Goal: Entertainment & Leisure: Consume media (video, audio)

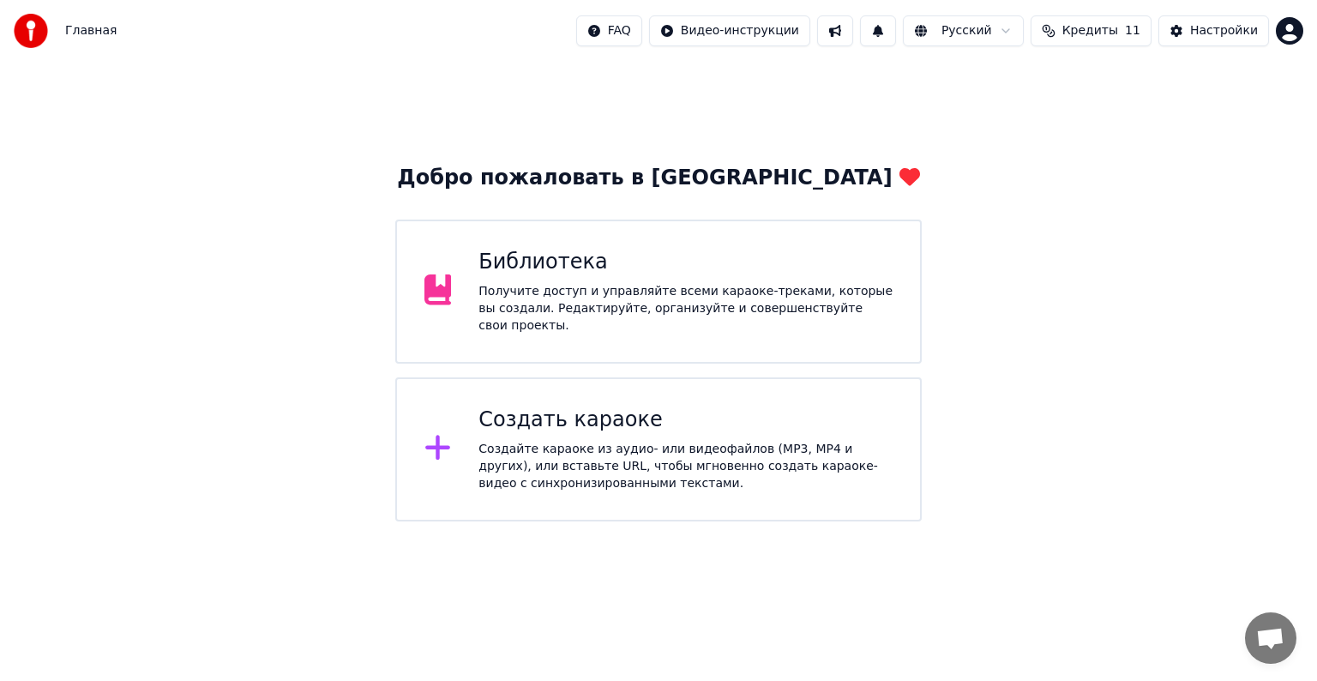
click at [1115, 28] on span "Кредиты" at bounding box center [1091, 30] width 56 height 17
click at [1210, 521] on html "Главная FAQ Видео-инструкции Русский Кредиты 11 Настройки Добро пожаловать в Yo…" at bounding box center [658, 260] width 1317 height 521
click at [551, 463] on div "Создайте караоке из аудио- или видеофайлов (MP3, MP4 и других), или вставьте UR…" at bounding box center [686, 466] width 414 height 51
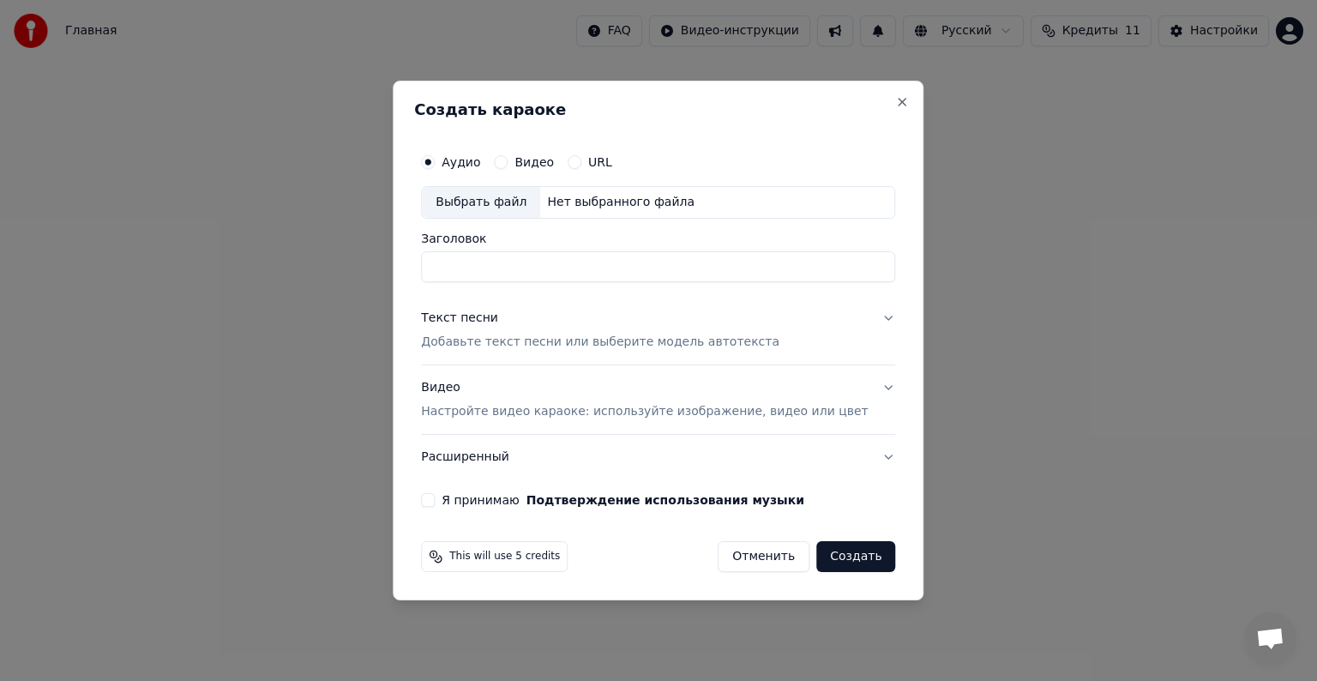
click at [523, 204] on div "Выбрать файл" at bounding box center [481, 202] width 118 height 31
click at [660, 267] on input "**********" at bounding box center [658, 266] width 474 height 31
type input "**********"
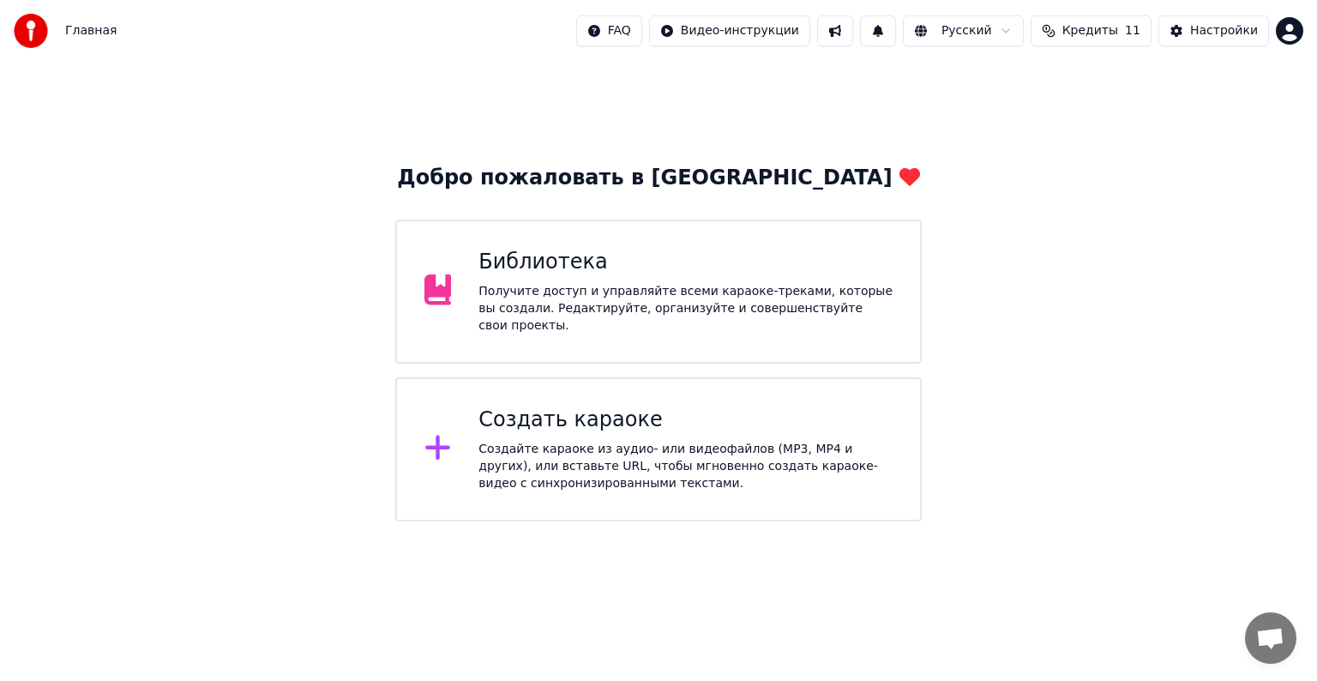
click at [731, 424] on div "Создать караоке" at bounding box center [686, 420] width 414 height 27
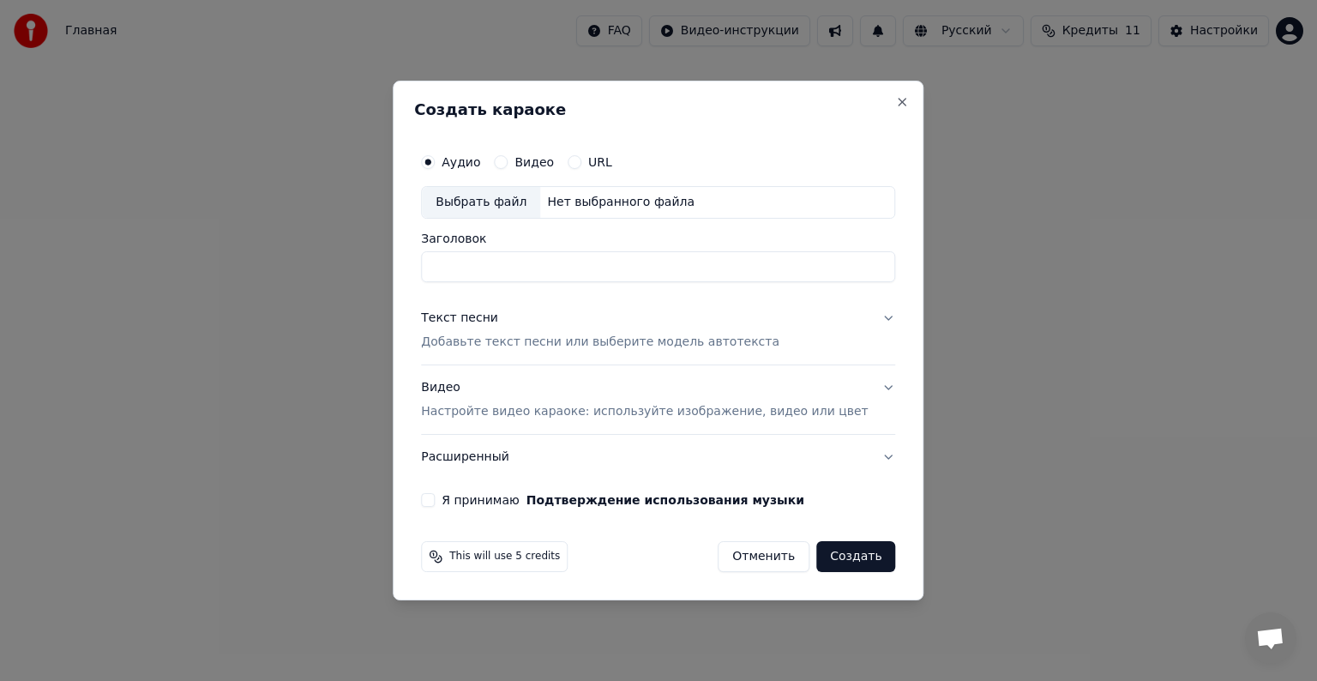
click at [504, 208] on div "Выбрать файл" at bounding box center [481, 202] width 118 height 31
click at [672, 274] on input "**********" at bounding box center [658, 266] width 474 height 31
type input "**********"
click at [865, 321] on button "Текст песни Добавьте текст песни или выберите модель автотекста" at bounding box center [658, 330] width 474 height 69
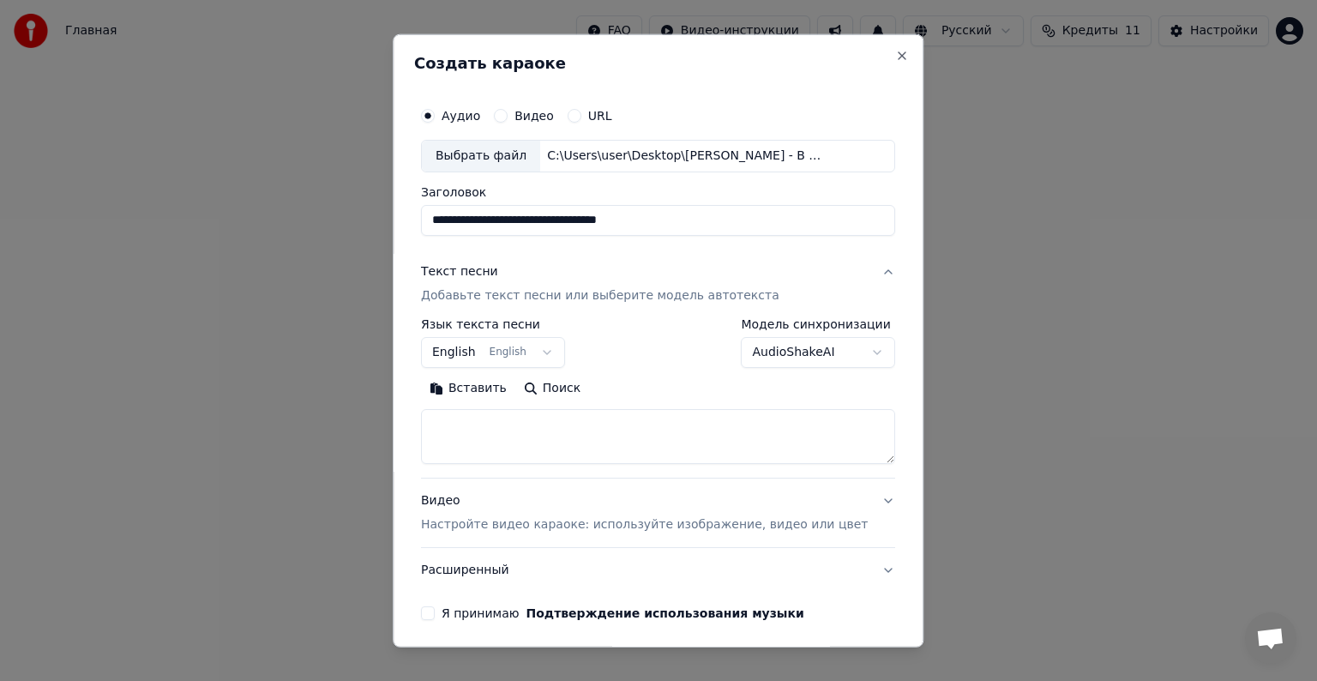
click at [562, 352] on button "English English" at bounding box center [493, 352] width 144 height 31
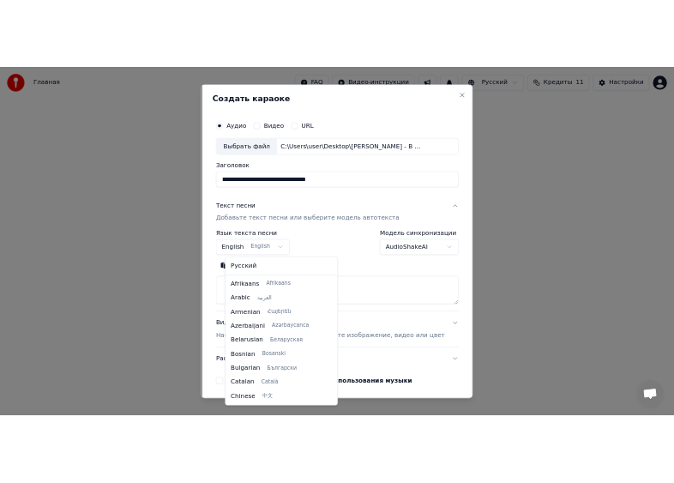
scroll to position [137, 0]
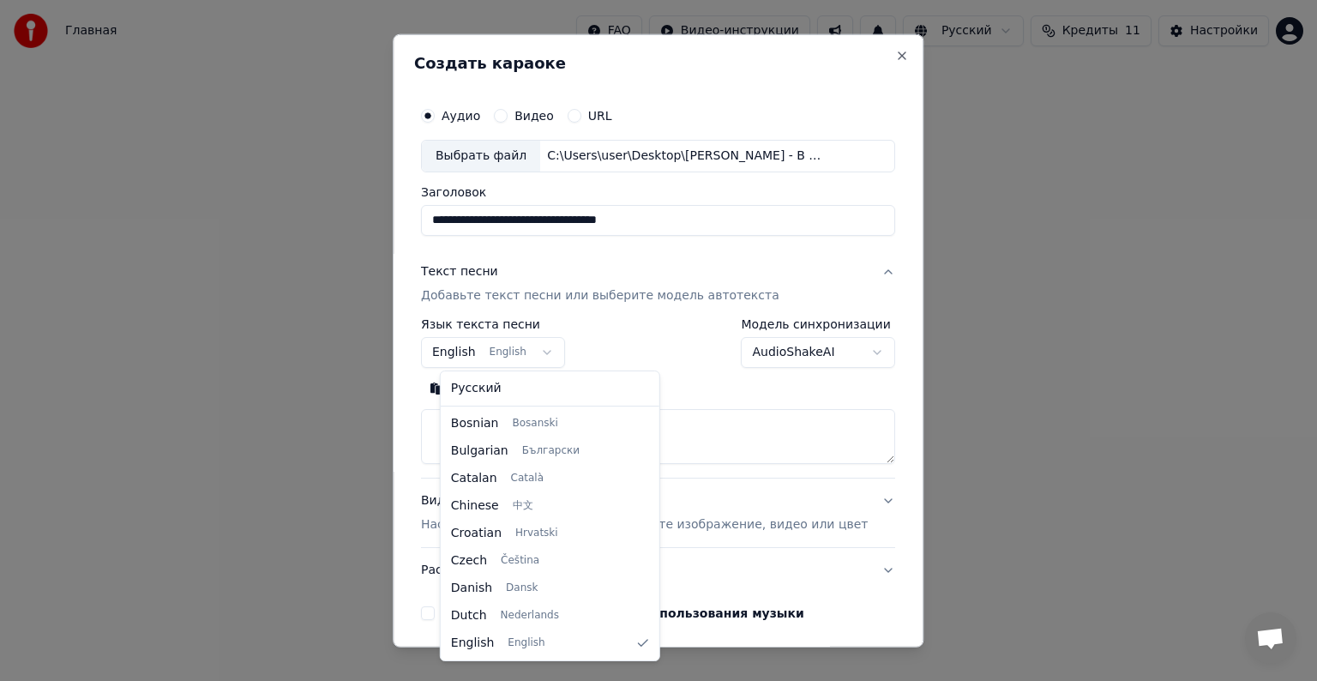
select select "**"
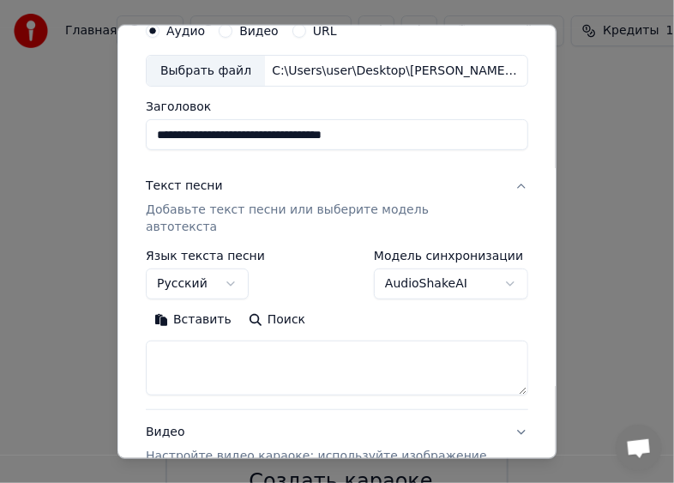
scroll to position [86, 0]
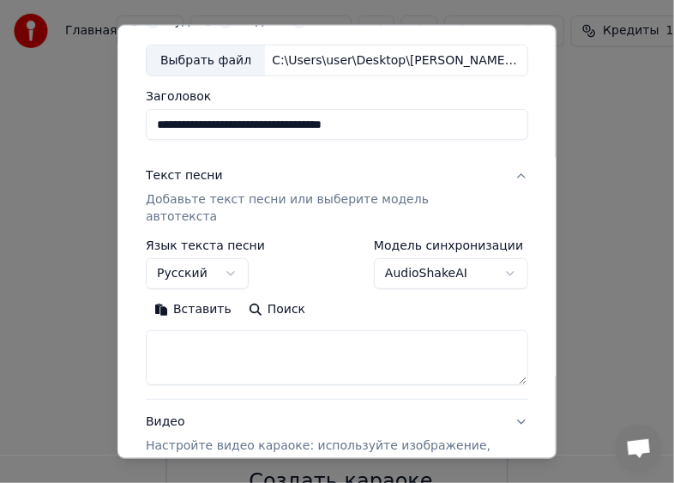
click at [192, 332] on textarea at bounding box center [337, 357] width 383 height 55
click at [196, 296] on button "Вставить" at bounding box center [193, 309] width 94 height 27
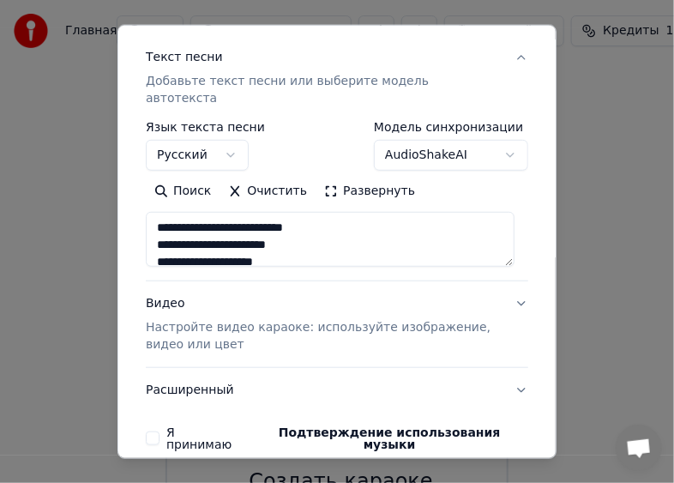
scroll to position [257, 0]
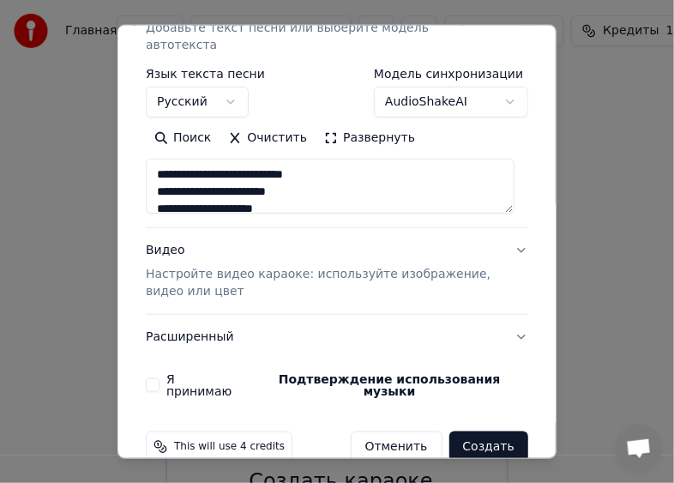
click at [510, 232] on button "Видео Настройте видео караоке: используйте изображение, видео или цвет" at bounding box center [337, 271] width 383 height 86
type textarea "**********"
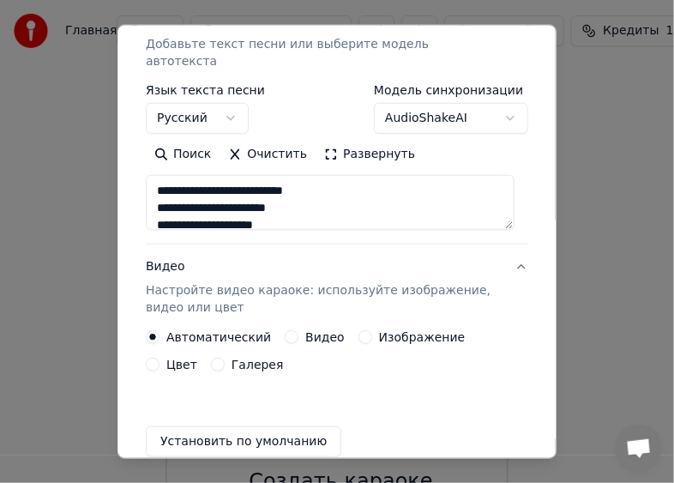
scroll to position [241, 0]
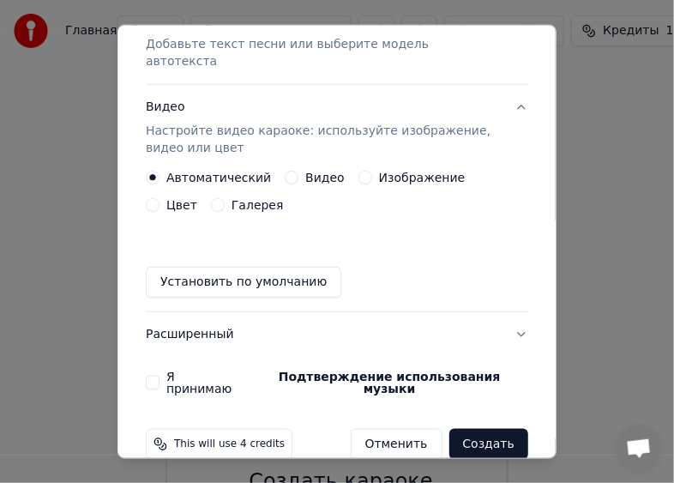
click at [285, 171] on button "Видео" at bounding box center [292, 178] width 14 height 14
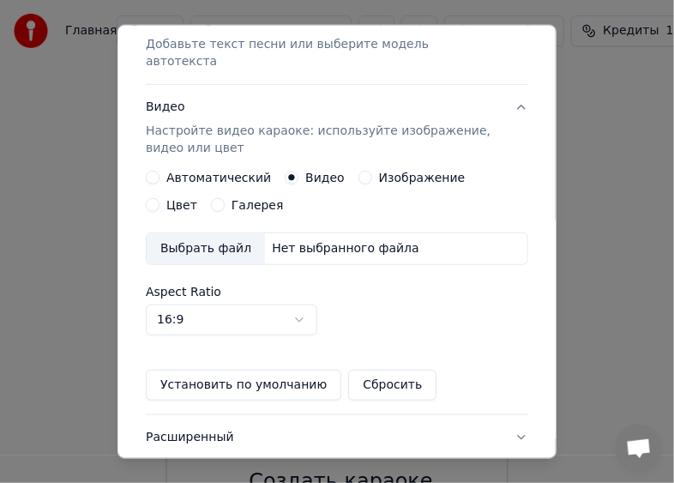
click at [209, 241] on div "Выбрать файл" at bounding box center [206, 248] width 118 height 31
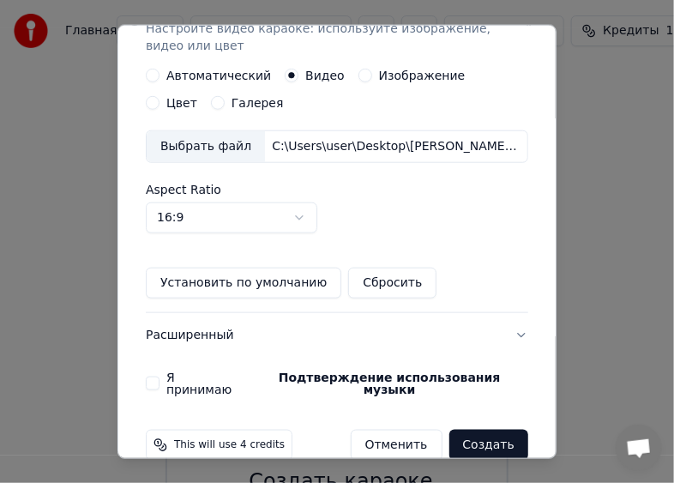
scroll to position [343, 0]
click at [487, 430] on button "Создать" at bounding box center [488, 445] width 79 height 31
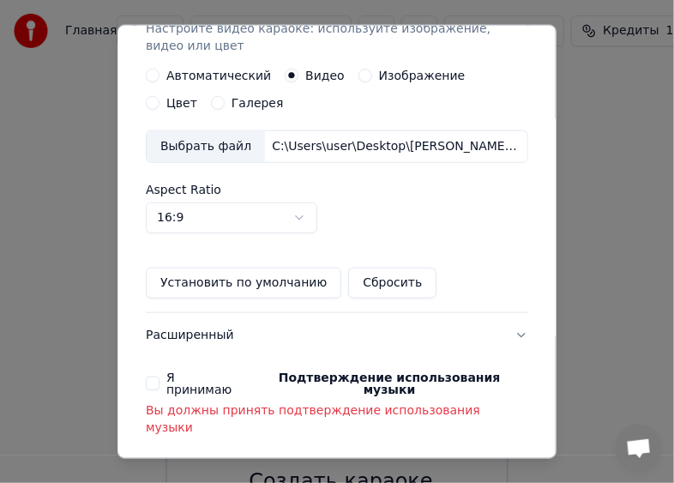
click at [151, 377] on button "Я принимаю Подтверждение использования музыки" at bounding box center [153, 384] width 14 height 14
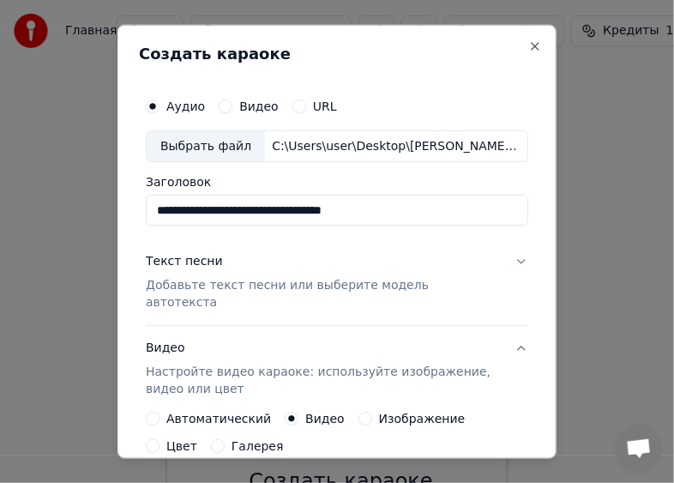
scroll to position [0, 0]
click at [344, 208] on input "**********" at bounding box center [337, 210] width 383 height 31
click at [389, 206] on input "**********" at bounding box center [337, 210] width 383 height 31
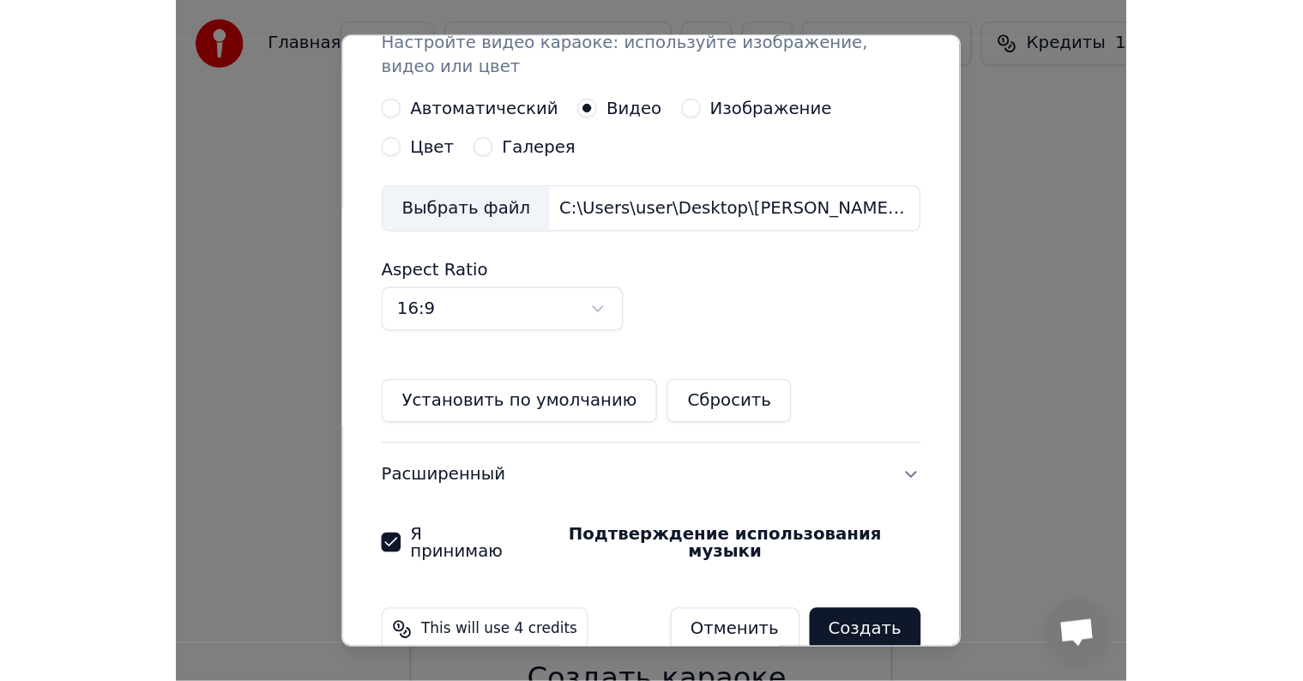
scroll to position [343, 0]
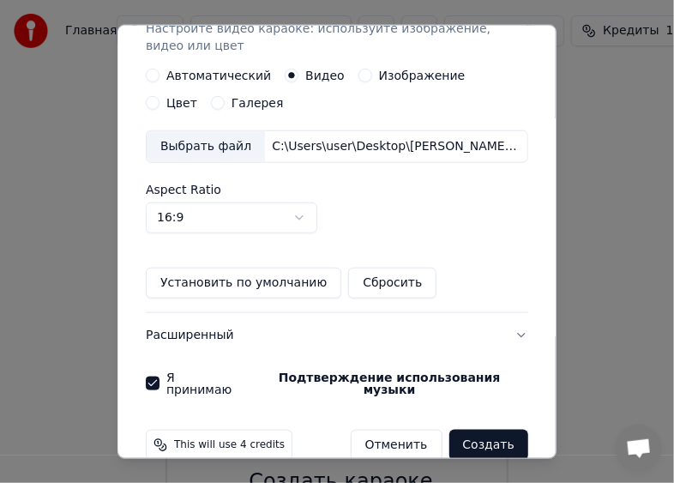
type input "**********"
click at [480, 430] on button "Создать" at bounding box center [488, 445] width 79 height 31
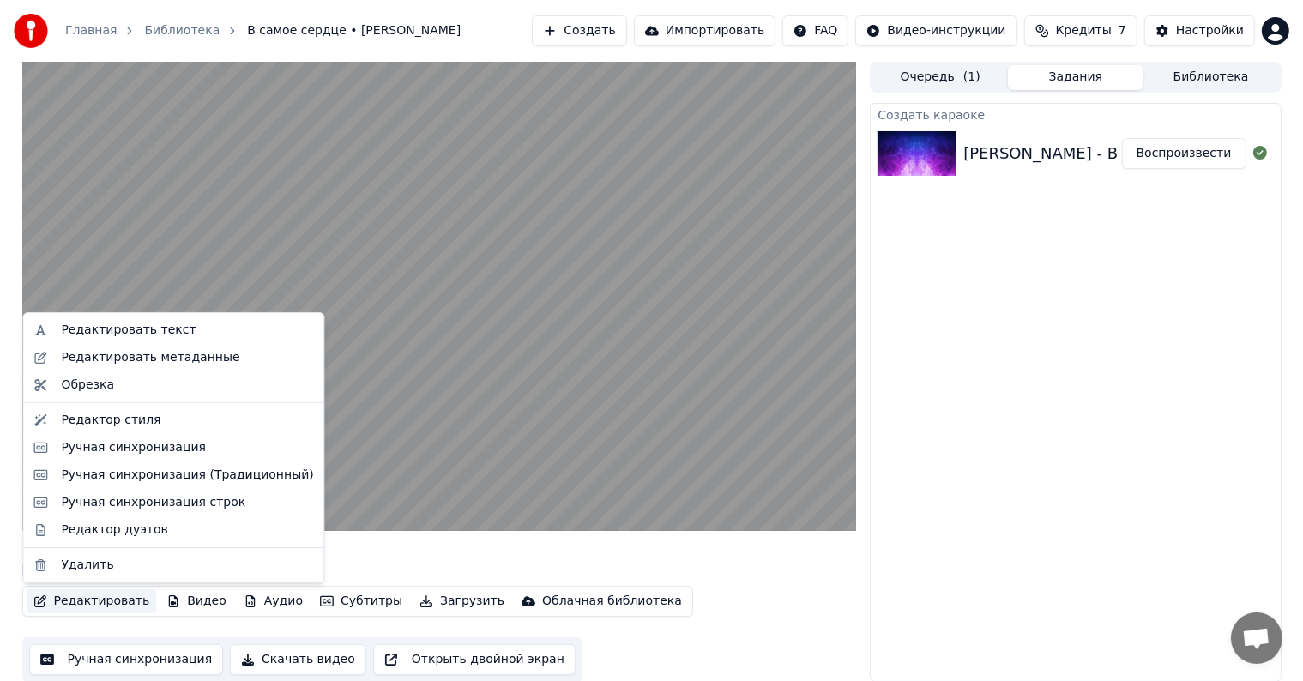
click at [89, 603] on button "Редактировать" at bounding box center [92, 601] width 130 height 24
click at [154, 355] on div "Редактировать метаданные" at bounding box center [150, 357] width 178 height 17
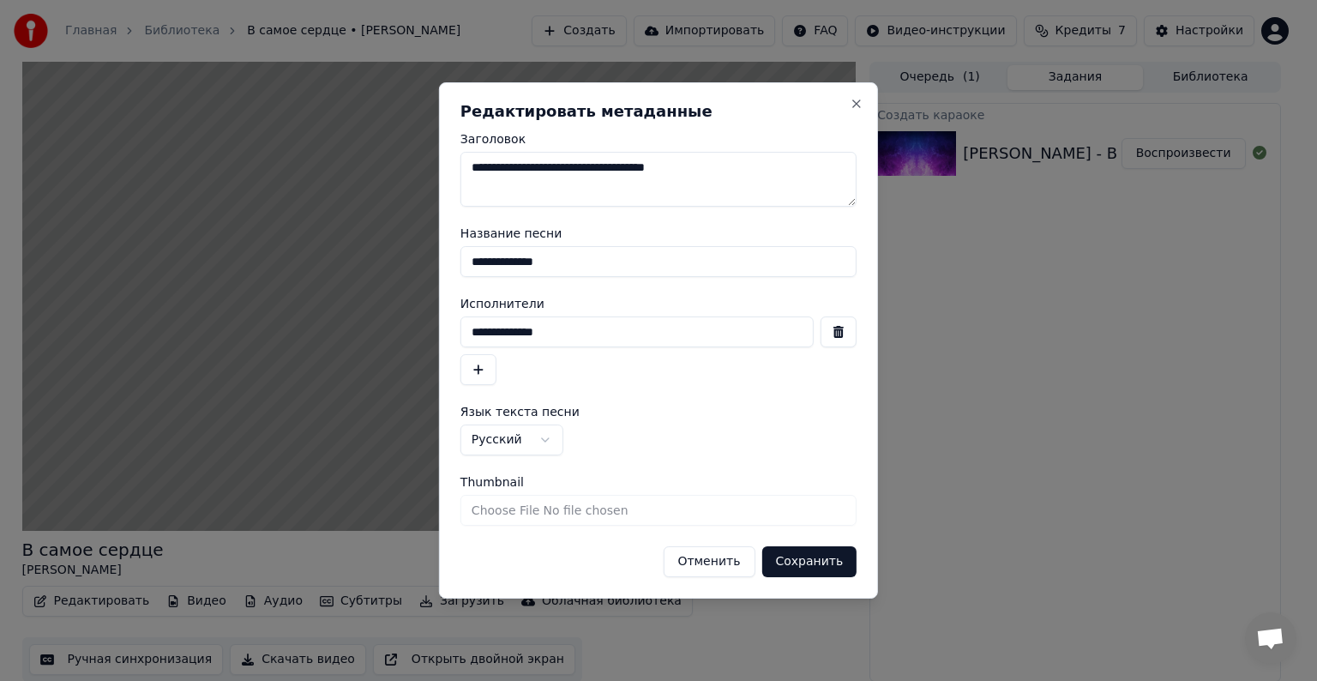
click at [720, 564] on button "Отменить" at bounding box center [709, 561] width 92 height 31
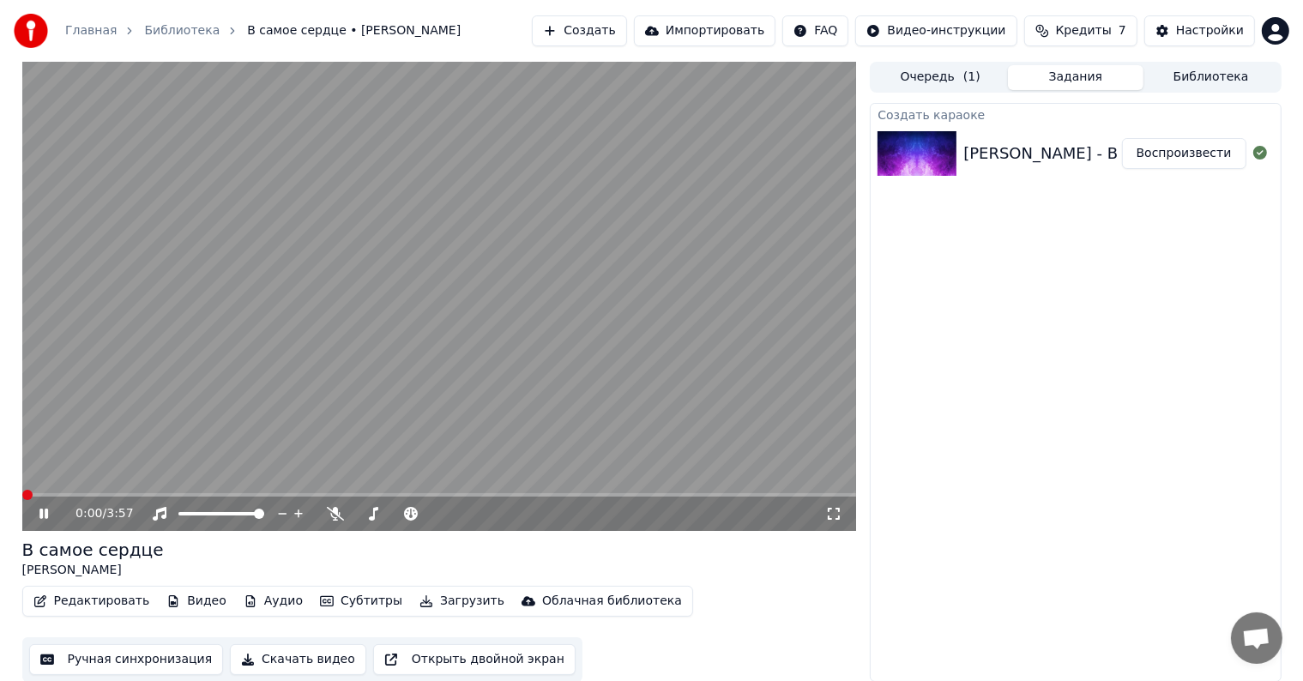
click at [22, 500] on span at bounding box center [27, 495] width 10 height 10
click at [22, 497] on span at bounding box center [27, 495] width 10 height 10
click at [82, 600] on button "Редактировать" at bounding box center [92, 601] width 130 height 24
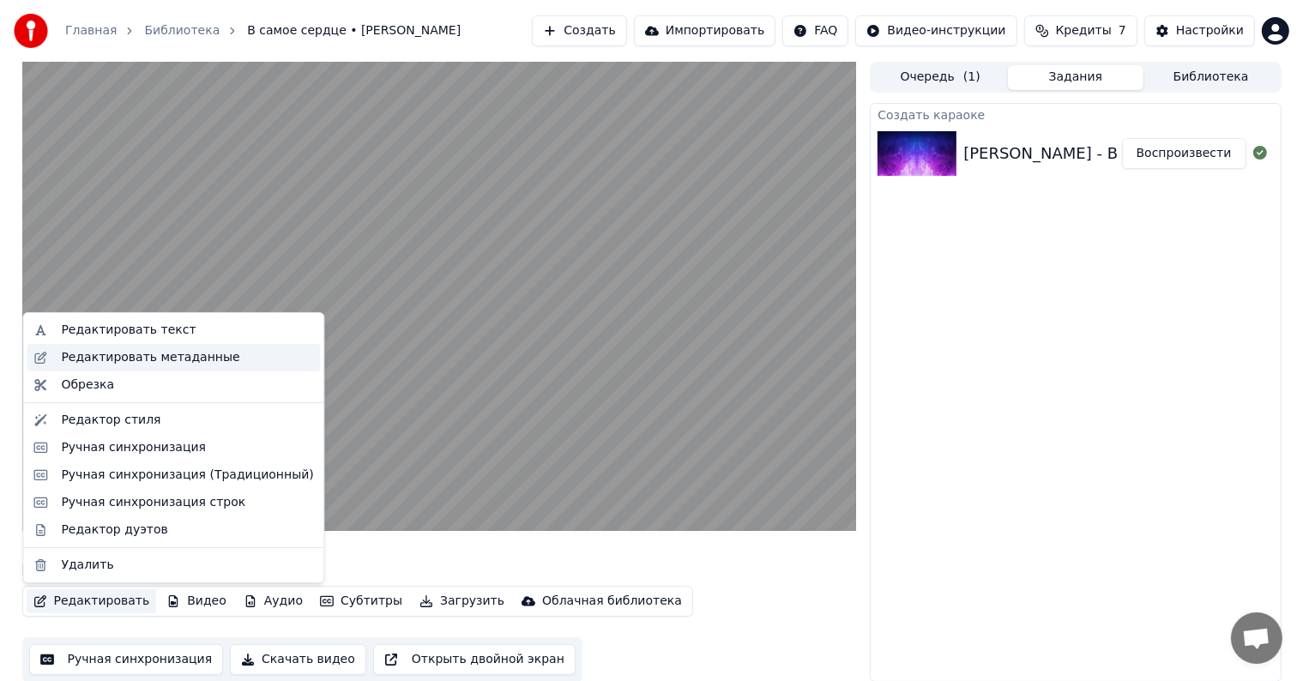
click at [124, 364] on div "Редактировать метаданные" at bounding box center [150, 357] width 178 height 17
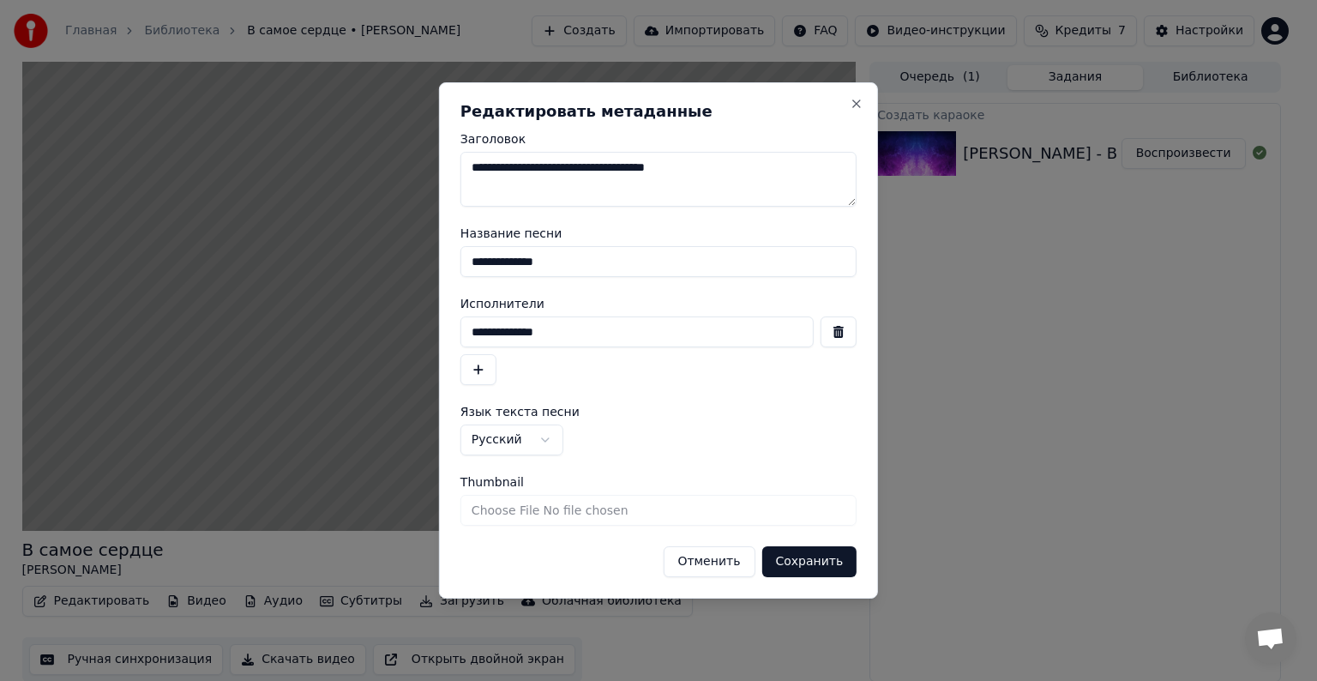
click at [585, 264] on input "**********" at bounding box center [659, 261] width 396 height 31
type input "**********"
click at [529, 509] on input "Thumbnail" at bounding box center [659, 510] width 396 height 31
click at [827, 569] on button "Сохранить" at bounding box center [809, 561] width 95 height 31
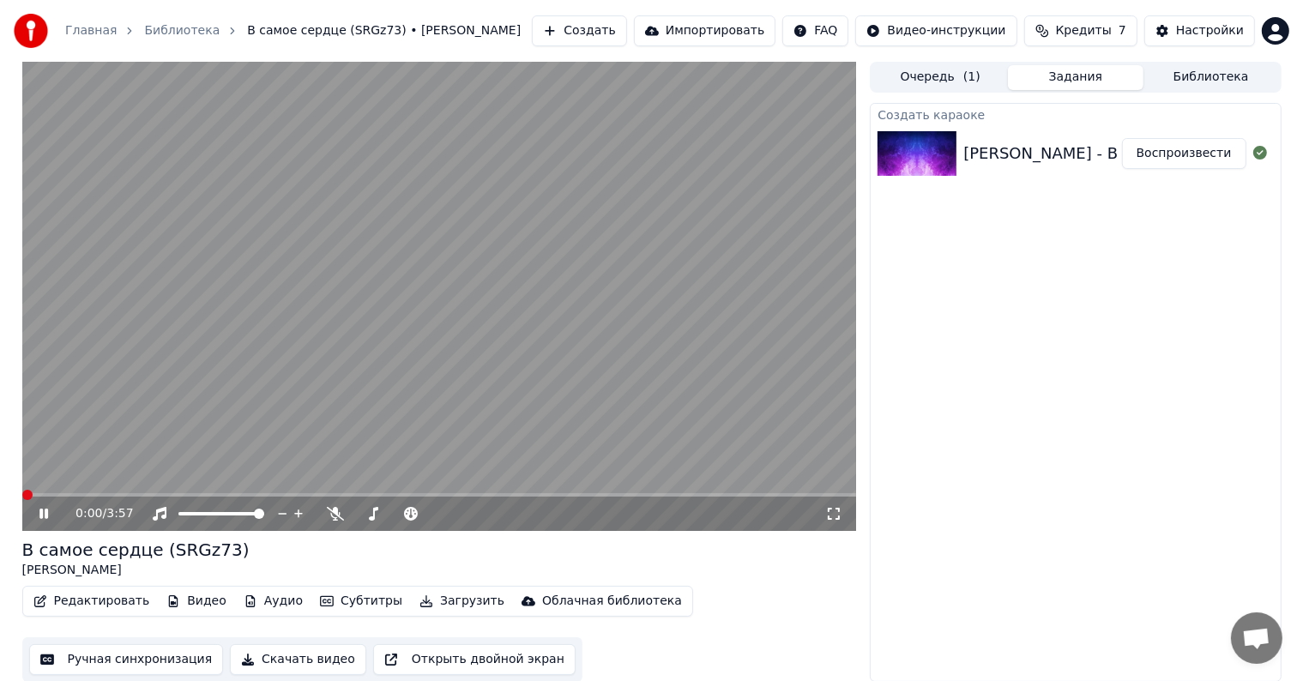
click at [22, 497] on span at bounding box center [27, 495] width 10 height 10
click at [22, 490] on span at bounding box center [27, 495] width 10 height 10
click at [42, 512] on icon at bounding box center [43, 514] width 9 height 10
click at [87, 605] on button "Редактировать" at bounding box center [92, 601] width 130 height 24
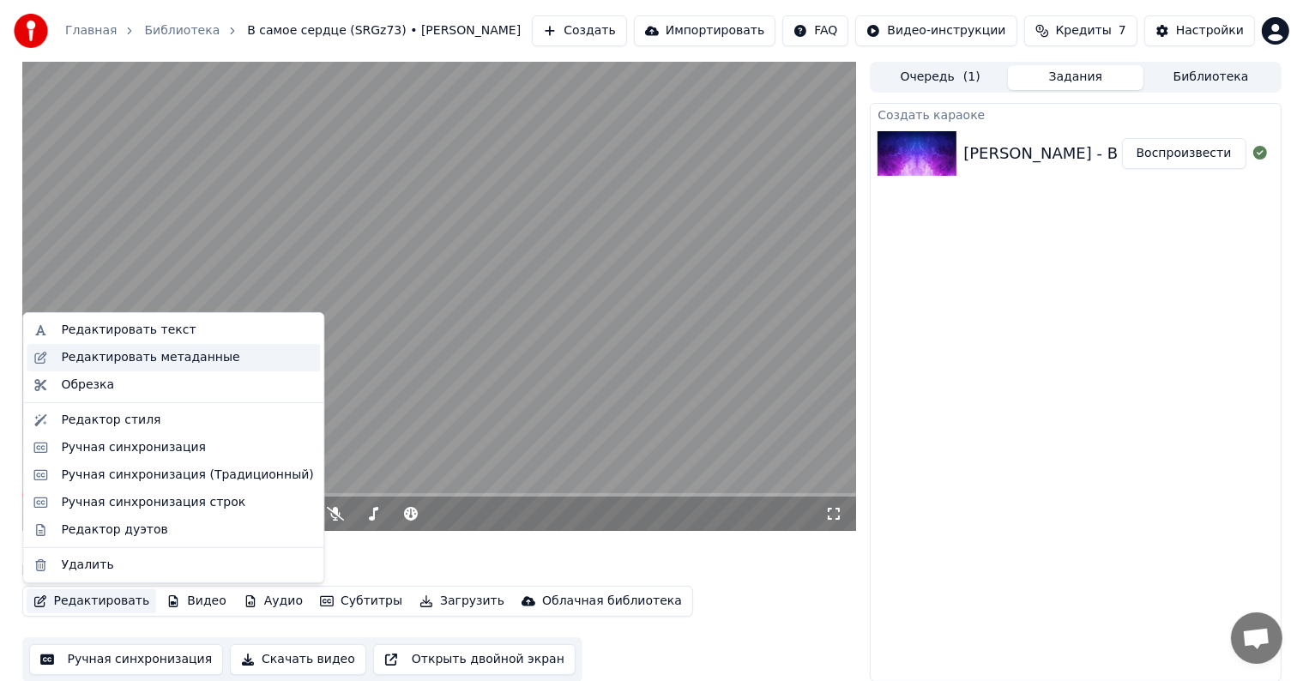
click at [130, 364] on div "Редактировать метаданные" at bounding box center [150, 357] width 178 height 17
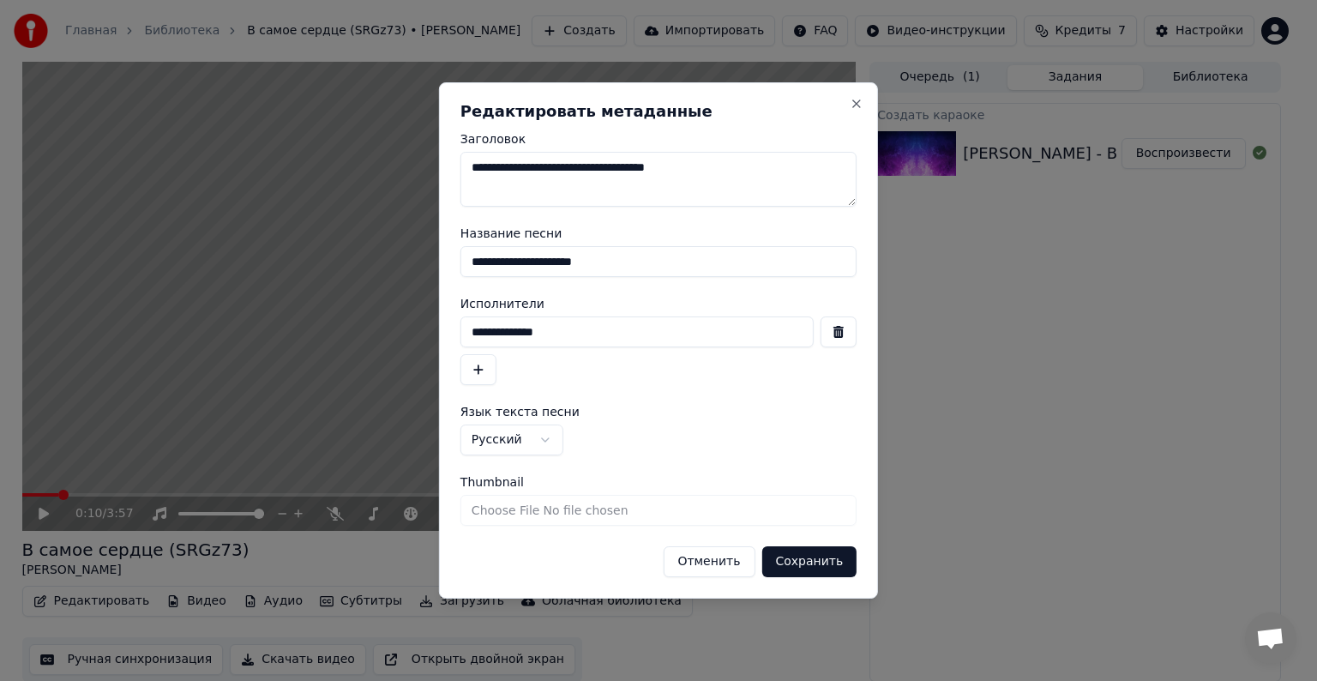
click at [635, 261] on input "**********" at bounding box center [659, 261] width 396 height 31
click at [467, 257] on input "**********" at bounding box center [659, 261] width 396 height 31
type input "**********"
click at [578, 340] on input "**********" at bounding box center [637, 331] width 353 height 31
type input "*"
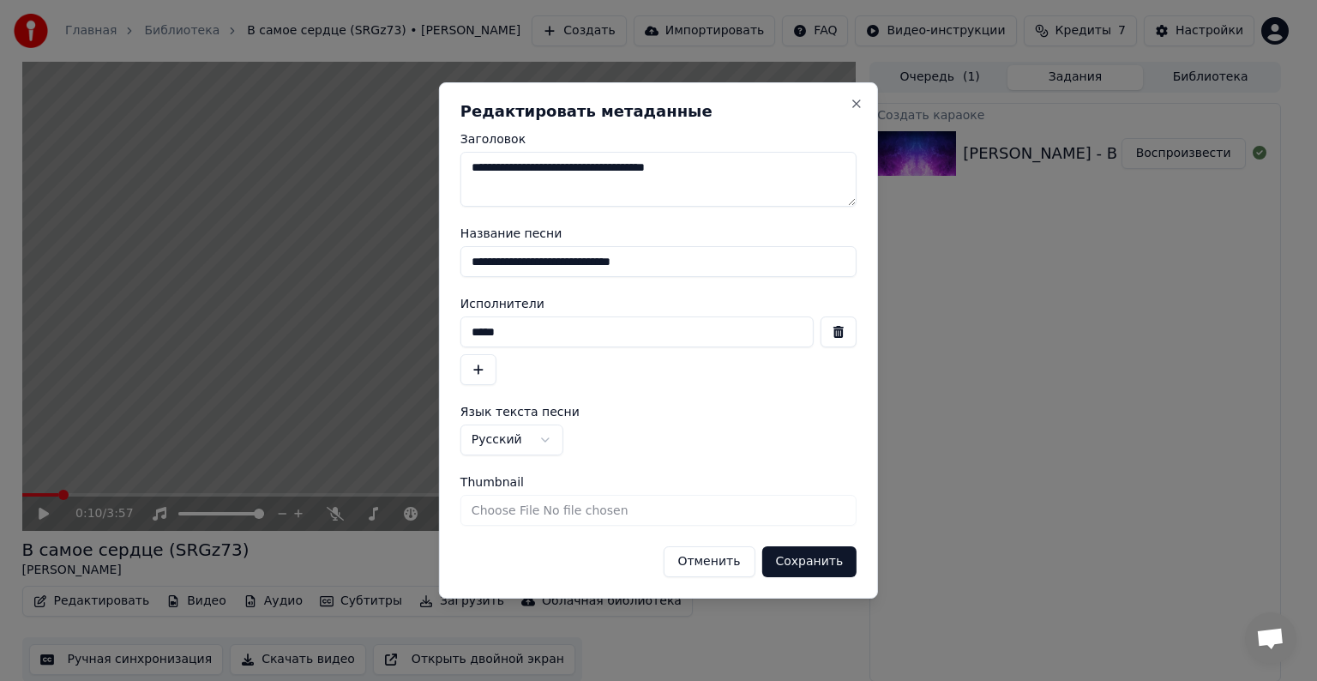
type input "*****"
click at [796, 559] on button "Сохранить" at bounding box center [809, 561] width 95 height 31
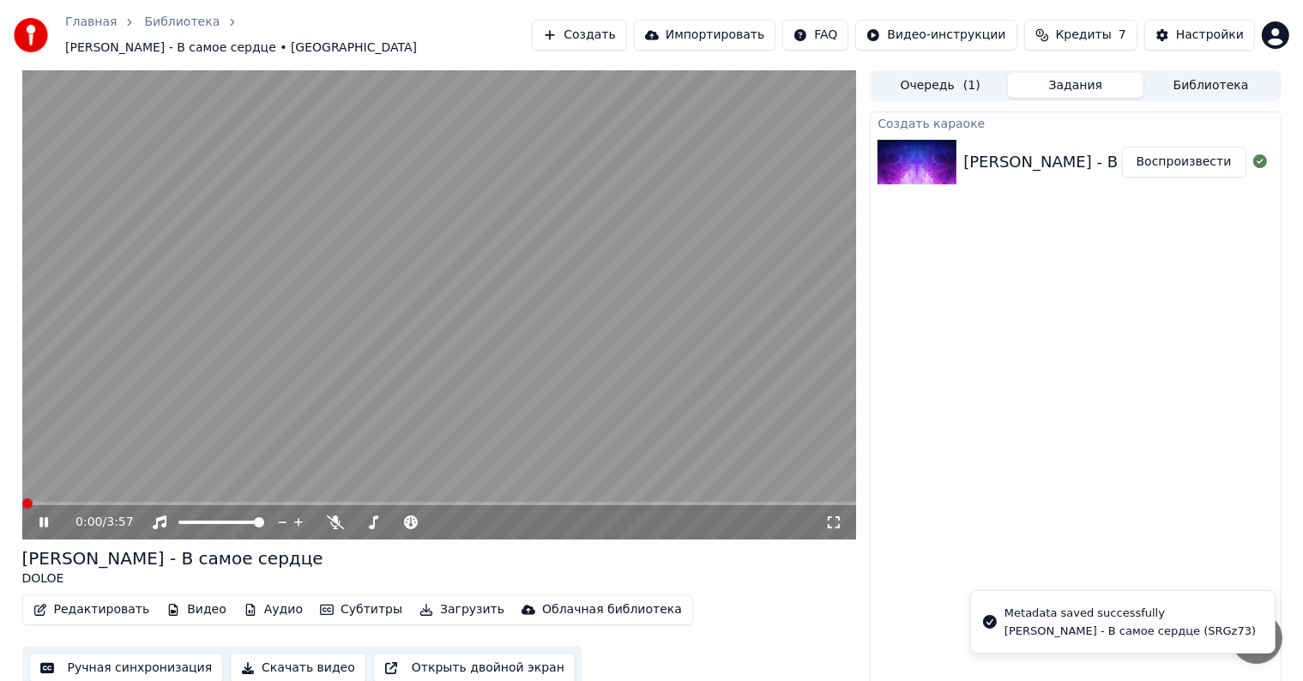
click at [22, 498] on span at bounding box center [27, 503] width 10 height 10
click at [69, 598] on button "Редактировать" at bounding box center [92, 610] width 130 height 24
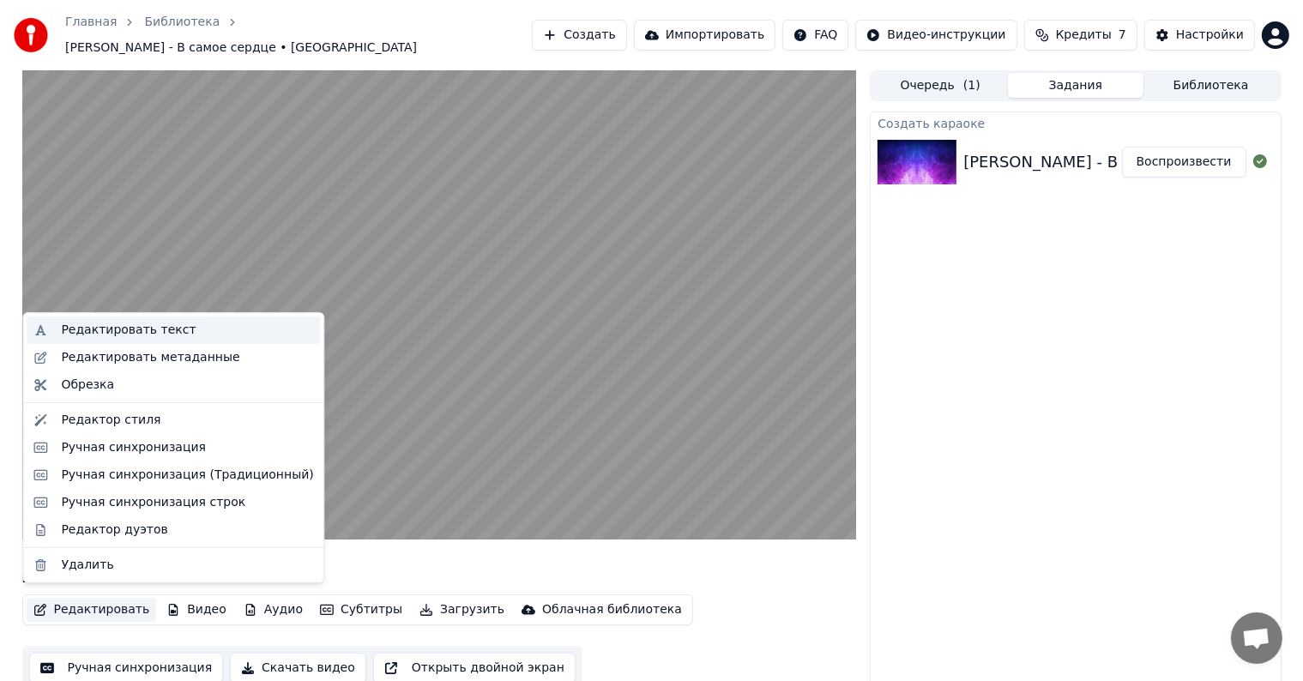
click at [148, 329] on div "Редактировать текст" at bounding box center [128, 330] width 135 height 17
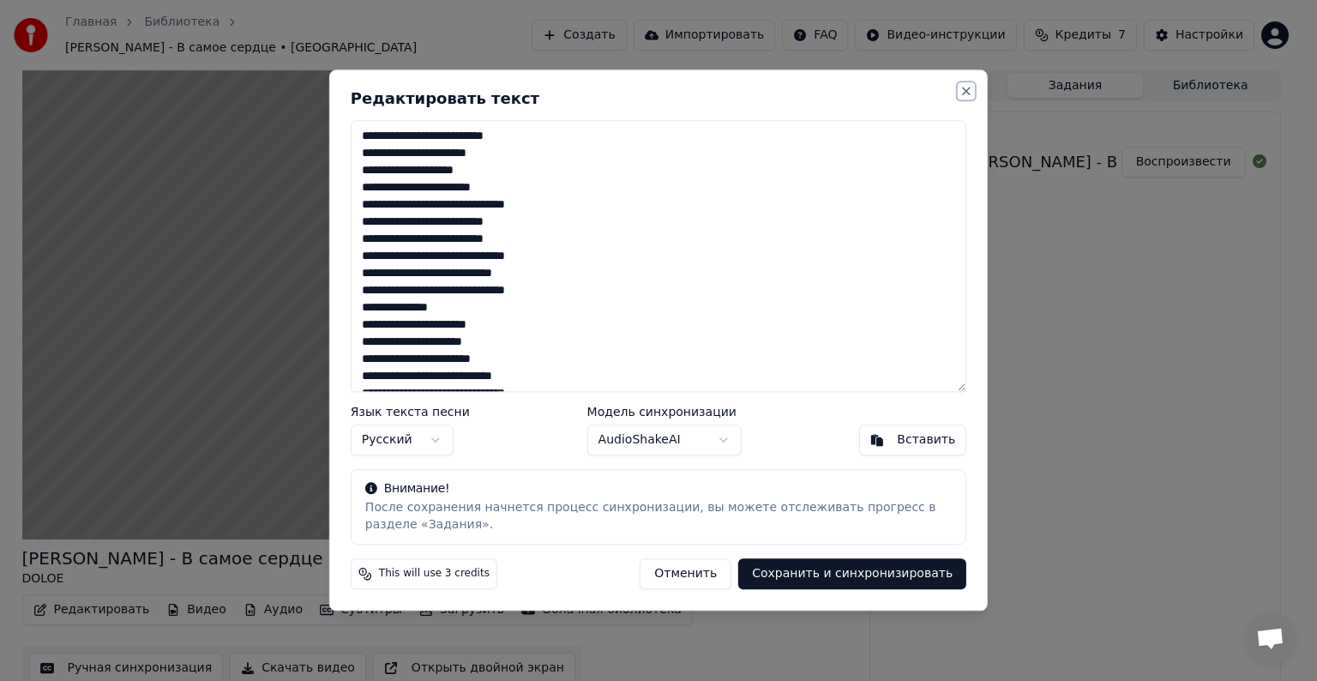
click at [965, 88] on button "Close" at bounding box center [967, 91] width 14 height 14
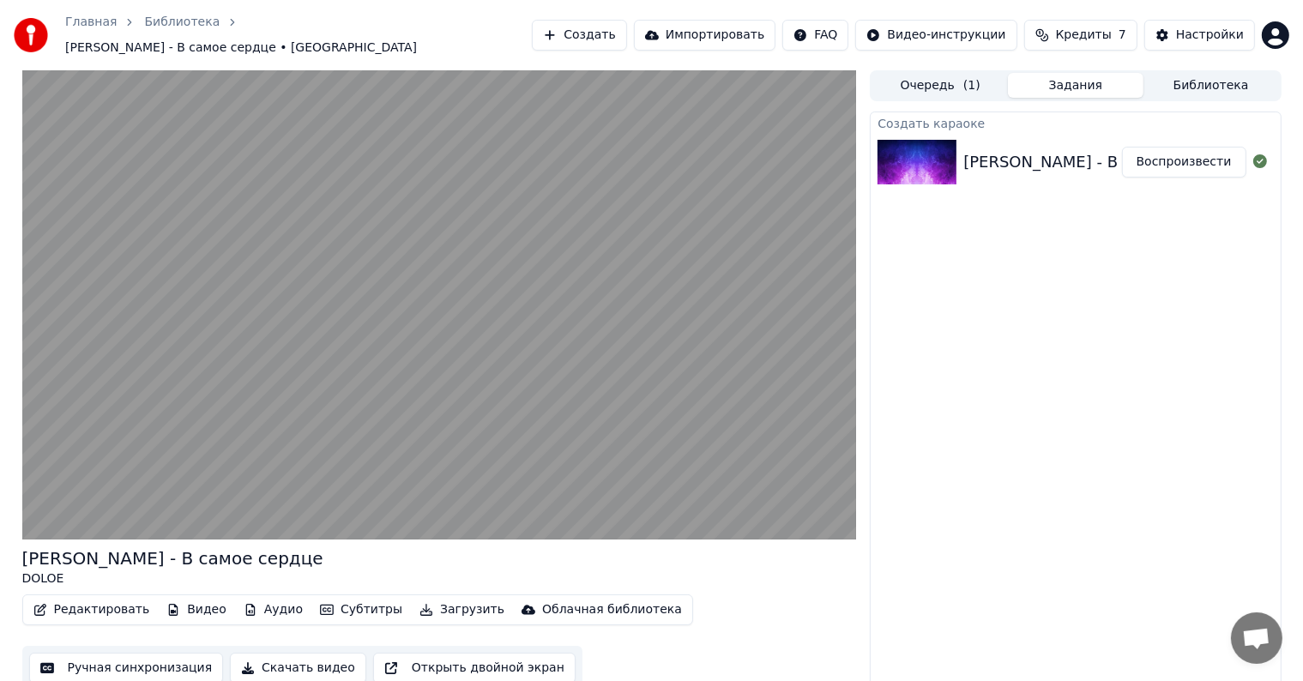
click at [1089, 35] on span "Кредиты" at bounding box center [1084, 35] width 56 height 17
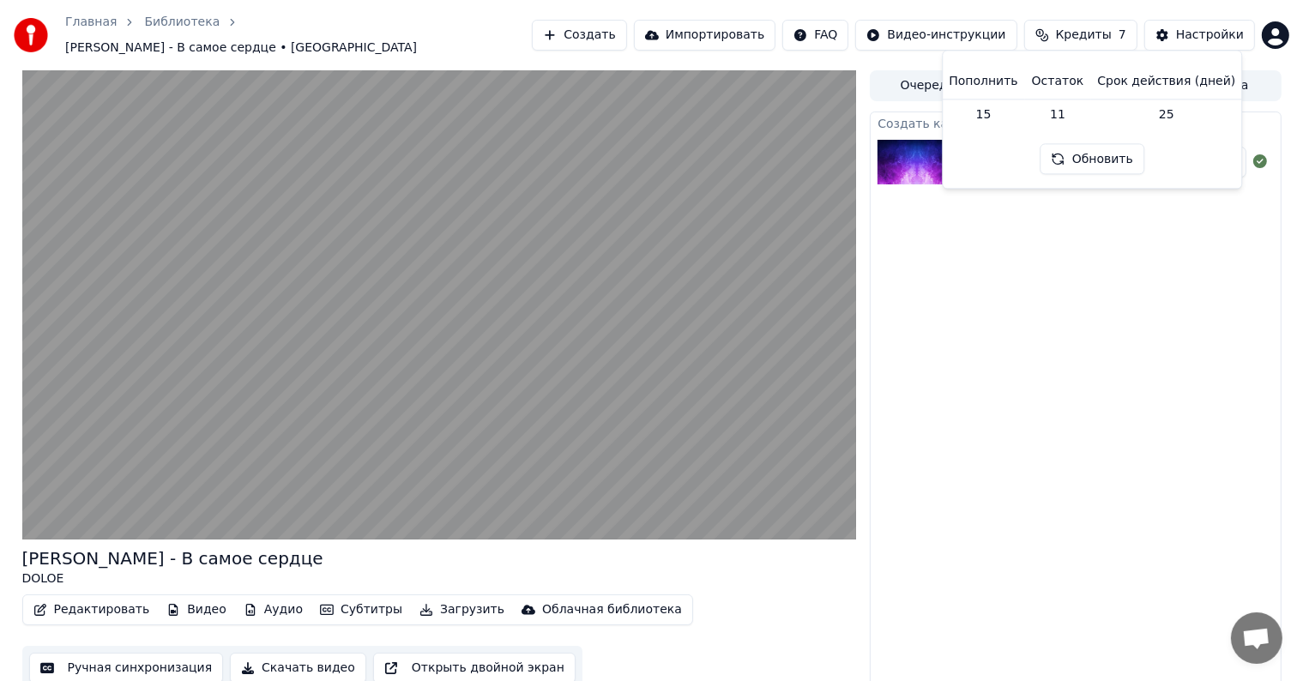
click at [1042, 349] on div "Создать караоке Сергей Лазарев - В самое сердце (SRGz73) Воспроизвести" at bounding box center [1075, 400] width 411 height 579
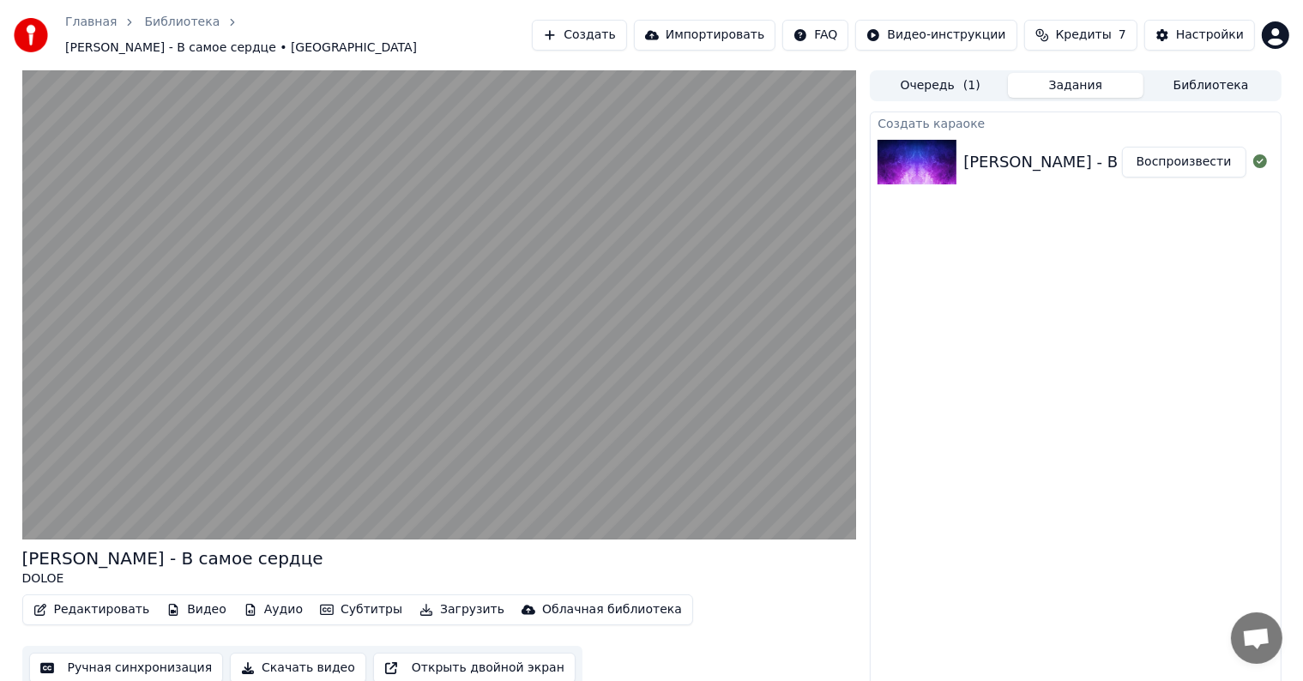
scroll to position [1, 0]
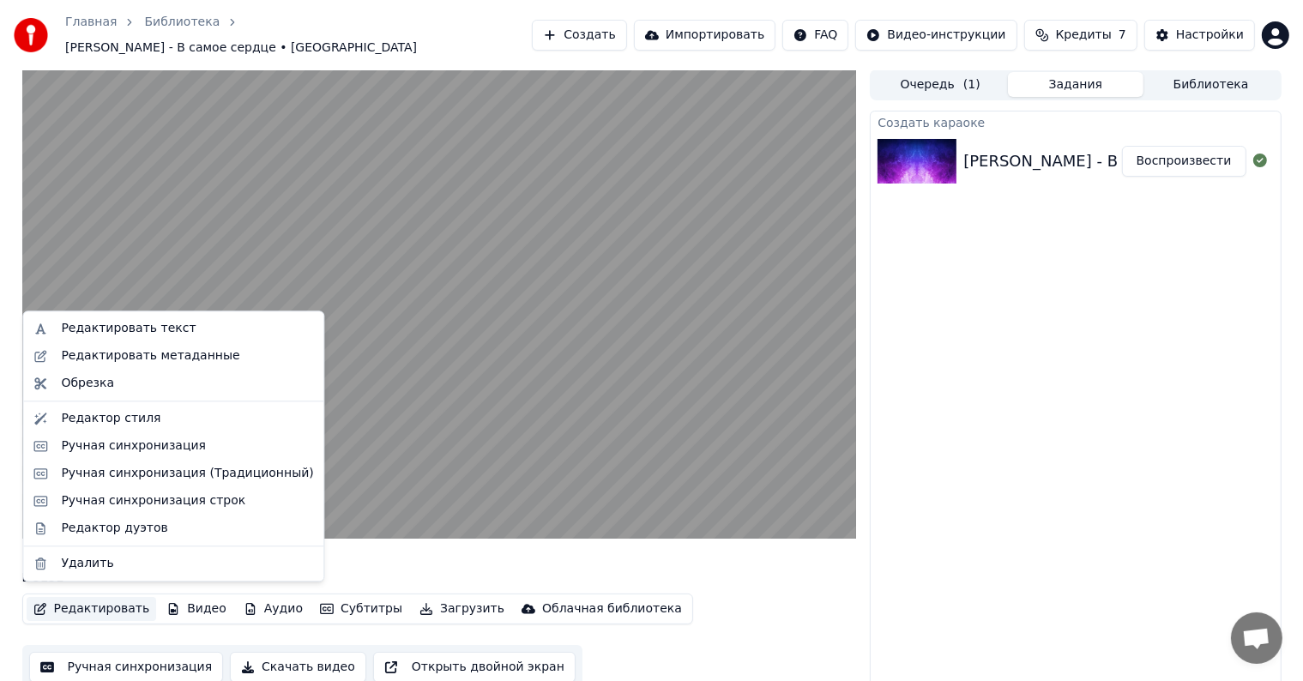
click at [83, 597] on button "Редактировать" at bounding box center [92, 609] width 130 height 24
click at [117, 423] on div "Редактор стиля" at bounding box center [110, 418] width 99 height 17
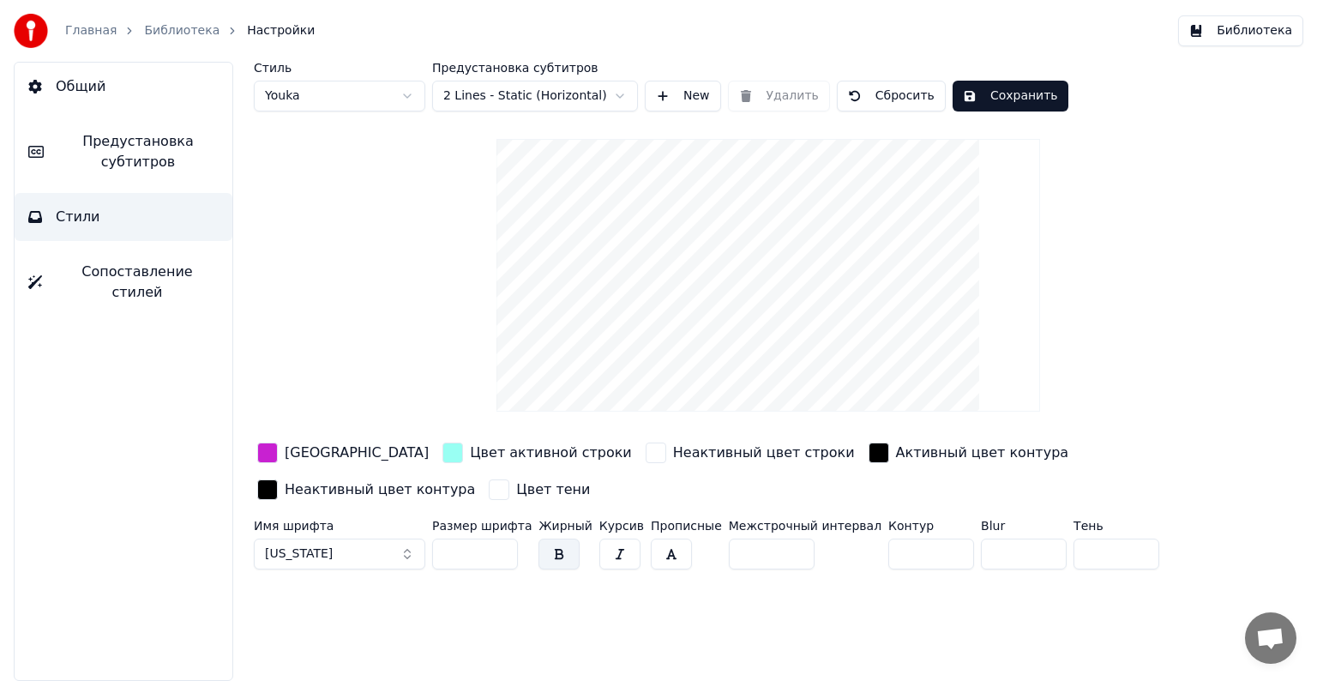
click at [389, 551] on button "Georgia" at bounding box center [340, 554] width 172 height 31
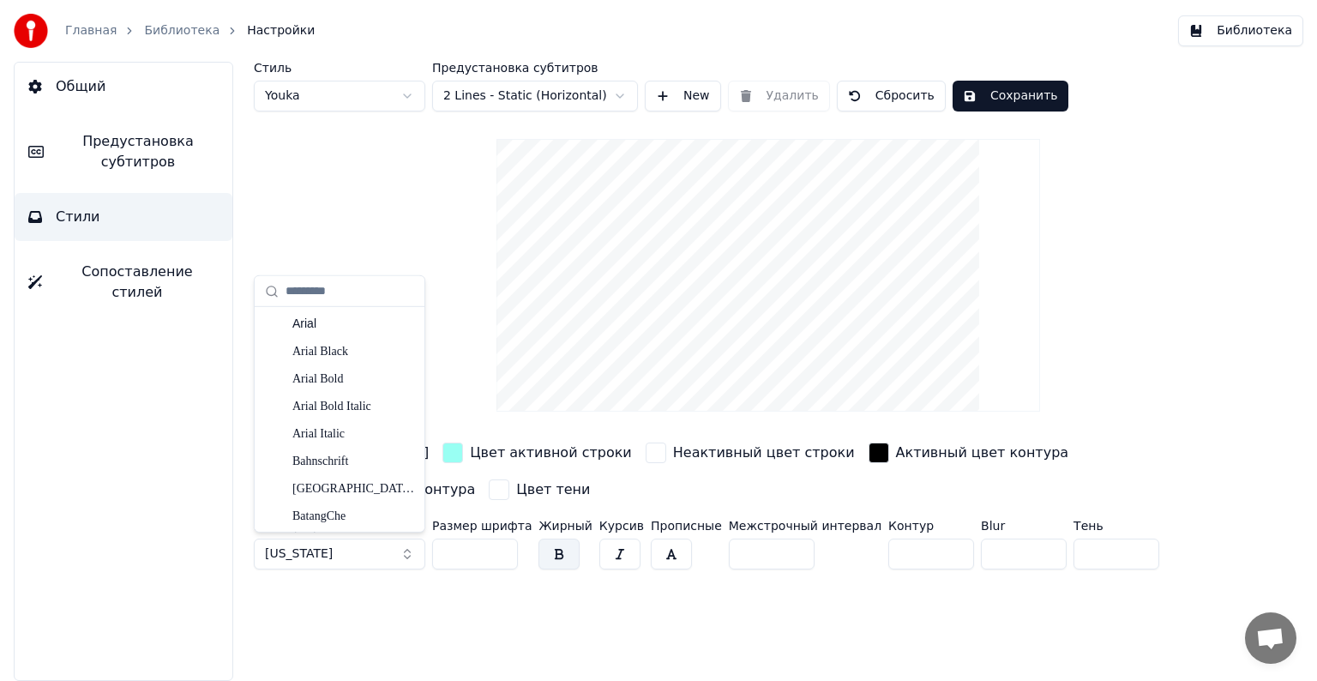
click at [405, 545] on button "Georgia" at bounding box center [340, 554] width 172 height 31
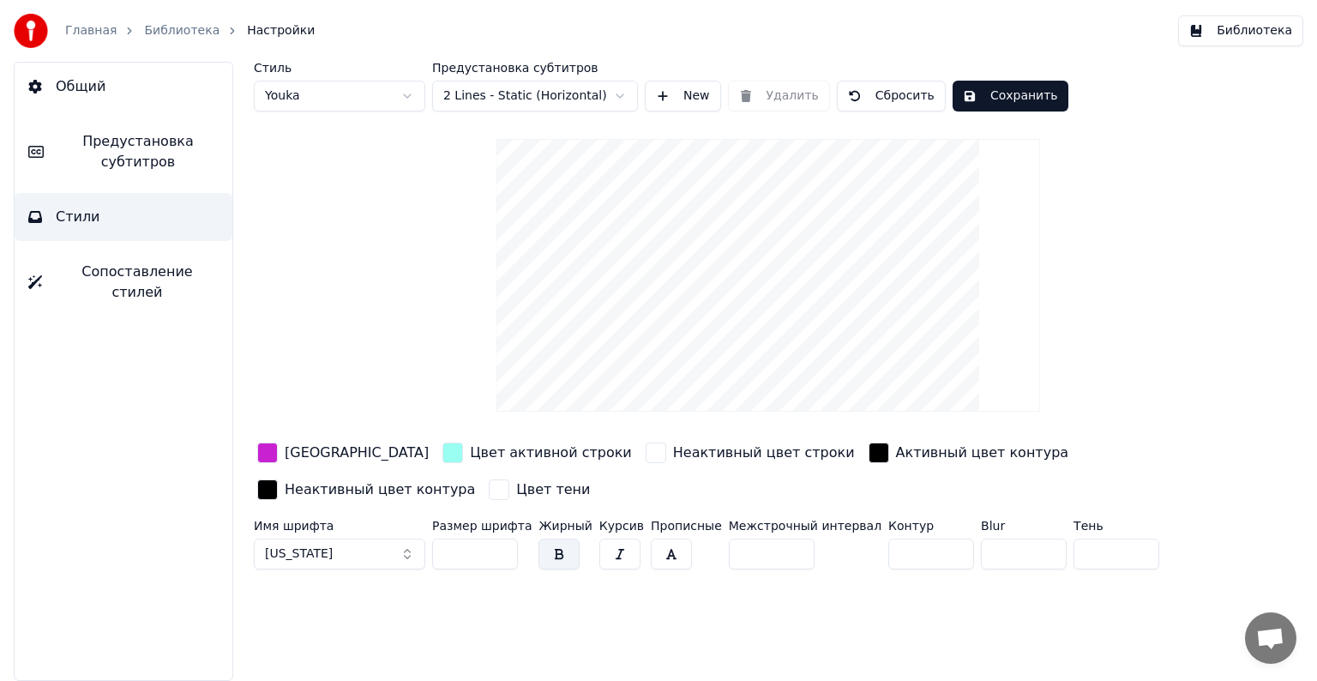
click at [405, 545] on button "Georgia" at bounding box center [340, 554] width 172 height 31
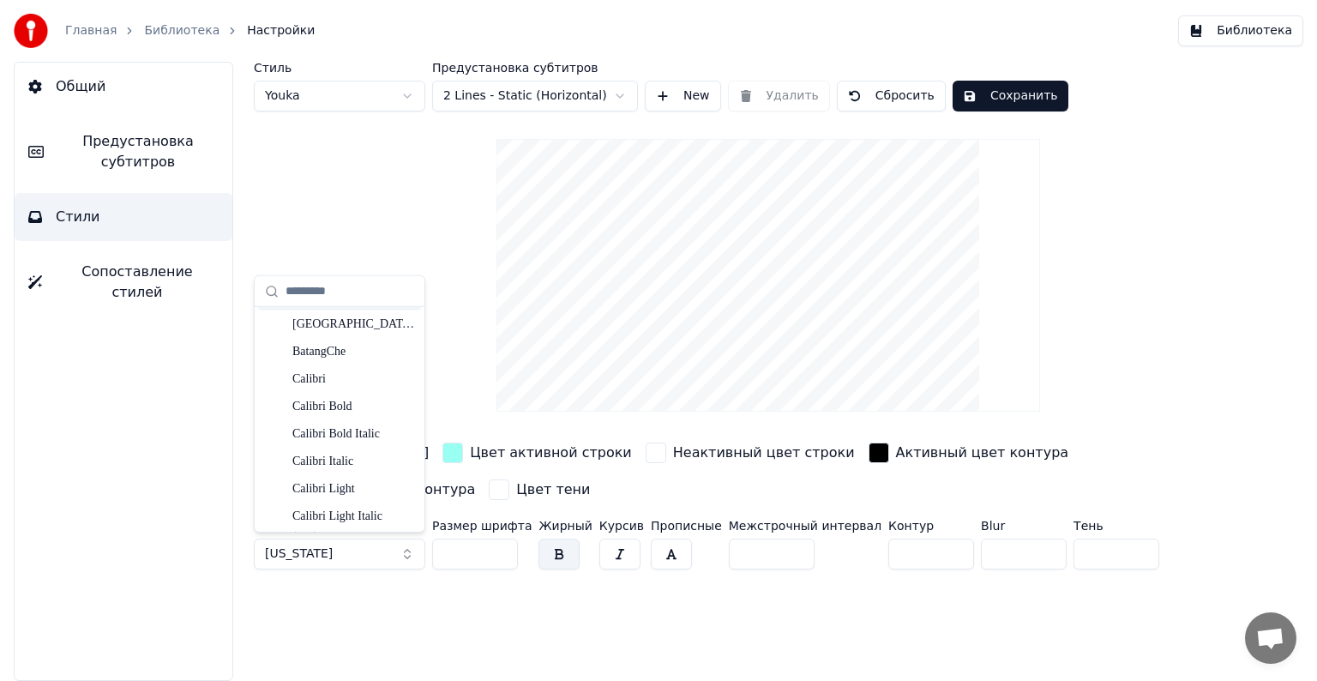
scroll to position [172, 0]
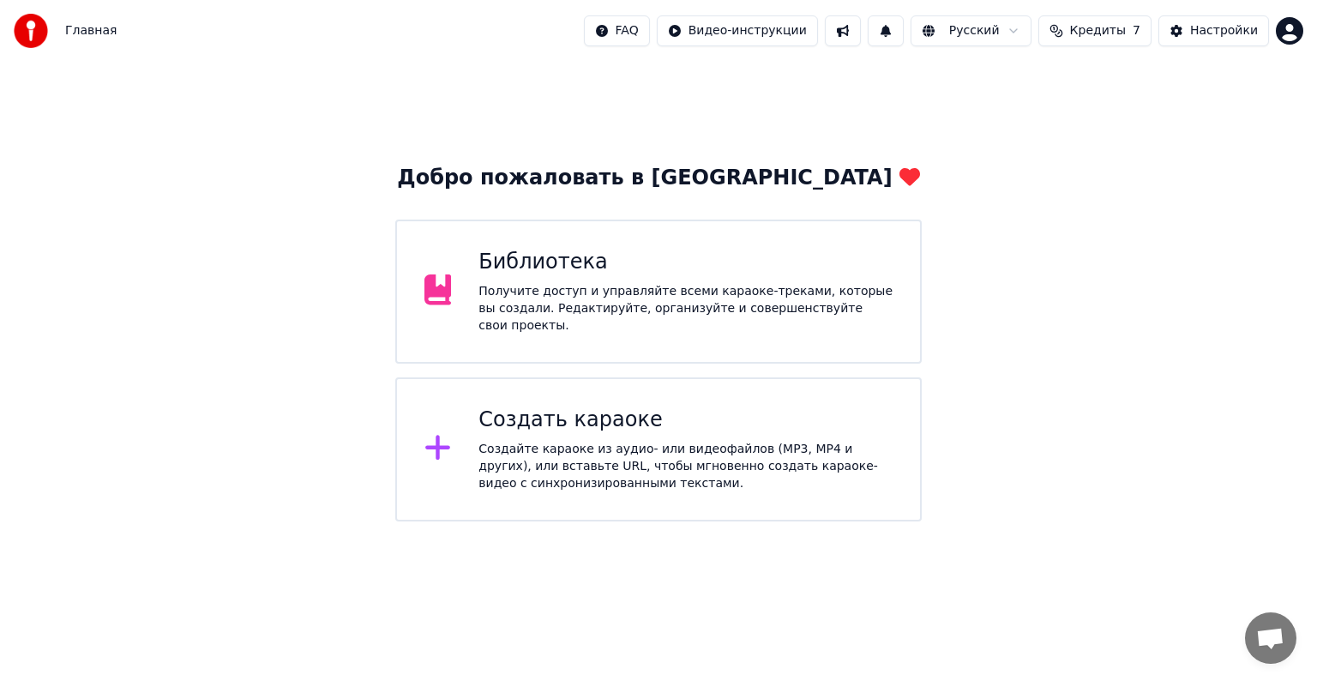
click at [696, 303] on div "Получите доступ и управляйте всеми караоке-треками, которые вы создали. Редакти…" at bounding box center [686, 308] width 414 height 51
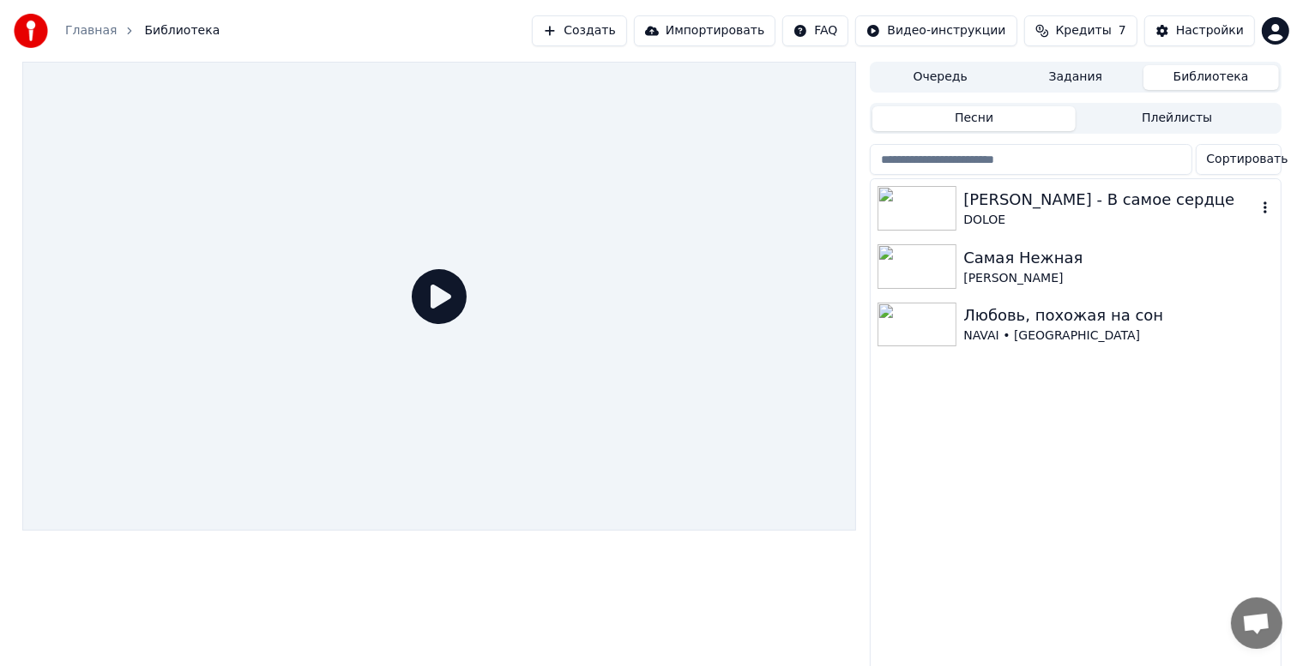
click at [1036, 209] on div "[PERSON_NAME] - В самое сердце" at bounding box center [1109, 200] width 292 height 24
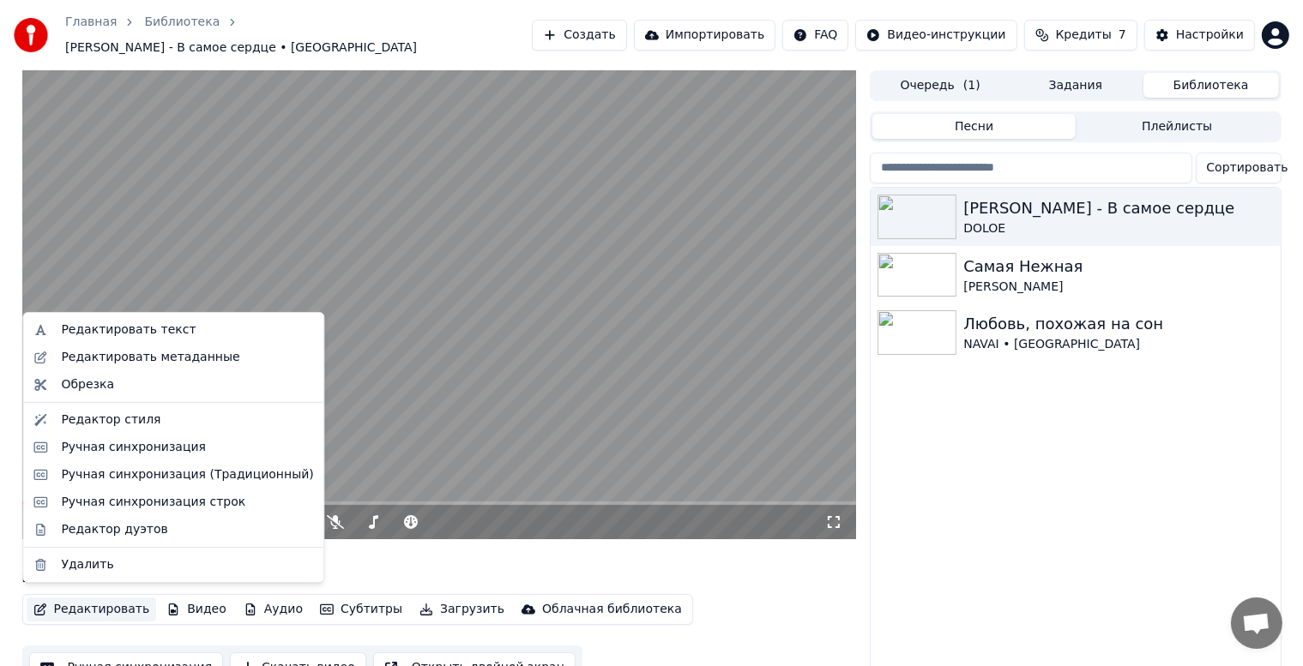
click at [67, 598] on button "Редактировать" at bounding box center [92, 610] width 130 height 24
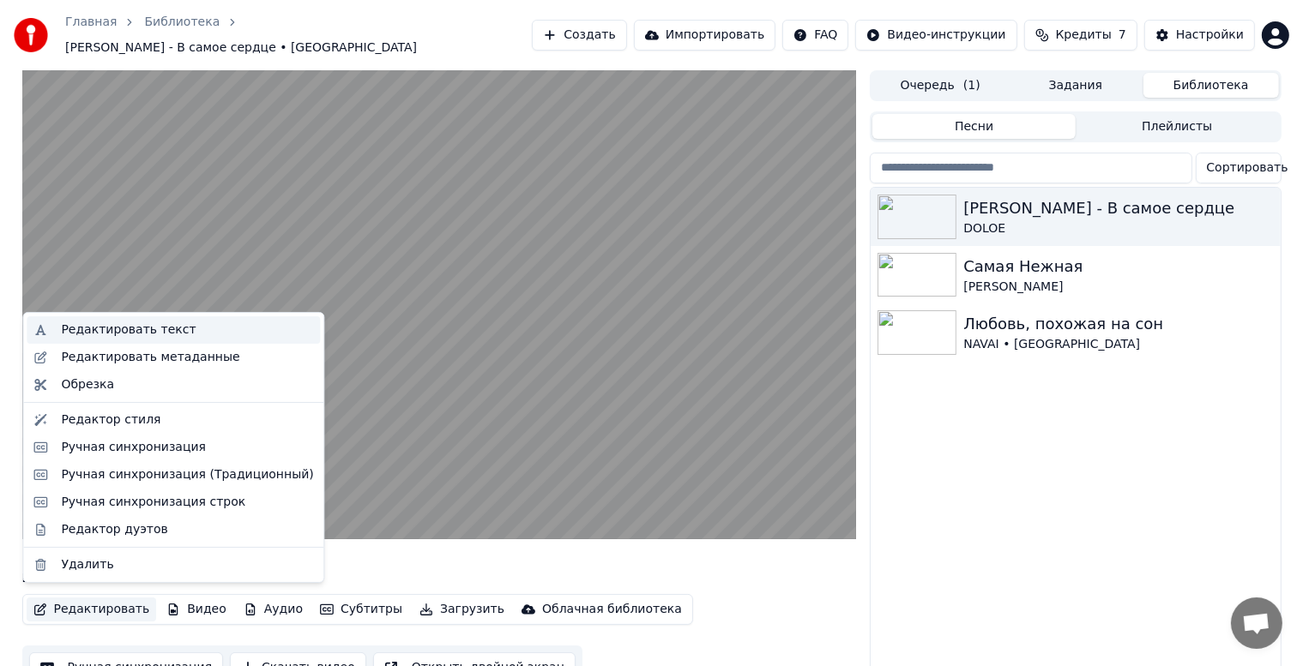
click at [99, 328] on div "Редактировать текст" at bounding box center [128, 330] width 135 height 17
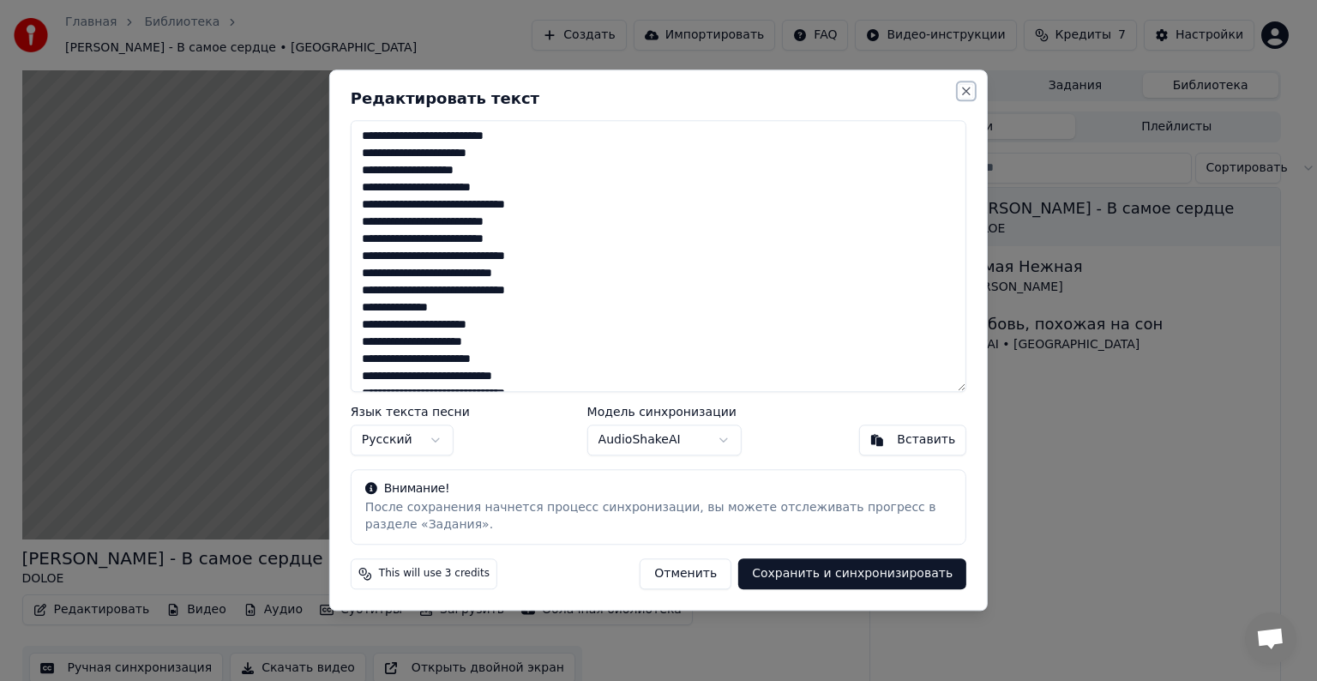
click at [967, 89] on button "Close" at bounding box center [967, 91] width 14 height 14
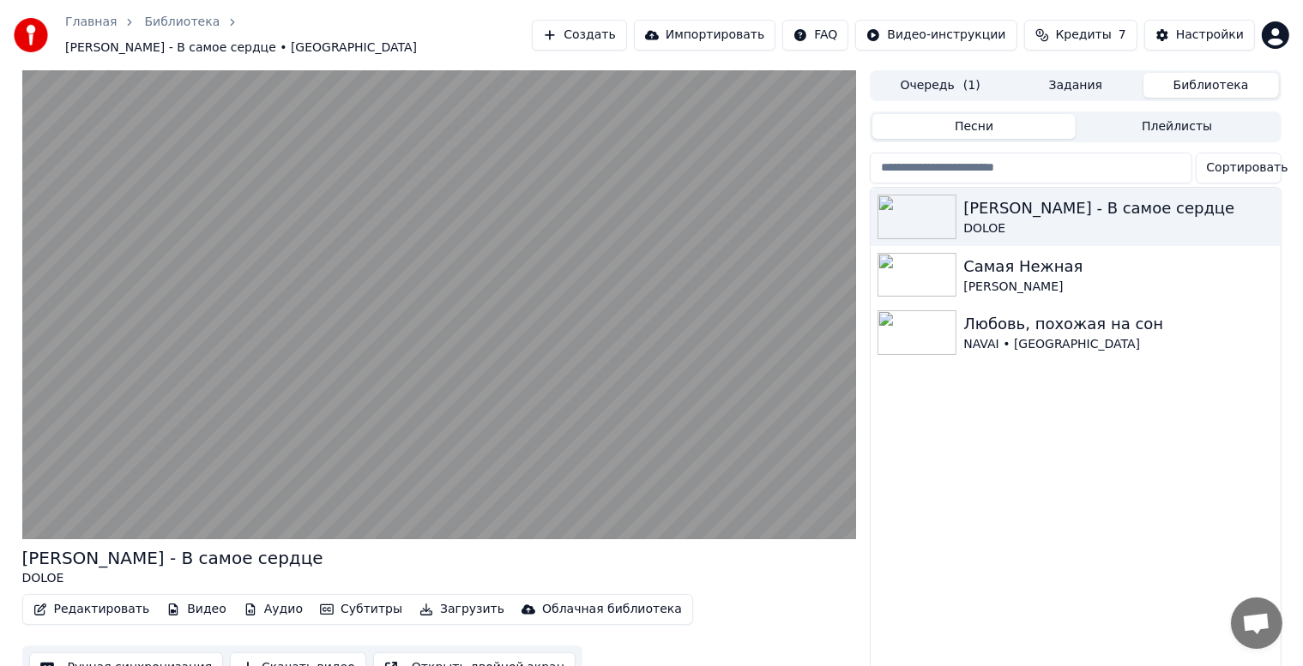
click at [99, 598] on button "Редактировать" at bounding box center [92, 610] width 130 height 24
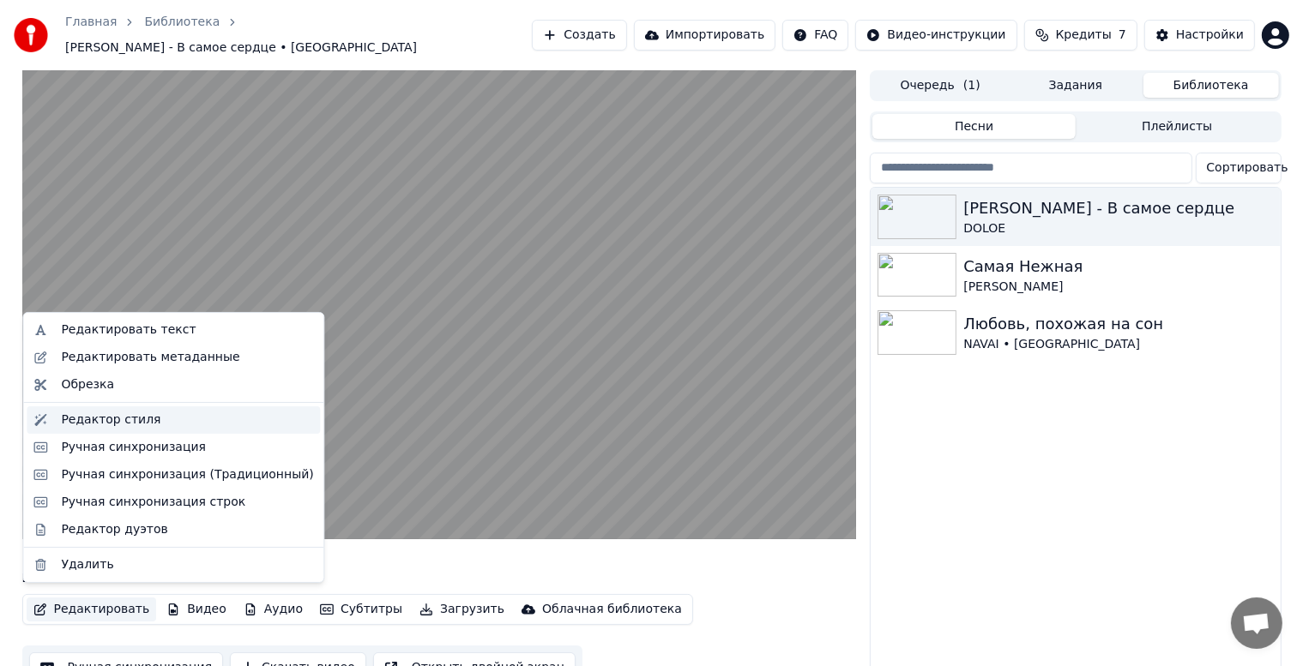
click at [106, 422] on div "Редактор стиля" at bounding box center [110, 420] width 99 height 17
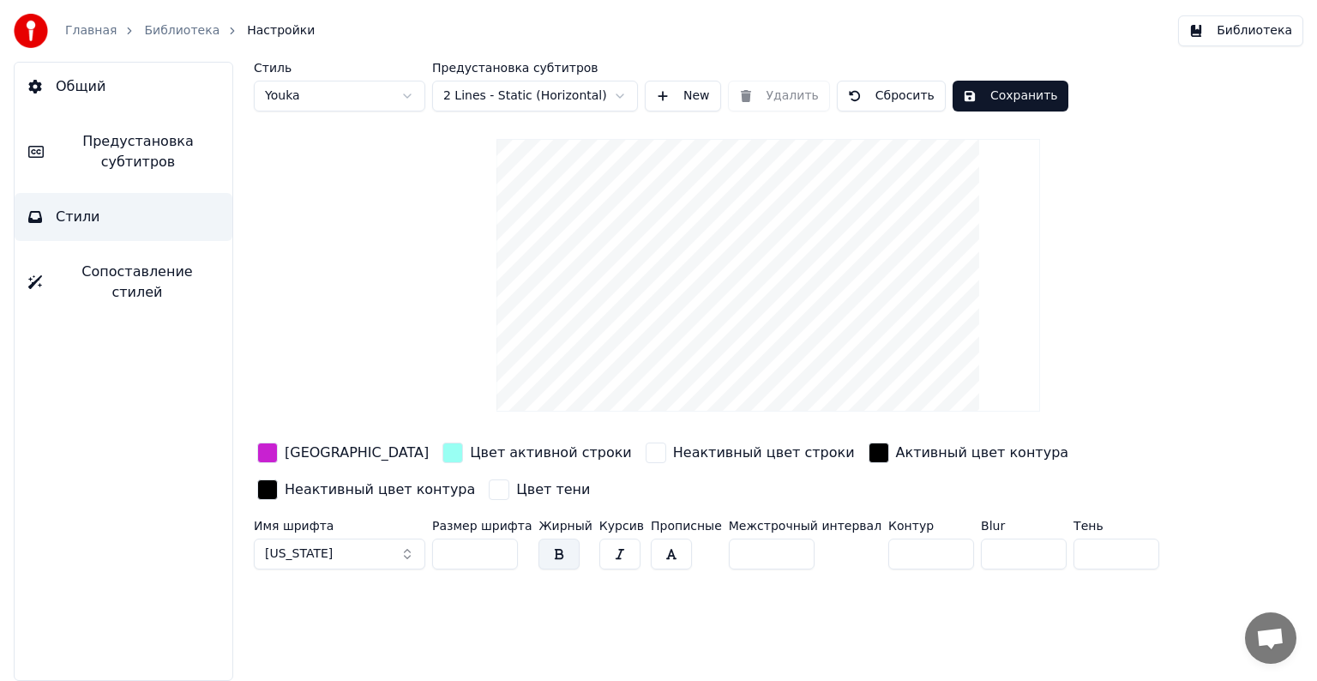
click at [489, 491] on div "button" at bounding box center [499, 489] width 21 height 21
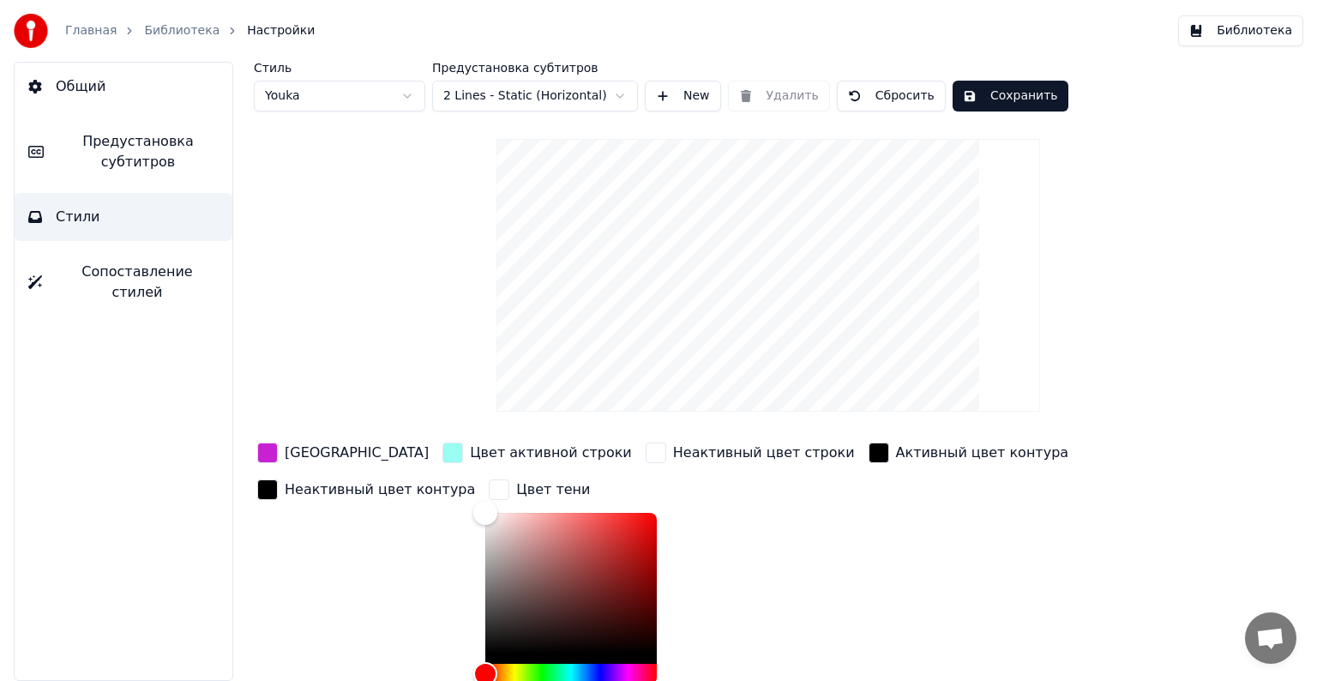
click at [489, 491] on div "button" at bounding box center [499, 489] width 21 height 21
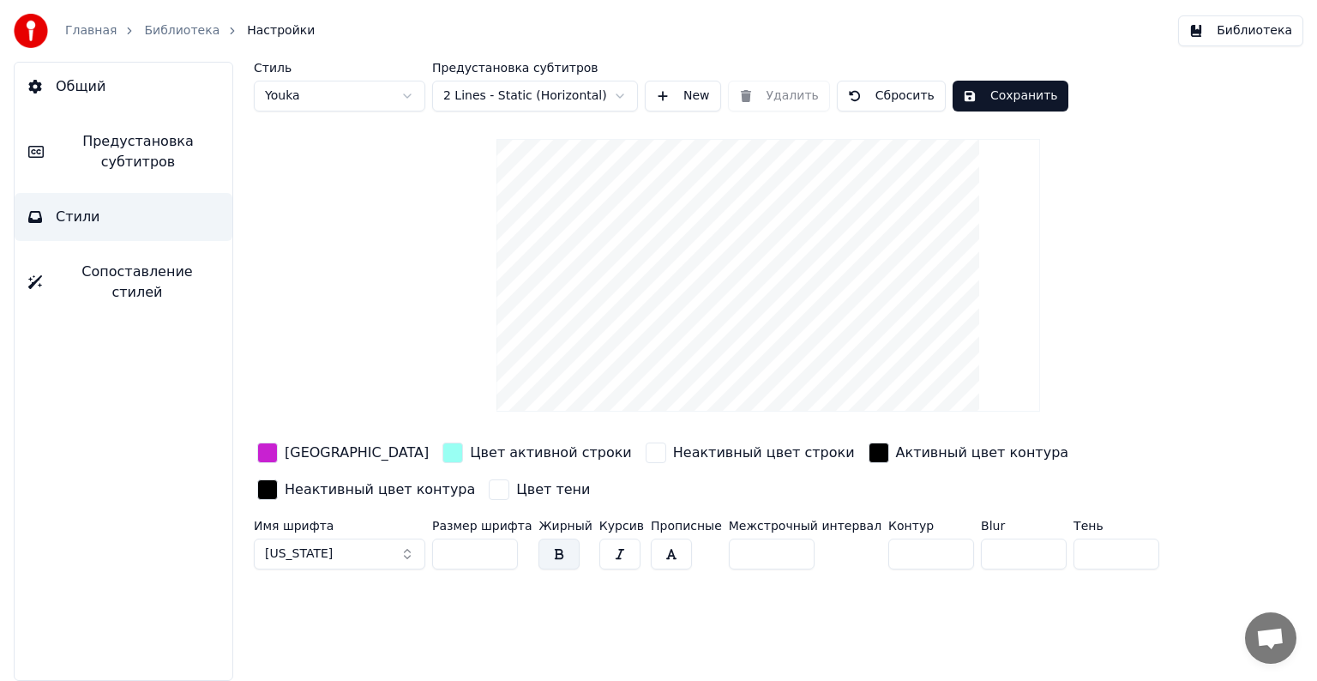
click at [409, 556] on button "[US_STATE]" at bounding box center [340, 554] width 172 height 31
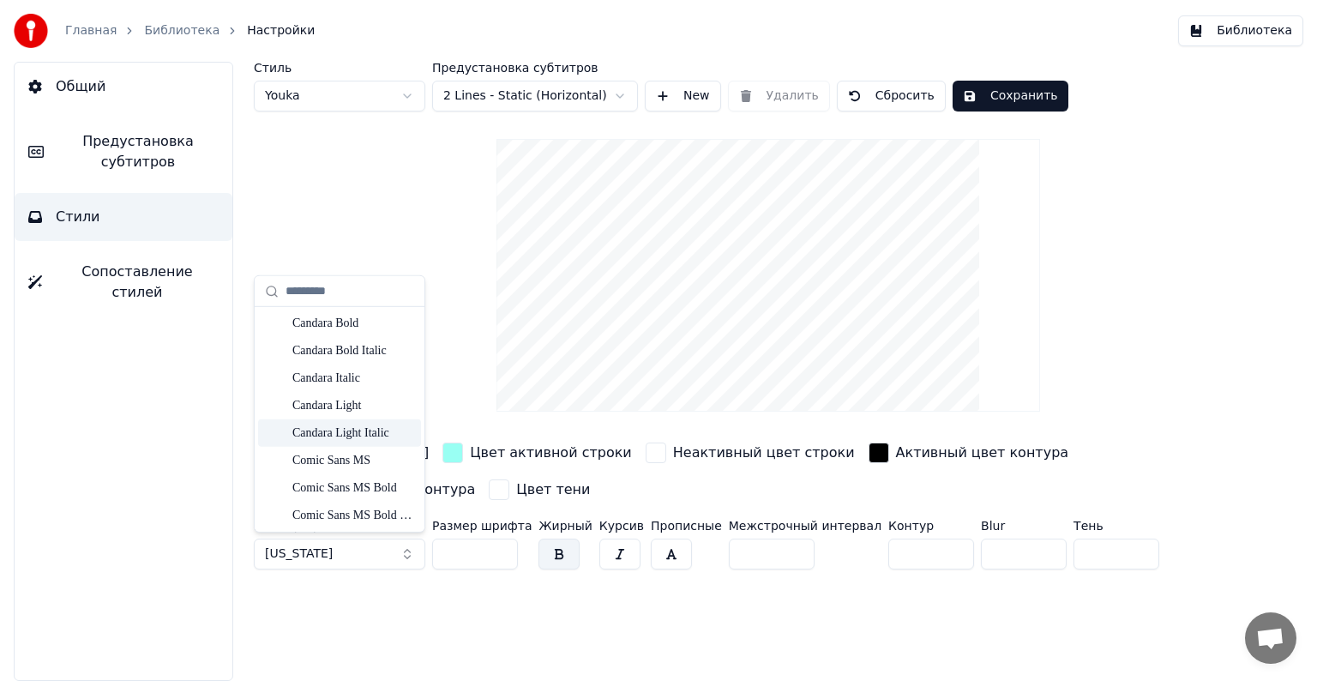
scroll to position [556, 0]
click at [371, 419] on div "Candara Light Italic" at bounding box center [353, 426] width 122 height 17
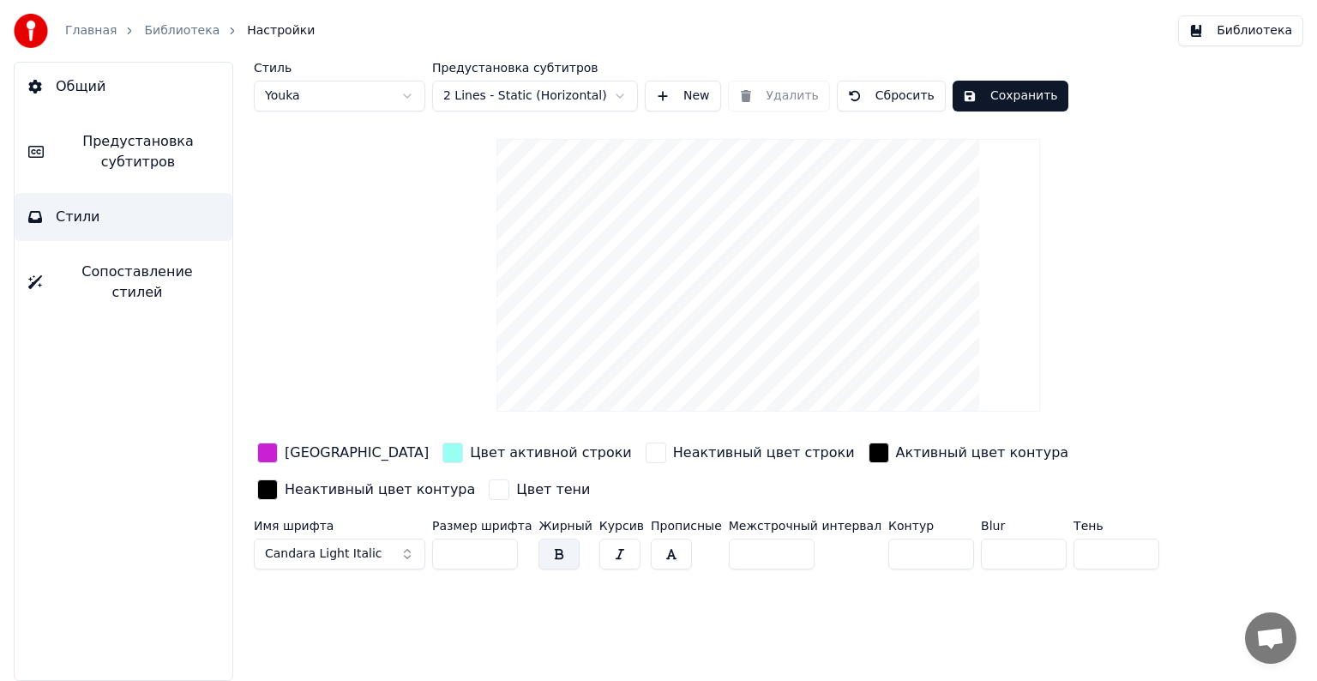
click at [499, 555] on input "**" at bounding box center [475, 554] width 86 height 31
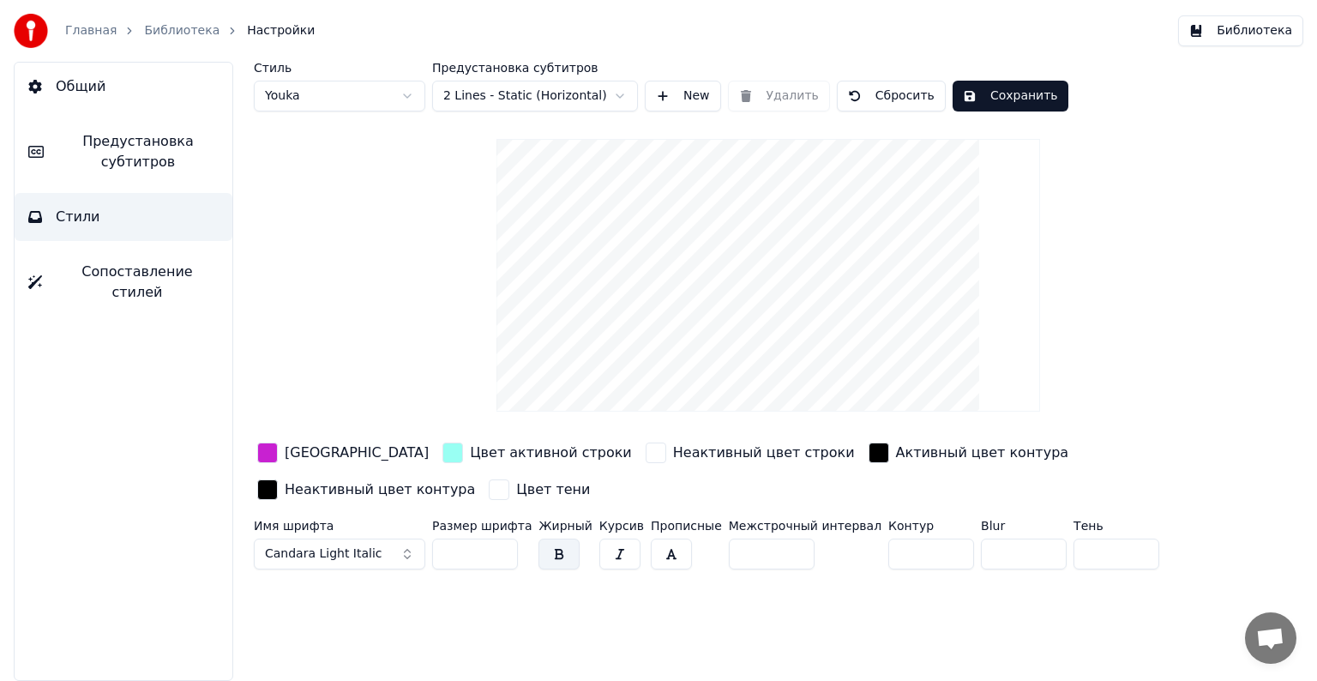
click at [499, 555] on input "**" at bounding box center [475, 554] width 86 height 31
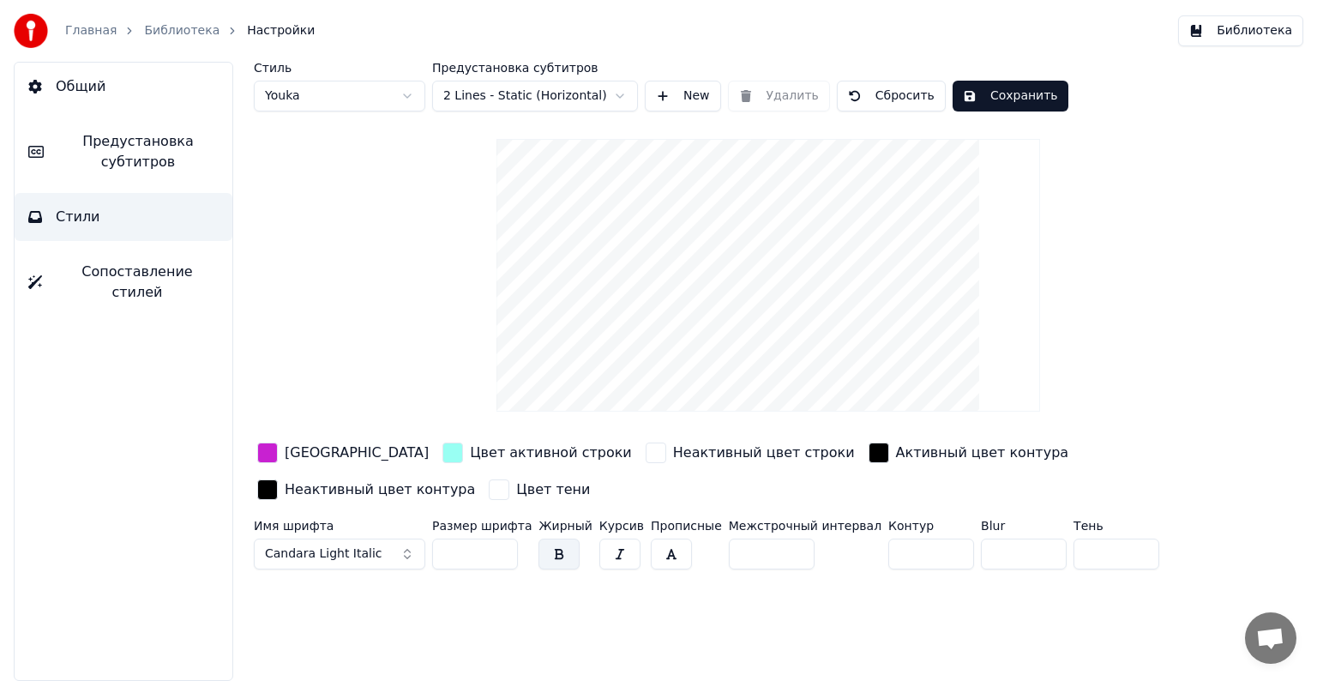
click at [499, 555] on input "**" at bounding box center [475, 554] width 86 height 31
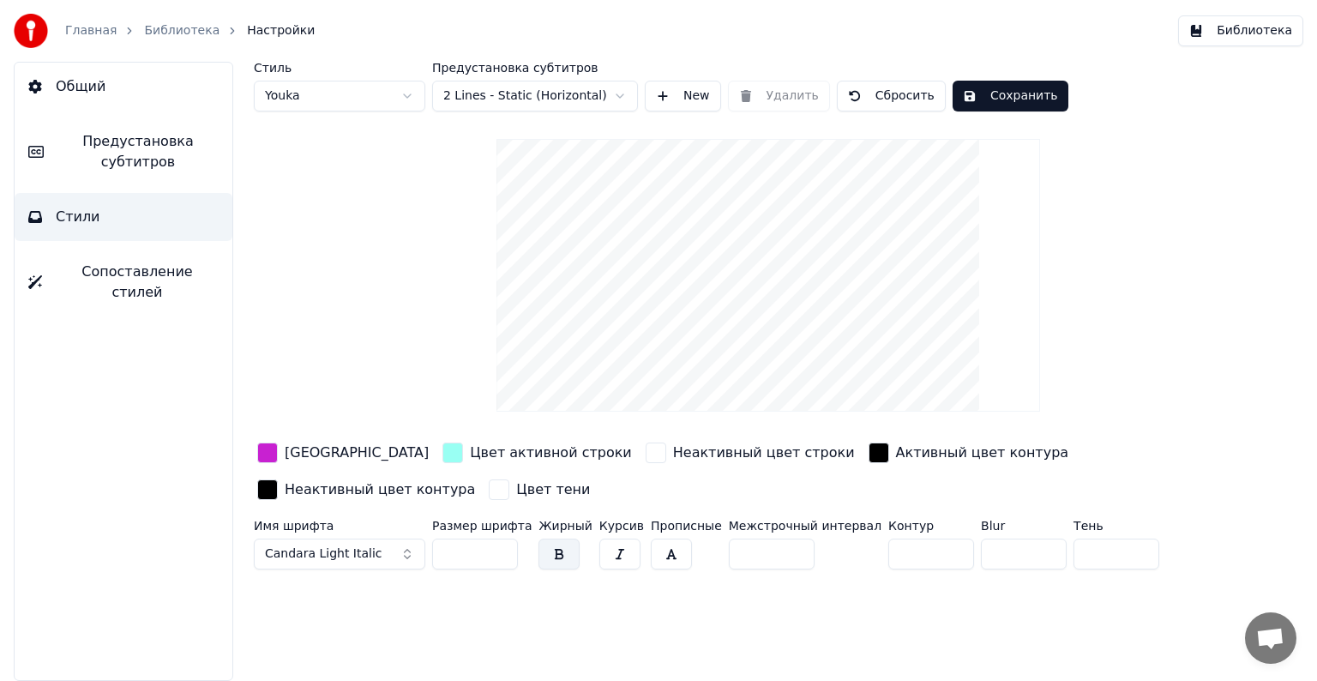
click at [499, 555] on input "**" at bounding box center [475, 554] width 86 height 31
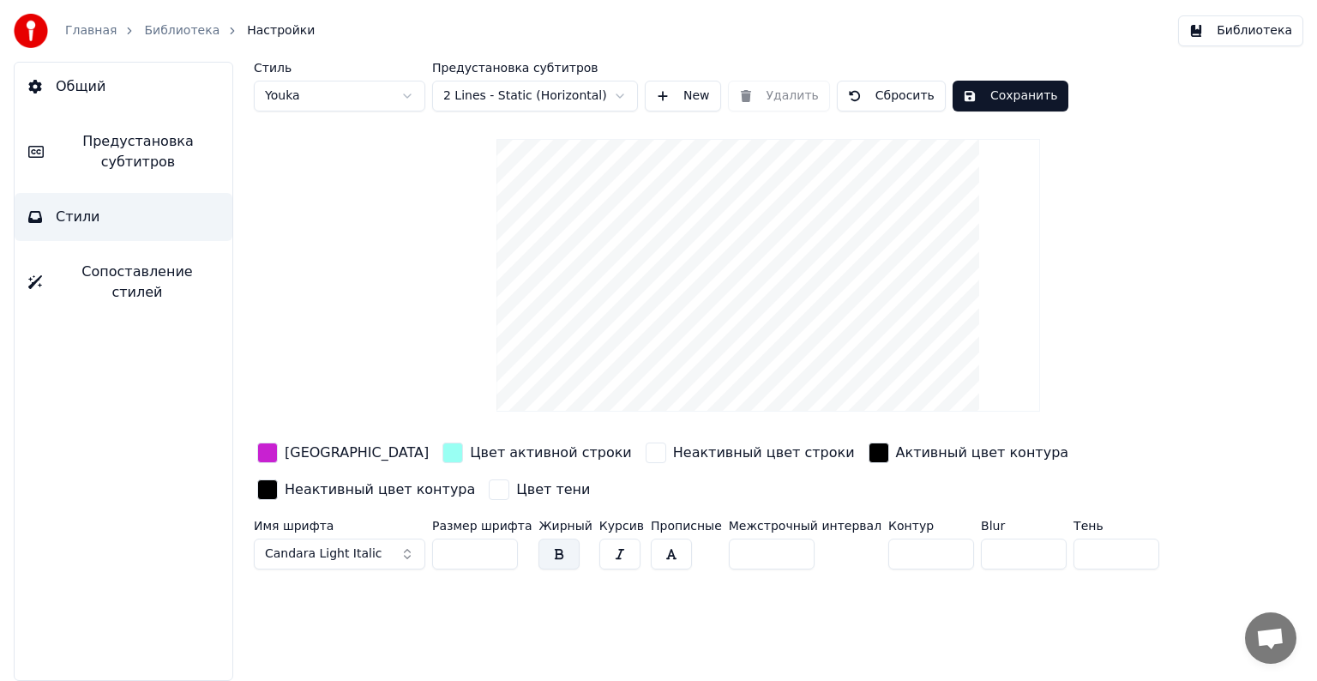
click at [499, 555] on input "**" at bounding box center [475, 554] width 86 height 31
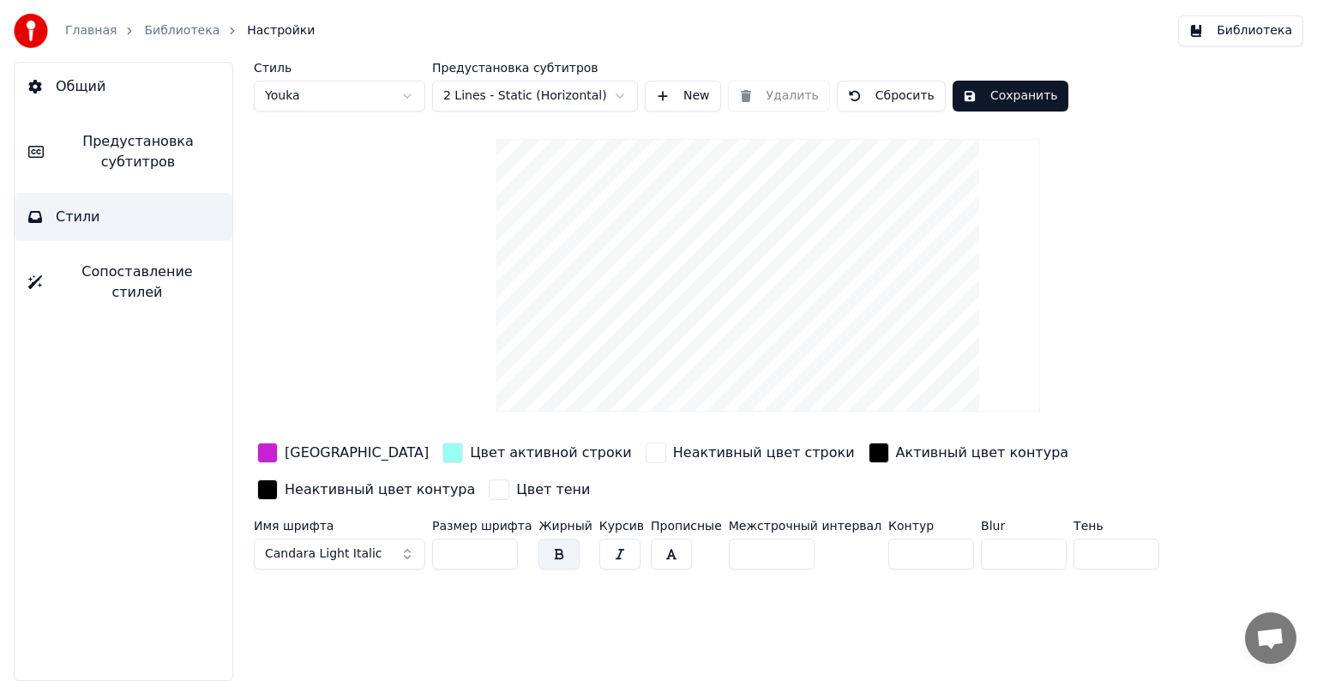
click at [499, 555] on input "**" at bounding box center [475, 554] width 86 height 31
click at [501, 547] on input "**" at bounding box center [475, 554] width 86 height 31
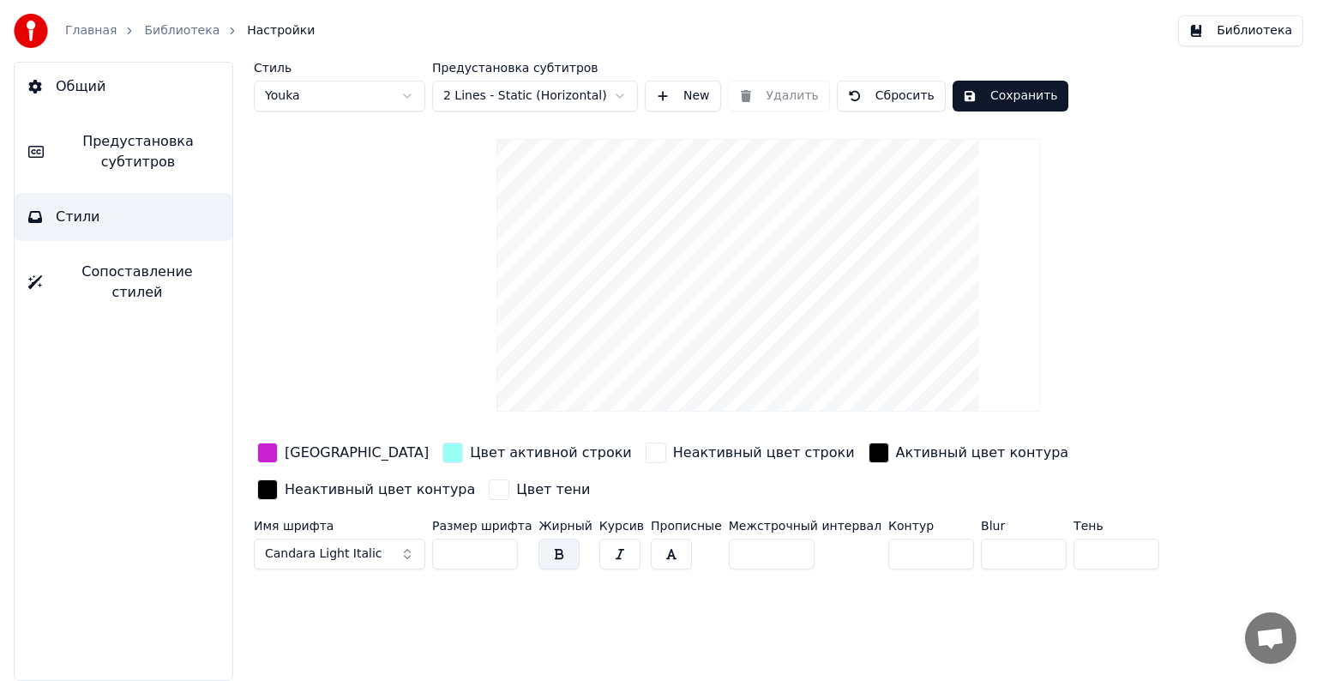
click at [501, 547] on input "**" at bounding box center [475, 554] width 86 height 31
type input "**"
click at [501, 554] on input "**" at bounding box center [475, 554] width 86 height 31
click at [409, 554] on button "Candara Light Italic" at bounding box center [340, 554] width 172 height 31
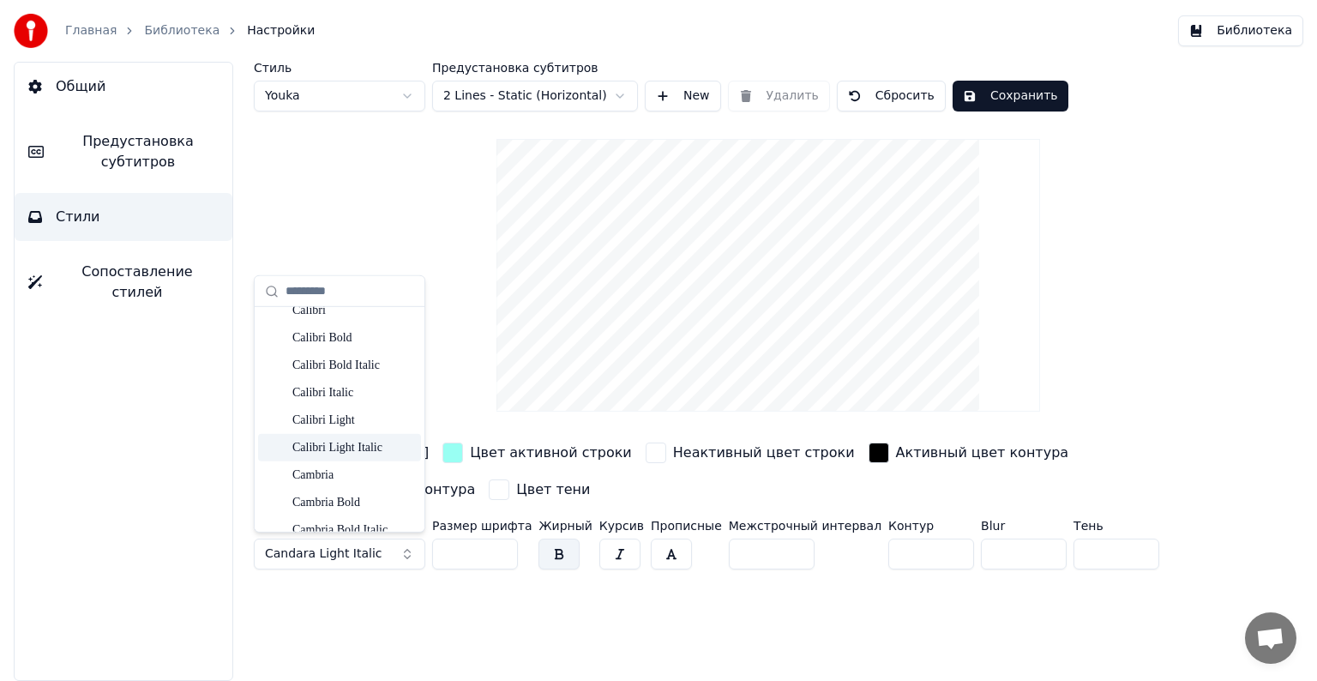
scroll to position [224, 0]
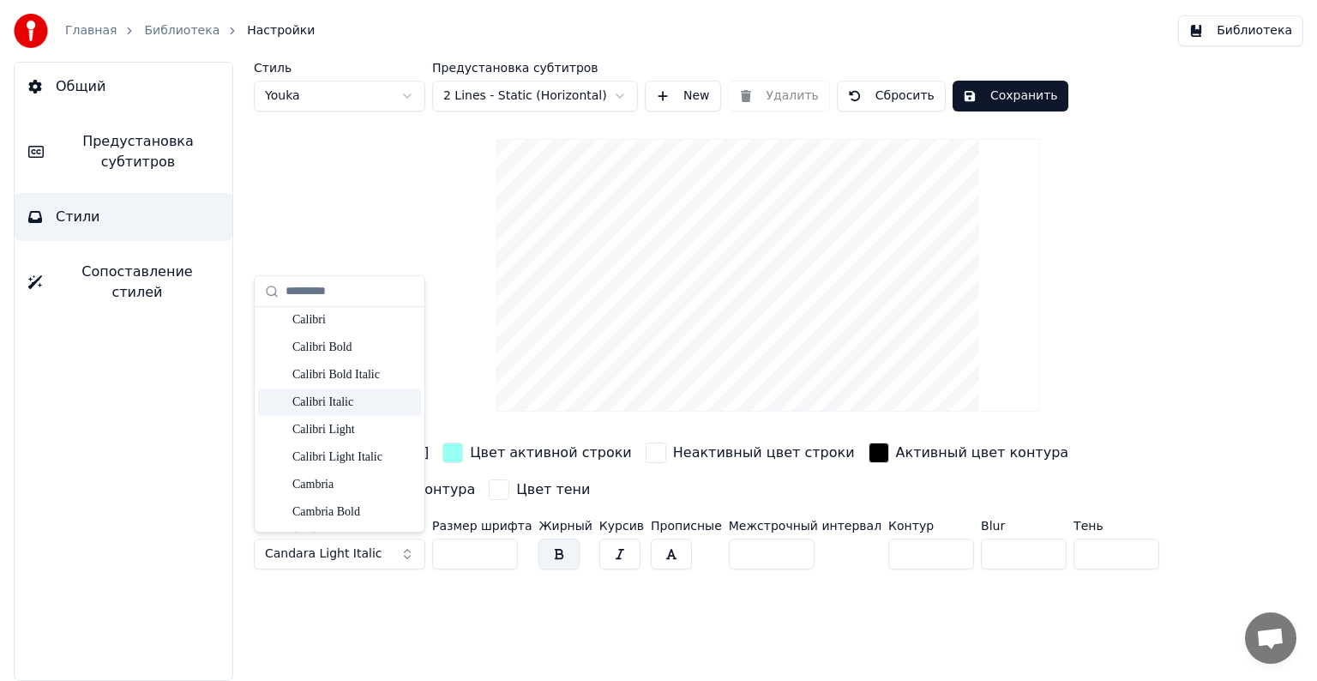
click at [350, 404] on div "Calibri Italic" at bounding box center [353, 402] width 122 height 17
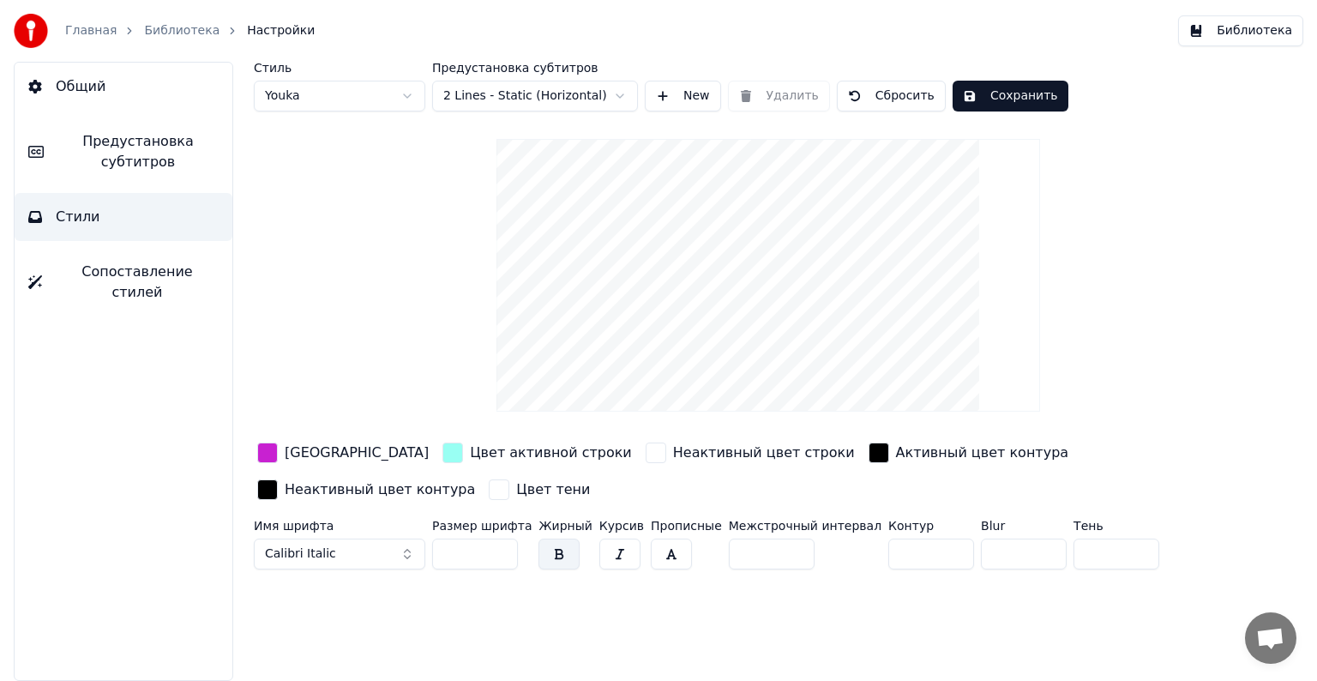
click at [635, 642] on div "Стиль Youka Предустановка субтитров 2 Lines - Static (Horizontal) New Удалить С…" at bounding box center [769, 371] width 1098 height 619
click at [271, 446] on div "button" at bounding box center [267, 453] width 21 height 21
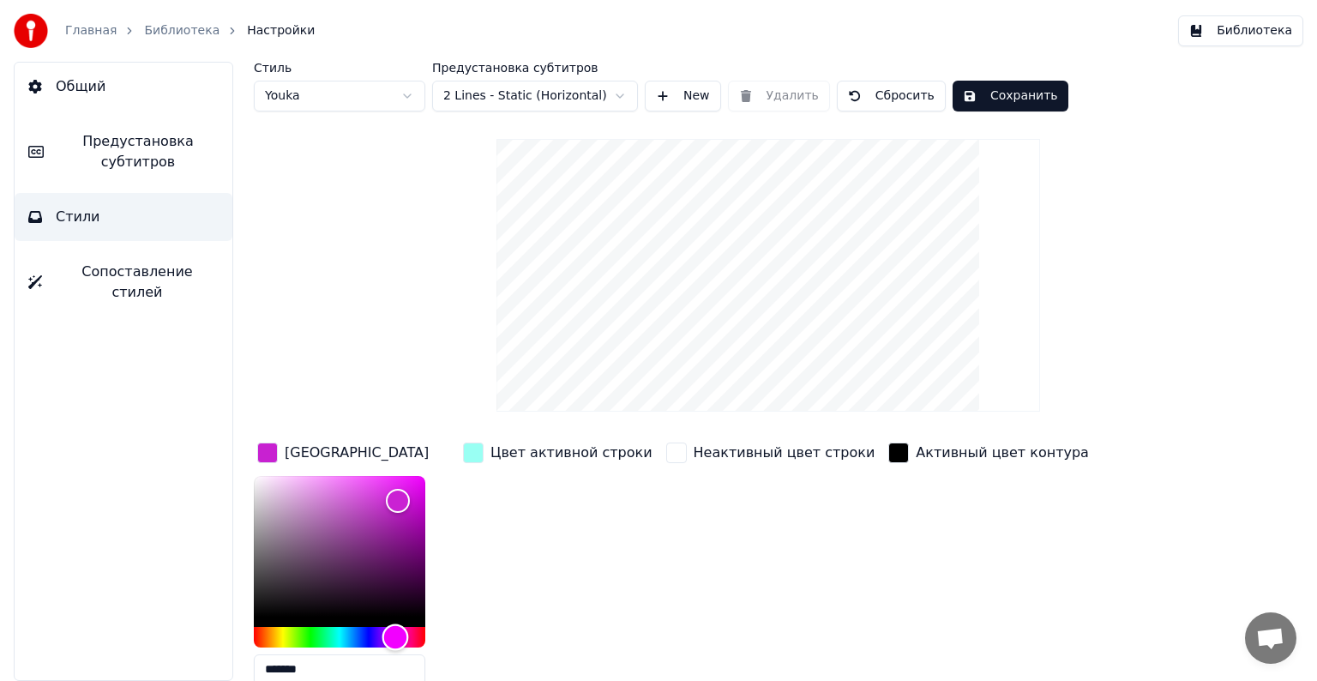
type input "*******"
click at [350, 636] on div "Hue" at bounding box center [340, 637] width 172 height 21
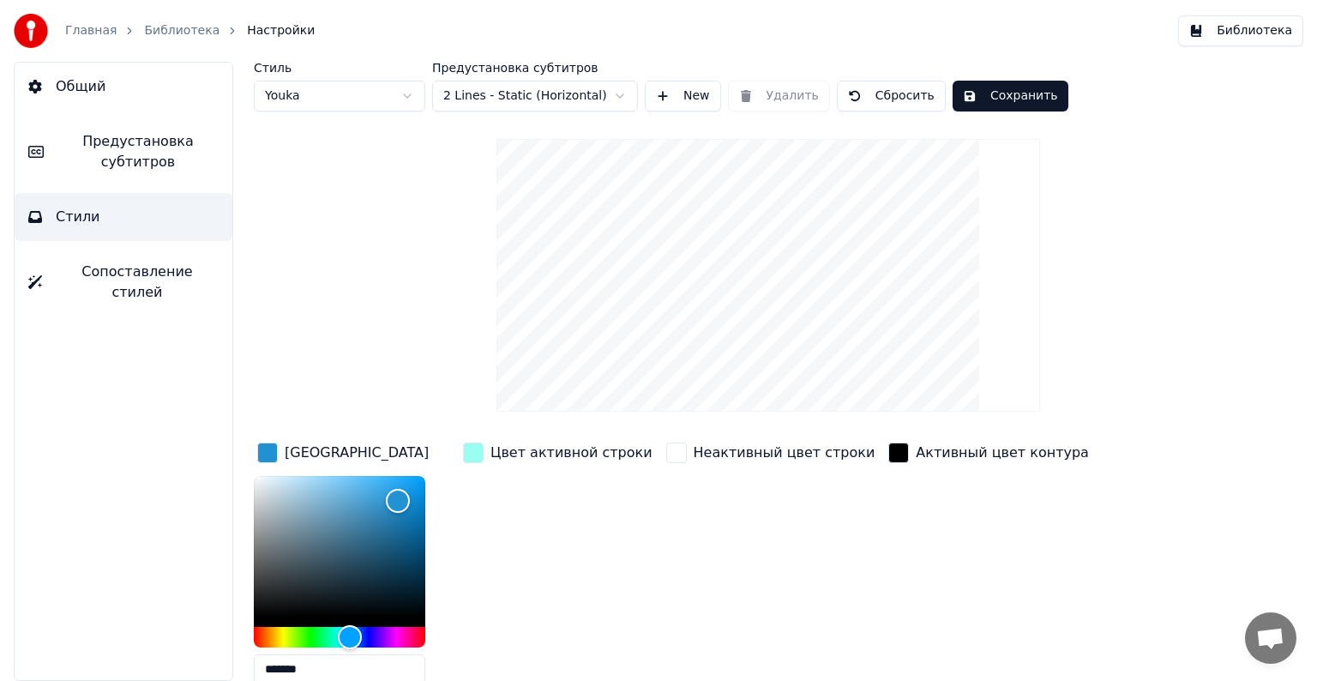
click at [468, 449] on div "button" at bounding box center [473, 453] width 21 height 21
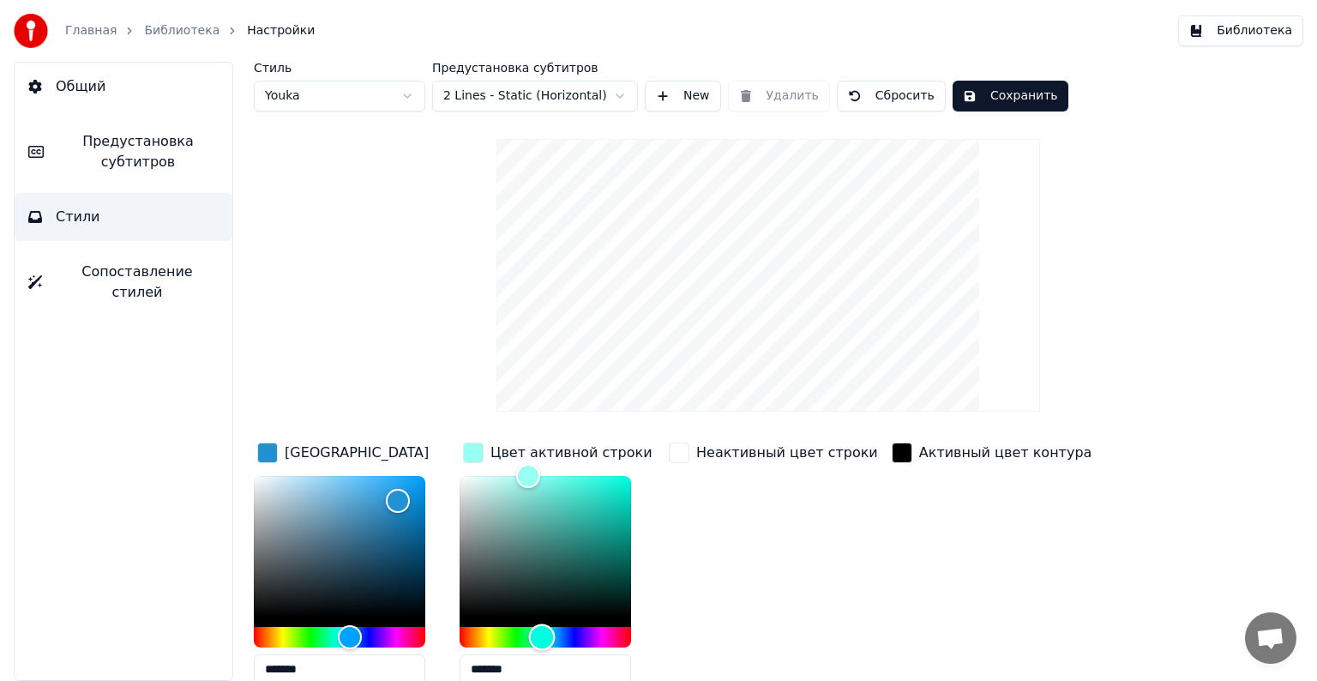
click at [488, 639] on div "Hue" at bounding box center [546, 637] width 172 height 21
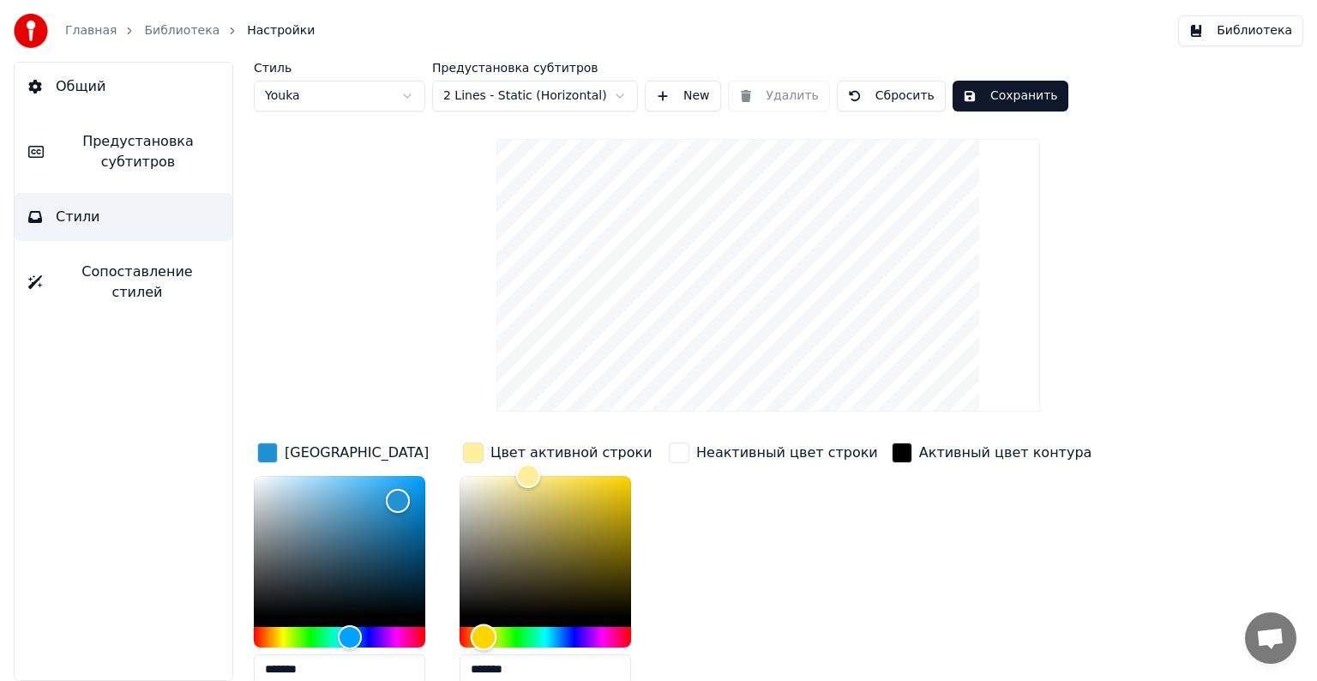
type input "*******"
click at [485, 638] on div "Hue" at bounding box center [486, 637] width 27 height 27
click at [472, 450] on div "button" at bounding box center [473, 453] width 21 height 21
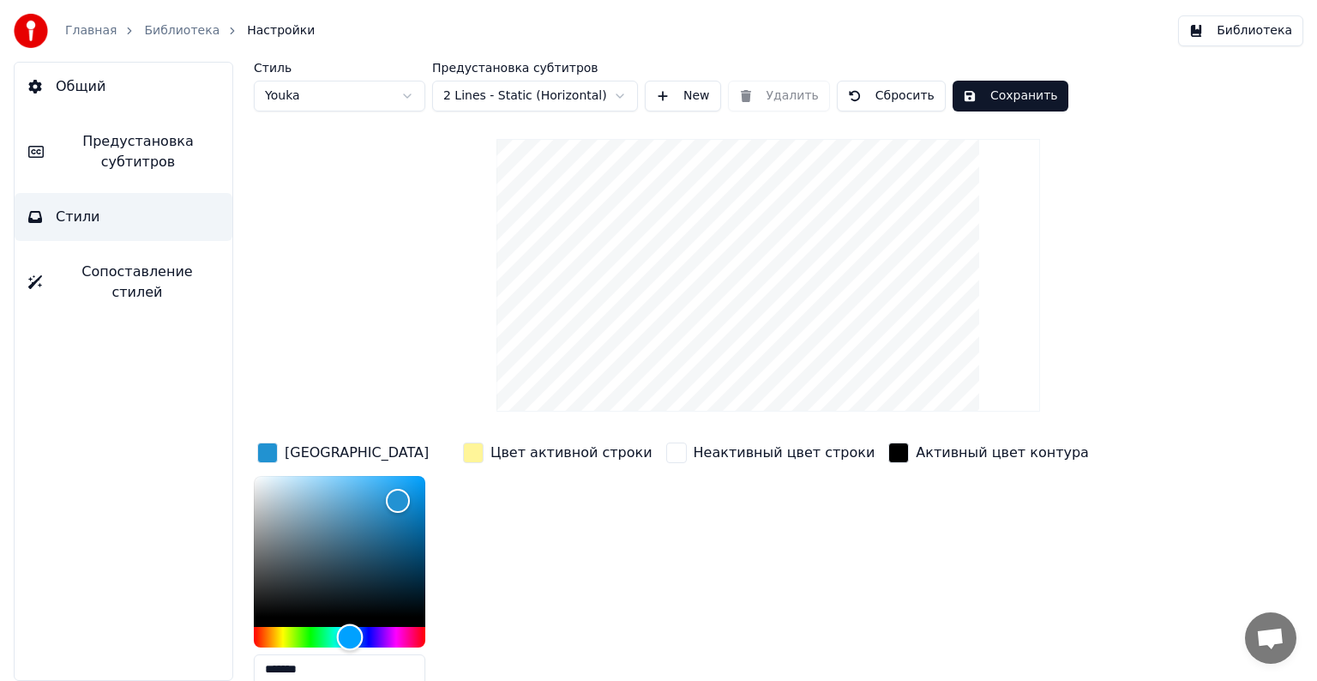
type input "*******"
click at [353, 633] on div "Hue" at bounding box center [353, 637] width 27 height 27
click at [896, 546] on div "Активный цвет контура" at bounding box center [989, 569] width 208 height 260
click at [268, 446] on div "button" at bounding box center [267, 453] width 21 height 21
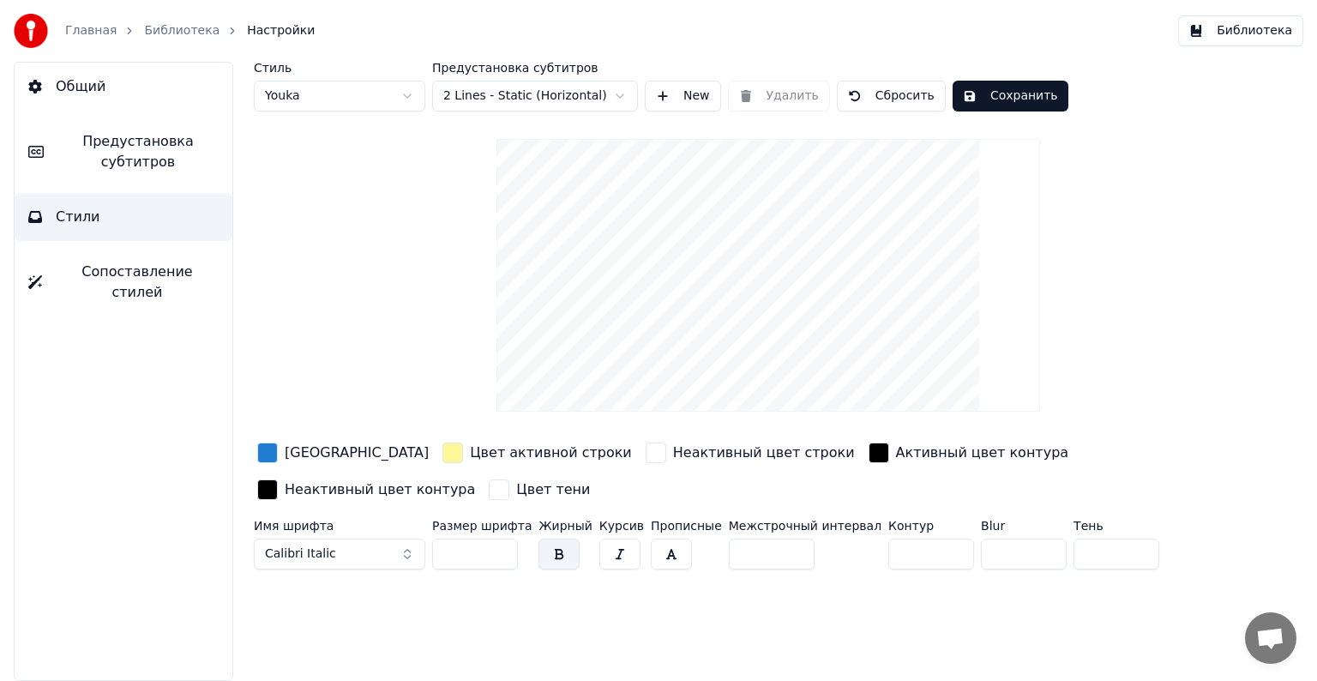
click at [501, 555] on input "**" at bounding box center [475, 554] width 86 height 31
type input "**"
click at [501, 545] on input "**" at bounding box center [475, 554] width 86 height 31
click at [549, 549] on button "button" at bounding box center [559, 554] width 41 height 31
click at [551, 550] on button "button" at bounding box center [559, 554] width 41 height 31
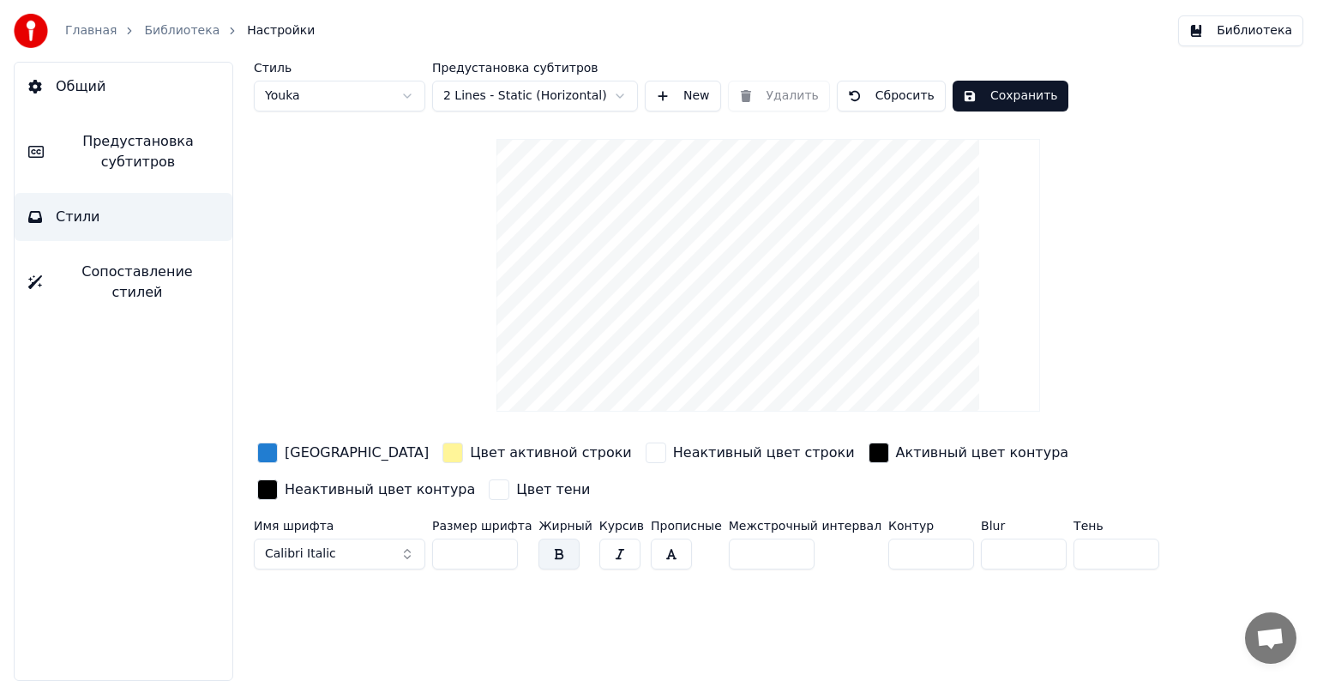
click at [403, 545] on button "Calibri Italic" at bounding box center [340, 554] width 172 height 31
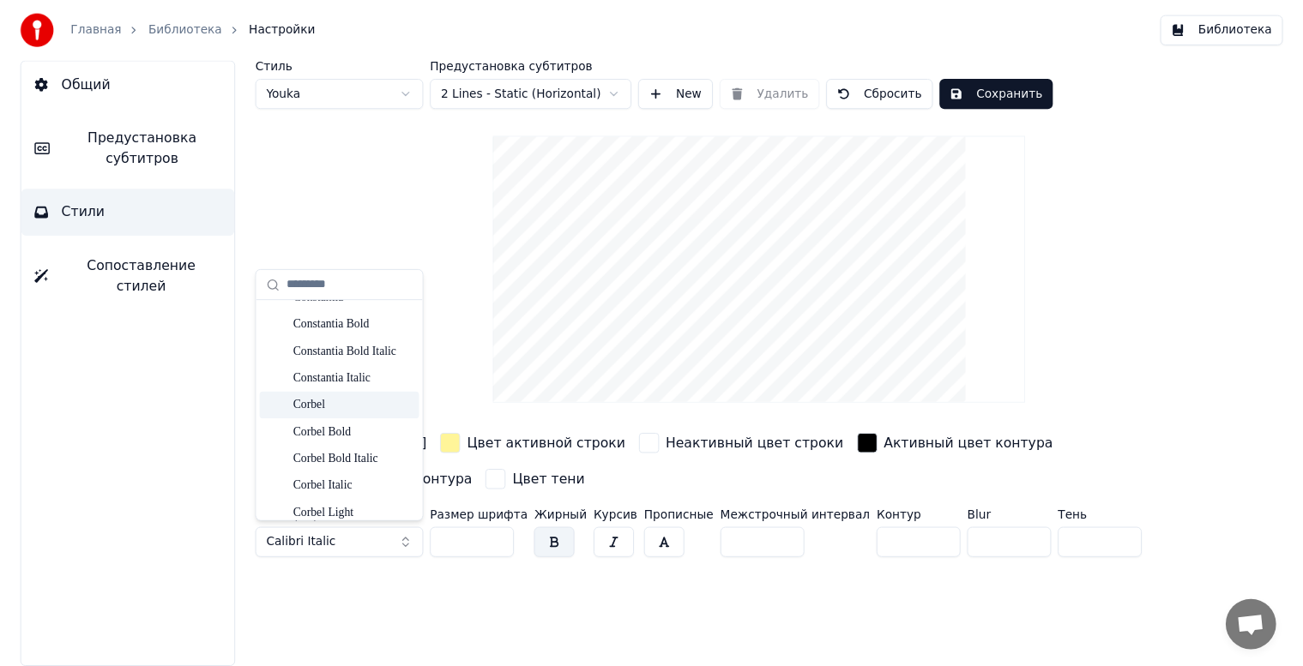
scroll to position [1064, 0]
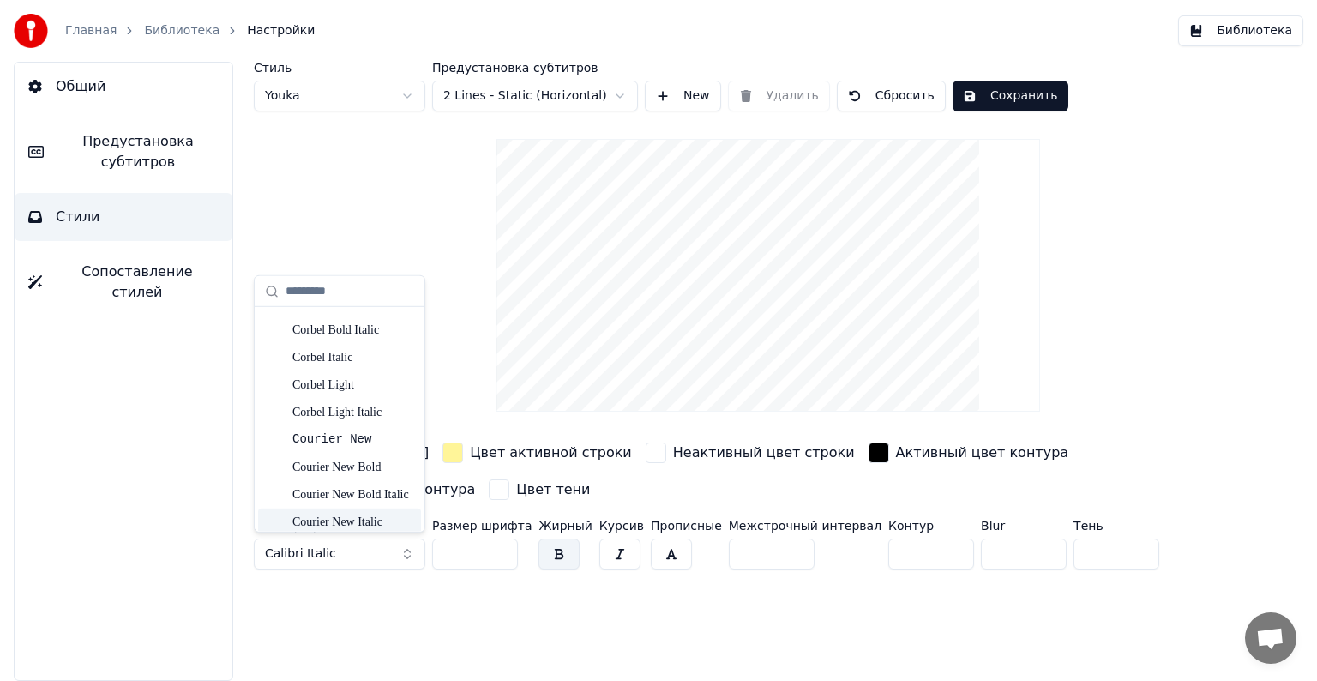
click at [368, 523] on div "Courier New Italic" at bounding box center [353, 522] width 122 height 17
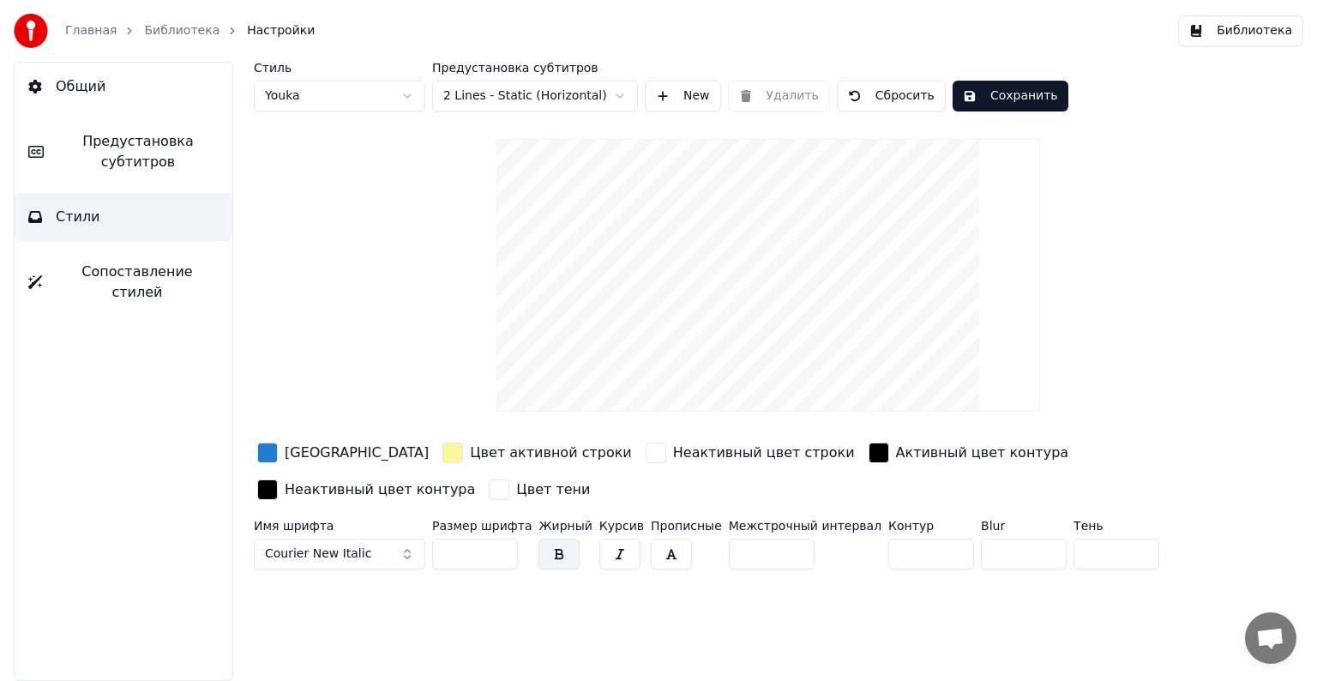
click at [1238, 27] on button "Библиотека" at bounding box center [1240, 30] width 125 height 31
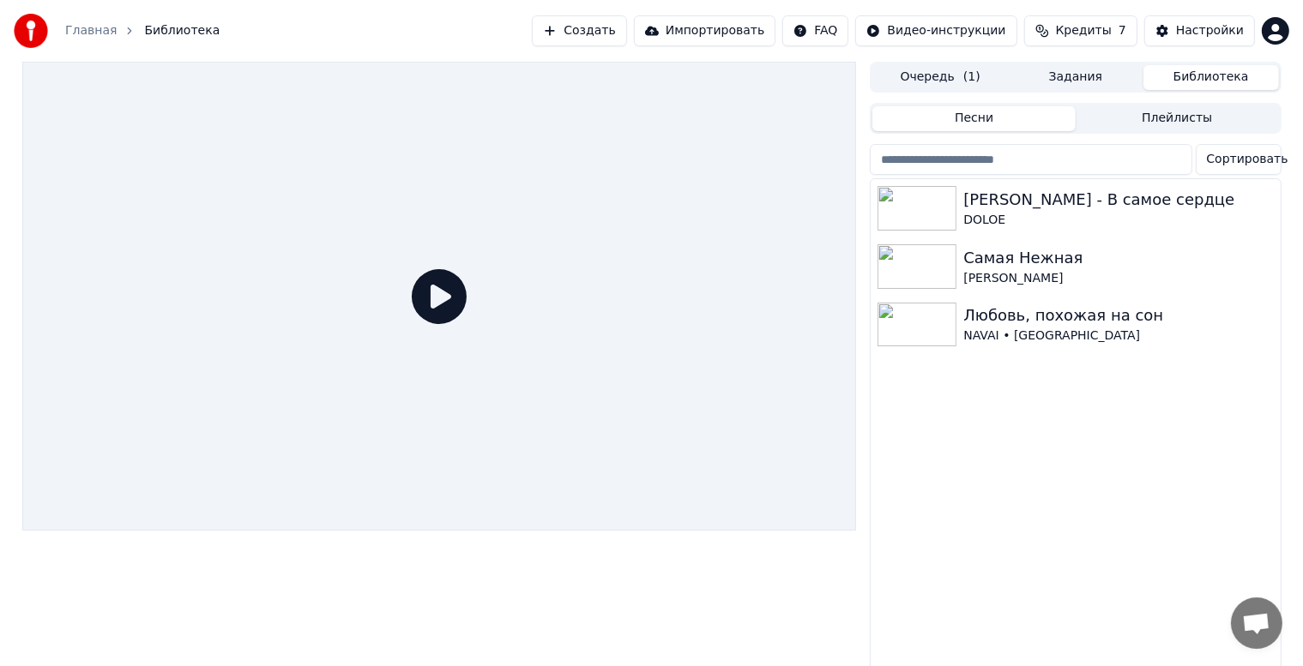
click at [441, 292] on icon at bounding box center [439, 296] width 55 height 55
click at [311, 19] on div "Главная Библиотека Создать Импортировать FAQ Видео-инструкции Кредиты 7 Настрой…" at bounding box center [651, 31] width 1303 height 62
click at [746, 604] on div at bounding box center [439, 370] width 835 height 617
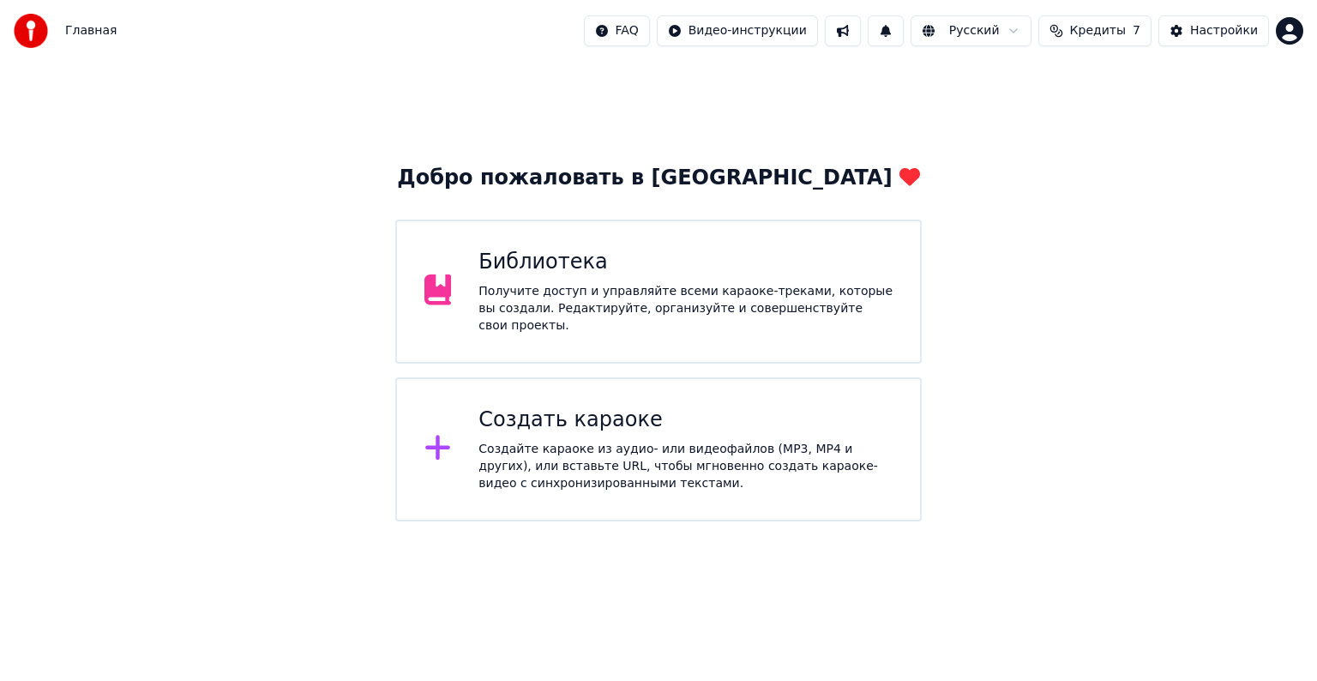
click at [696, 276] on div "Библиотека" at bounding box center [686, 262] width 414 height 27
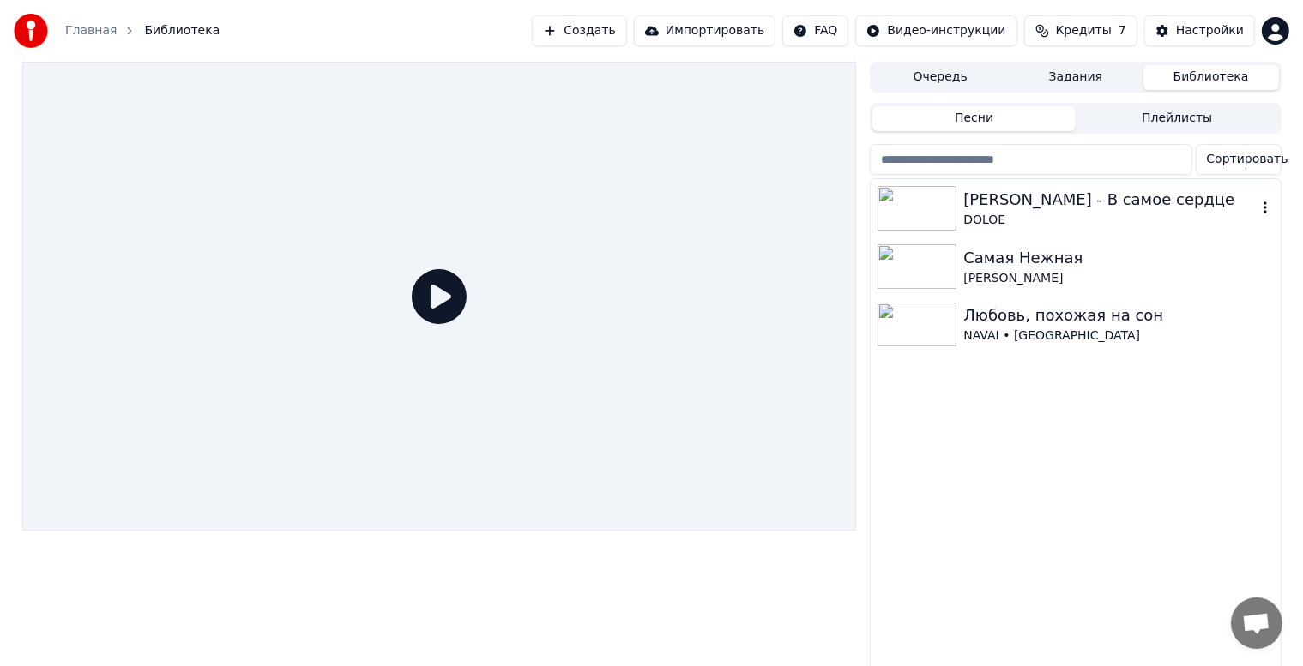
click at [955, 192] on img at bounding box center [916, 208] width 79 height 45
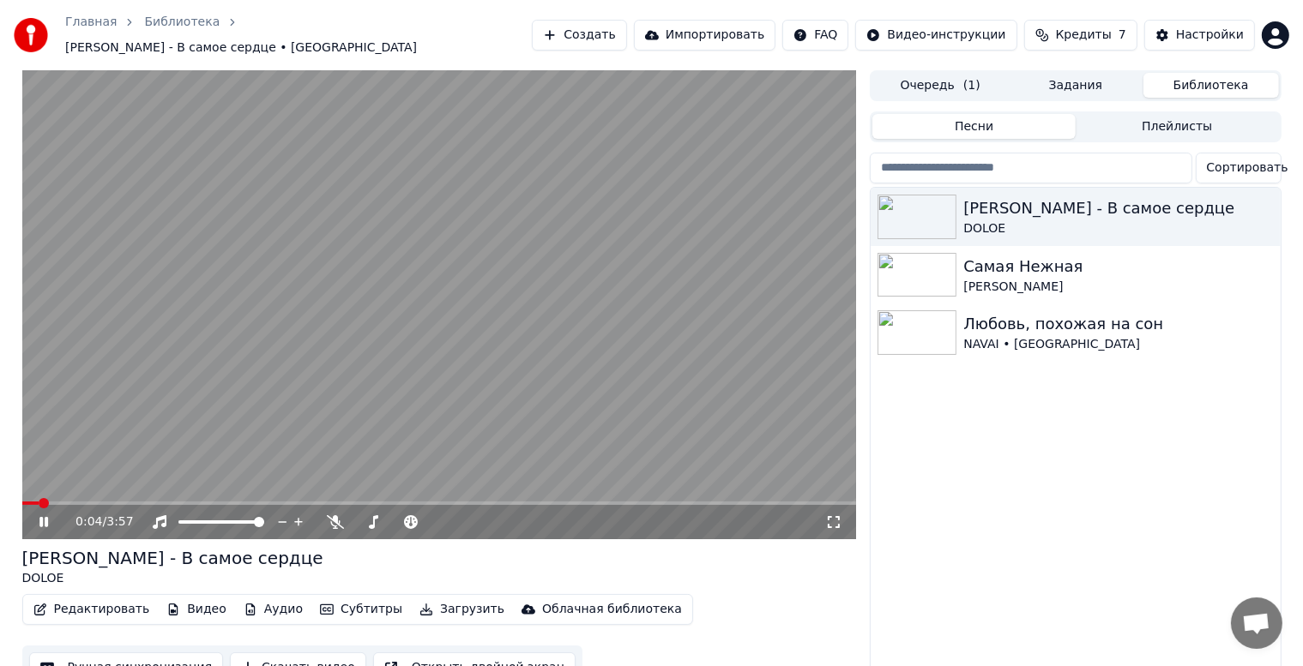
click at [67, 502] on span at bounding box center [439, 503] width 835 height 3
click at [81, 603] on button "Редактировать" at bounding box center [92, 610] width 130 height 24
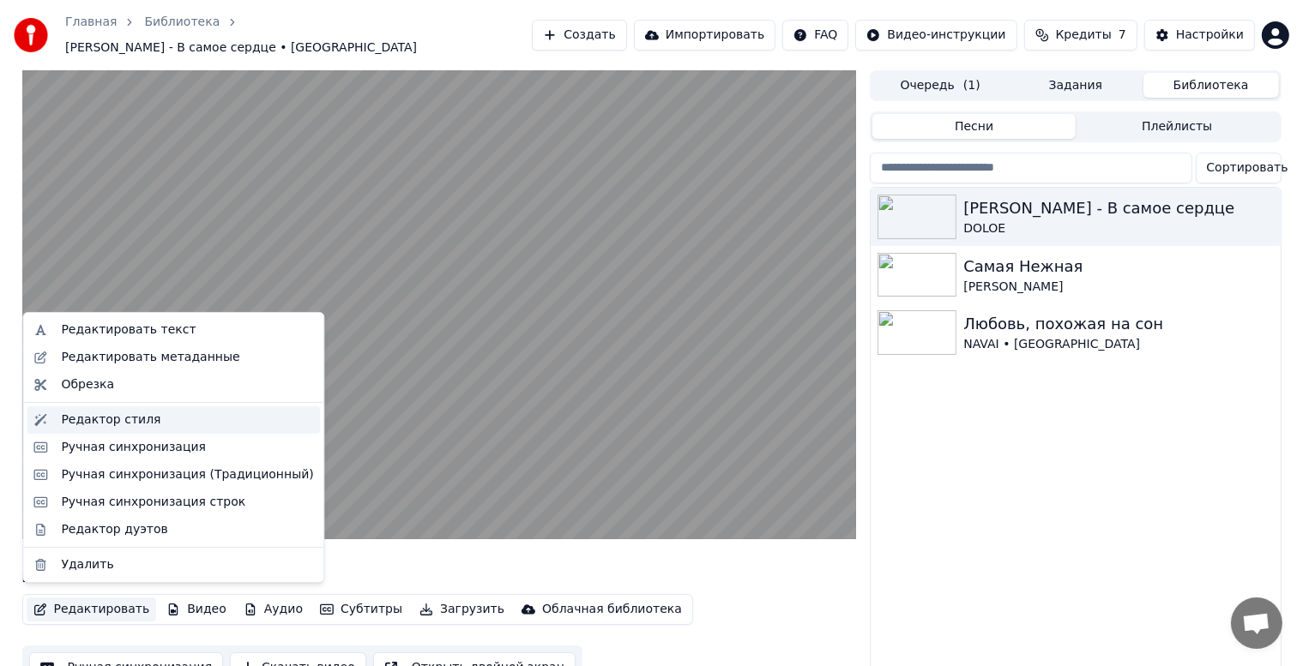
click at [139, 419] on div "Редактор стиля" at bounding box center [110, 420] width 99 height 17
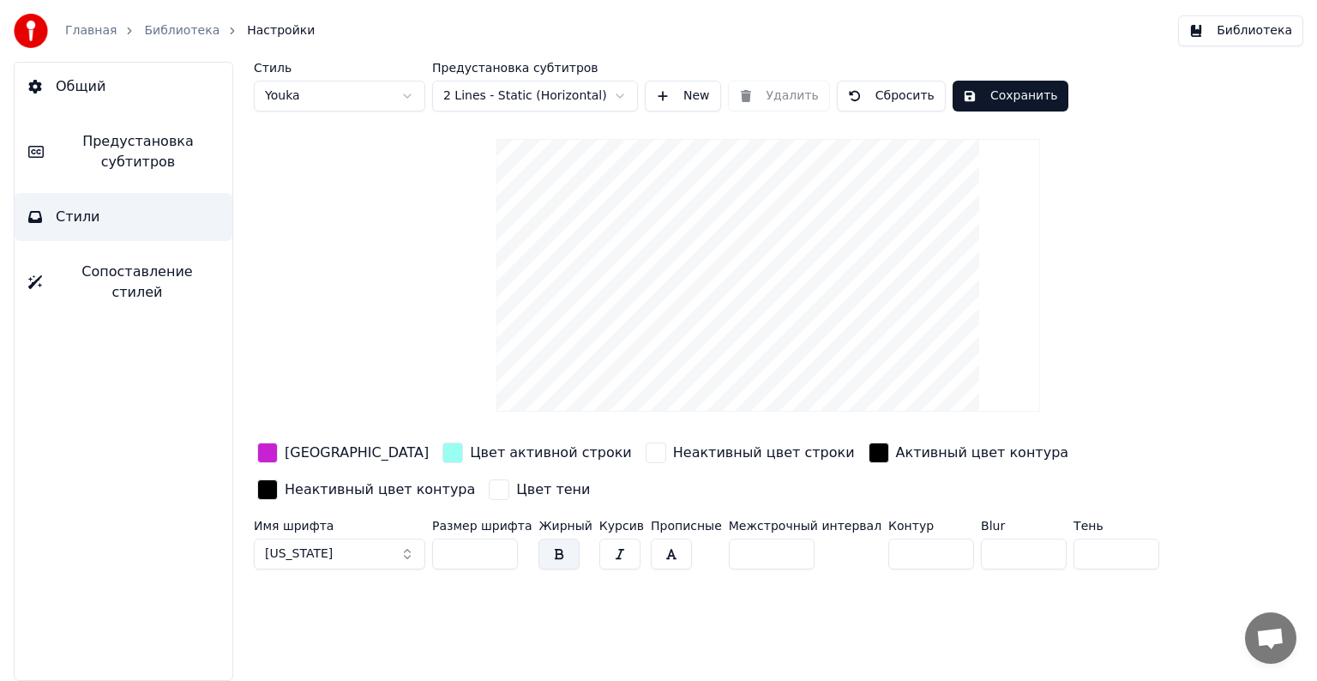
click at [262, 447] on div "button" at bounding box center [267, 453] width 21 height 21
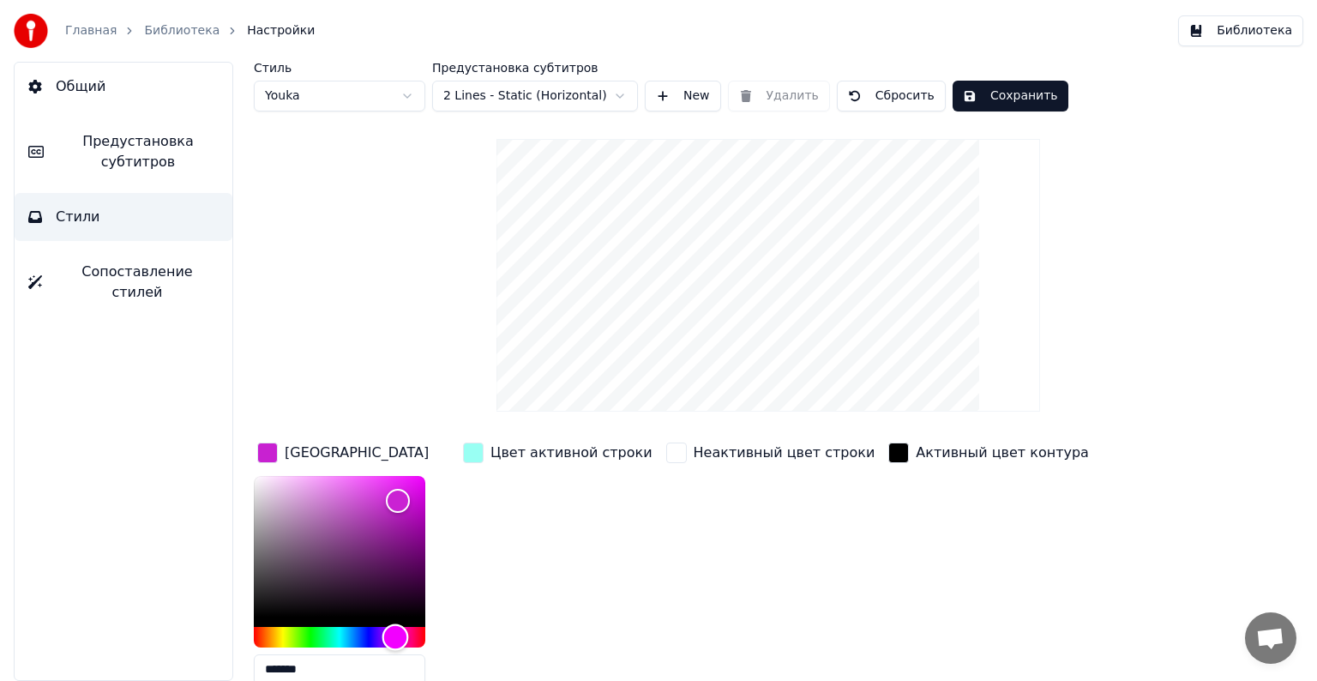
click at [364, 637] on div "Hue" at bounding box center [340, 637] width 172 height 21
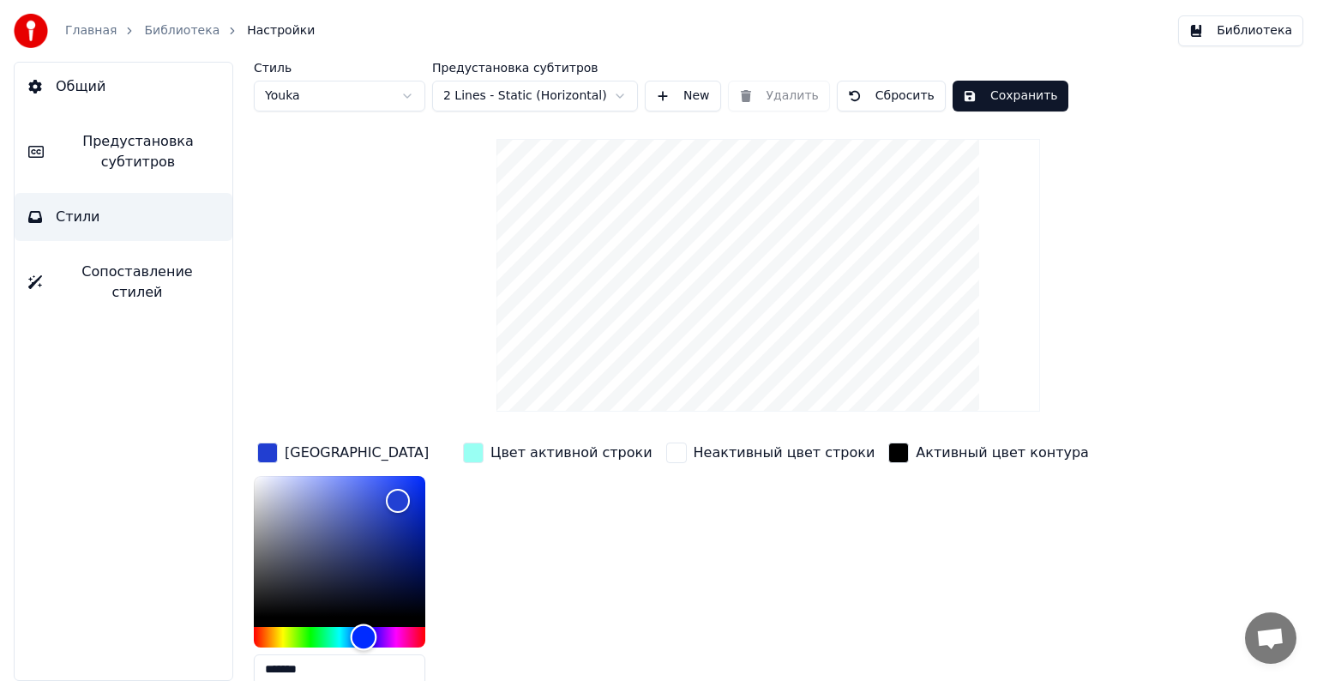
type input "*******"
click at [351, 636] on div "Hue" at bounding box center [364, 637] width 27 height 27
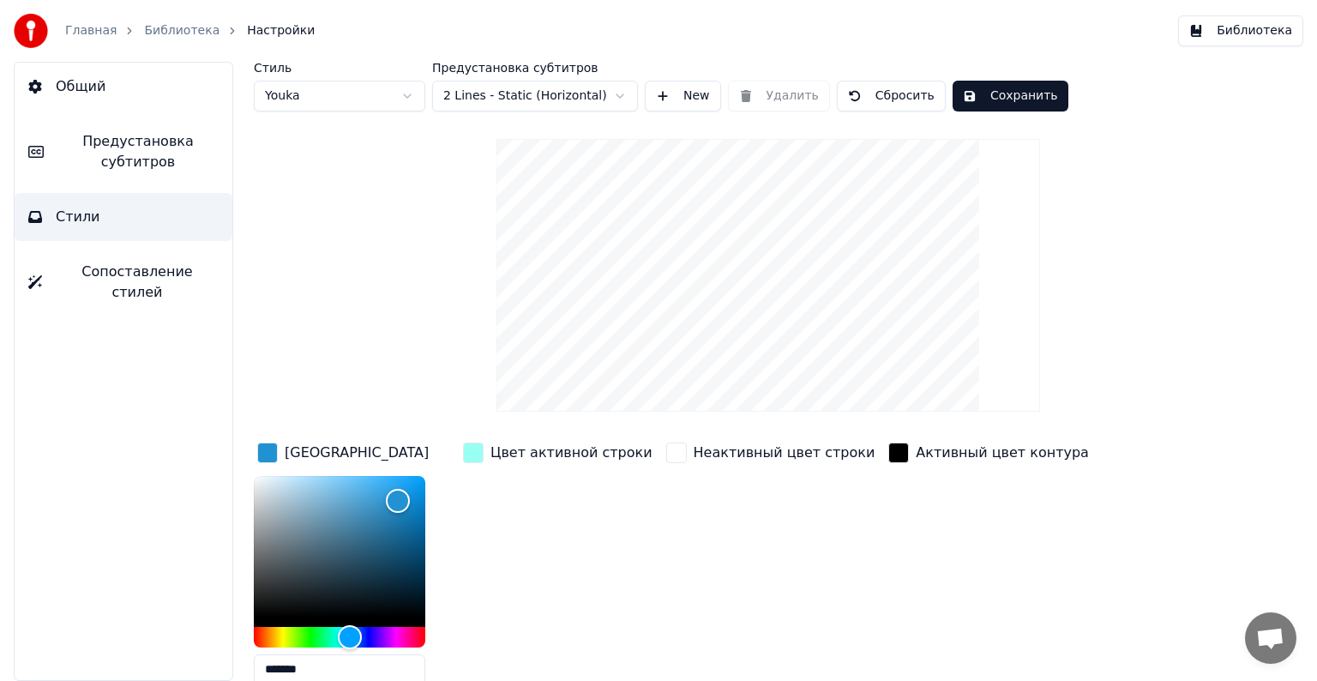
click at [467, 449] on div "button" at bounding box center [473, 453] width 21 height 21
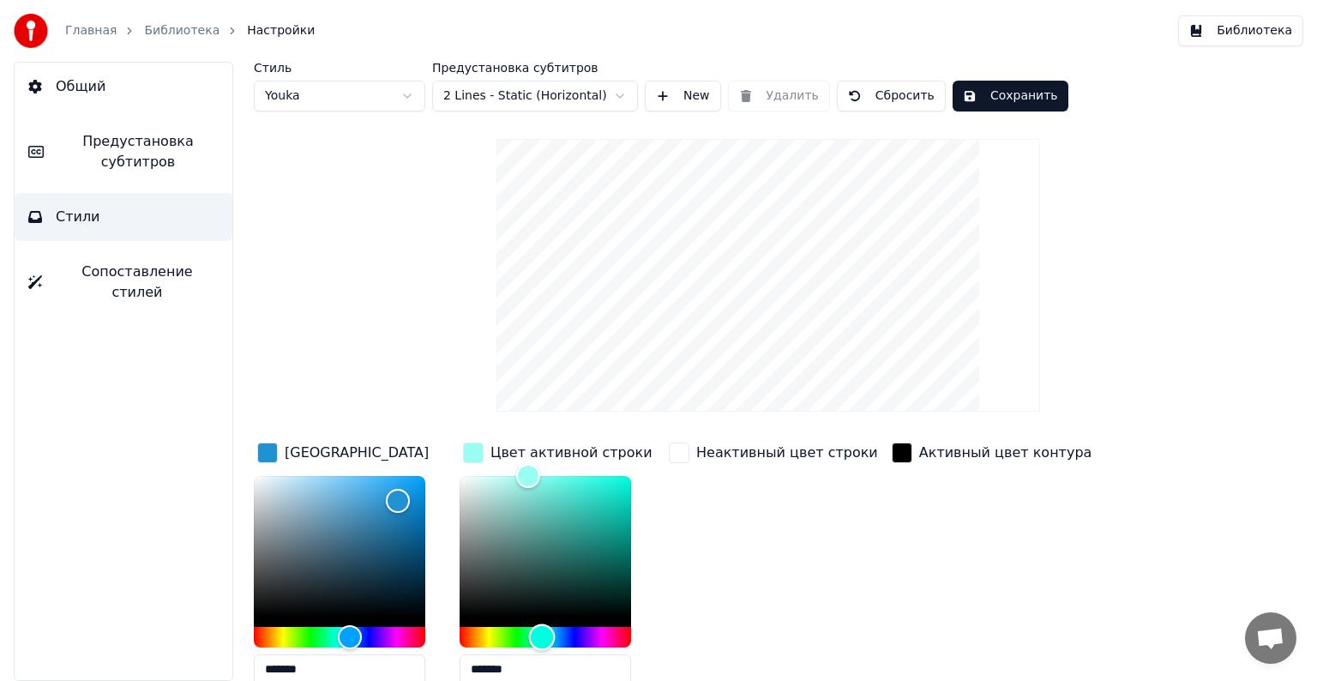
click at [497, 635] on div "Hue" at bounding box center [546, 637] width 172 height 21
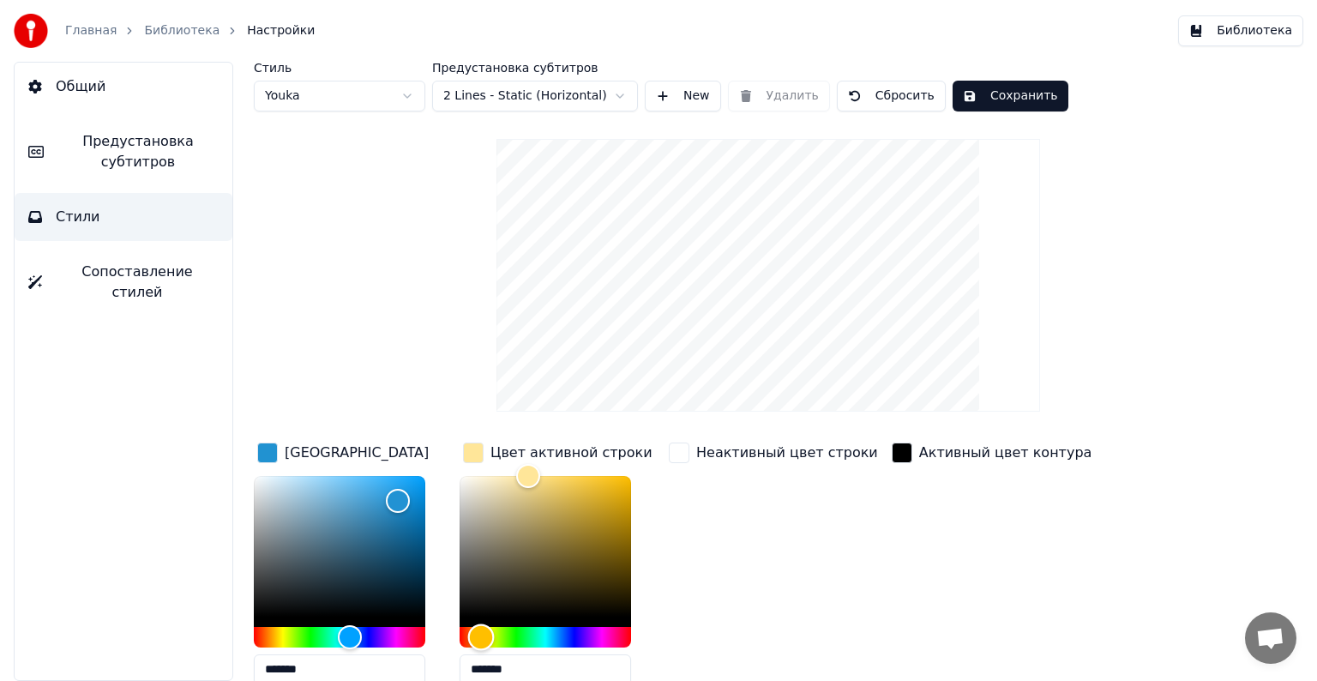
click at [481, 638] on div "Hue" at bounding box center [546, 637] width 172 height 21
click at [543, 635] on div "Hue" at bounding box center [546, 637] width 172 height 21
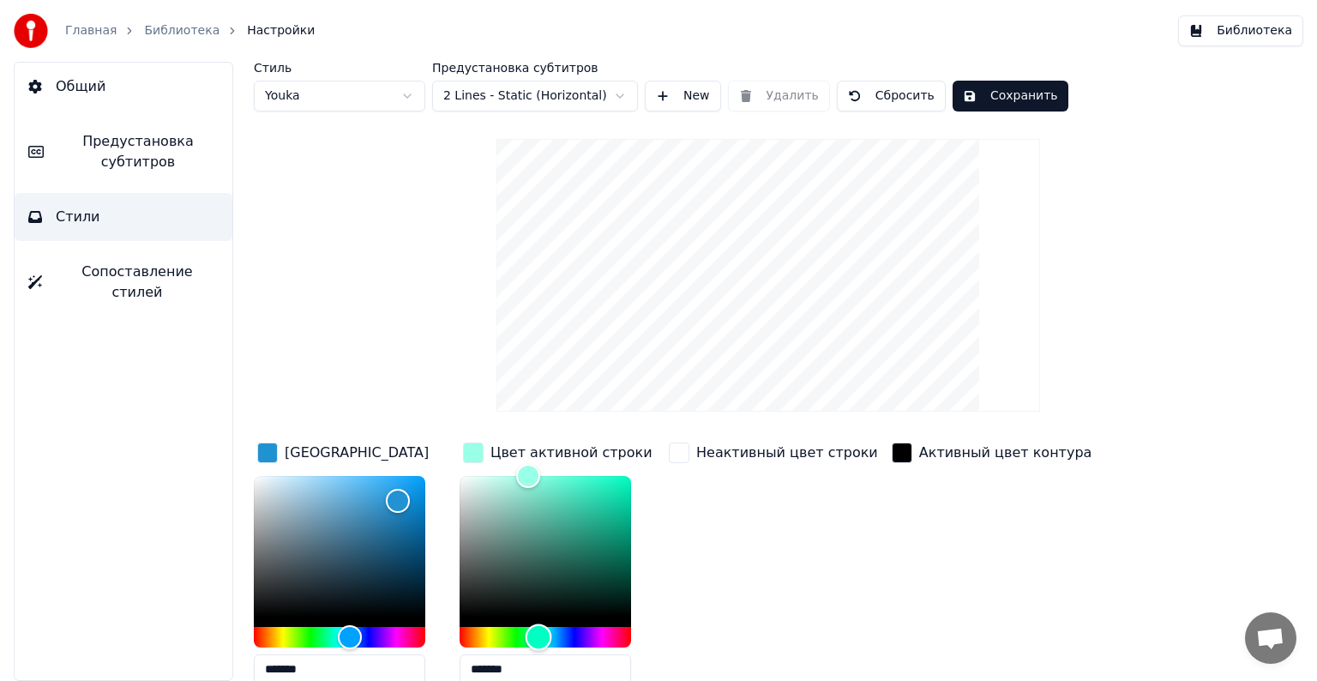
type input "*******"
drag, startPoint x: 545, startPoint y: 635, endPoint x: 537, endPoint y: 636, distance: 8.6
click at [537, 636] on div "Hue" at bounding box center [537, 637] width 27 height 27
click at [770, 557] on div "Неактивный цвет строки" at bounding box center [774, 569] width 216 height 260
click at [470, 449] on div "button" at bounding box center [473, 453] width 21 height 21
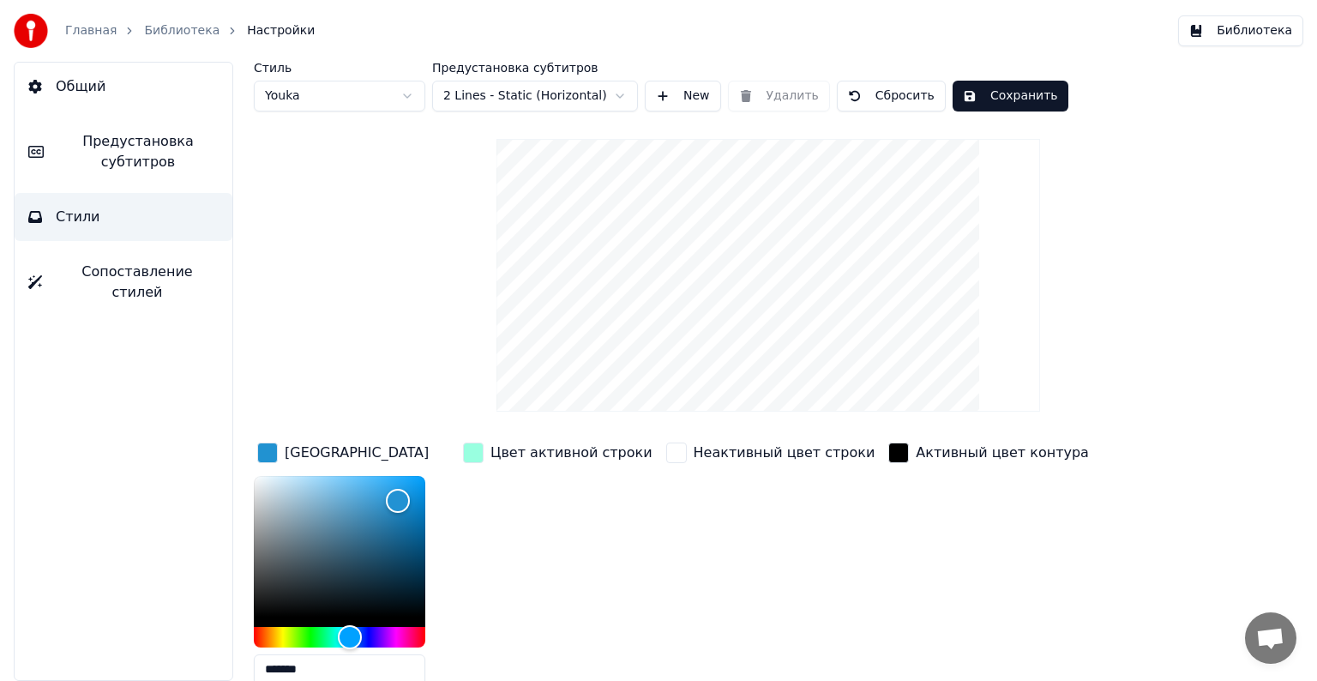
click at [269, 449] on div "button" at bounding box center [267, 453] width 21 height 21
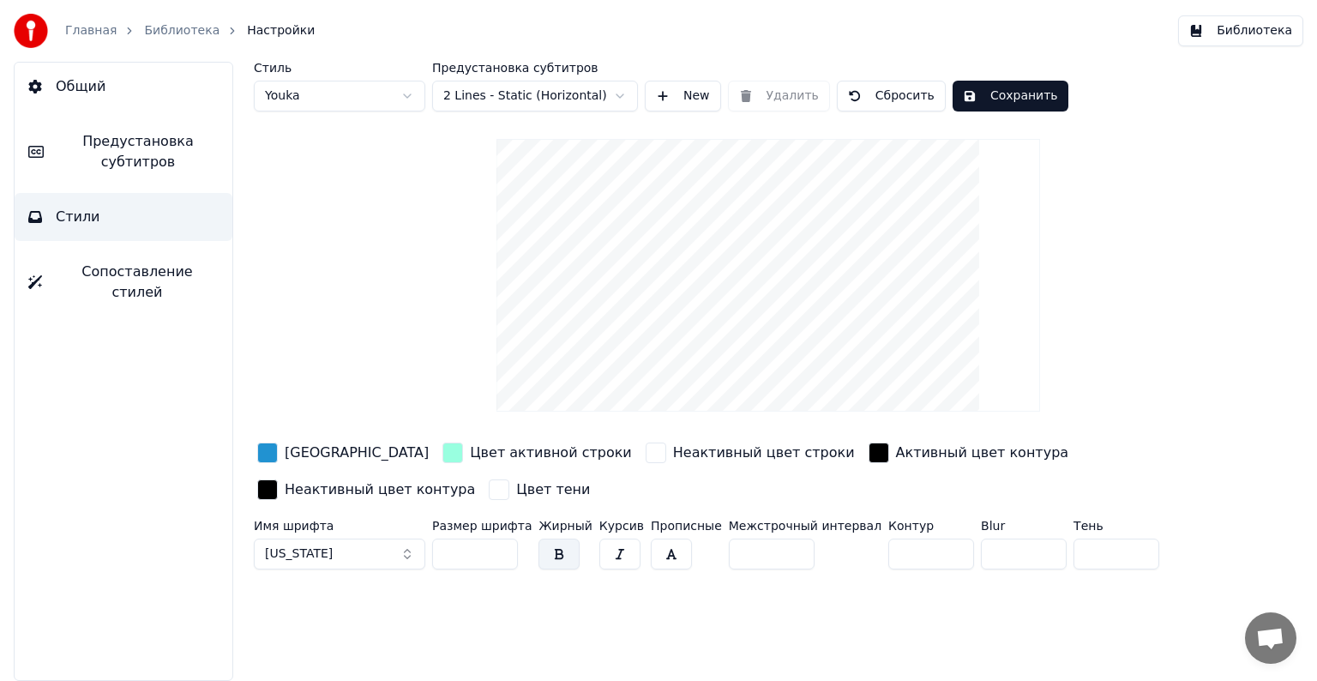
click at [481, 551] on input "**" at bounding box center [475, 554] width 86 height 31
type input "*"
type input "**"
click at [405, 545] on button "[US_STATE]" at bounding box center [340, 554] width 172 height 31
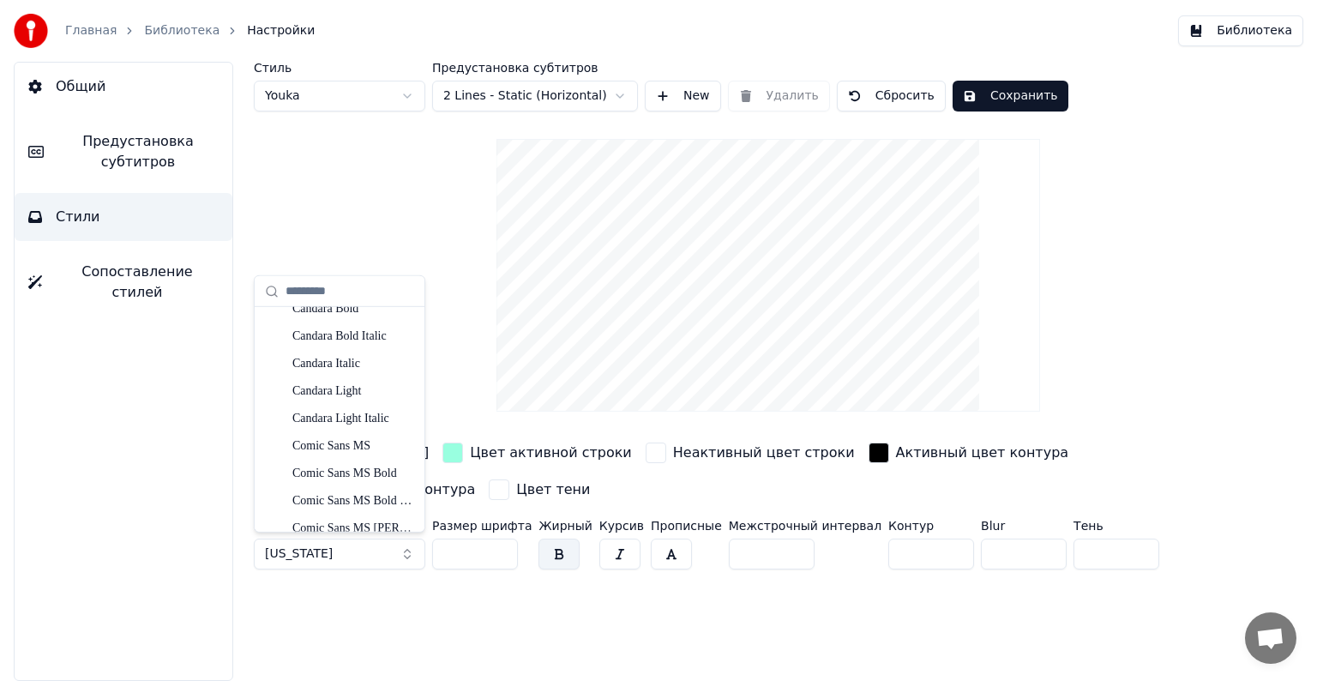
scroll to position [656, 0]
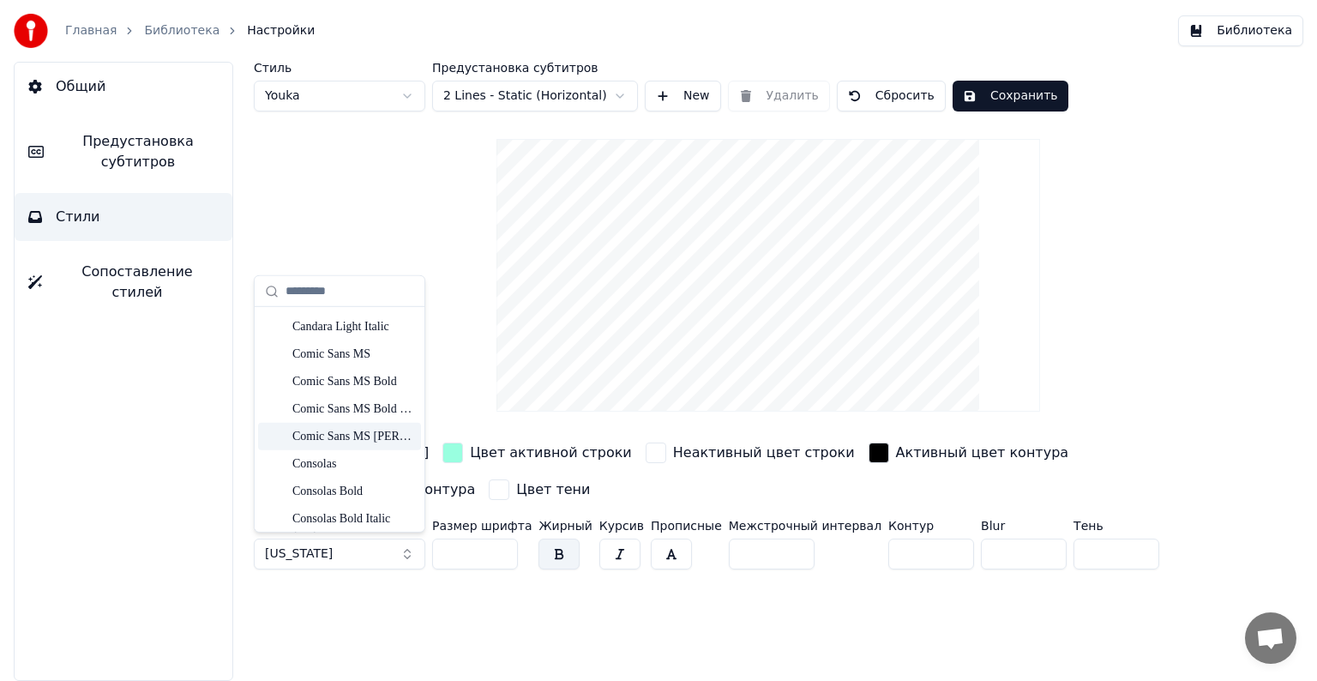
click at [347, 432] on div "Comic Sans MS [PERSON_NAME]" at bounding box center [353, 435] width 122 height 17
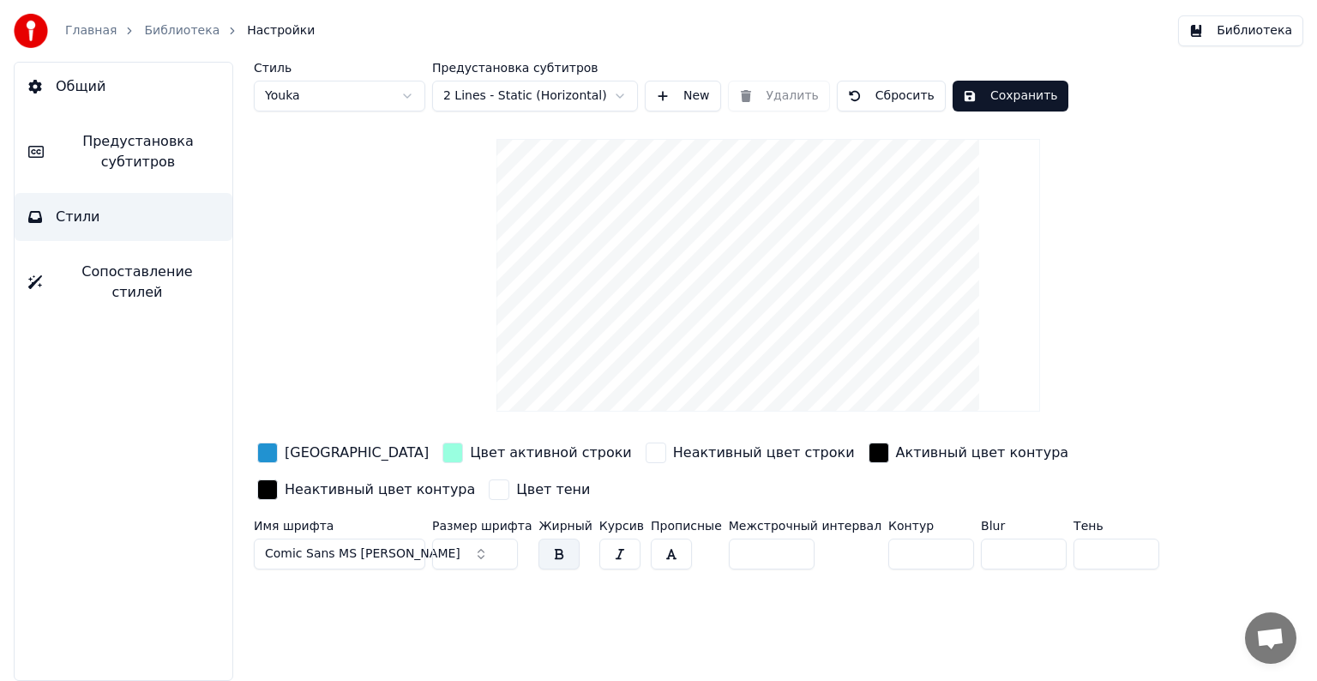
click at [407, 543] on button "Comic Sans MS [PERSON_NAME]" at bounding box center [340, 554] width 172 height 31
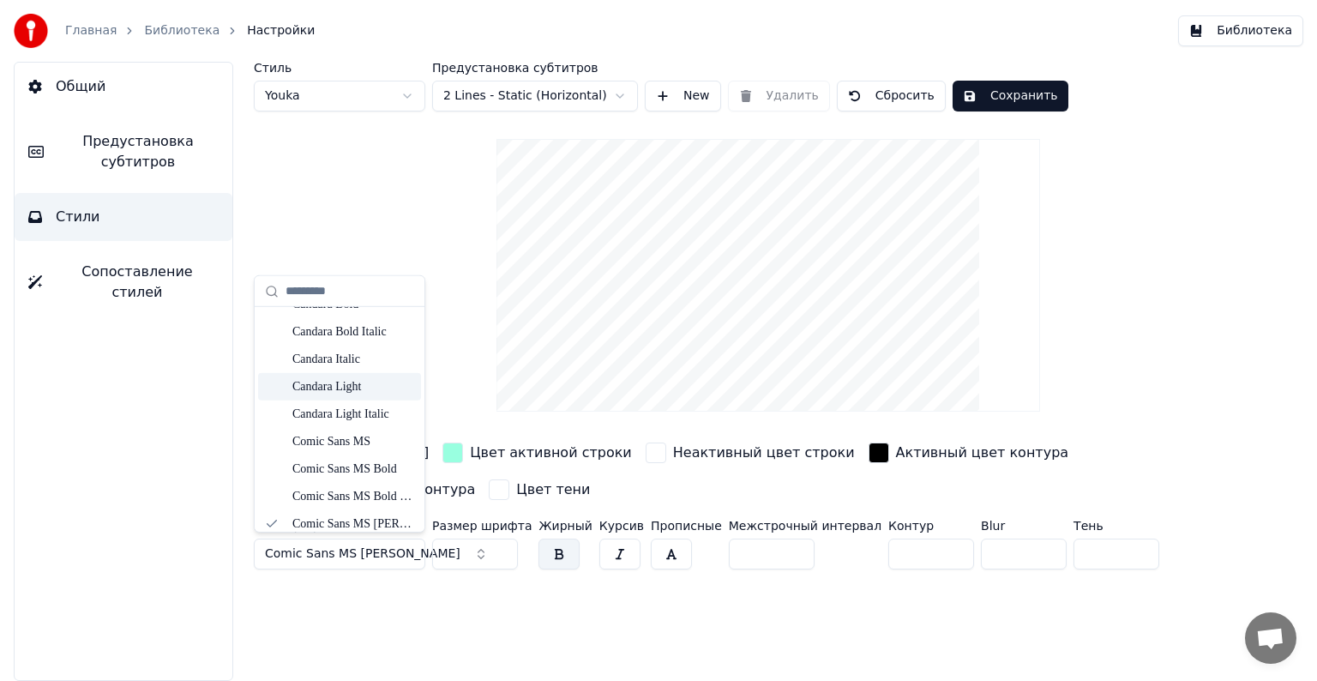
scroll to position [577, 0]
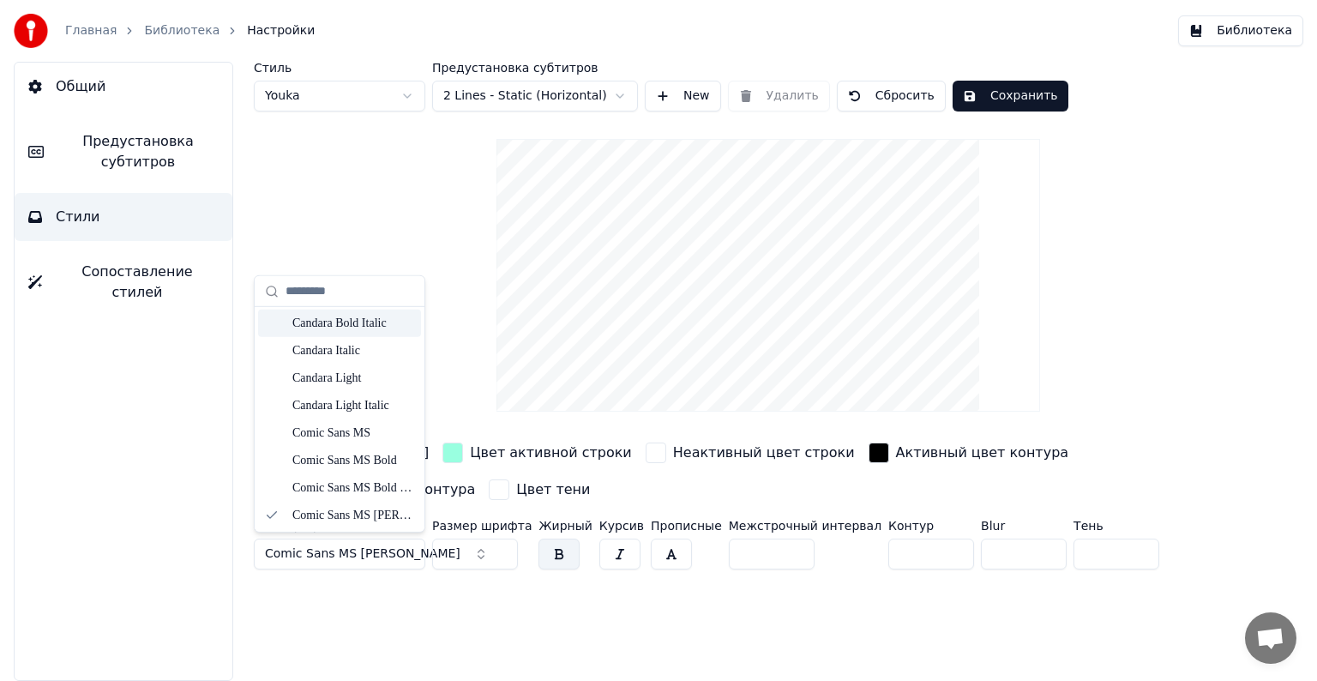
click at [374, 321] on div "Candara Bold Italic" at bounding box center [353, 322] width 122 height 17
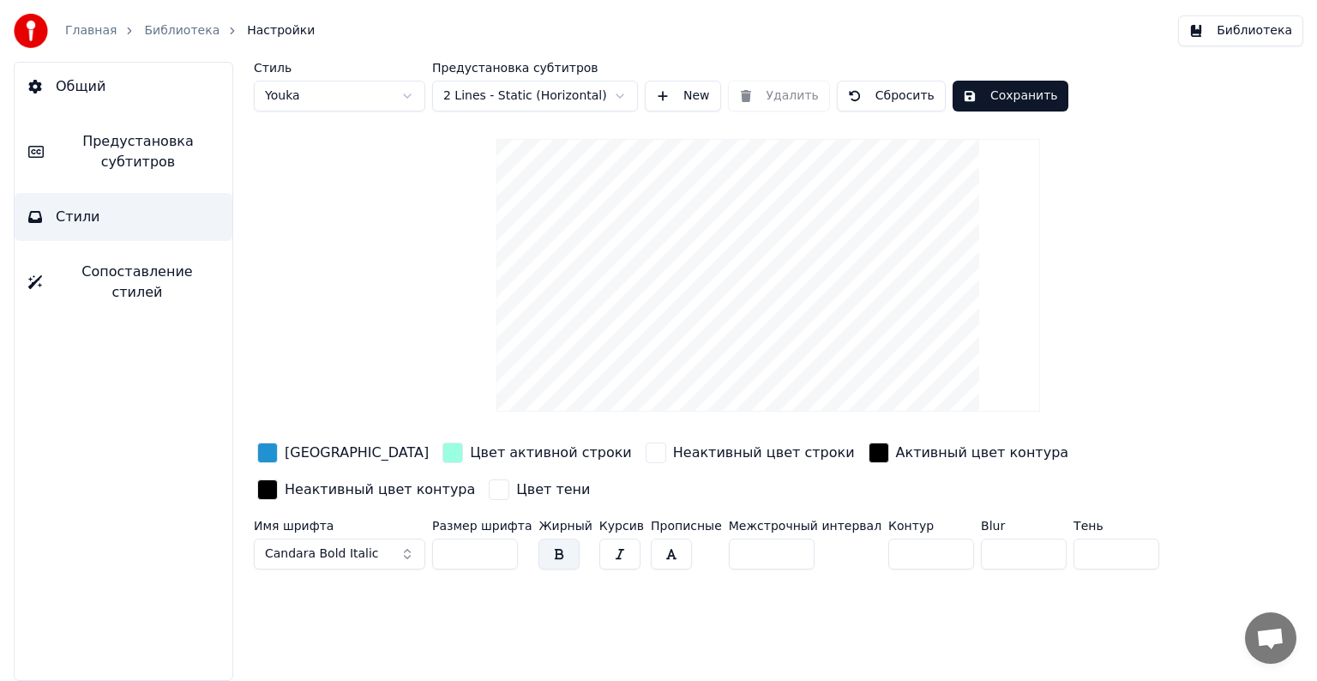
click at [405, 95] on html "Главная Библиотека Настройки Библиотека Общий Предустановка субтитров Стили Соп…" at bounding box center [658, 340] width 1317 height 681
click at [616, 96] on html "Главная Библиотека Настройки Библиотека Общий Предустановка субтитров Стили Соп…" at bounding box center [658, 340] width 1317 height 681
click at [406, 543] on button "Candara Bold Italic" at bounding box center [340, 554] width 172 height 31
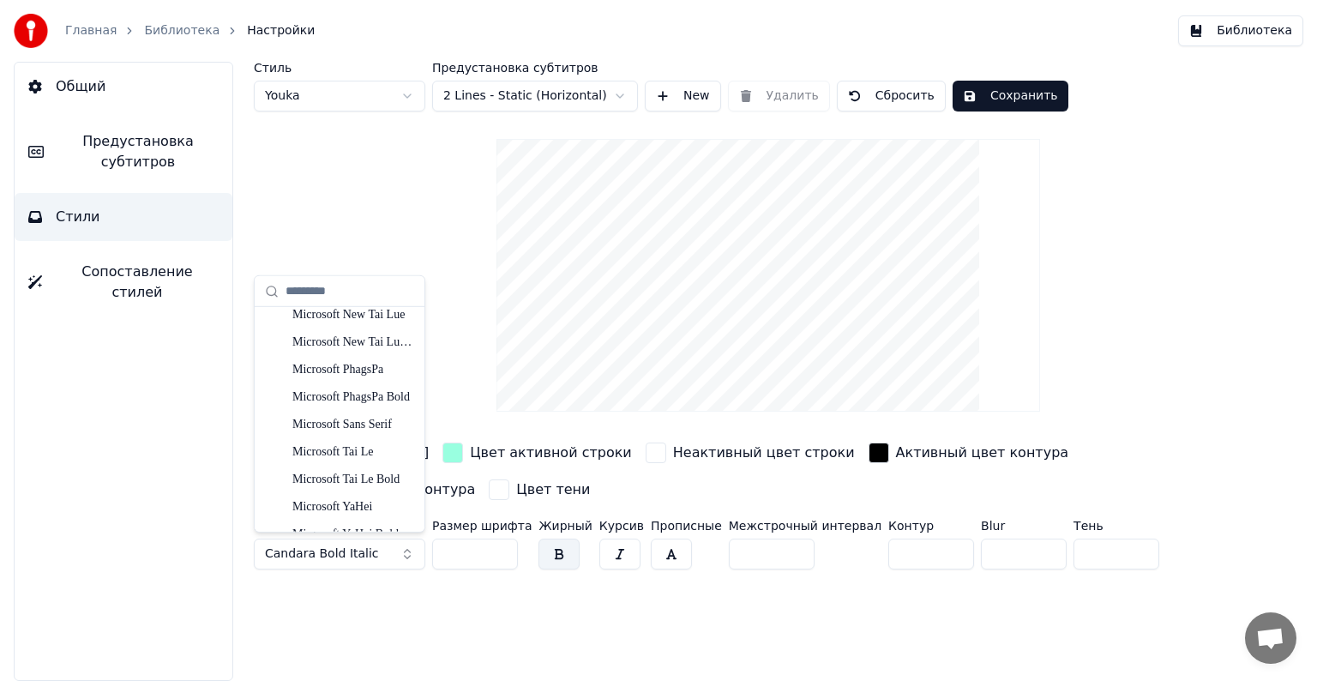
scroll to position [2442, 0]
click at [360, 459] on div "Microsoft Tai Le Bold" at bounding box center [353, 460] width 122 height 17
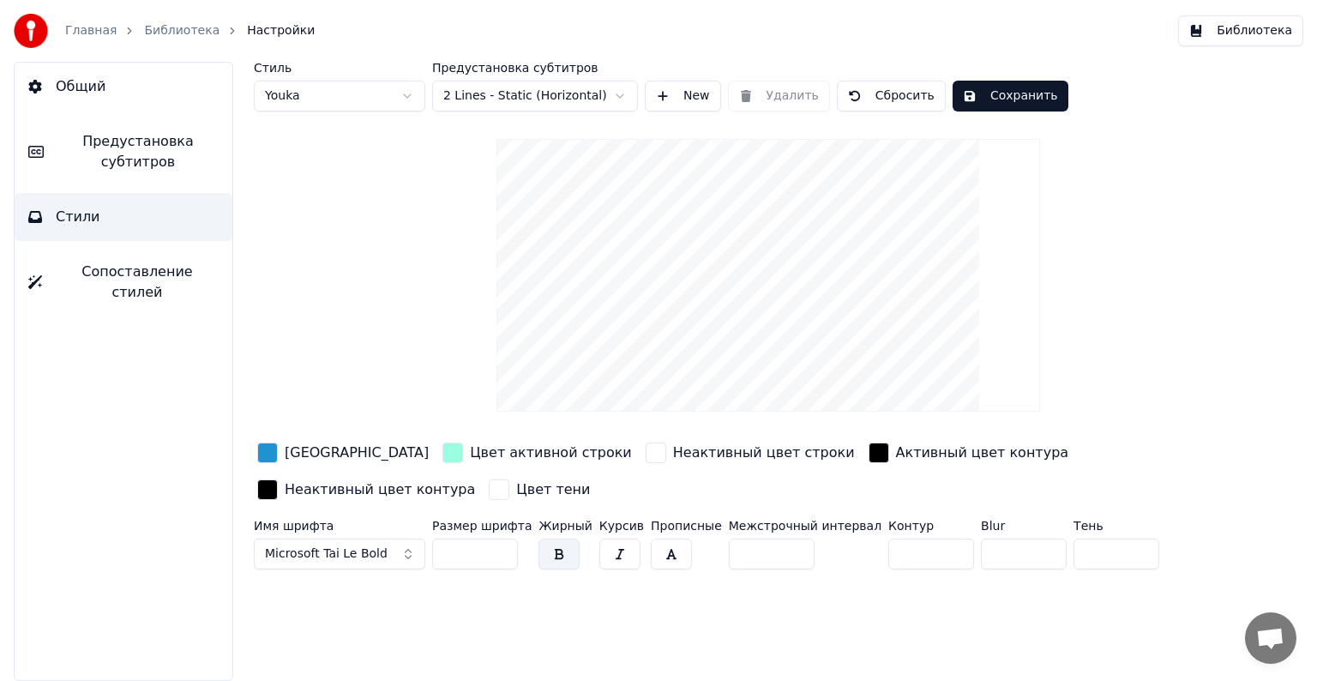
click at [410, 545] on button "Microsoft Tai Le Bold" at bounding box center [340, 554] width 172 height 31
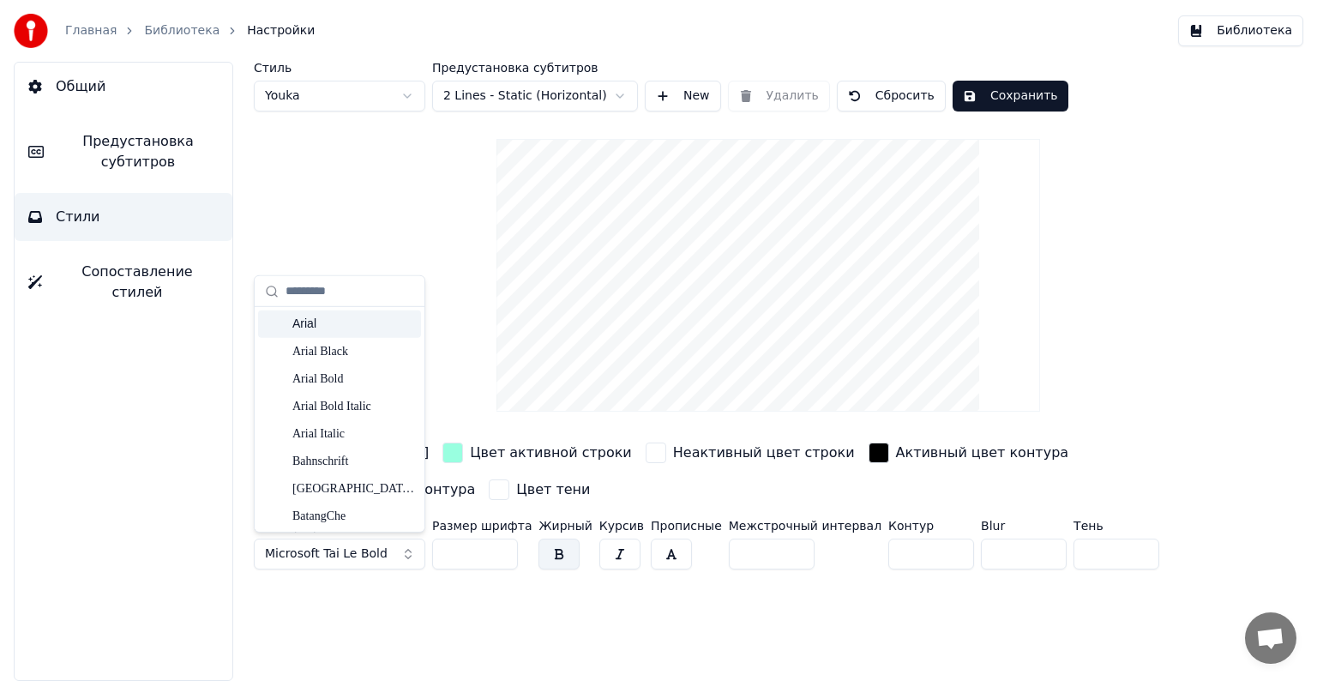
click at [332, 329] on div "Arial" at bounding box center [353, 324] width 122 height 17
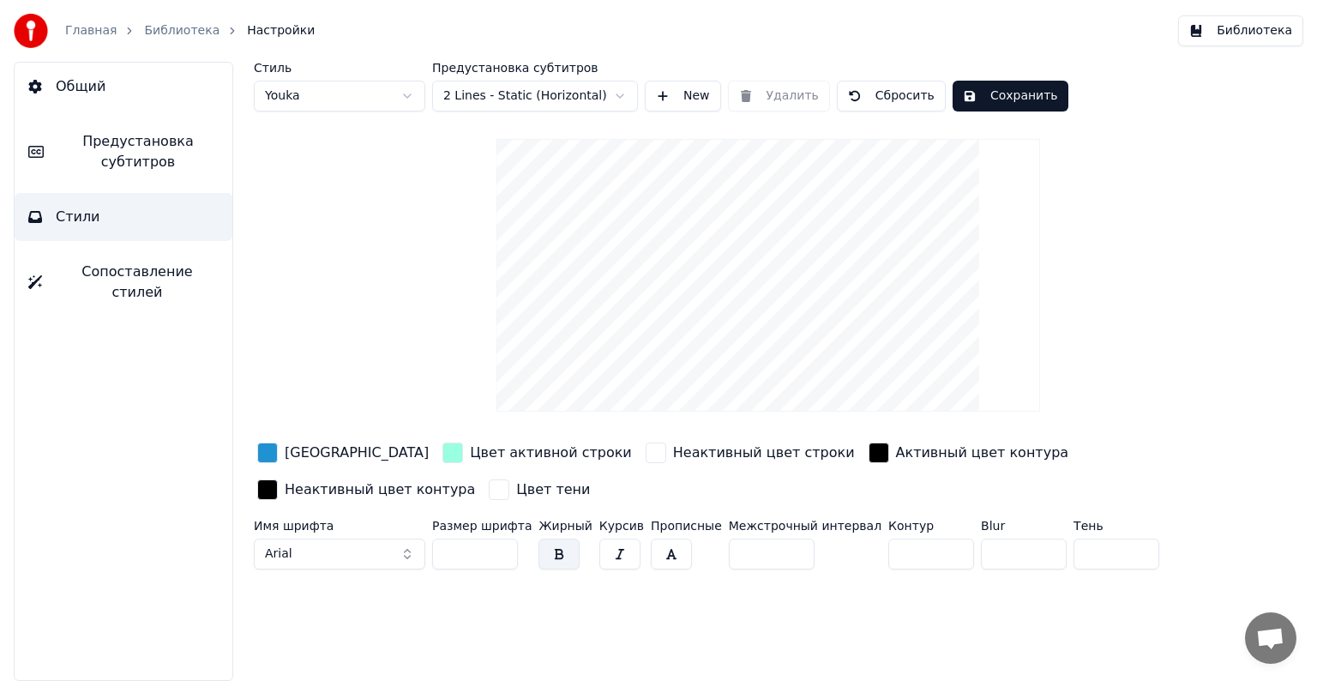
click at [411, 545] on button "Arial" at bounding box center [340, 554] width 172 height 31
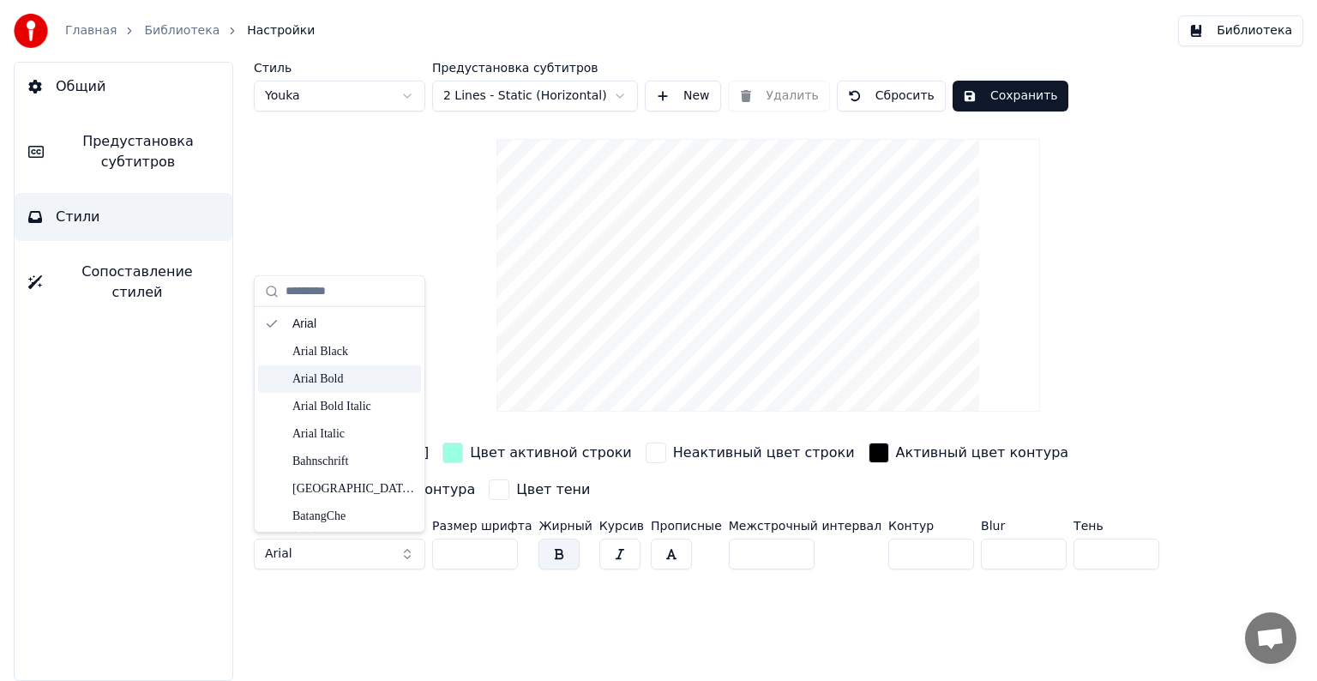
click at [343, 380] on div "Arial Bold" at bounding box center [353, 379] width 122 height 17
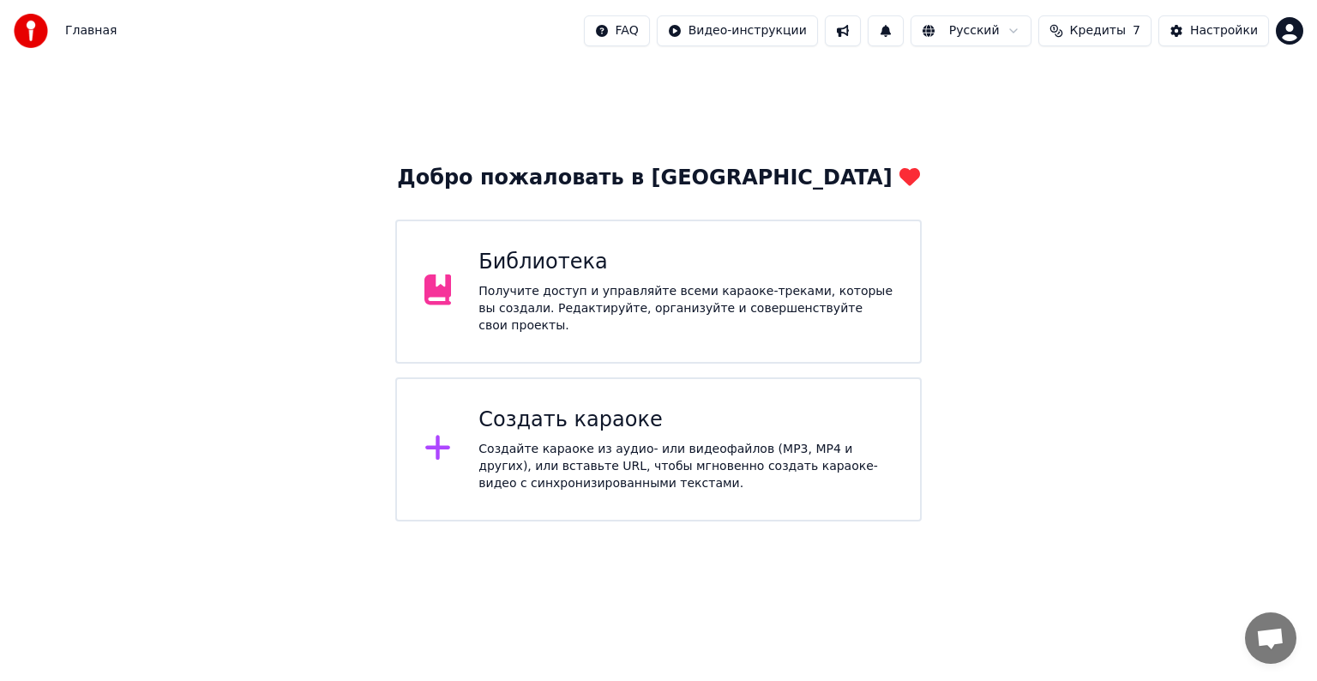
click at [645, 315] on div "Получите доступ и управляйте всеми караоке-треками, которые вы создали. Редакти…" at bounding box center [686, 308] width 414 height 51
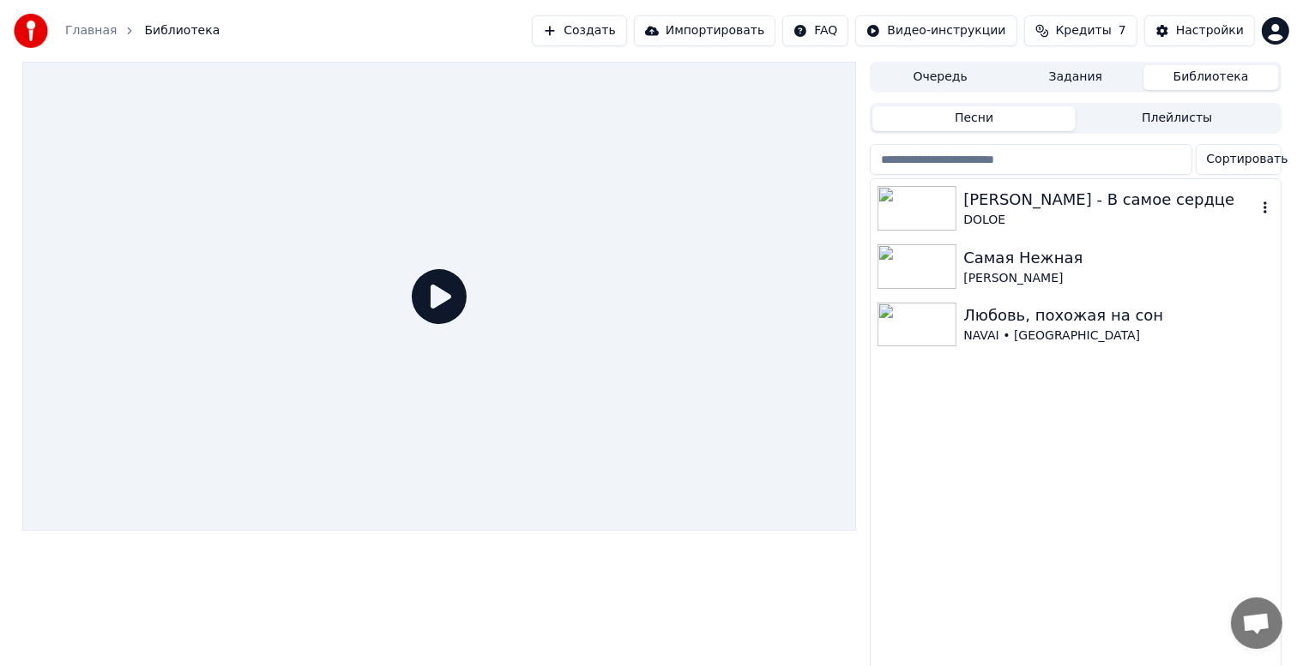
click at [971, 194] on div "[PERSON_NAME] - В самое сердце" at bounding box center [1109, 200] width 292 height 24
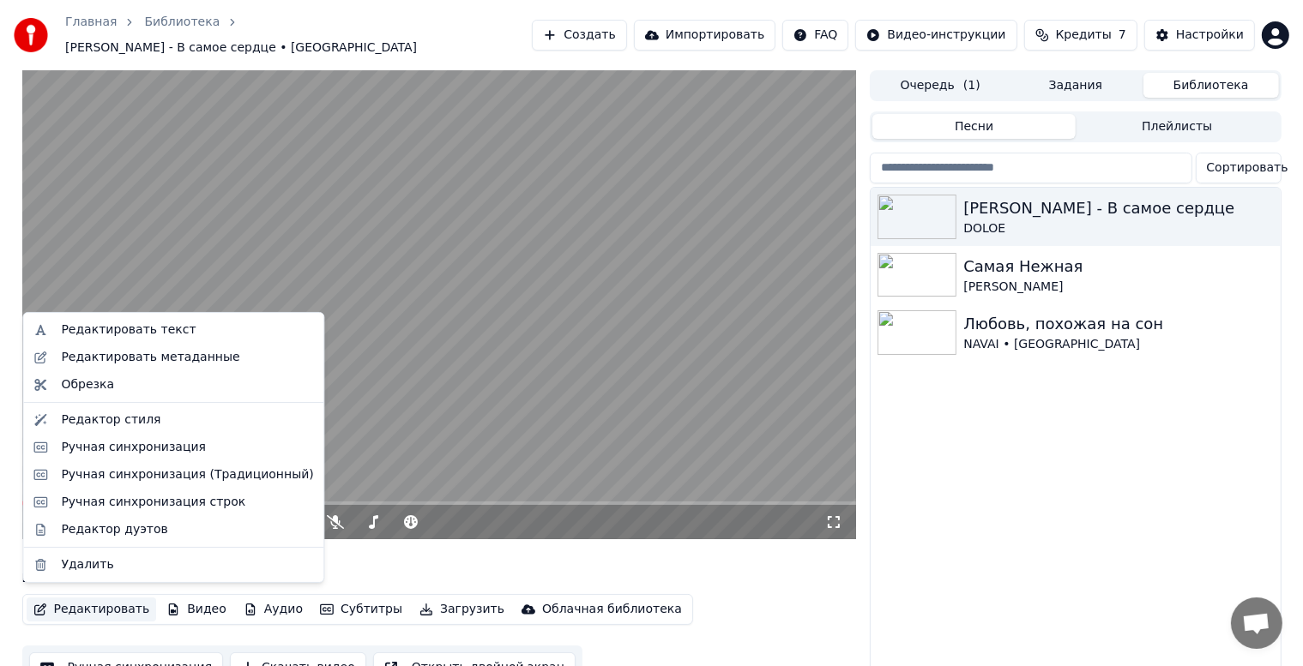
click at [58, 602] on button "Редактировать" at bounding box center [92, 610] width 130 height 24
click at [124, 421] on div "Редактор стиля" at bounding box center [110, 420] width 99 height 17
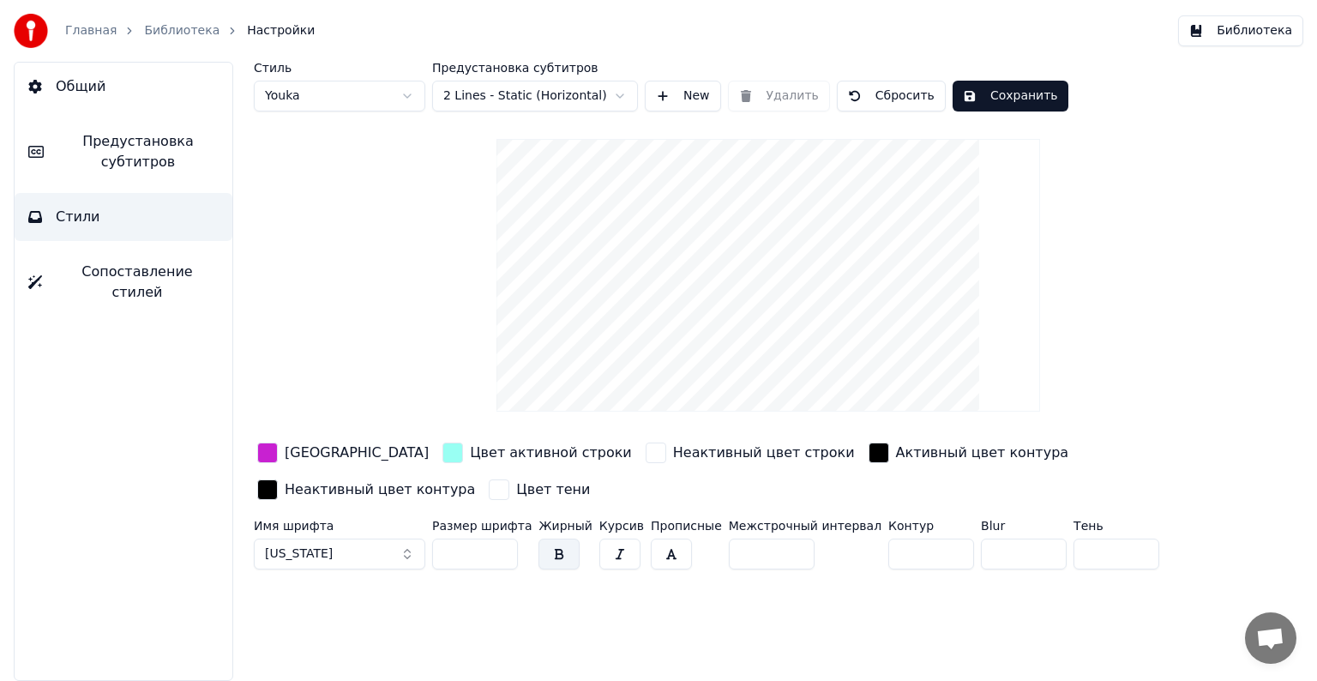
click at [274, 452] on div "button" at bounding box center [267, 453] width 21 height 21
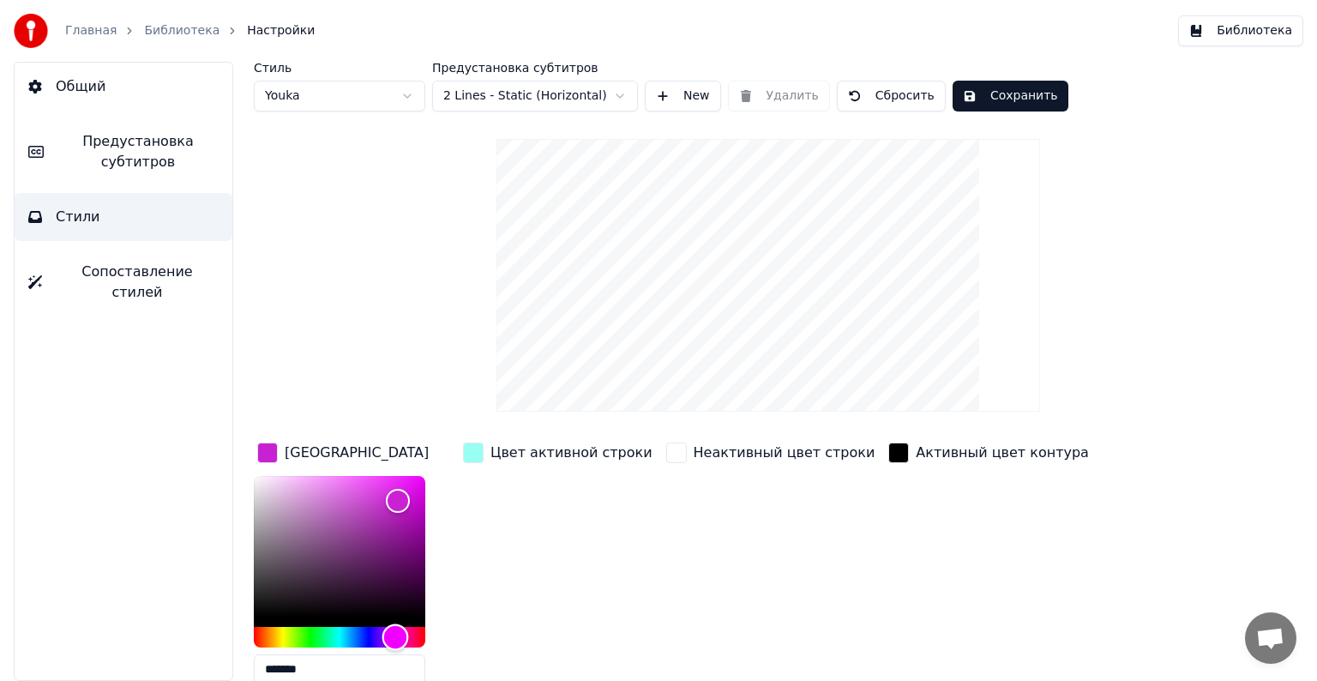
type input "*******"
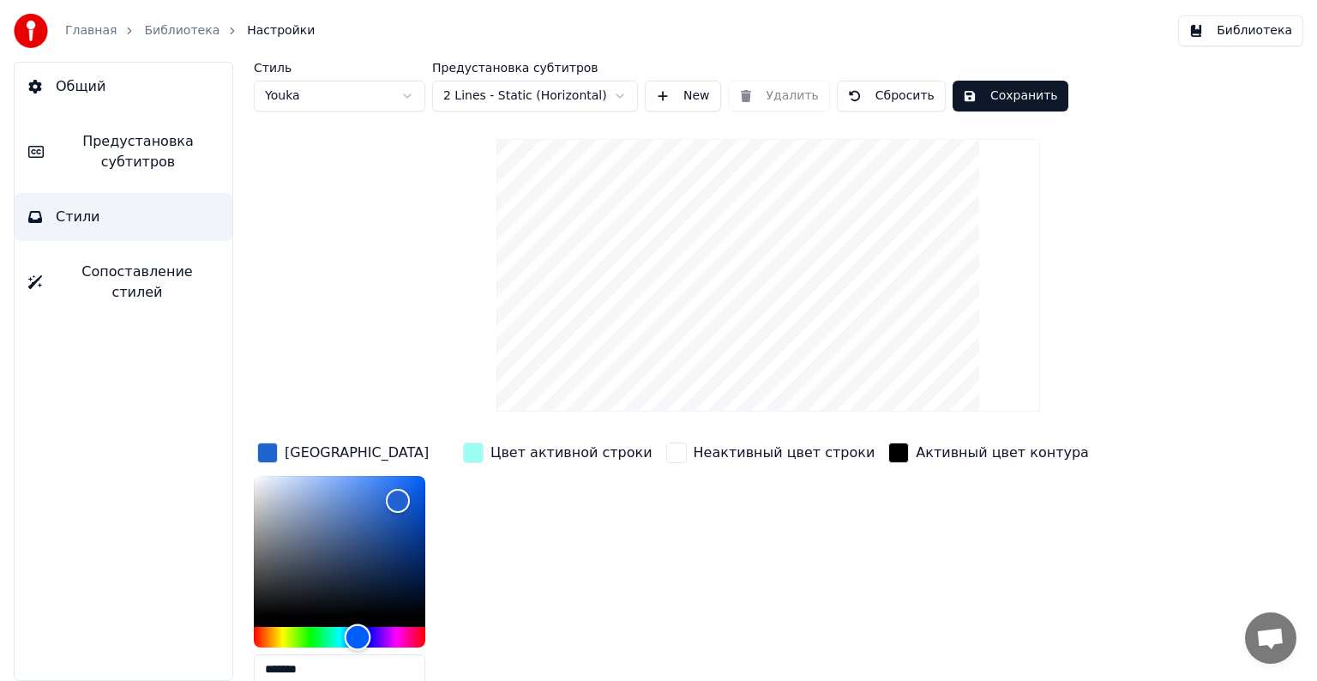
click at [358, 635] on div "Hue" at bounding box center [340, 637] width 172 height 21
click at [263, 446] on div "button" at bounding box center [267, 453] width 21 height 21
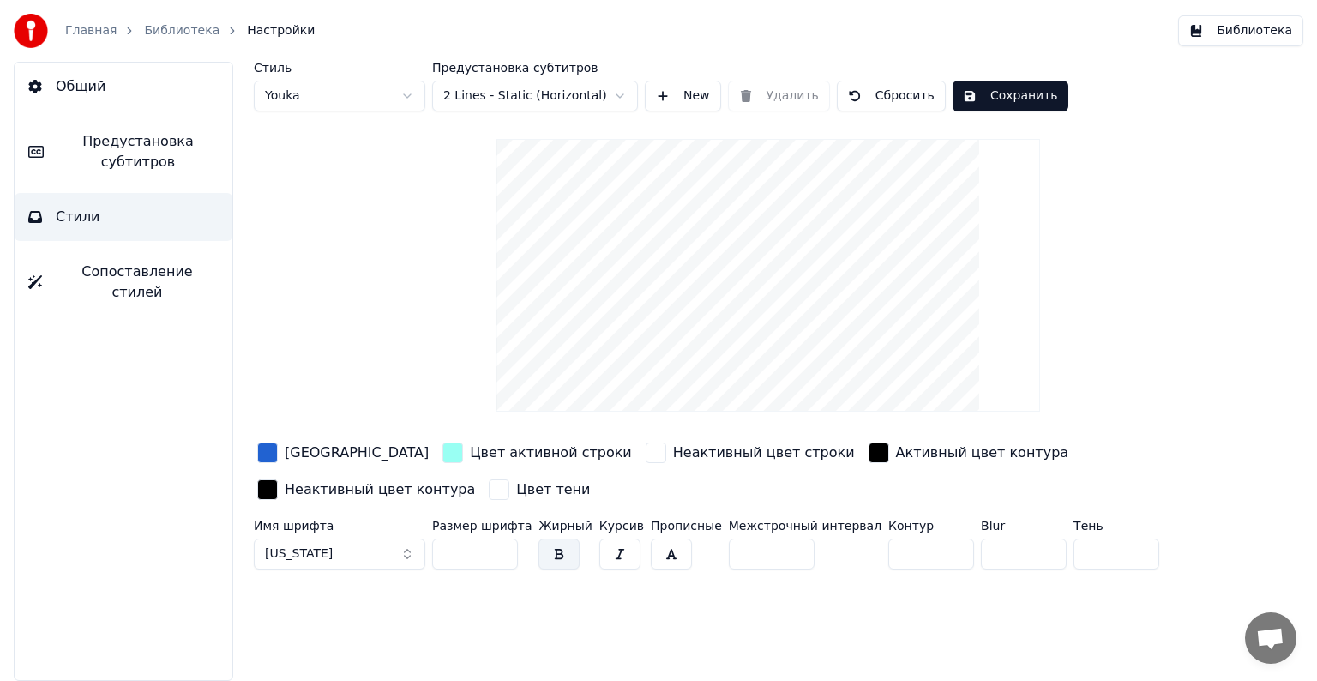
click at [474, 552] on input "**" at bounding box center [475, 554] width 86 height 31
type input "*"
type input "**"
click at [406, 545] on button "[US_STATE]" at bounding box center [340, 554] width 172 height 31
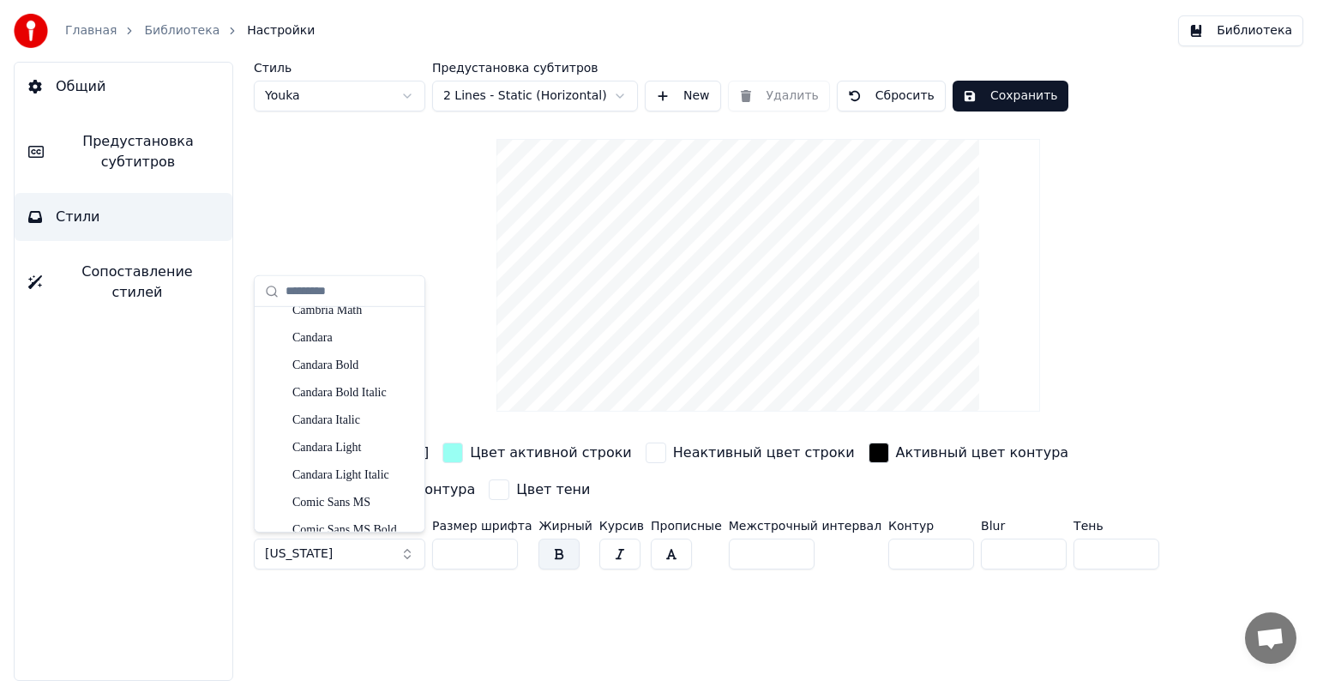
scroll to position [515, 0]
click at [364, 497] on div "Comic Sans MS" at bounding box center [353, 494] width 122 height 17
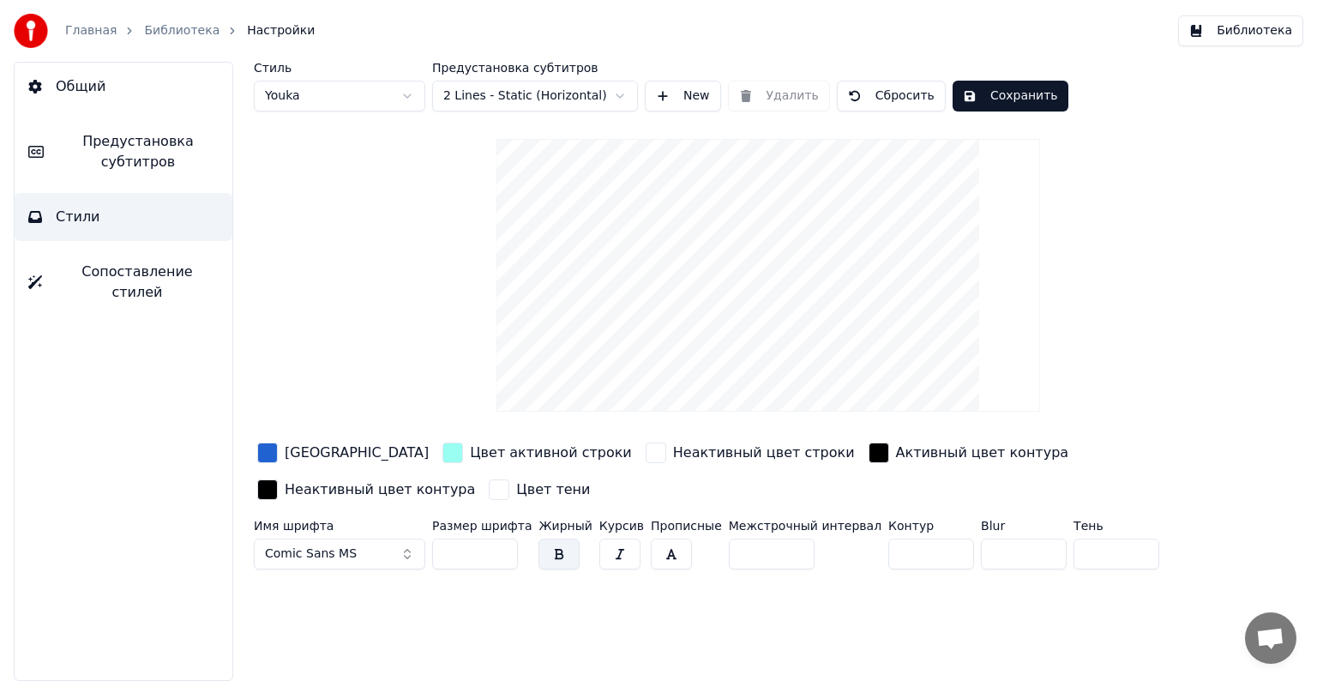
click at [976, 91] on button "Сохранить" at bounding box center [1011, 96] width 116 height 31
click at [406, 547] on button "Comic Sans MS" at bounding box center [340, 554] width 172 height 31
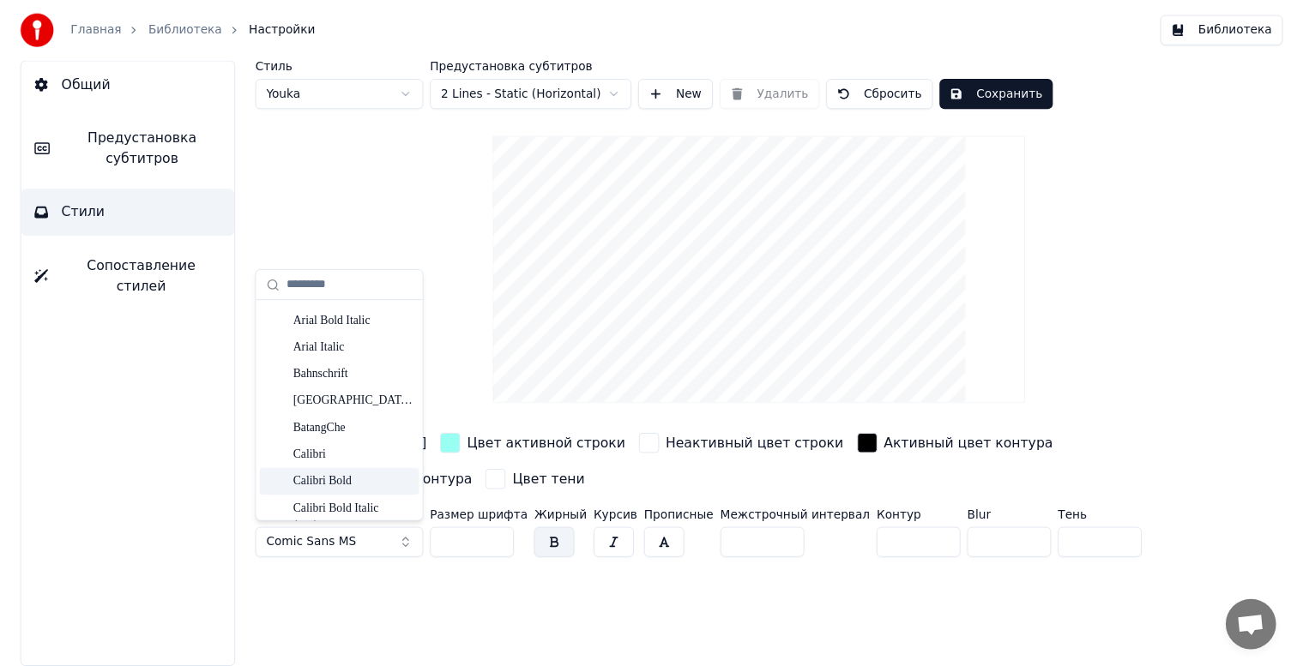
scroll to position [86, 0]
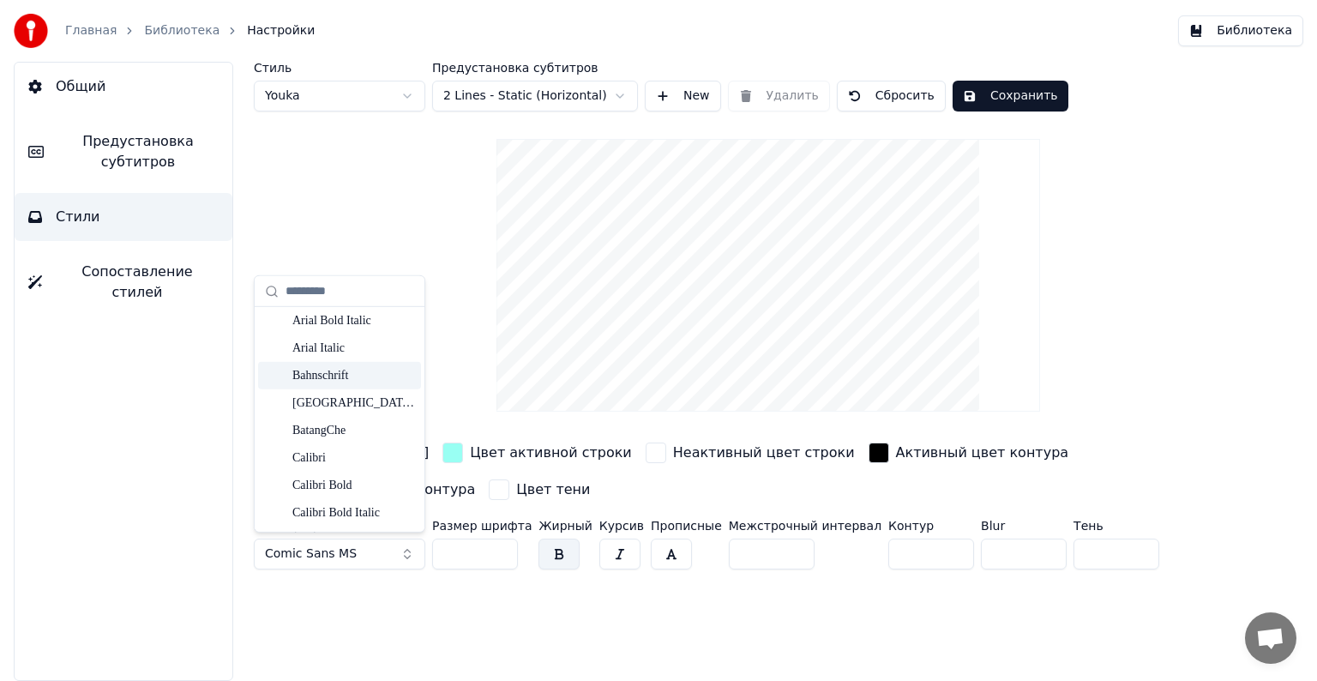
click at [360, 374] on div "Bahnschrift" at bounding box center [353, 375] width 122 height 17
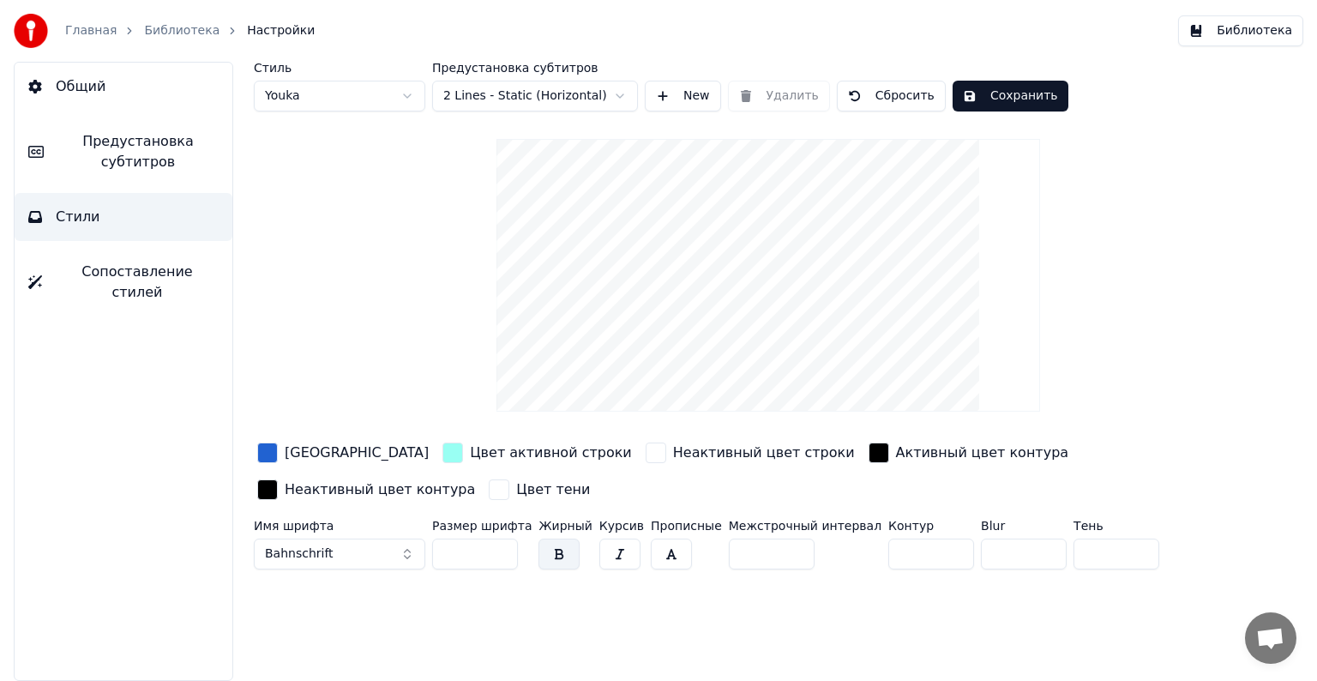
click at [989, 87] on button "Сохранить" at bounding box center [1011, 96] width 116 height 31
click at [1226, 34] on button "Библиотека" at bounding box center [1240, 30] width 125 height 31
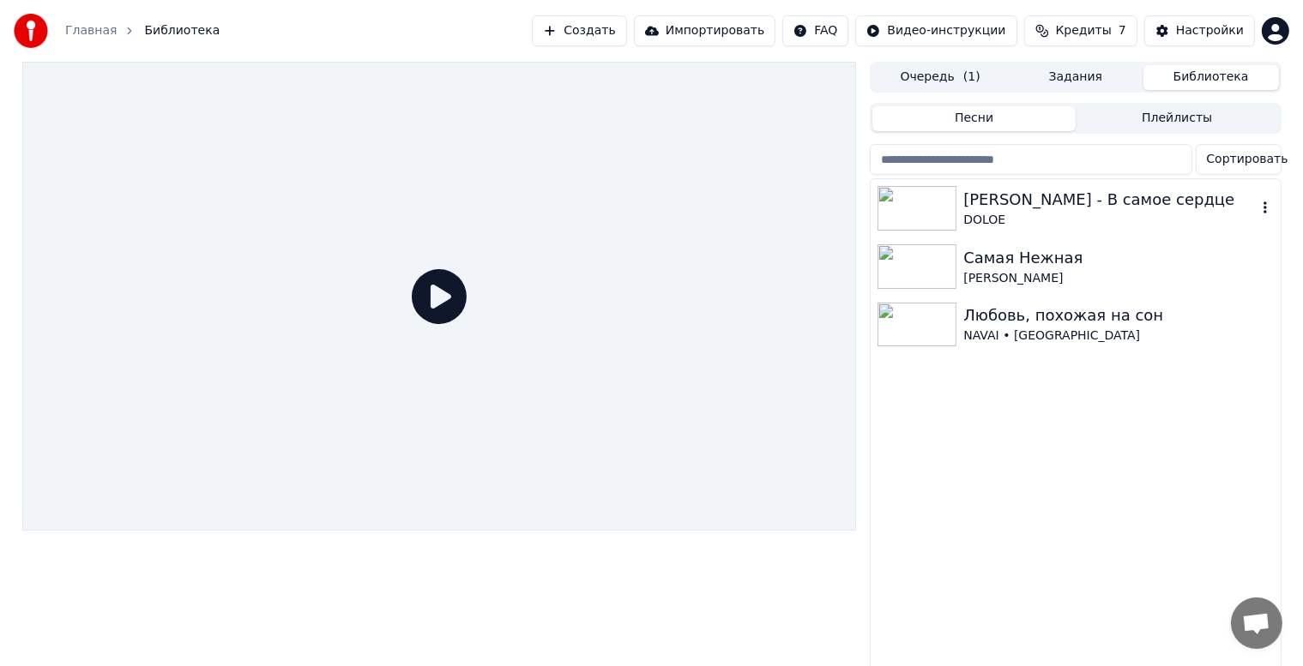
click at [1019, 213] on div "DOLOE" at bounding box center [1109, 220] width 292 height 17
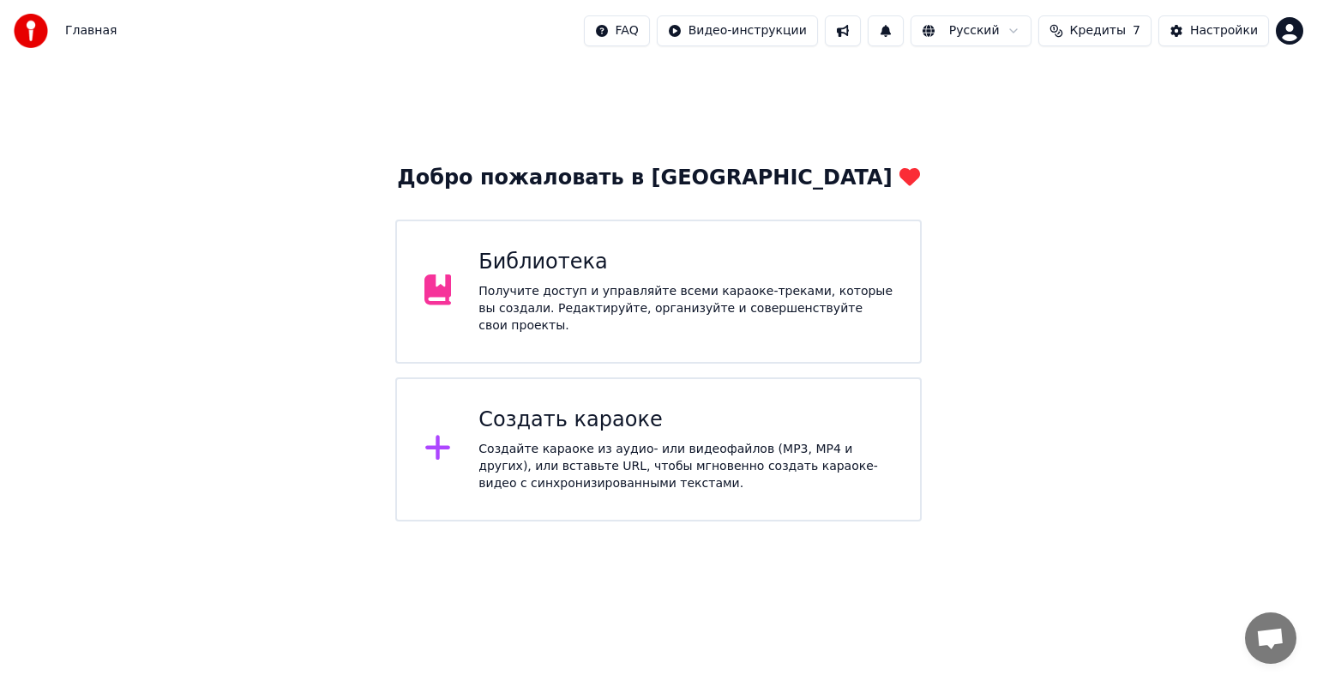
click at [783, 304] on div "Получите доступ и управляйте всеми караоке-треками, которые вы создали. Редакти…" at bounding box center [686, 308] width 414 height 51
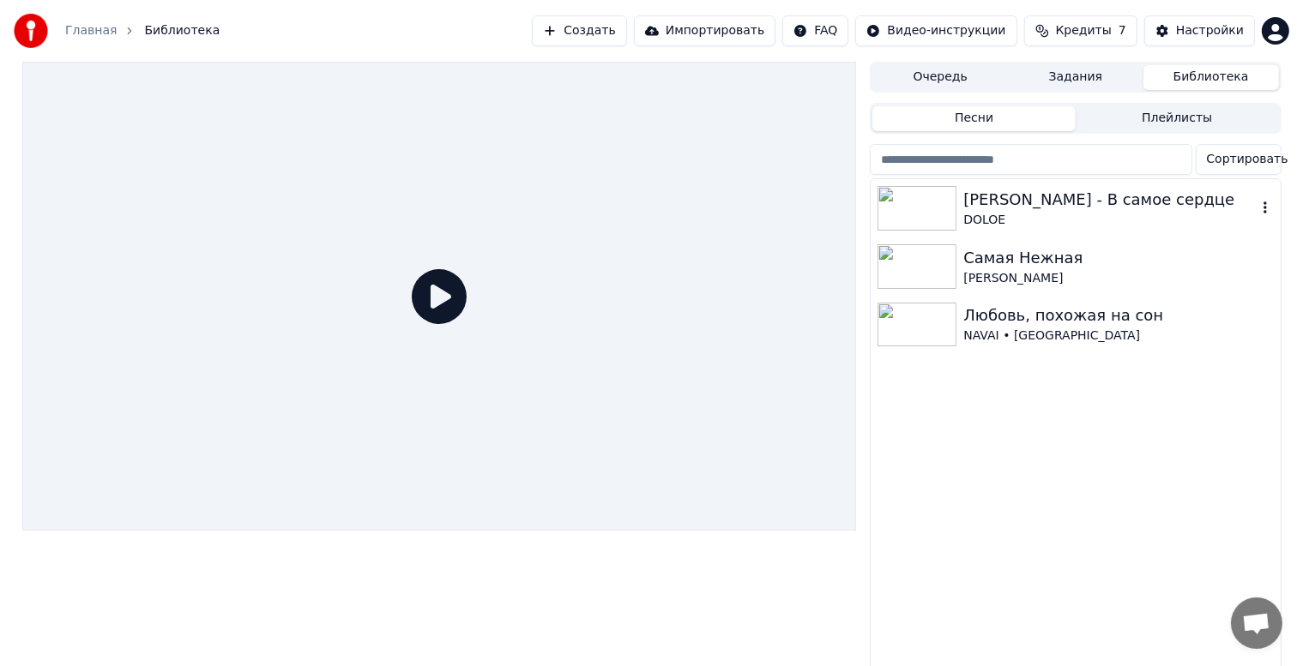
click at [983, 202] on div "[PERSON_NAME] - В самое сердце" at bounding box center [1109, 200] width 292 height 24
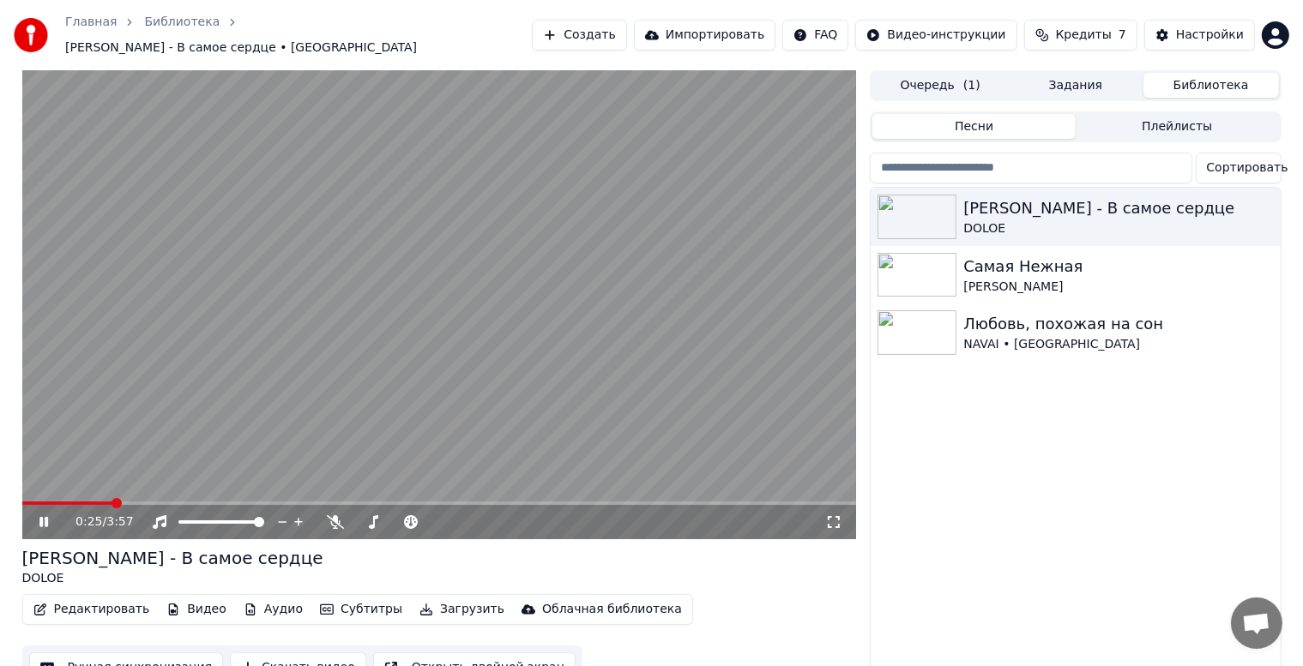
click at [82, 598] on button "Редактировать" at bounding box center [92, 610] width 130 height 24
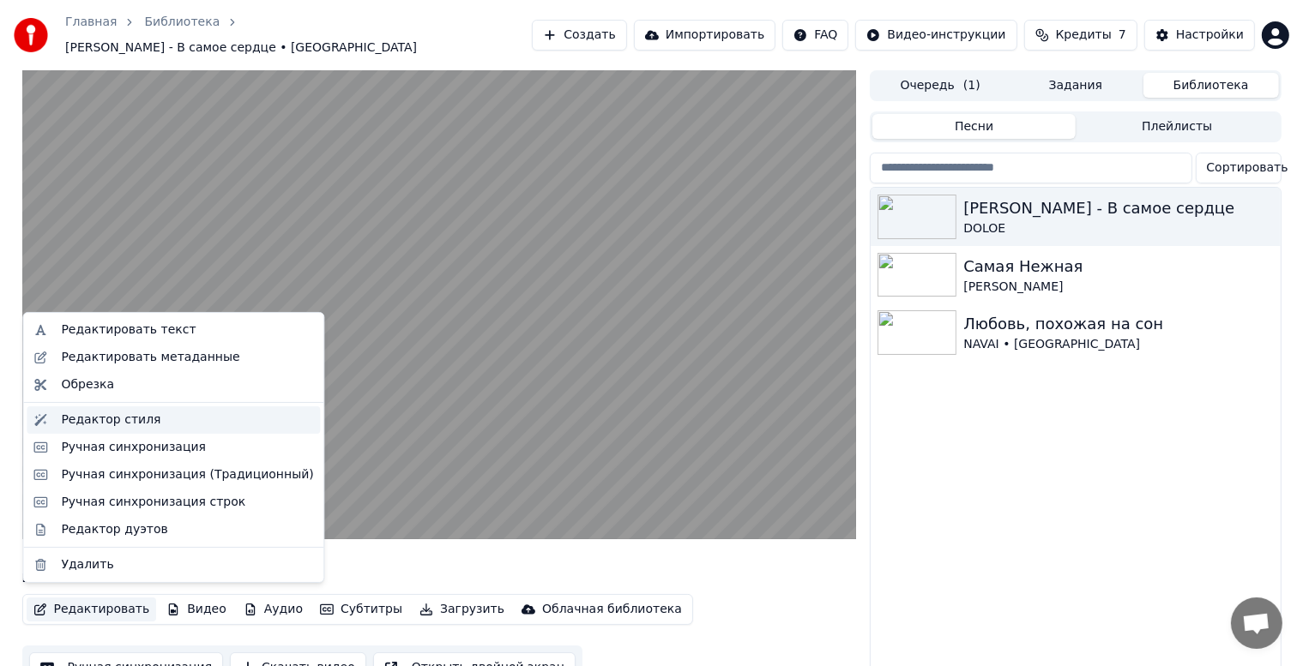
click at [113, 422] on div "Редактор стиля" at bounding box center [110, 420] width 99 height 17
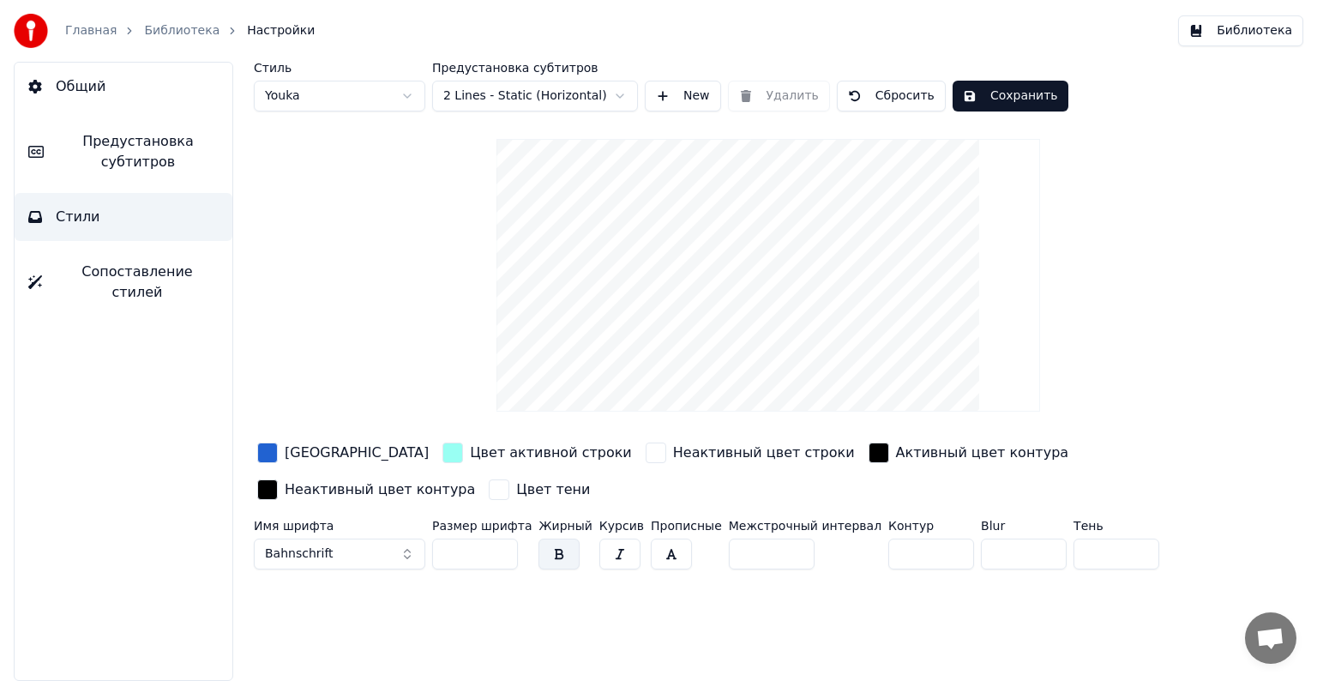
click at [405, 544] on button "Bahnschrift" at bounding box center [340, 554] width 172 height 31
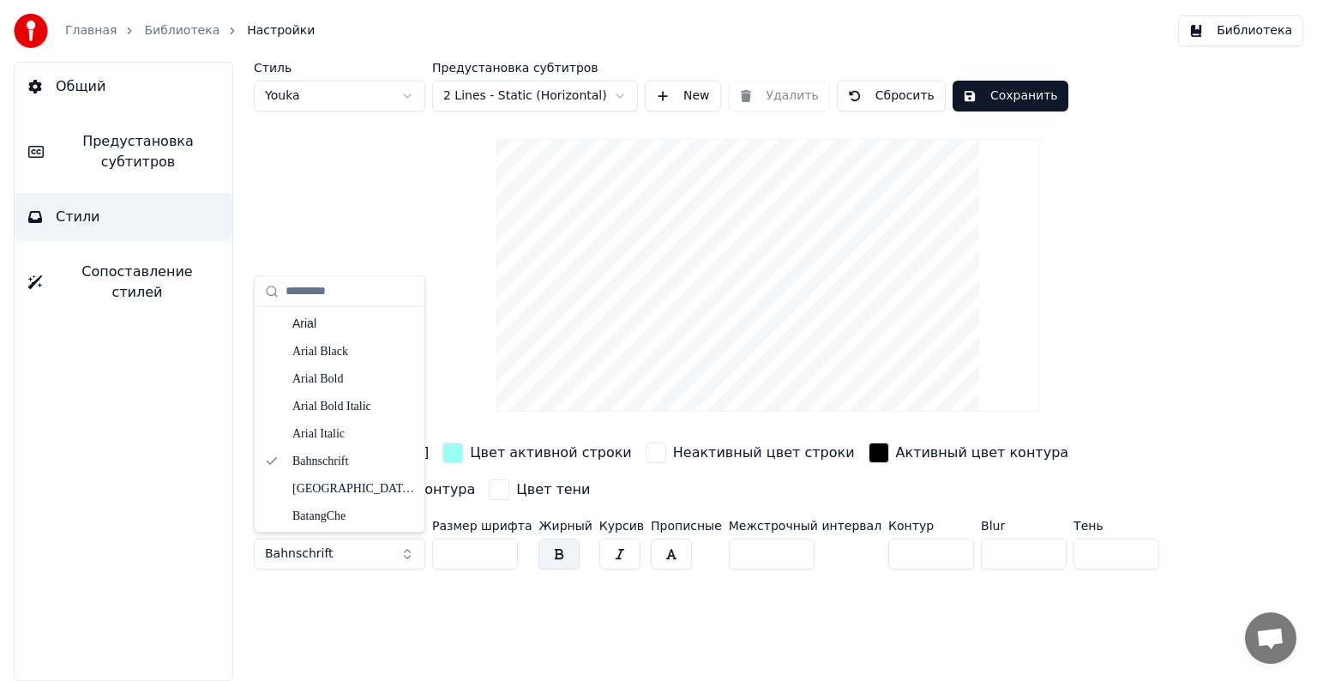
click at [409, 549] on button "Bahnschrift" at bounding box center [340, 554] width 172 height 31
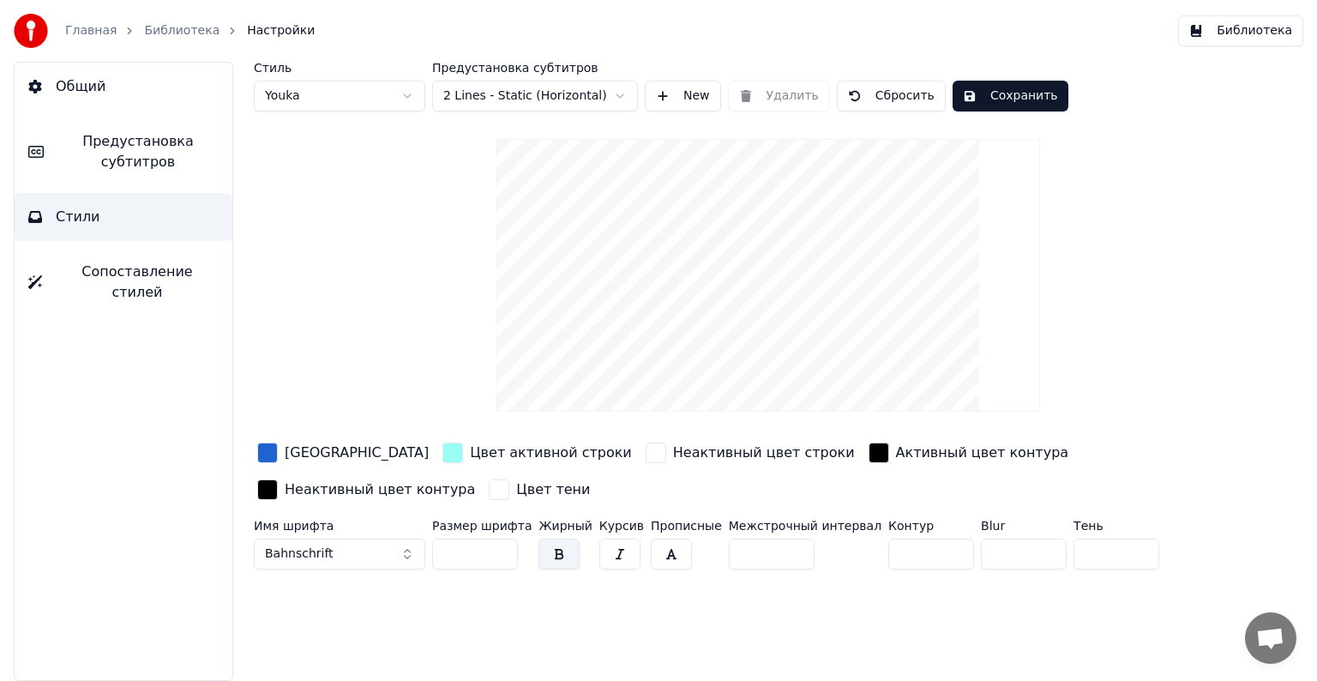
click at [409, 549] on button "Bahnschrift" at bounding box center [340, 554] width 172 height 31
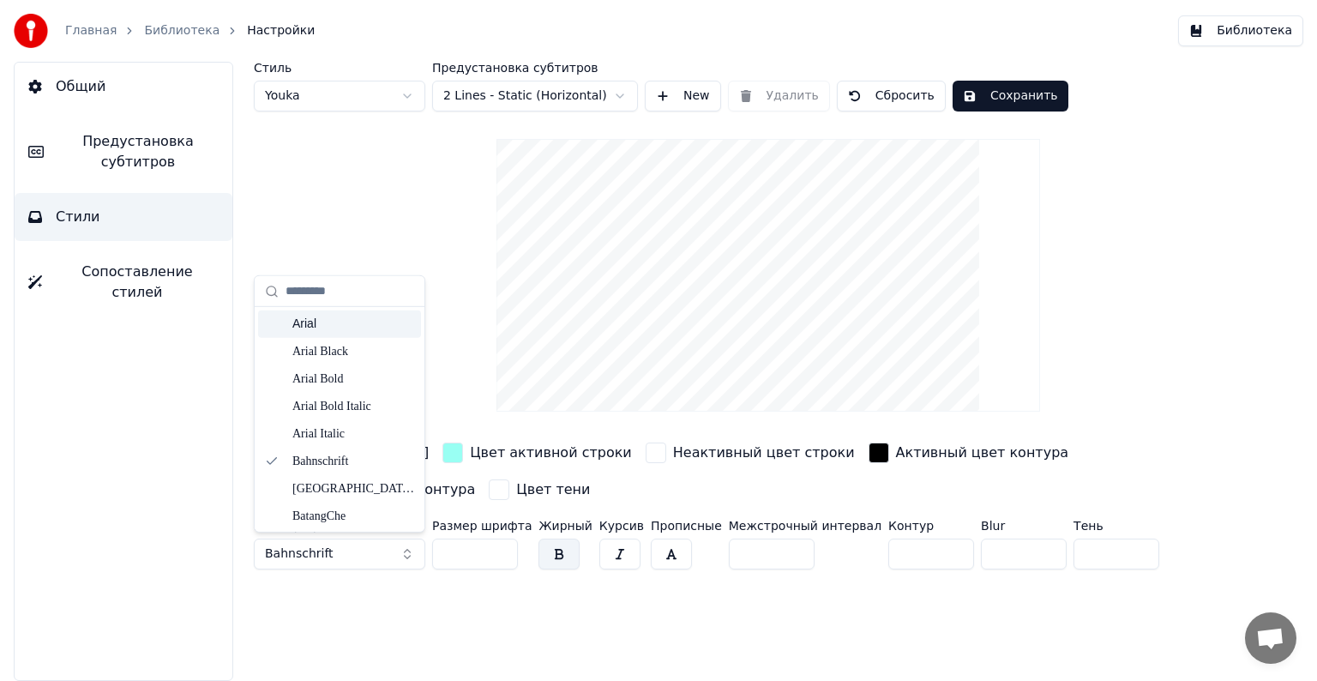
click at [340, 326] on div "Arial" at bounding box center [353, 324] width 122 height 17
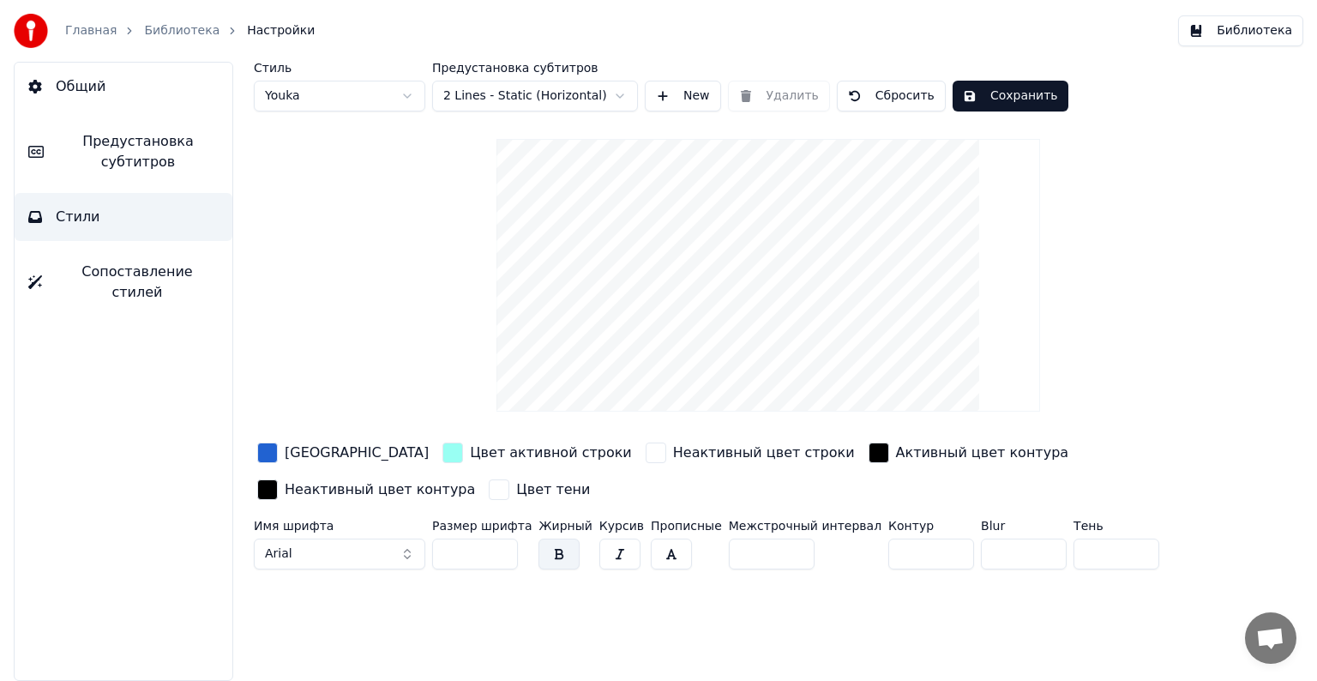
click at [1005, 102] on button "Сохранить" at bounding box center [1011, 96] width 116 height 31
click at [1204, 27] on button "Библиотека" at bounding box center [1240, 30] width 125 height 31
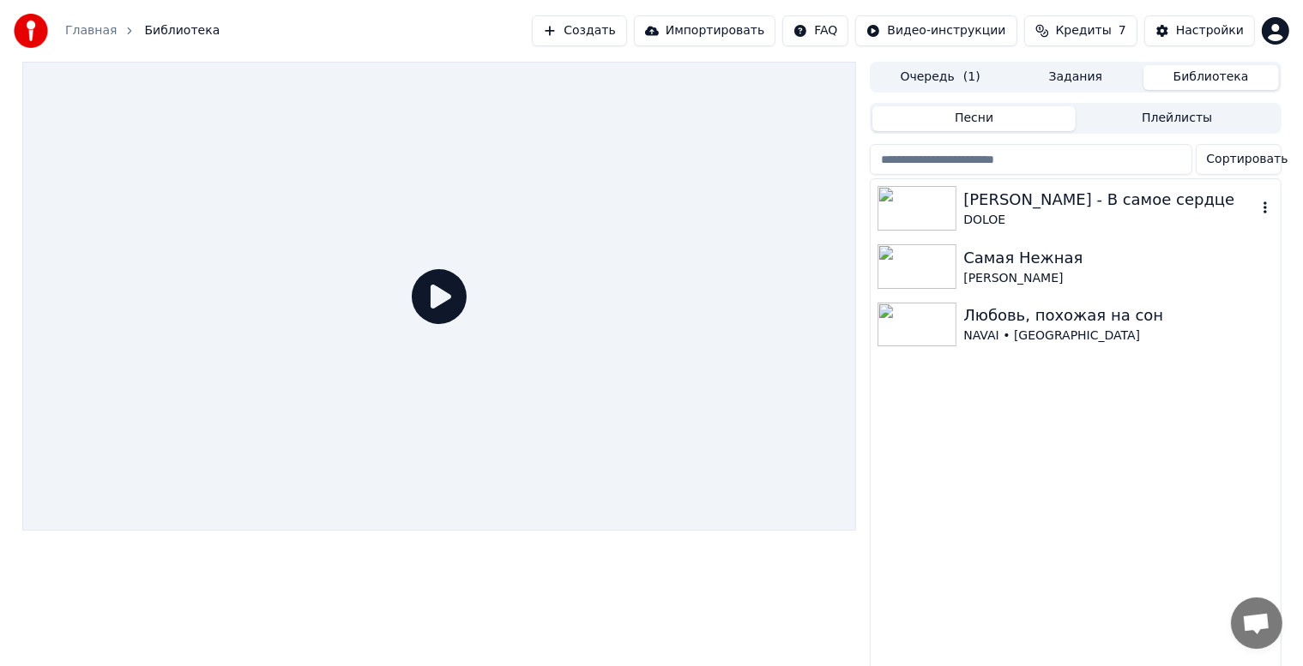
click at [1118, 196] on div "[PERSON_NAME] - В самое сердце" at bounding box center [1109, 200] width 292 height 24
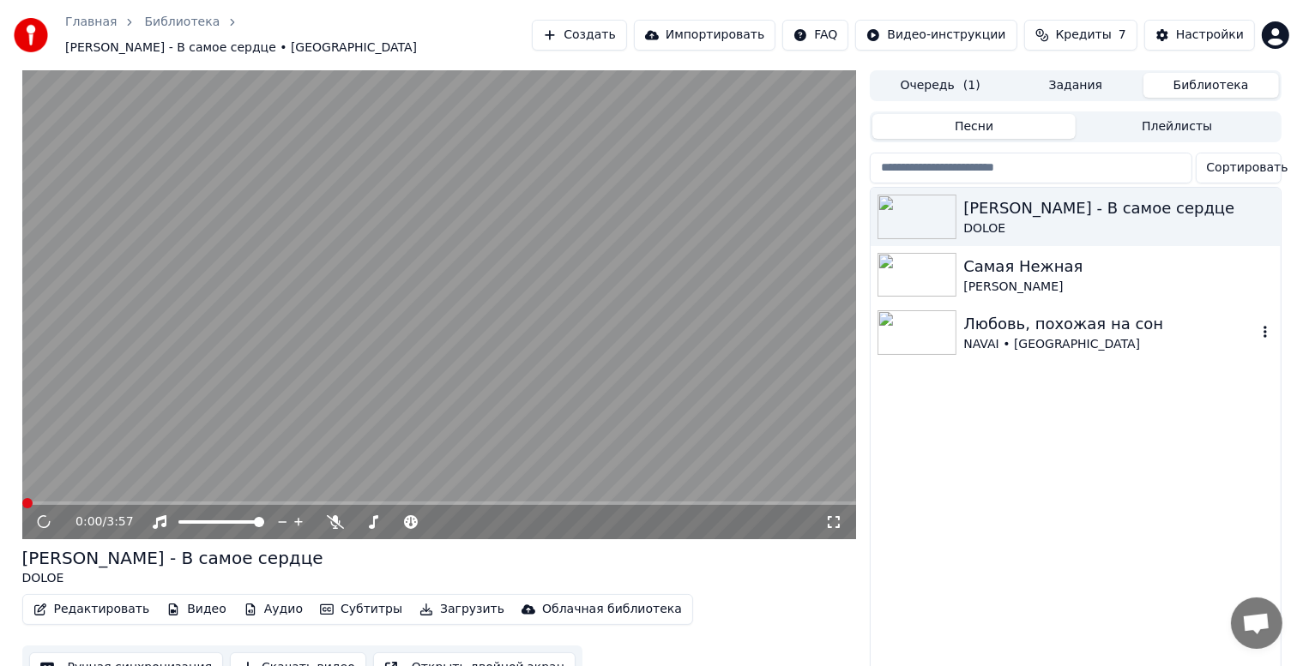
click at [933, 316] on img at bounding box center [916, 332] width 79 height 45
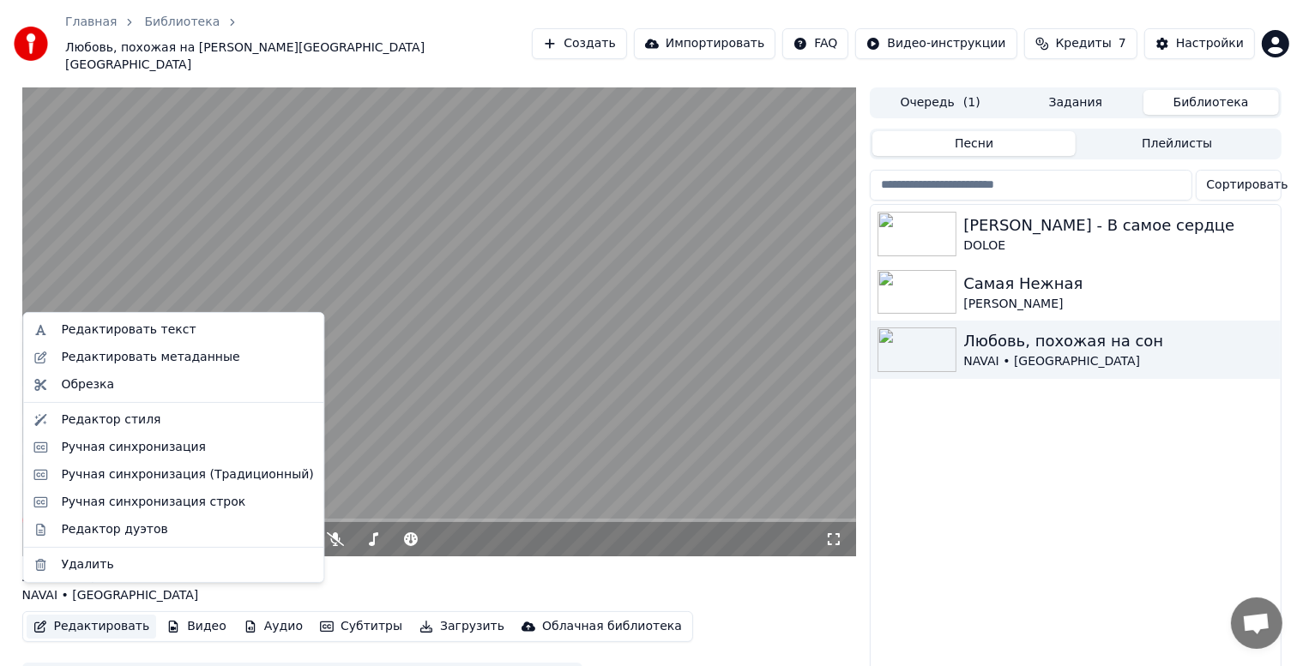
click at [103, 615] on button "Редактировать" at bounding box center [92, 627] width 130 height 24
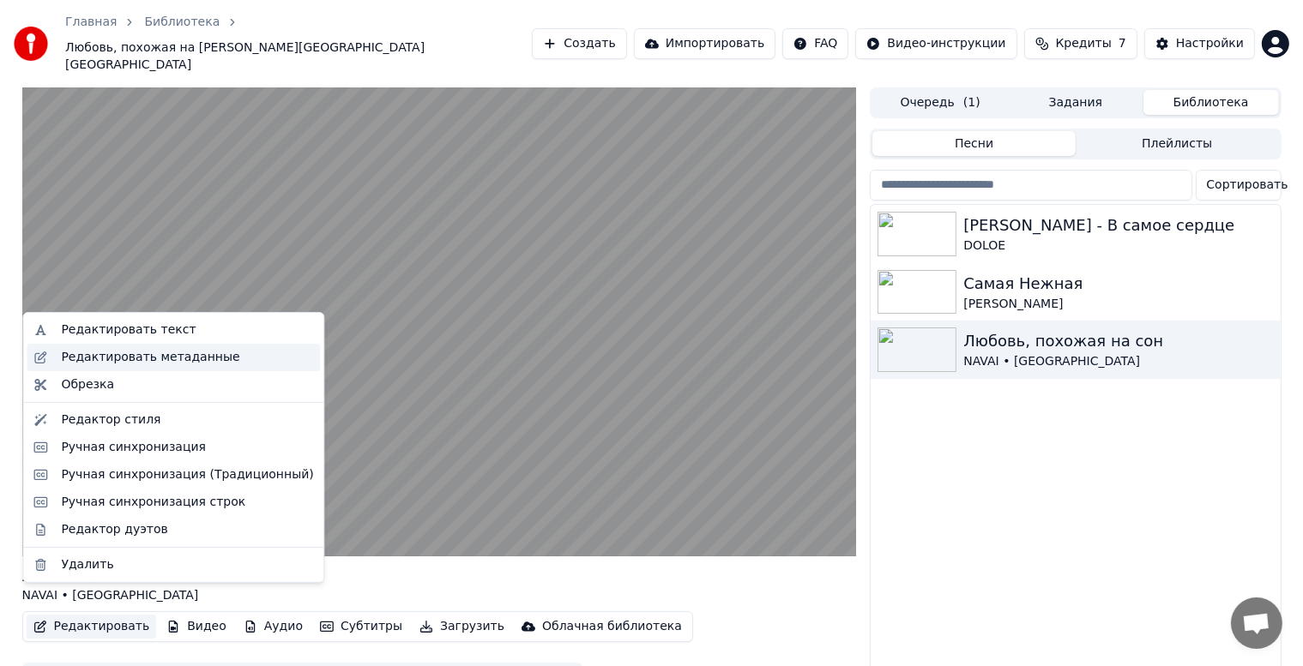
click at [162, 358] on div "Редактировать метаданные" at bounding box center [150, 357] width 178 height 17
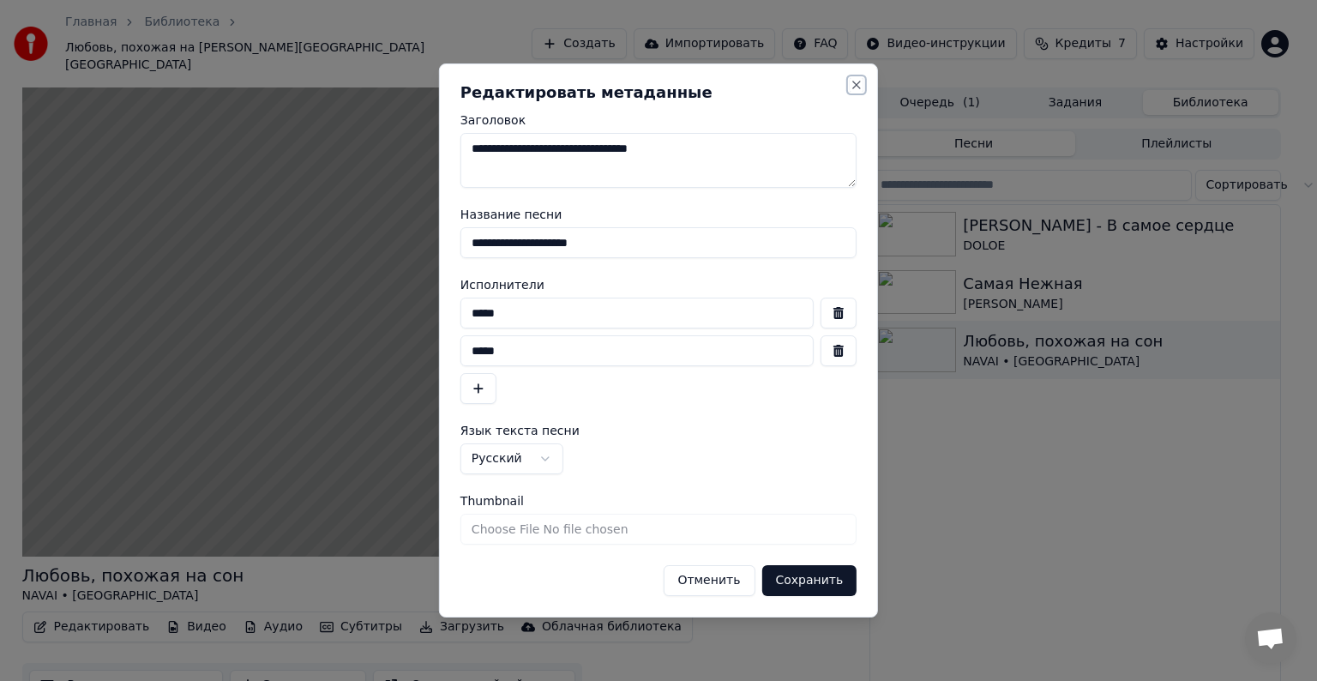
click at [856, 86] on button "Close" at bounding box center [857, 85] width 14 height 14
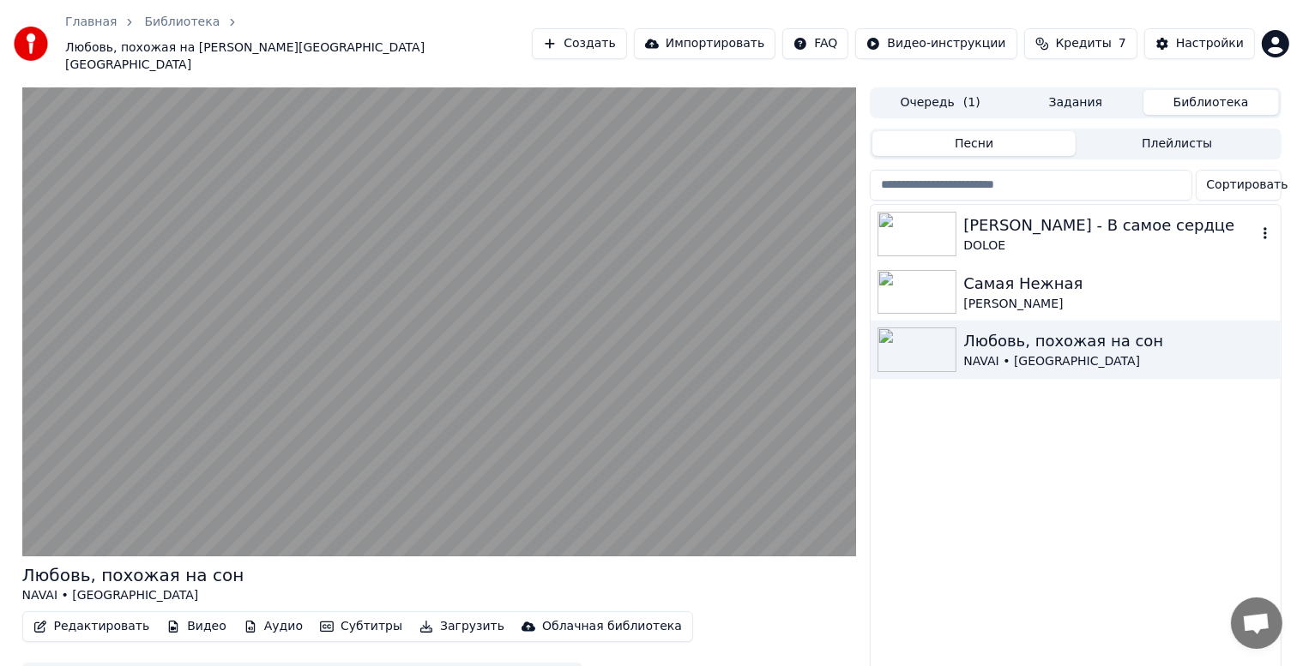
click at [1046, 214] on div "[PERSON_NAME] - В самое сердце" at bounding box center [1109, 226] width 292 height 24
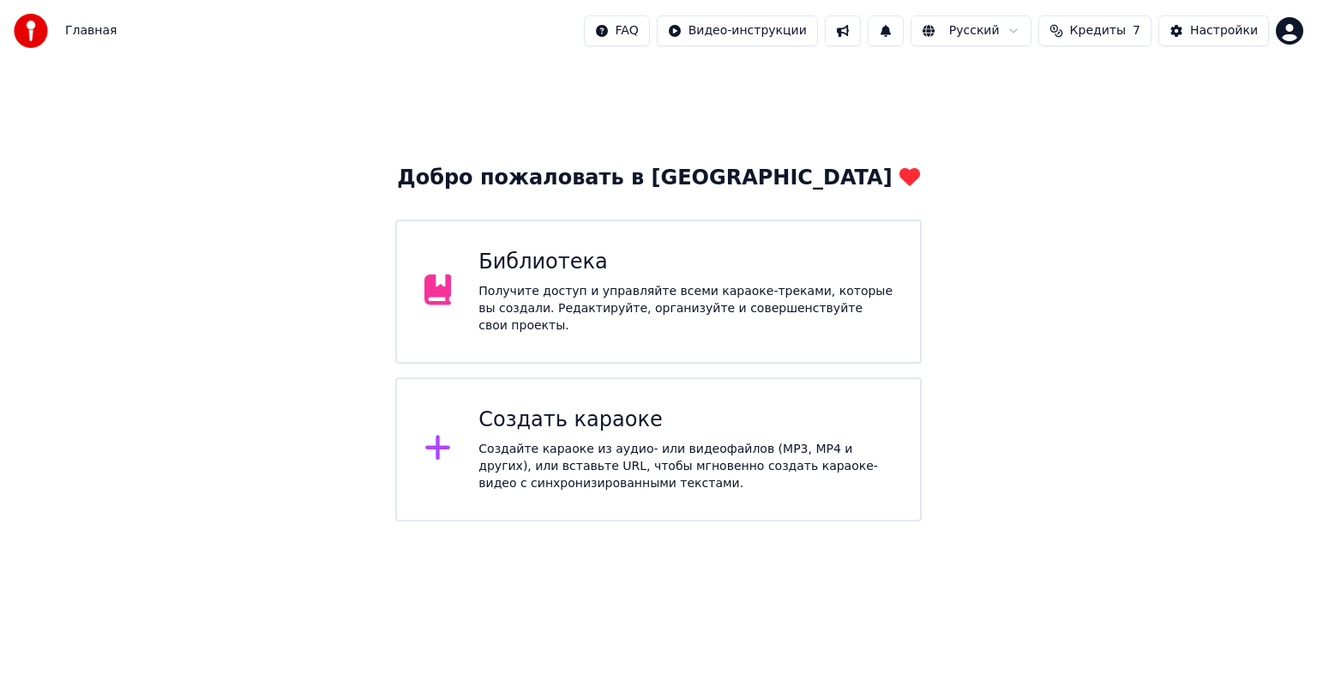
click at [679, 316] on div "Получите доступ и управляйте всеми караоке-треками, которые вы создали. Редакти…" at bounding box center [686, 308] width 414 height 51
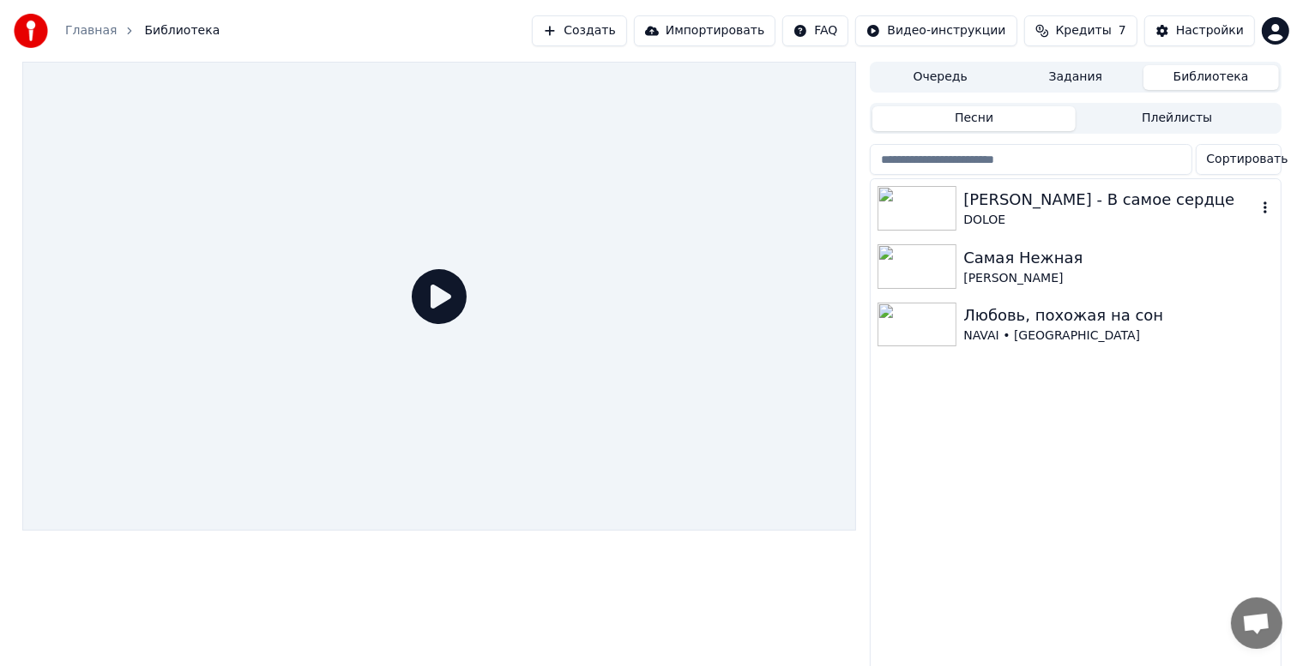
click at [1094, 220] on div "DOLOE" at bounding box center [1109, 220] width 292 height 17
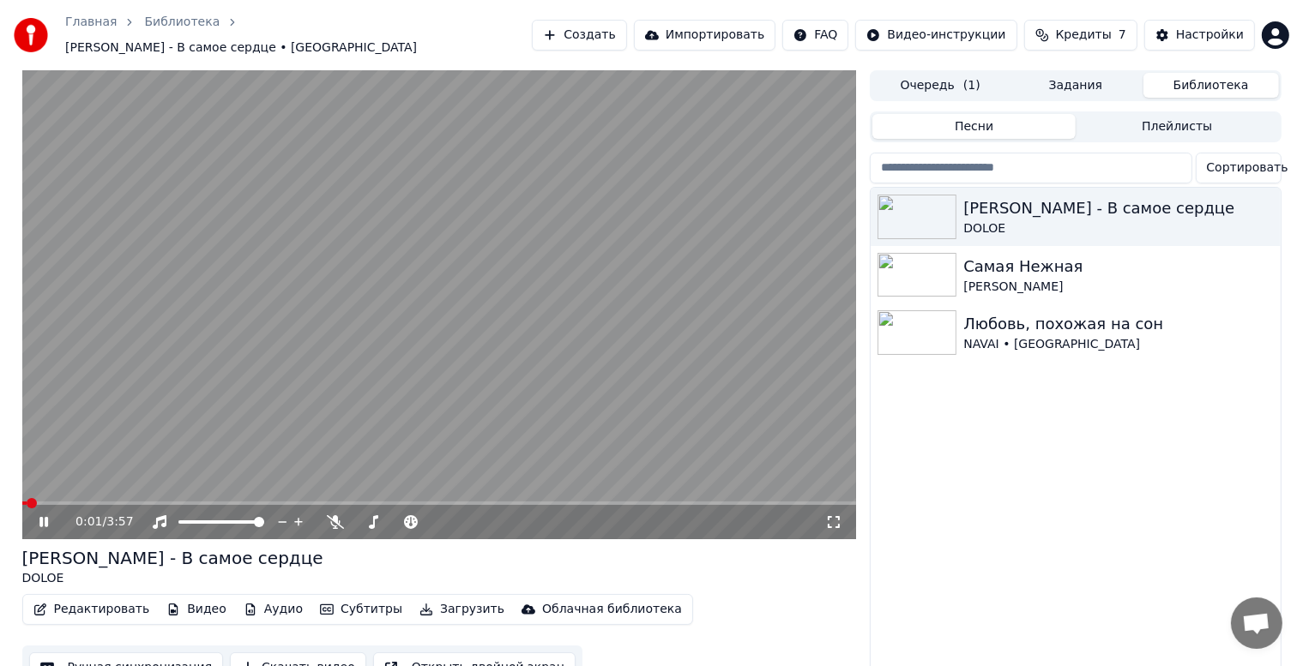
click at [99, 607] on button "Редактировать" at bounding box center [92, 610] width 130 height 24
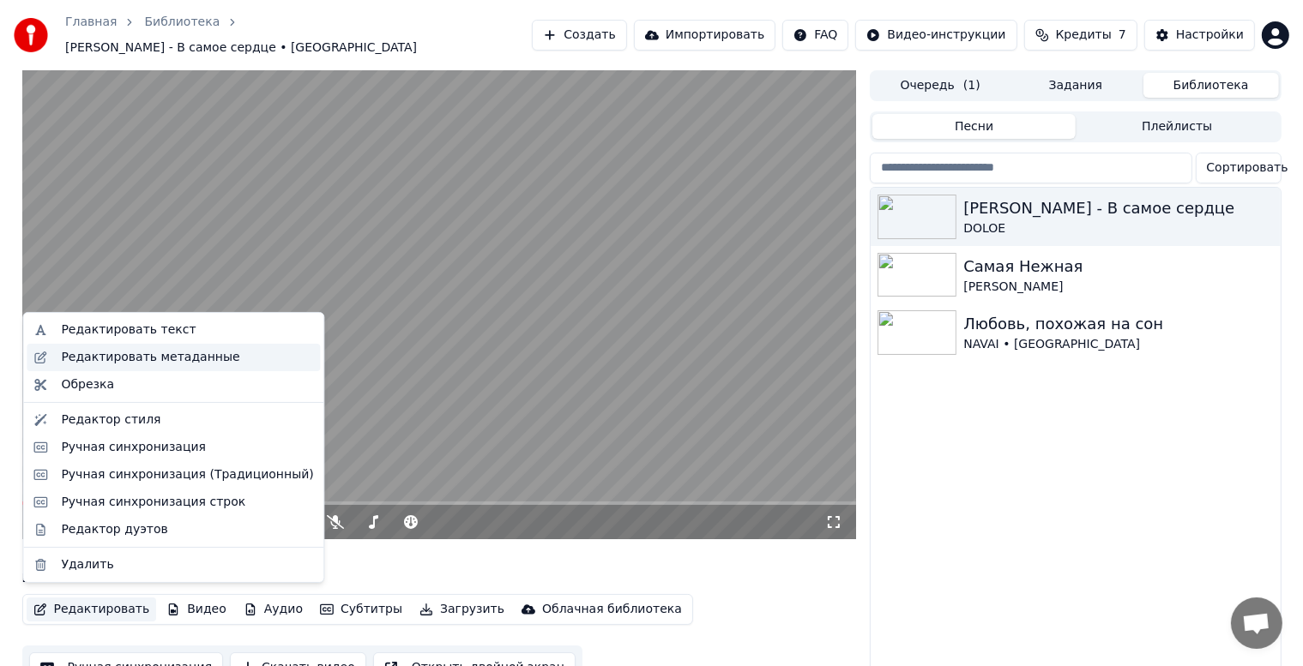
click at [128, 359] on div "Редактировать метаданные" at bounding box center [150, 357] width 178 height 17
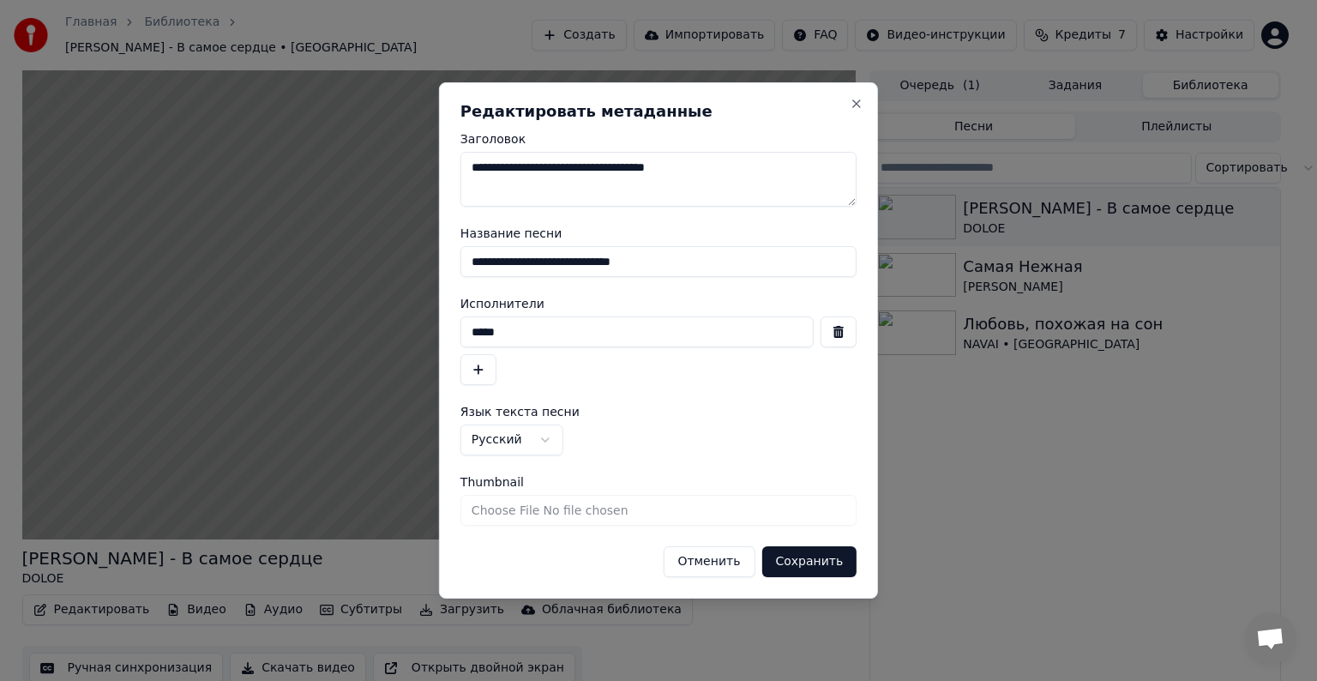
click at [573, 338] on input "*****" at bounding box center [637, 331] width 353 height 31
type input "*"
type input "**********"
click at [568, 261] on input "**********" at bounding box center [659, 261] width 396 height 31
click at [473, 262] on input "**********" at bounding box center [659, 261] width 396 height 31
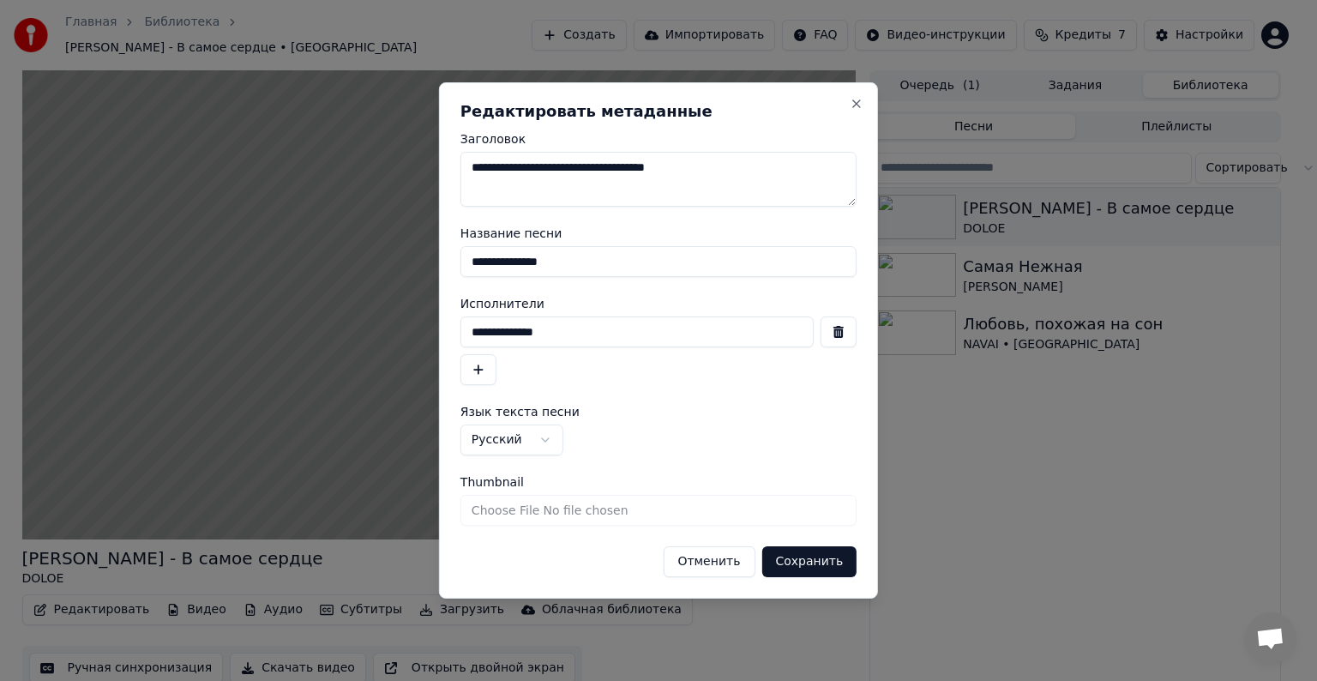
type input "**********"
click at [473, 366] on button "button" at bounding box center [479, 369] width 36 height 31
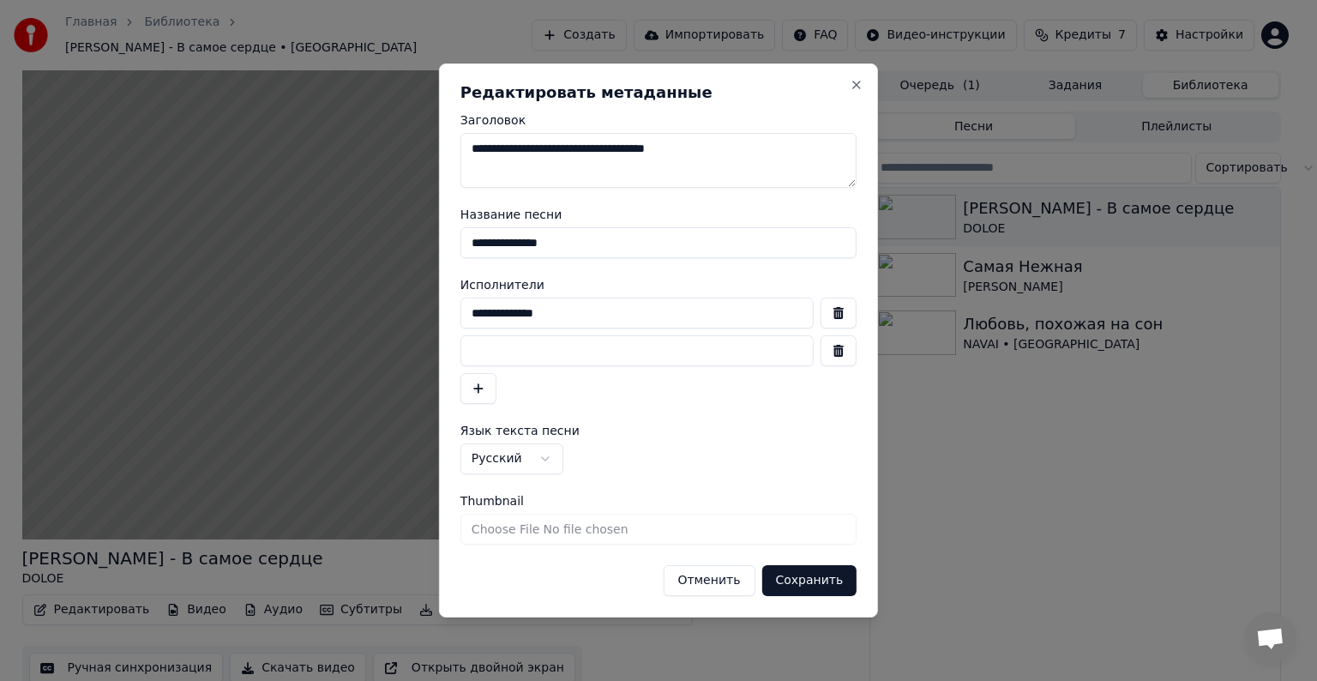
click at [513, 350] on input at bounding box center [637, 350] width 353 height 31
type input "*"
type input "*****"
click at [812, 581] on button "Сохранить" at bounding box center [809, 580] width 95 height 31
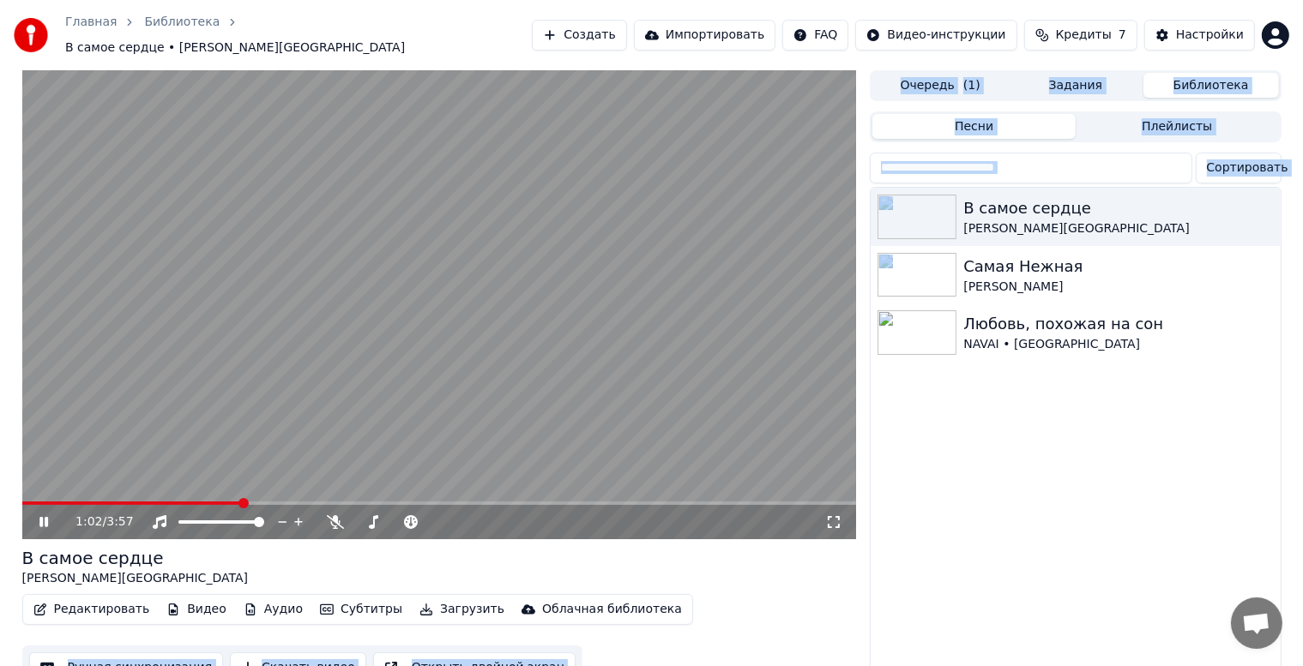
drag, startPoint x: 239, startPoint y: 496, endPoint x: 9, endPoint y: 499, distance: 229.9
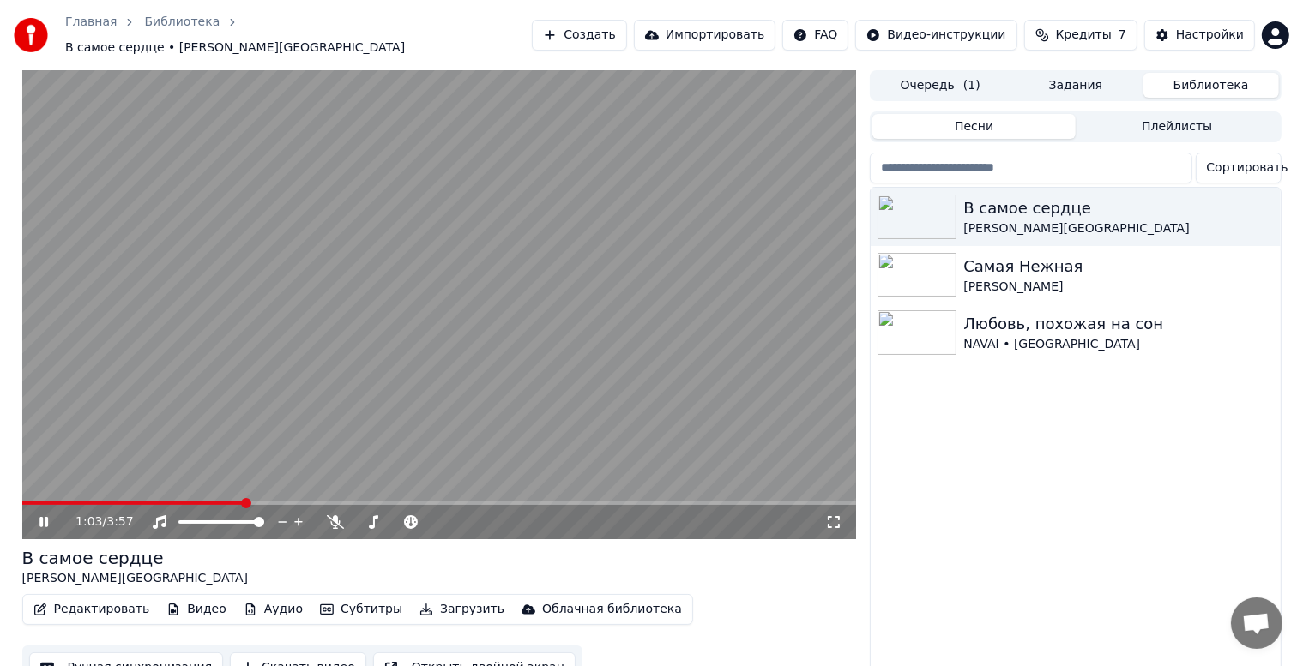
click at [1154, 488] on div "В самое сердце [PERSON_NAME] Самая Нежная [PERSON_NAME] Любовь, похожая на сон …" at bounding box center [1075, 437] width 409 height 498
click at [22, 498] on span at bounding box center [27, 503] width 10 height 10
click at [828, 518] on icon at bounding box center [834, 522] width 12 height 12
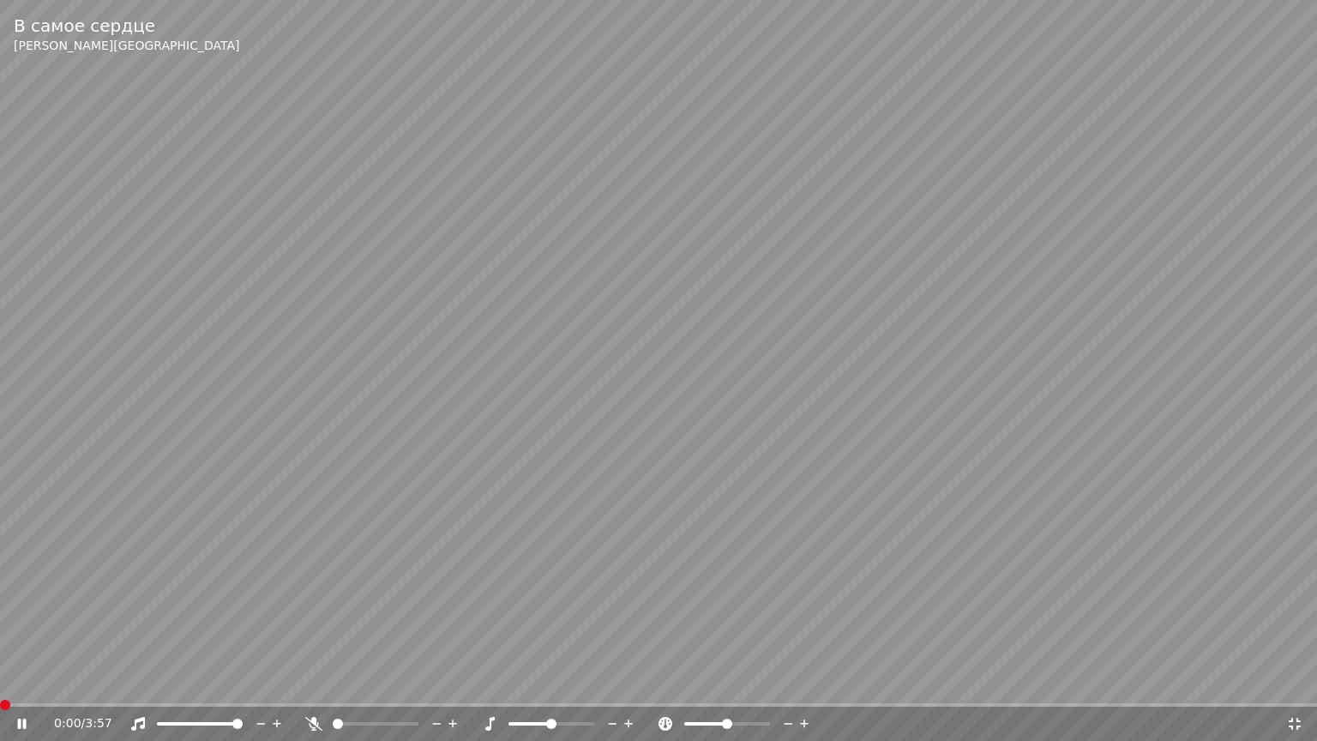
click at [0, 680] on span at bounding box center [5, 705] width 10 height 10
click at [312, 680] on icon at bounding box center [313, 724] width 17 height 14
click at [374, 680] on span at bounding box center [376, 723] width 86 height 3
click at [312, 680] on icon at bounding box center [314, 724] width 9 height 14
click at [312, 680] on icon at bounding box center [313, 724] width 17 height 14
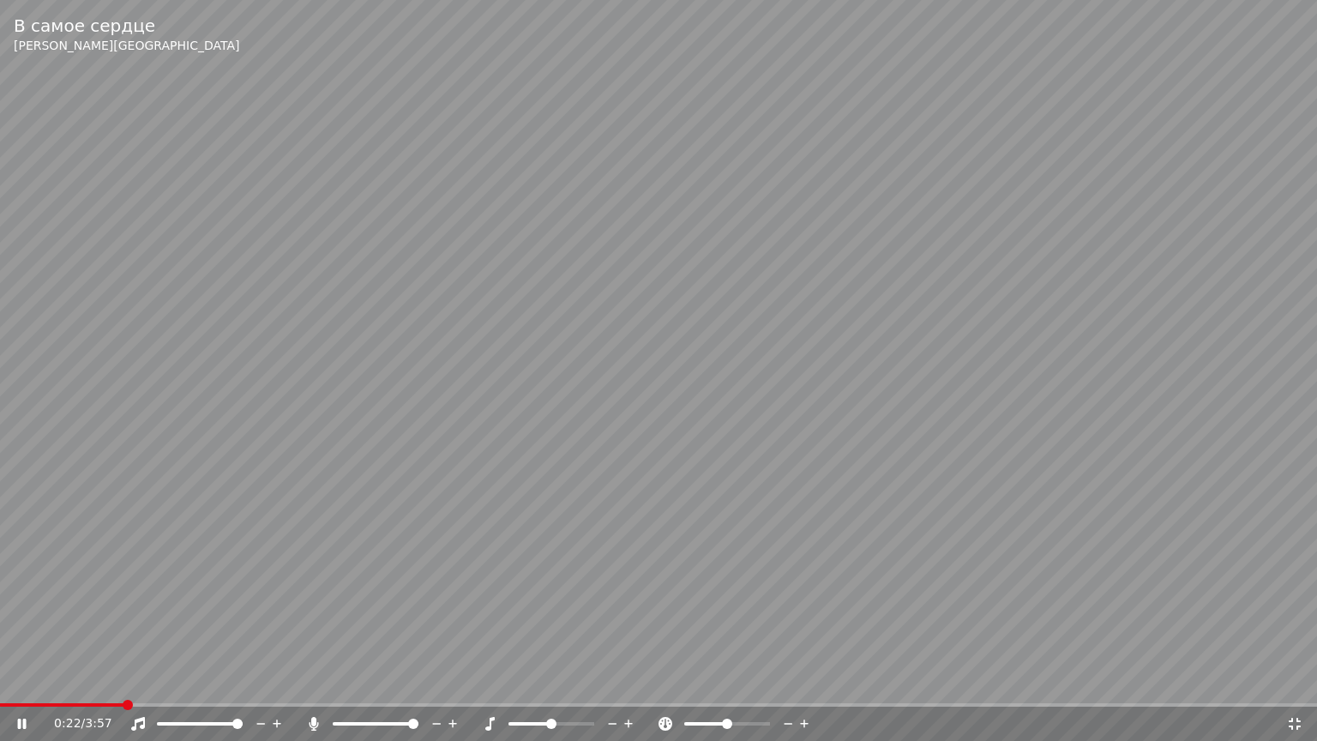
click at [312, 680] on icon at bounding box center [314, 724] width 9 height 14
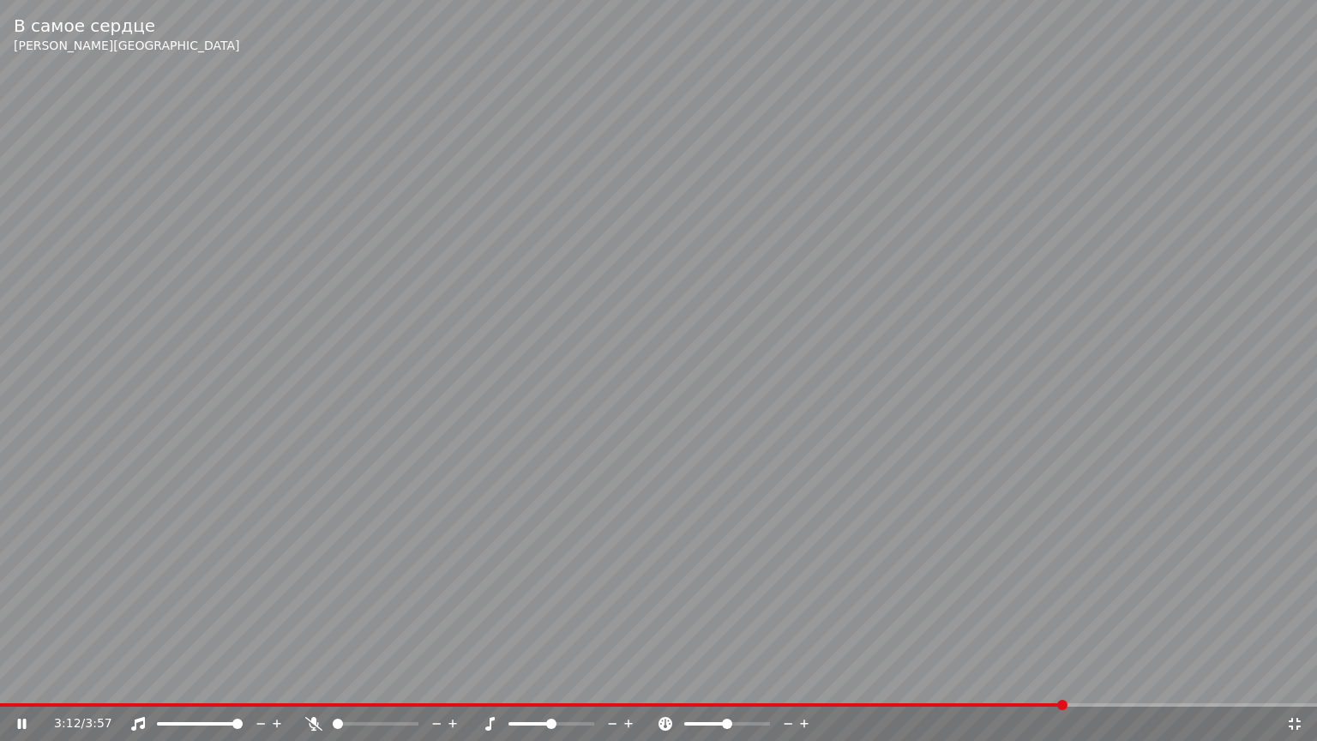
click at [312, 680] on icon at bounding box center [313, 724] width 17 height 14
click at [997, 680] on span at bounding box center [539, 704] width 1078 height 3
click at [952, 680] on div "3:01 / 3:57" at bounding box center [658, 724] width 1317 height 34
click at [947, 680] on span at bounding box center [506, 704] width 1012 height 3
click at [901, 680] on span at bounding box center [451, 704] width 902 height 3
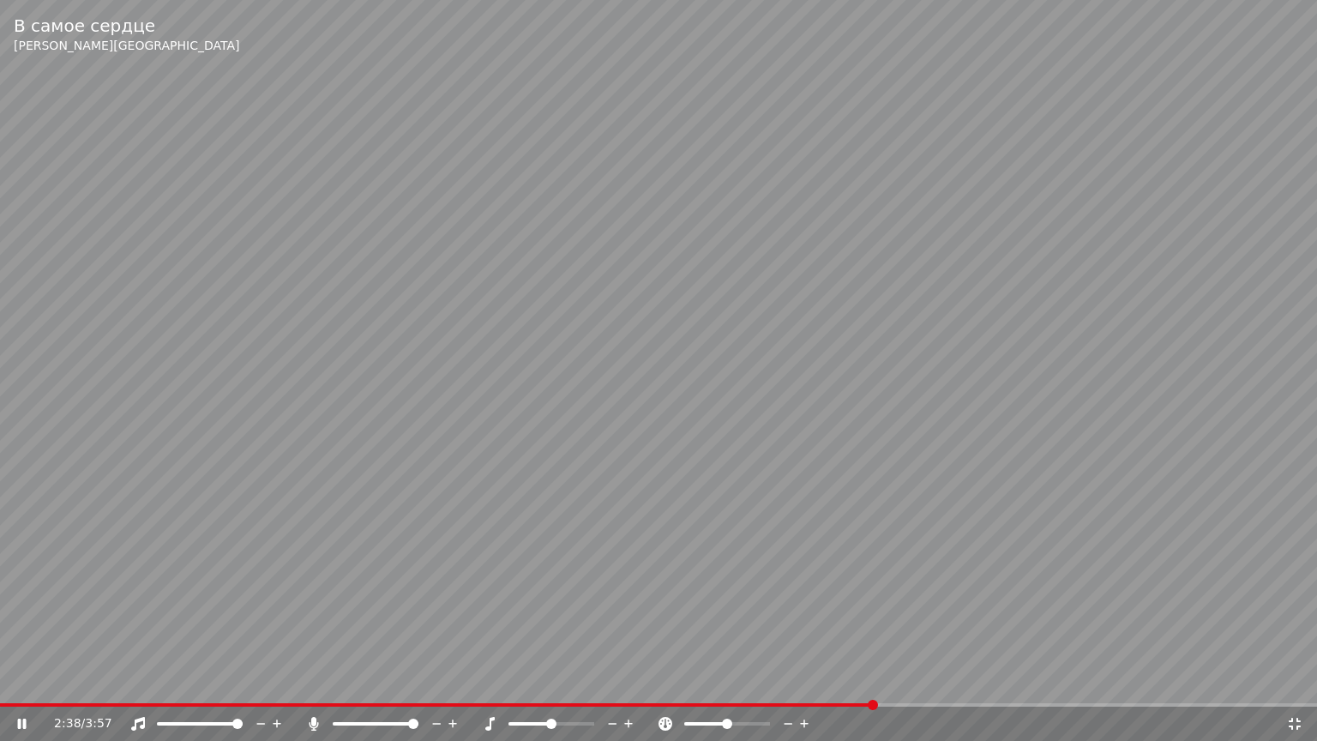
click at [875, 680] on span at bounding box center [437, 704] width 875 height 3
click at [841, 680] on div "2:38 / 3:57" at bounding box center [658, 724] width 1317 height 34
click at [823, 680] on video at bounding box center [658, 370] width 1317 height 741
click at [824, 680] on span at bounding box center [412, 704] width 825 height 3
click at [598, 460] on video at bounding box center [658, 370] width 1317 height 741
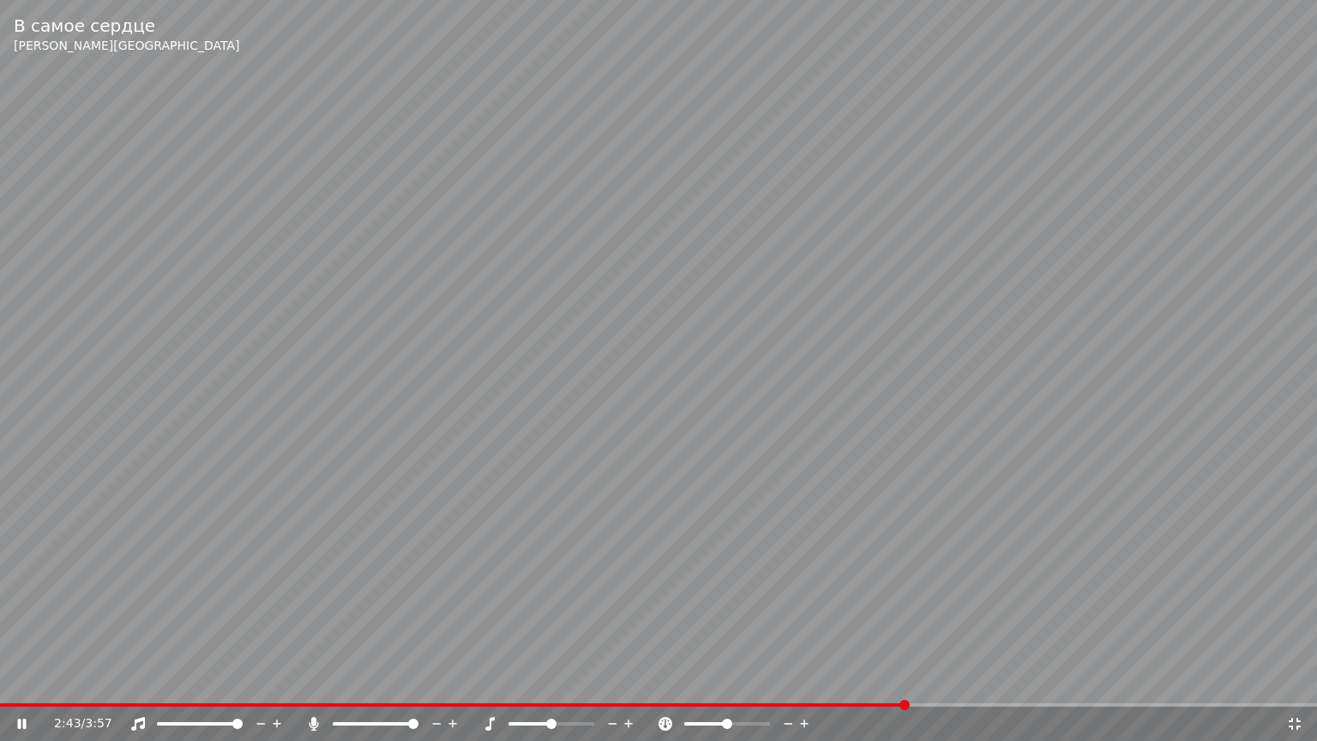
click at [1298, 680] on icon at bounding box center [1295, 724] width 17 height 14
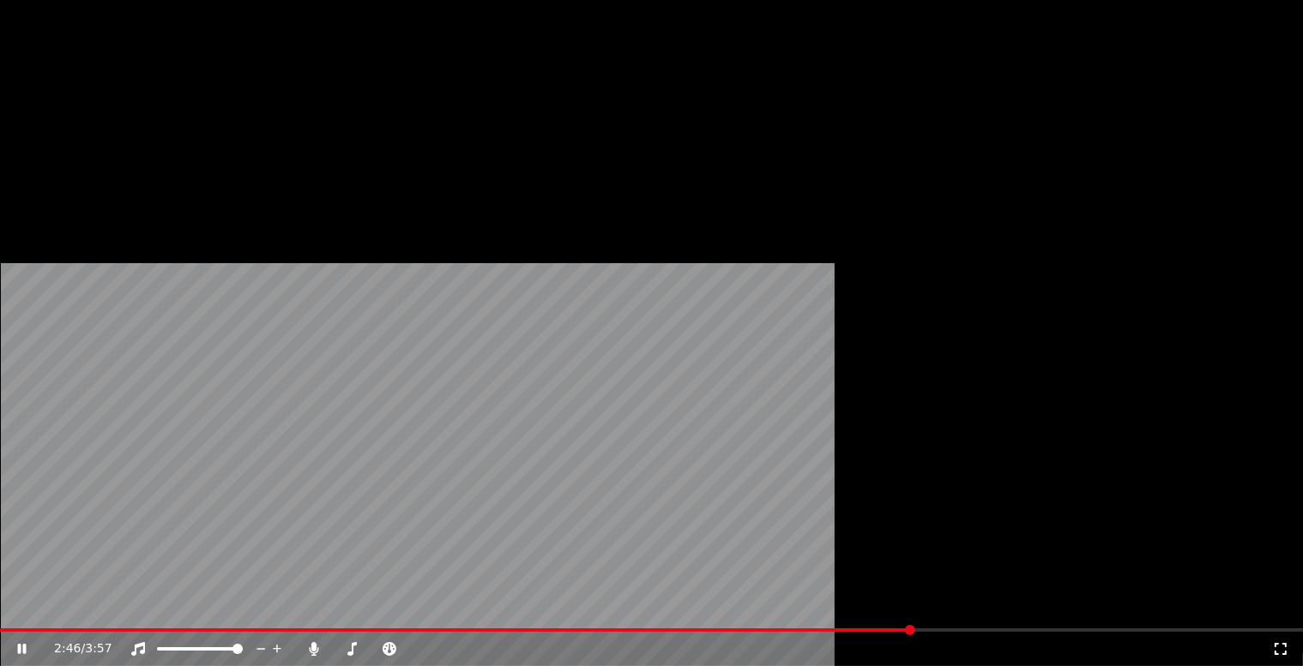
click at [80, 153] on button "Редактировать" at bounding box center [92, 141] width 130 height 24
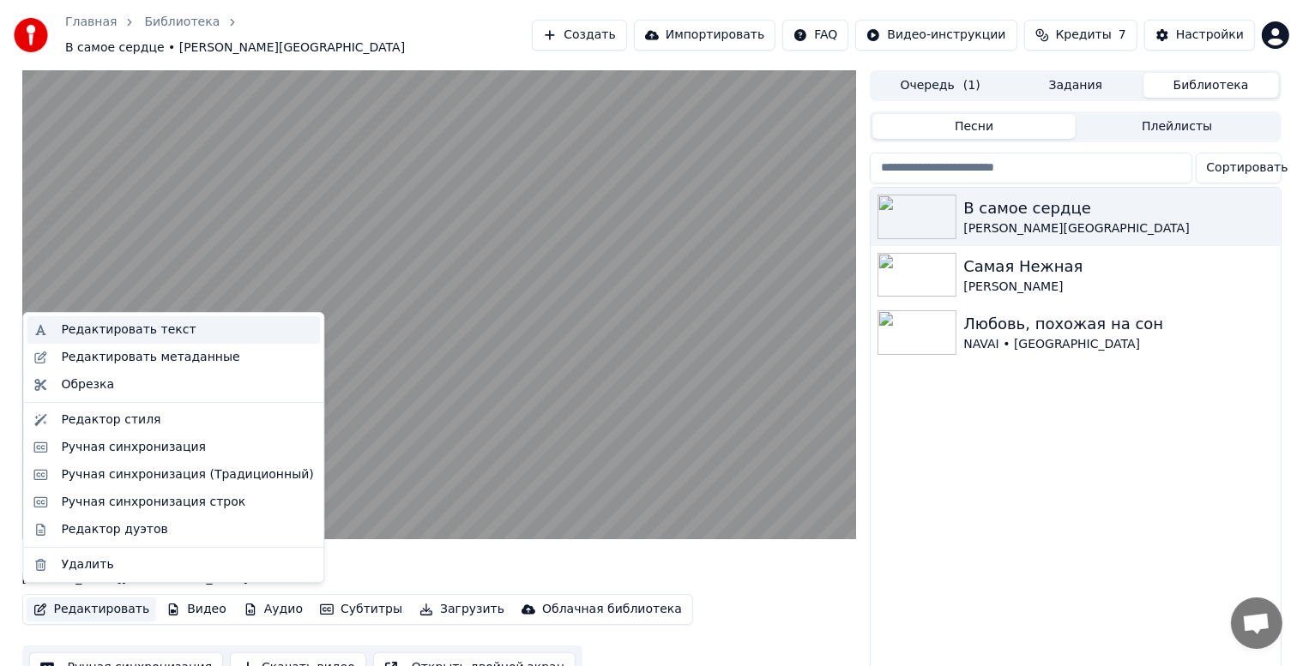
click at [126, 329] on div "Редактировать текст" at bounding box center [128, 330] width 135 height 17
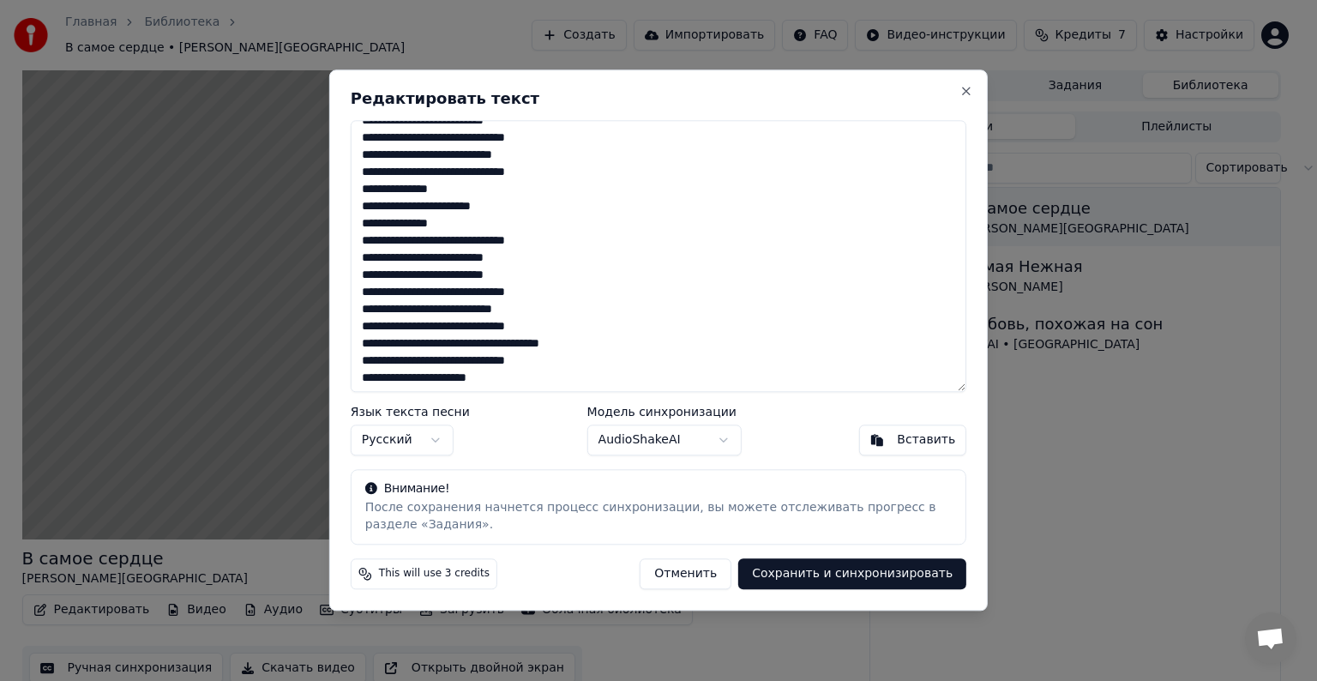
scroll to position [308, 0]
click at [611, 340] on textarea "**********" at bounding box center [659, 256] width 616 height 272
click at [453, 338] on textarea "**********" at bounding box center [659, 256] width 616 height 272
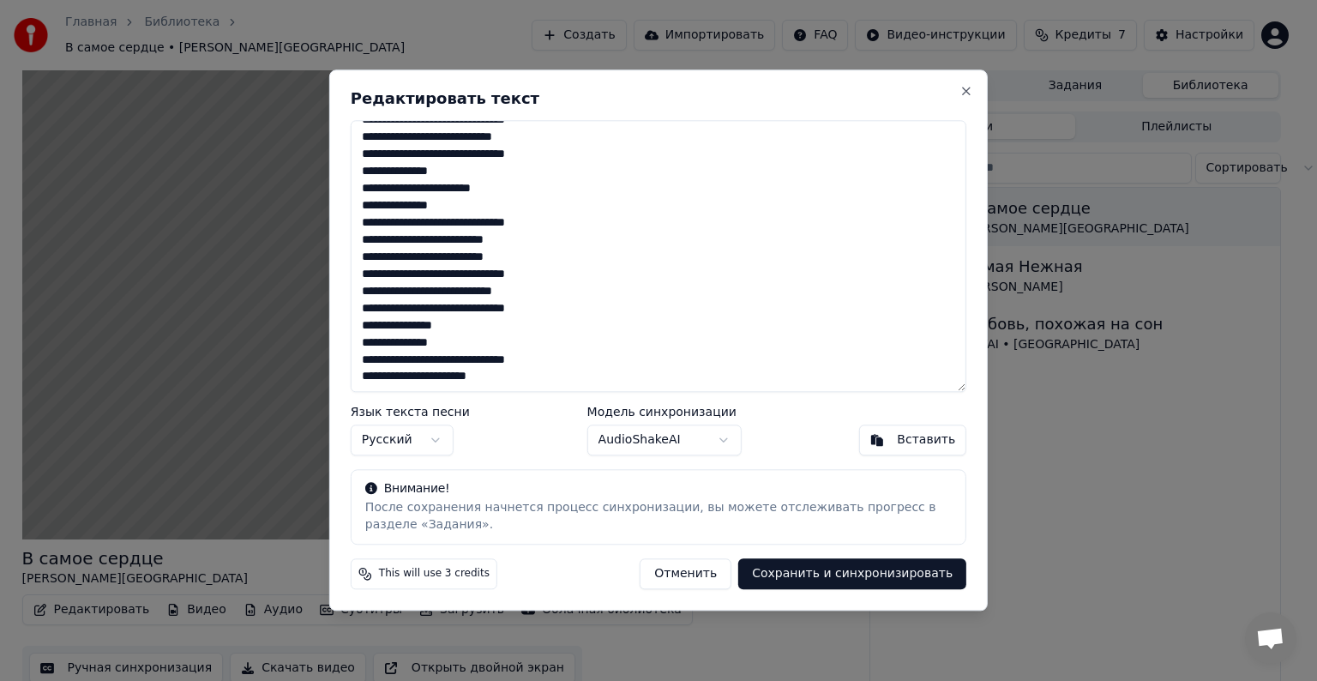
click at [555, 357] on textarea "**********" at bounding box center [659, 256] width 616 height 272
click at [524, 381] on textarea "**********" at bounding box center [659, 256] width 616 height 272
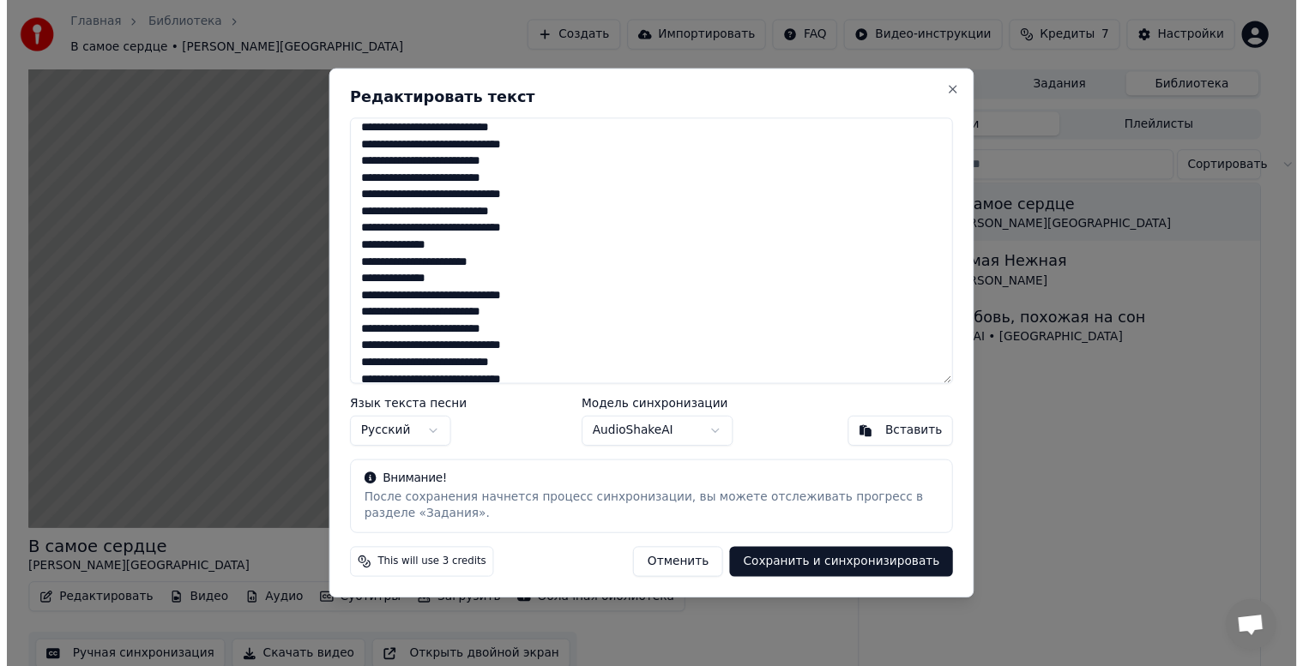
scroll to position [244, 0]
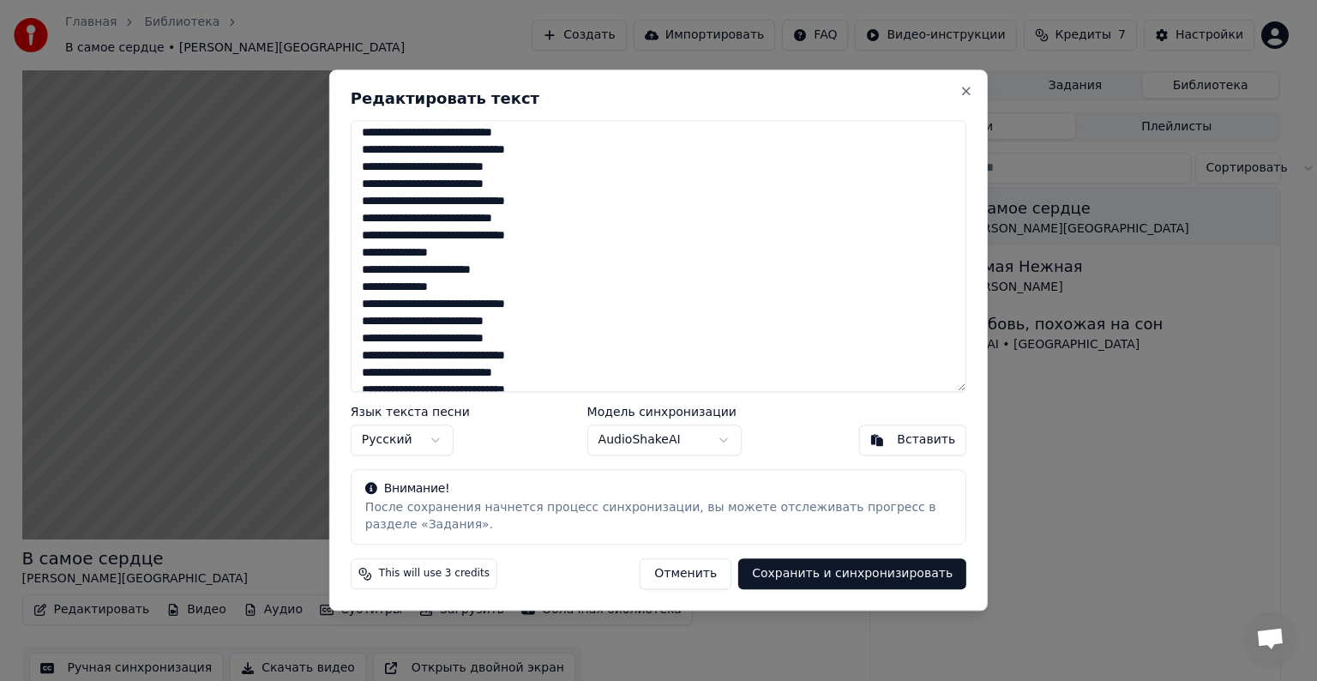
click at [515, 274] on textarea "**********" at bounding box center [659, 256] width 616 height 272
type textarea "**********"
click at [878, 578] on button "Сохранить и синхронизировать" at bounding box center [852, 574] width 228 height 31
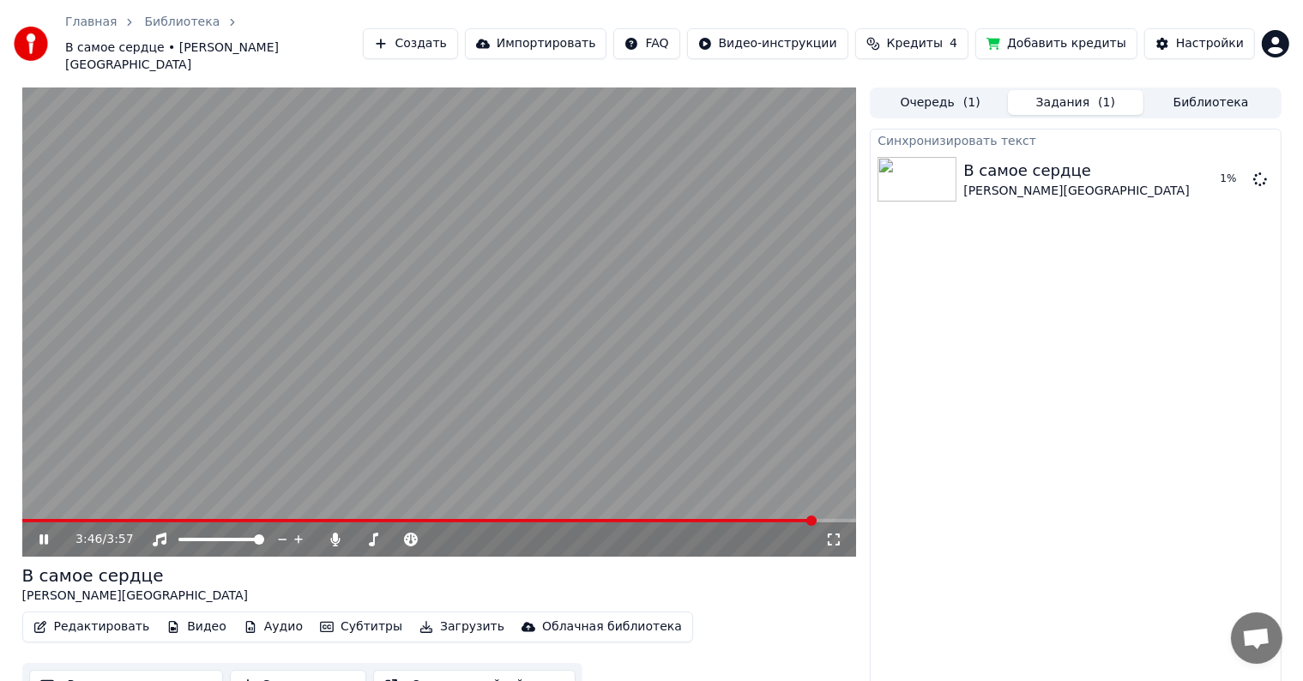
click at [544, 519] on span at bounding box center [419, 520] width 794 height 3
click at [455, 519] on span at bounding box center [285, 520] width 526 height 3
click at [939, 37] on span "Кредиты" at bounding box center [915, 43] width 56 height 17
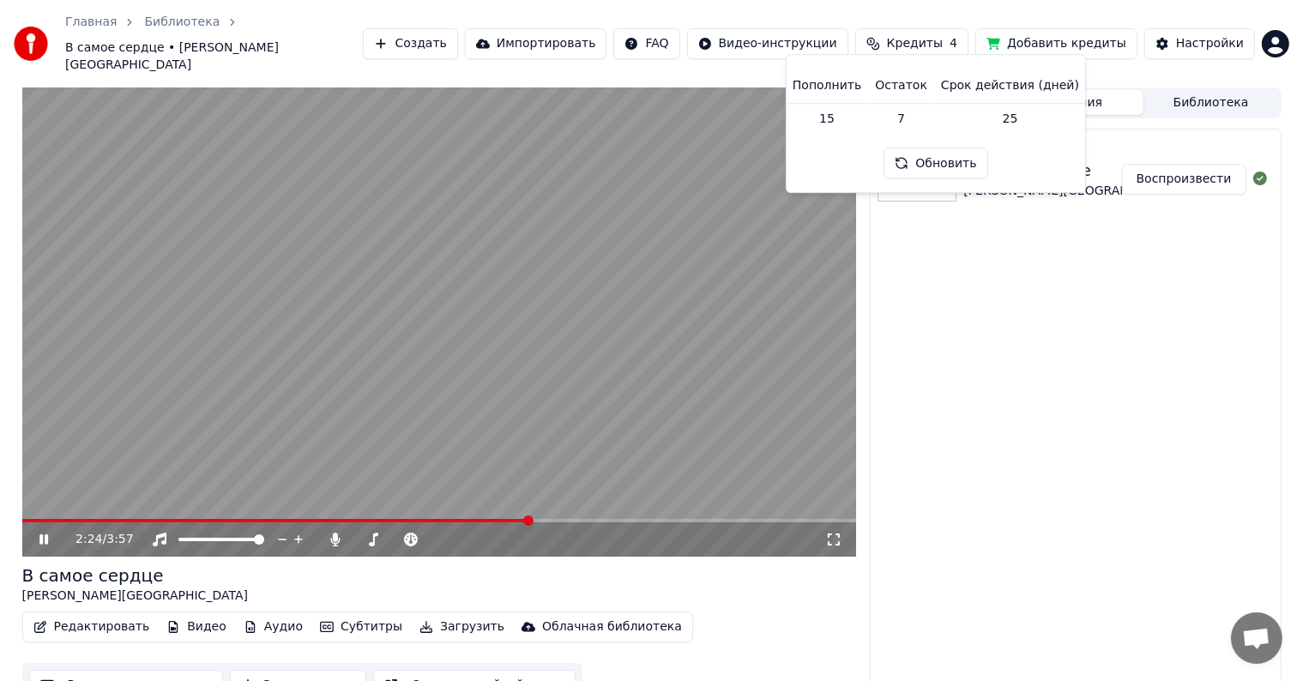
click at [1088, 377] on div "Синхронизировать текст В самое сердце [PERSON_NAME] Воспроизвести" at bounding box center [1075, 418] width 411 height 579
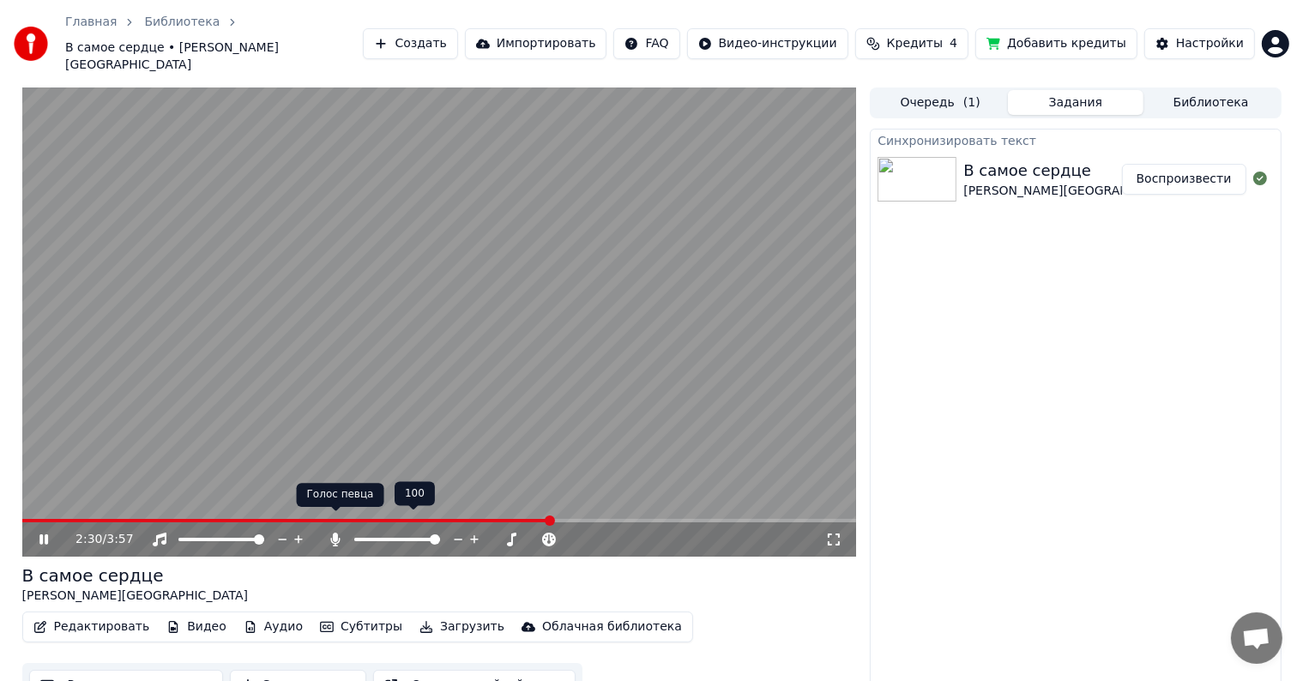
click at [334, 533] on icon at bounding box center [335, 540] width 9 height 14
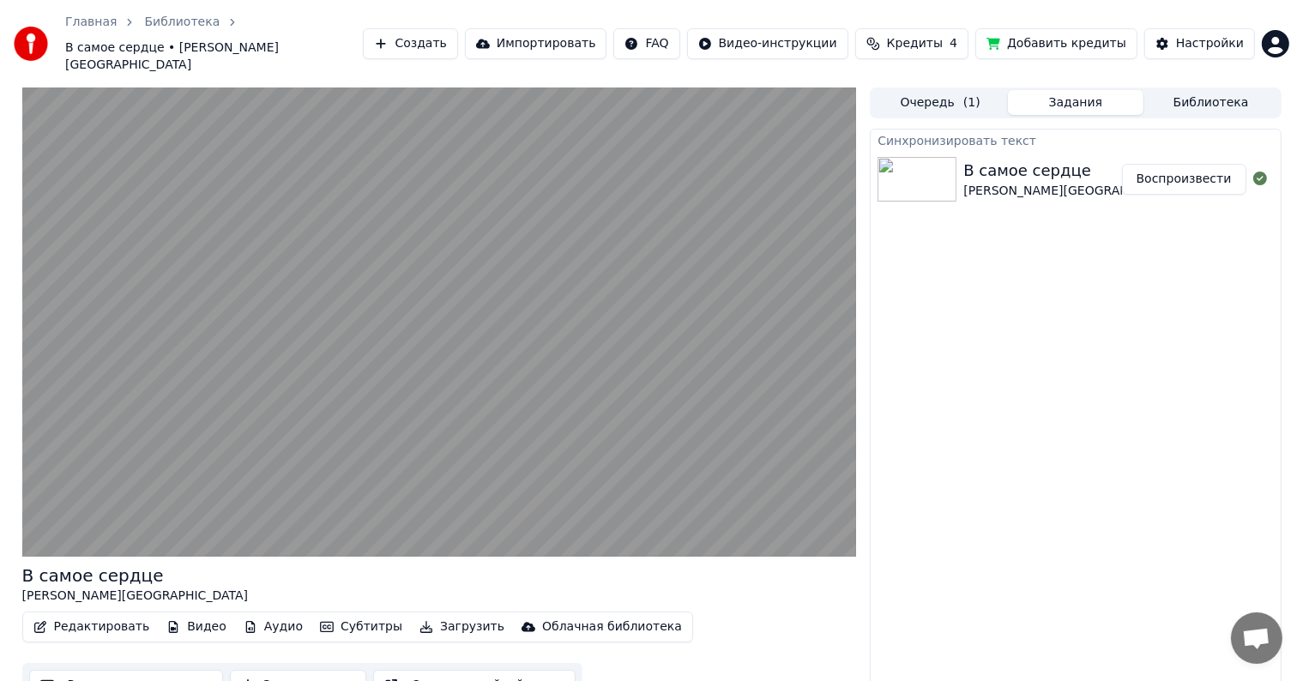
click at [1066, 90] on button "Задания" at bounding box center [1076, 102] width 136 height 25
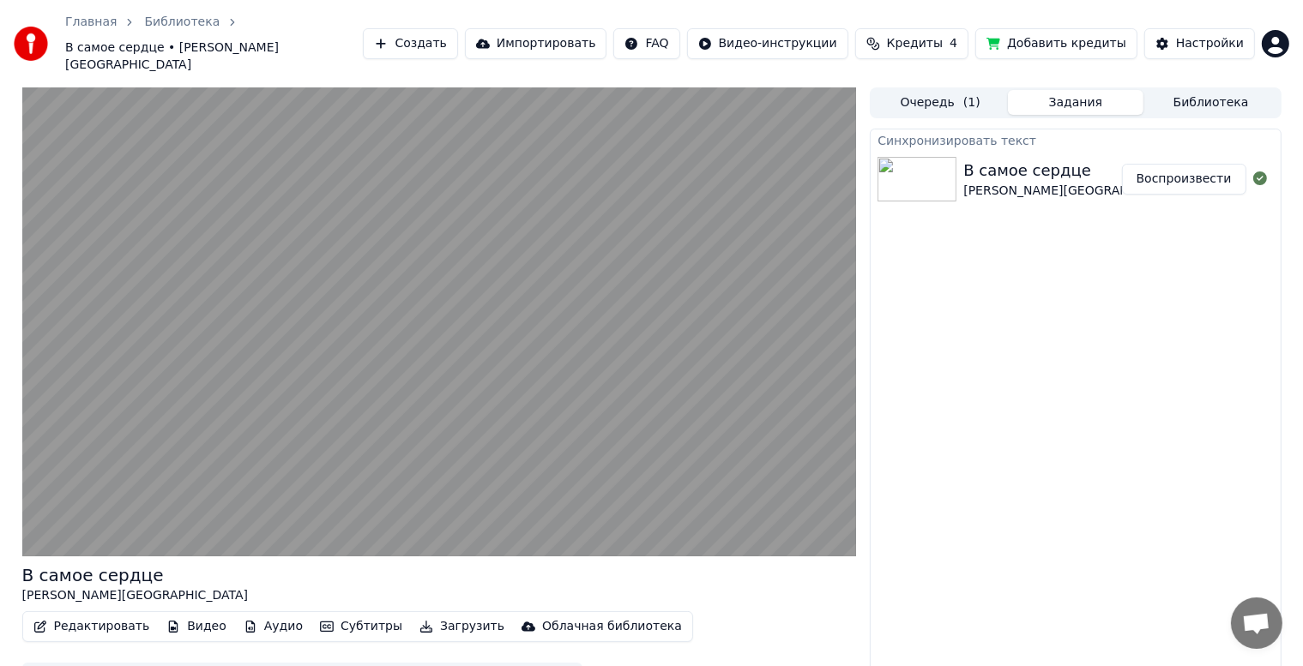
click at [1186, 90] on button "Библиотека" at bounding box center [1211, 102] width 136 height 25
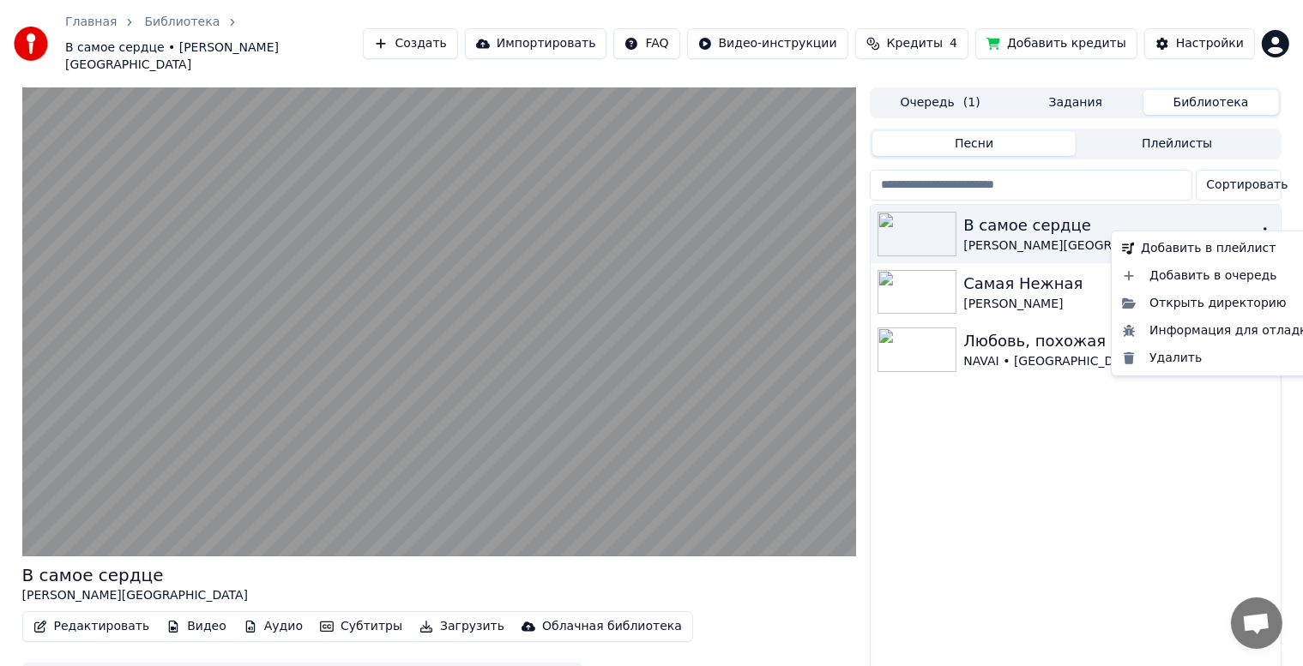
click at [1257, 226] on icon "button" at bounding box center [1264, 233] width 17 height 14
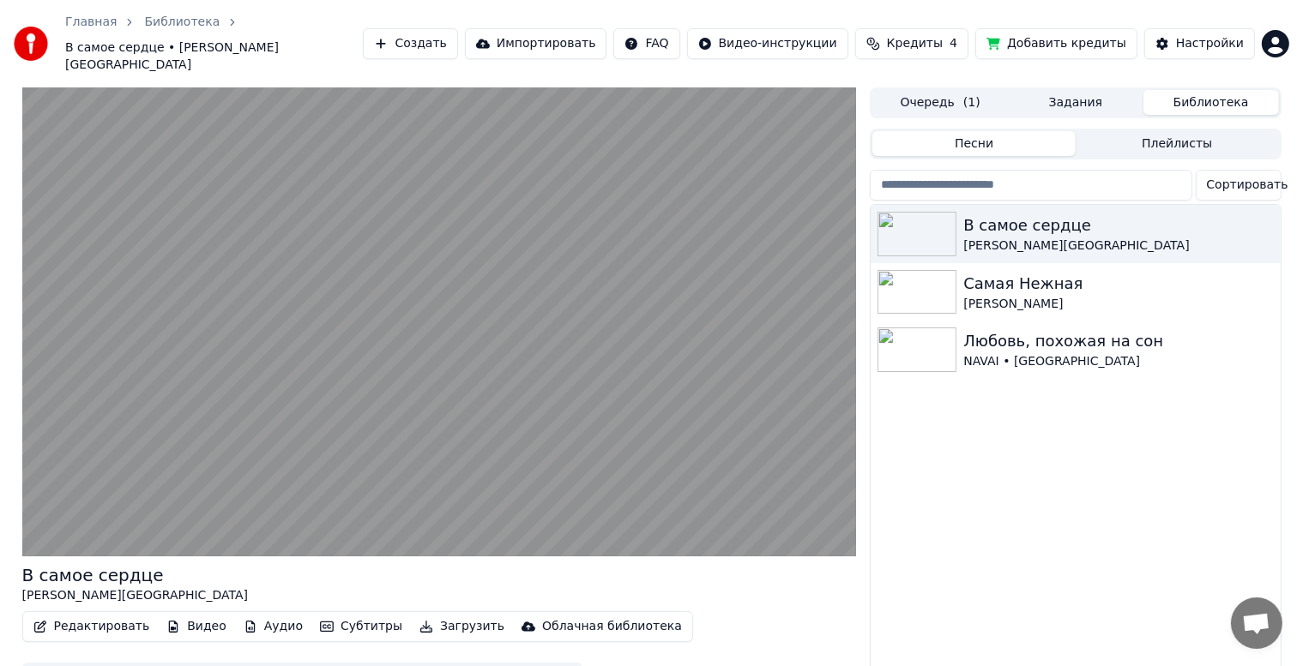
click at [1144, 530] on div "В самое сердце [PERSON_NAME] Самая Нежная [PERSON_NAME] Любовь, похожая на сон …" at bounding box center [1075, 454] width 409 height 498
click at [943, 39] on span "Кредиты" at bounding box center [915, 43] width 56 height 17
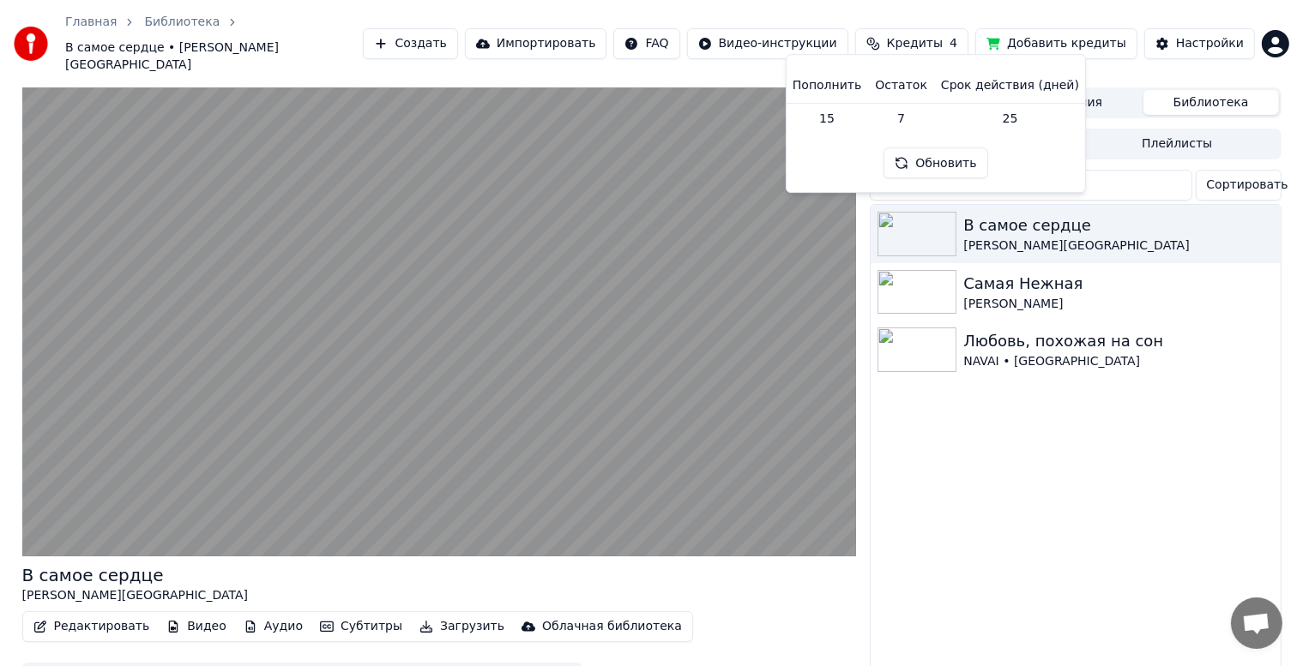
click at [1091, 619] on div "В самое сердце [PERSON_NAME] Самая Нежная [PERSON_NAME] Любовь, похожая на сон …" at bounding box center [1075, 454] width 409 height 498
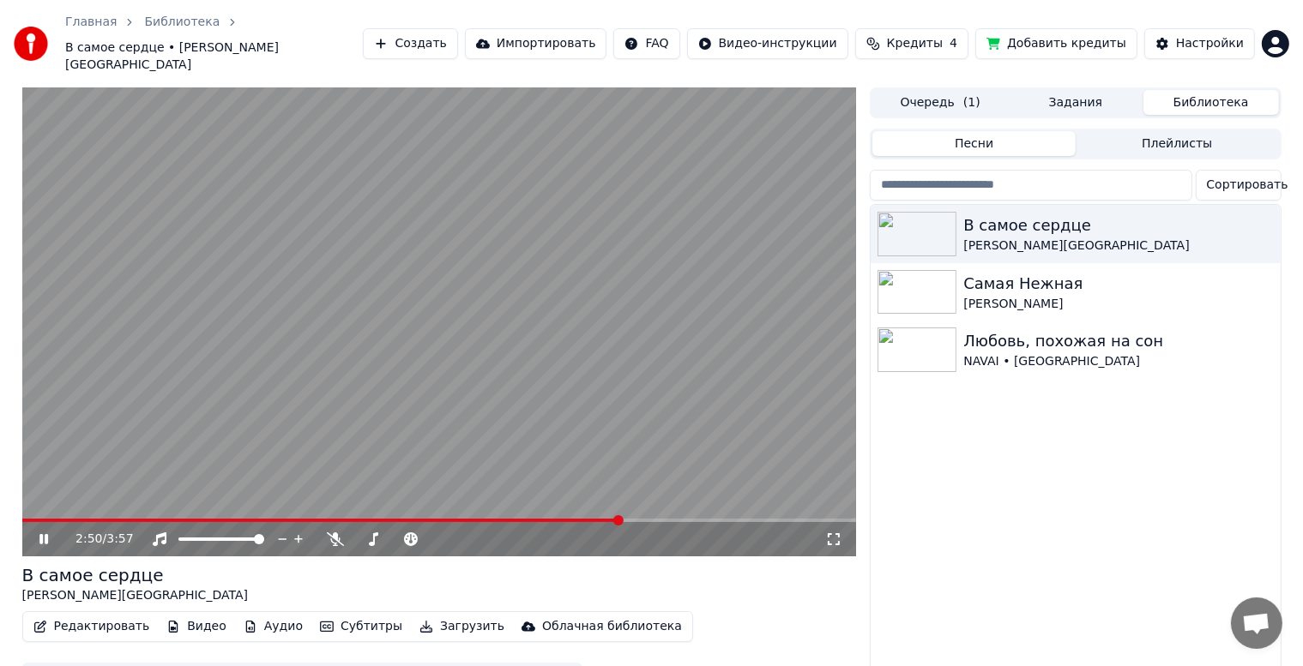
click at [465, 288] on video at bounding box center [439, 321] width 835 height 469
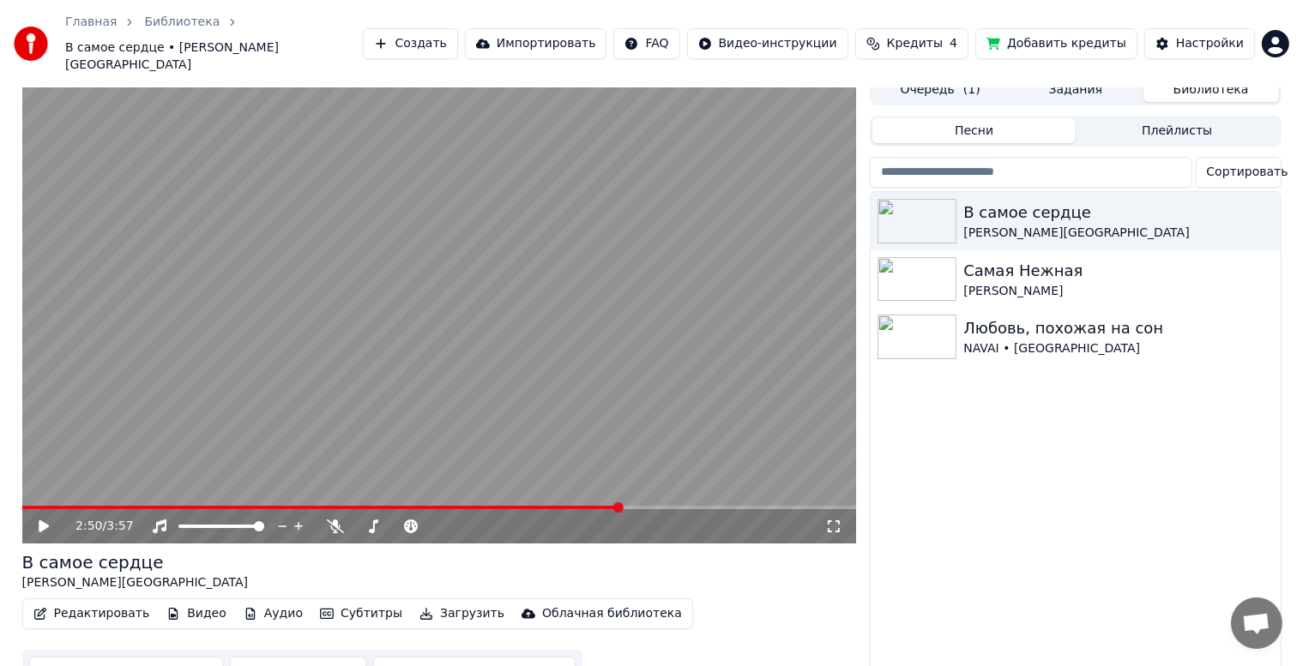
scroll to position [31, 0]
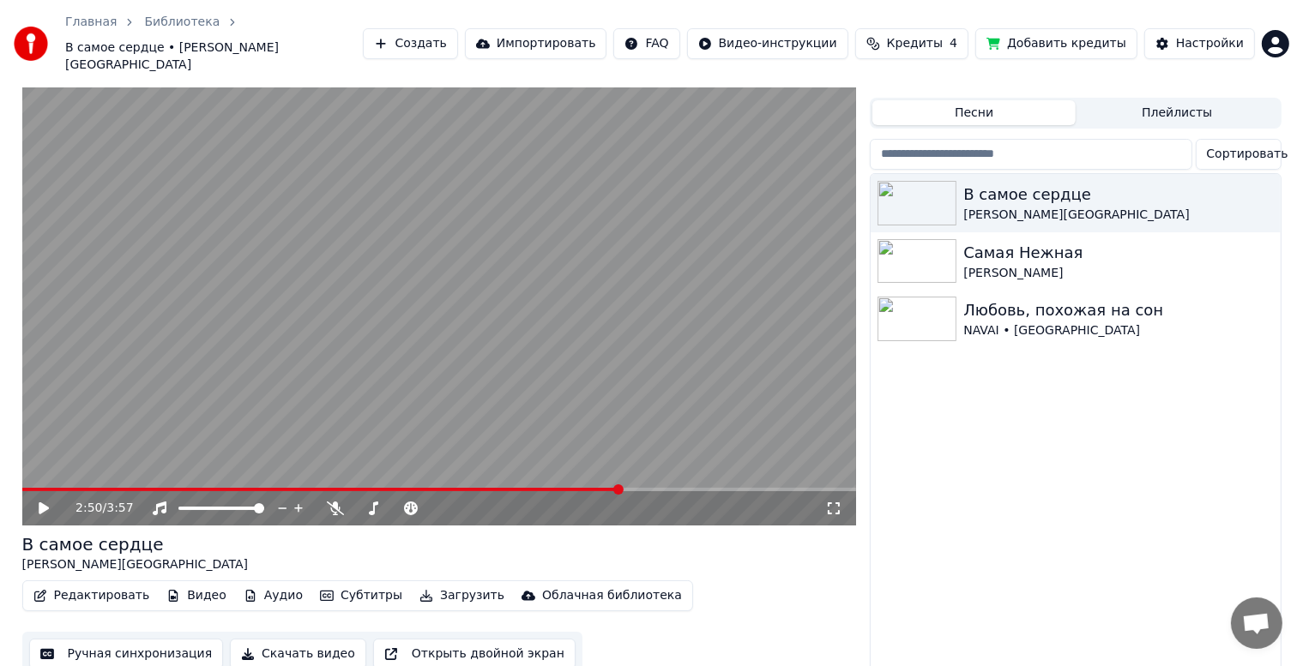
click at [284, 640] on button "Скачать видео" at bounding box center [298, 654] width 136 height 31
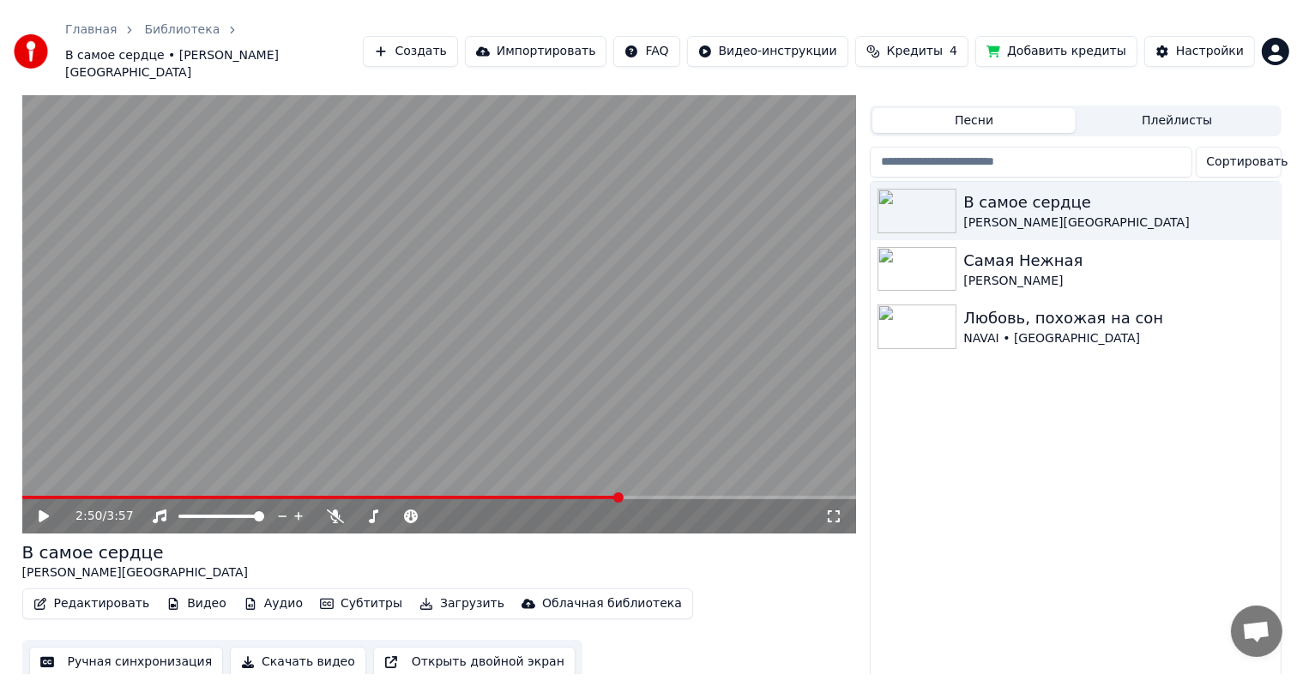
scroll to position [9, 0]
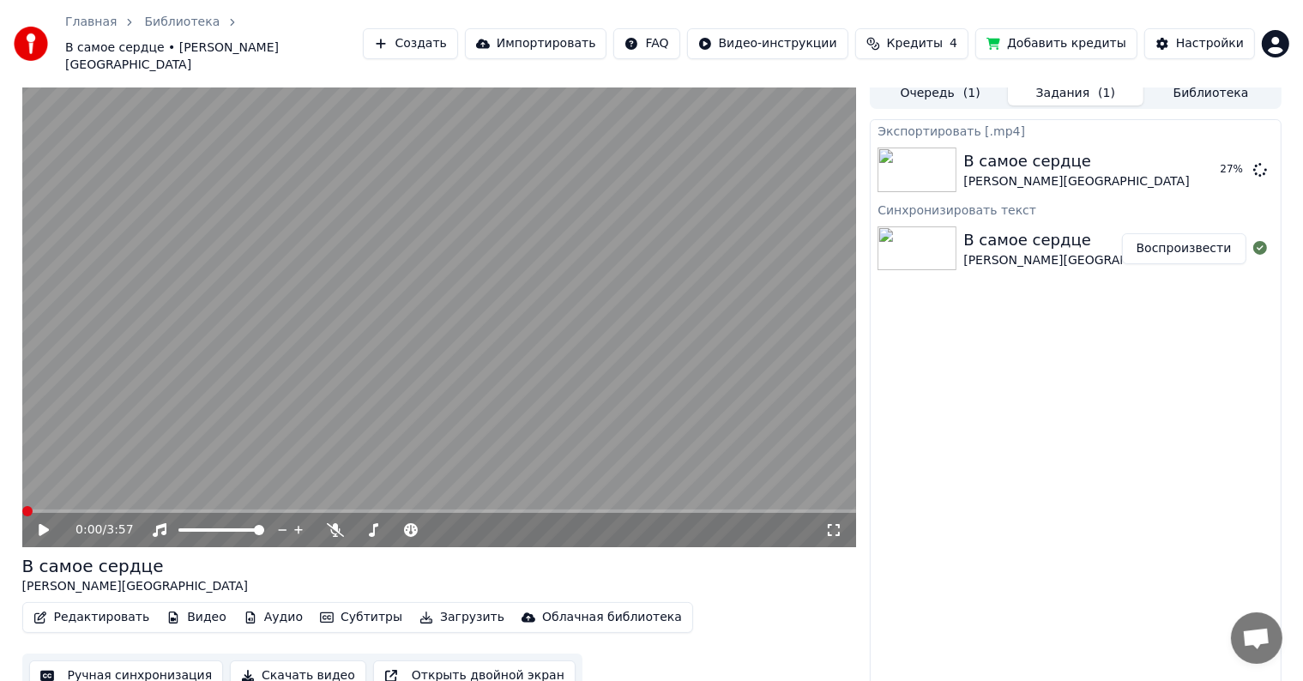
click at [22, 506] on span at bounding box center [27, 511] width 10 height 10
click at [42, 524] on icon at bounding box center [44, 530] width 10 height 12
click at [594, 319] on video at bounding box center [439, 312] width 835 height 469
click at [448, 39] on button "Создать" at bounding box center [410, 43] width 94 height 31
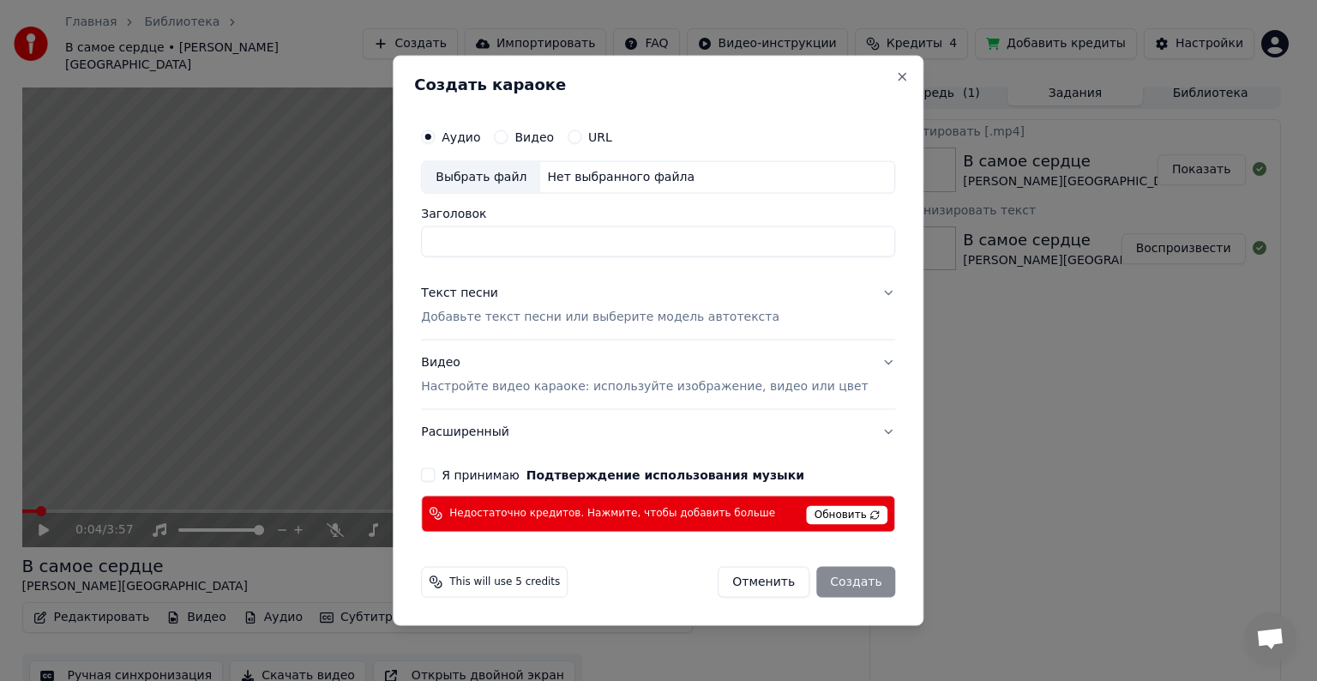
click at [753, 584] on button "Отменить" at bounding box center [764, 581] width 92 height 31
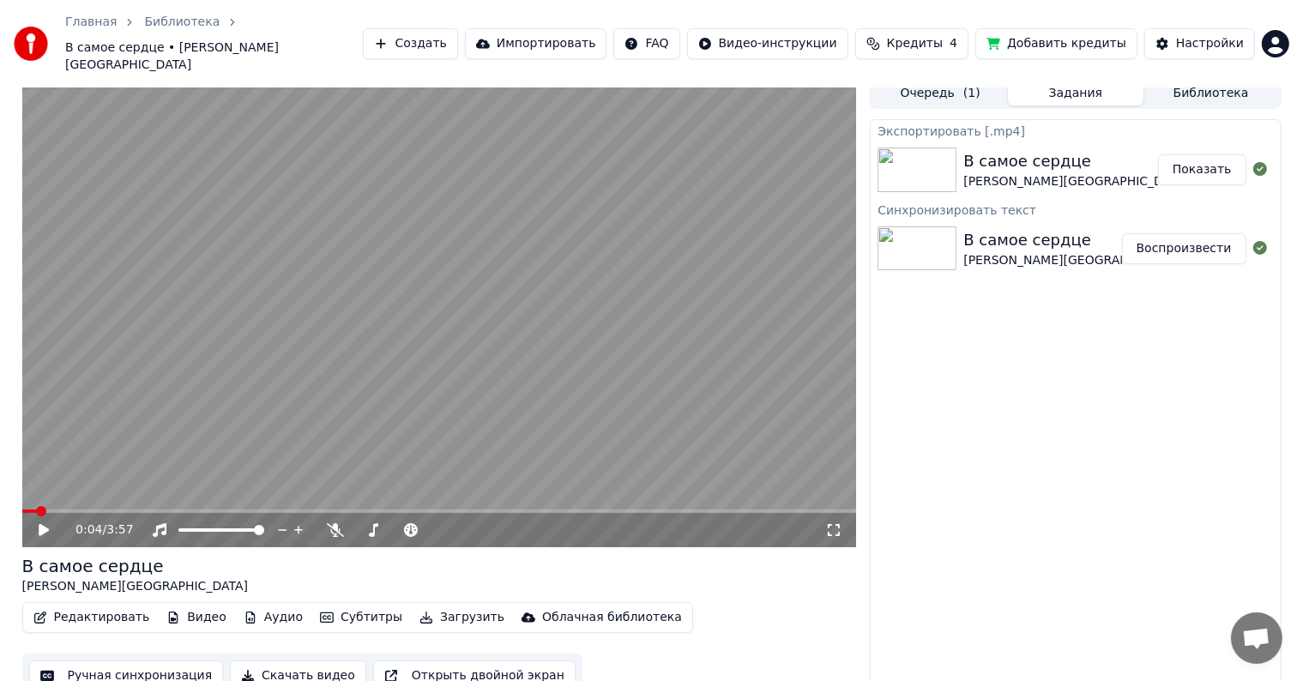
click at [1055, 467] on div "Экспортировать [.mp4] В самое сердце [PERSON_NAME] Показать Синхронизировать те…" at bounding box center [1075, 408] width 411 height 579
click at [1058, 81] on button "Задания" at bounding box center [1076, 93] width 136 height 25
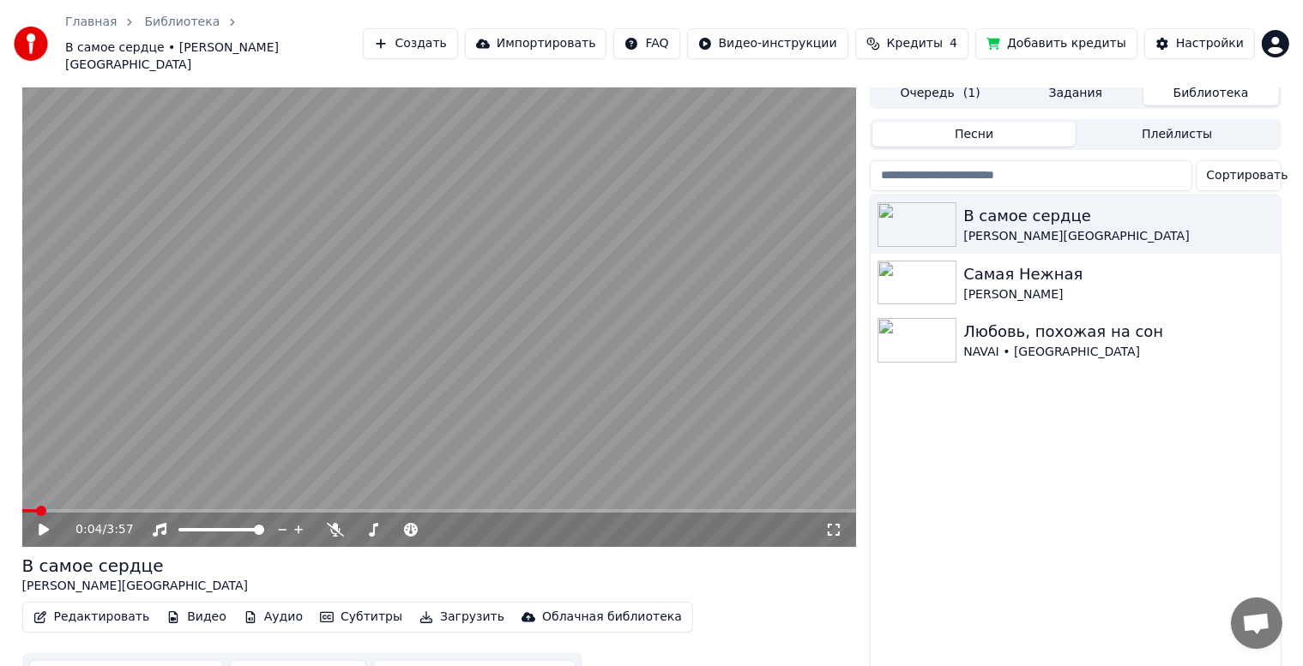
click at [1192, 81] on button "Библиотека" at bounding box center [1211, 93] width 136 height 25
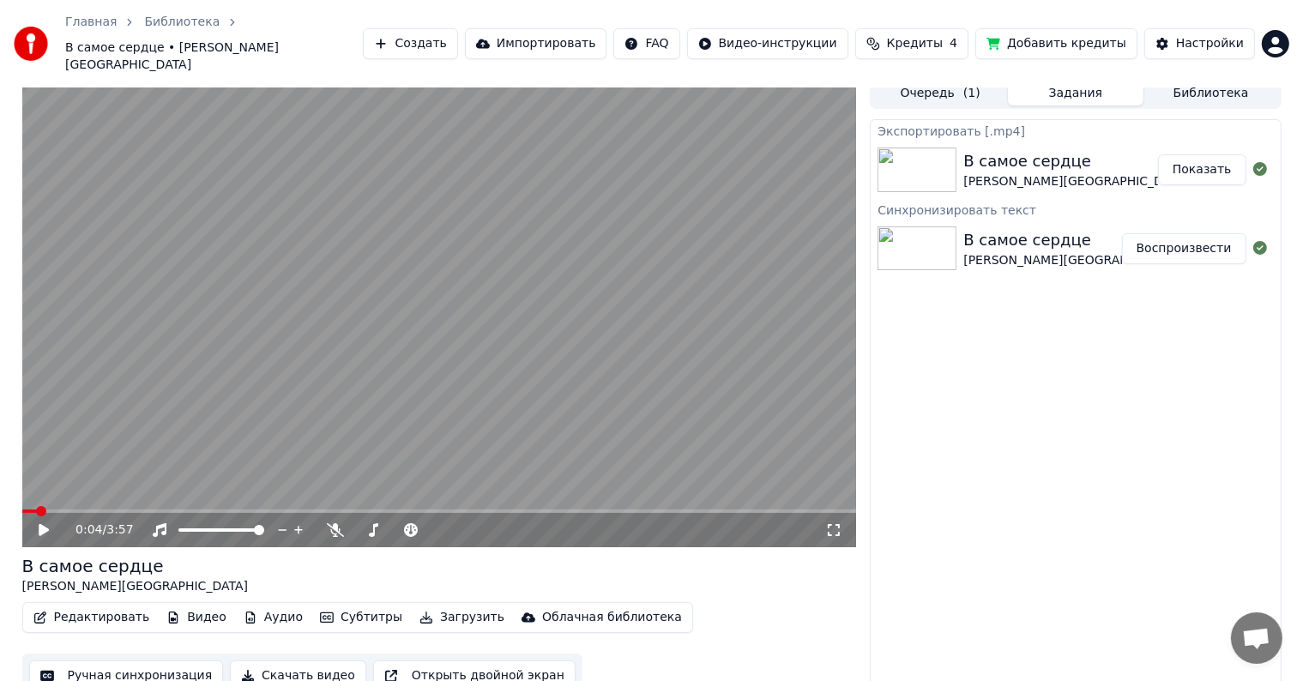
click at [1089, 81] on button "Задания" at bounding box center [1076, 93] width 136 height 25
click at [928, 81] on button "Очередь ( 1 )" at bounding box center [940, 93] width 136 height 25
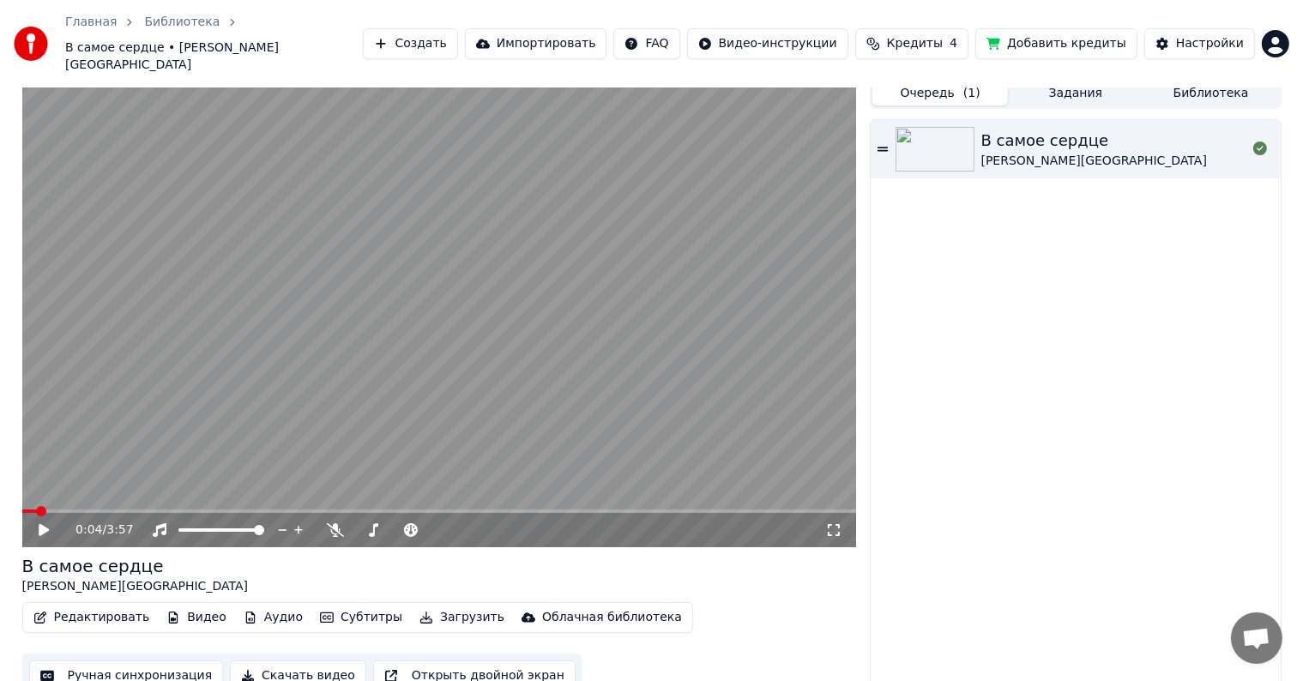
click at [943, 35] on span "Кредиты" at bounding box center [915, 43] width 56 height 17
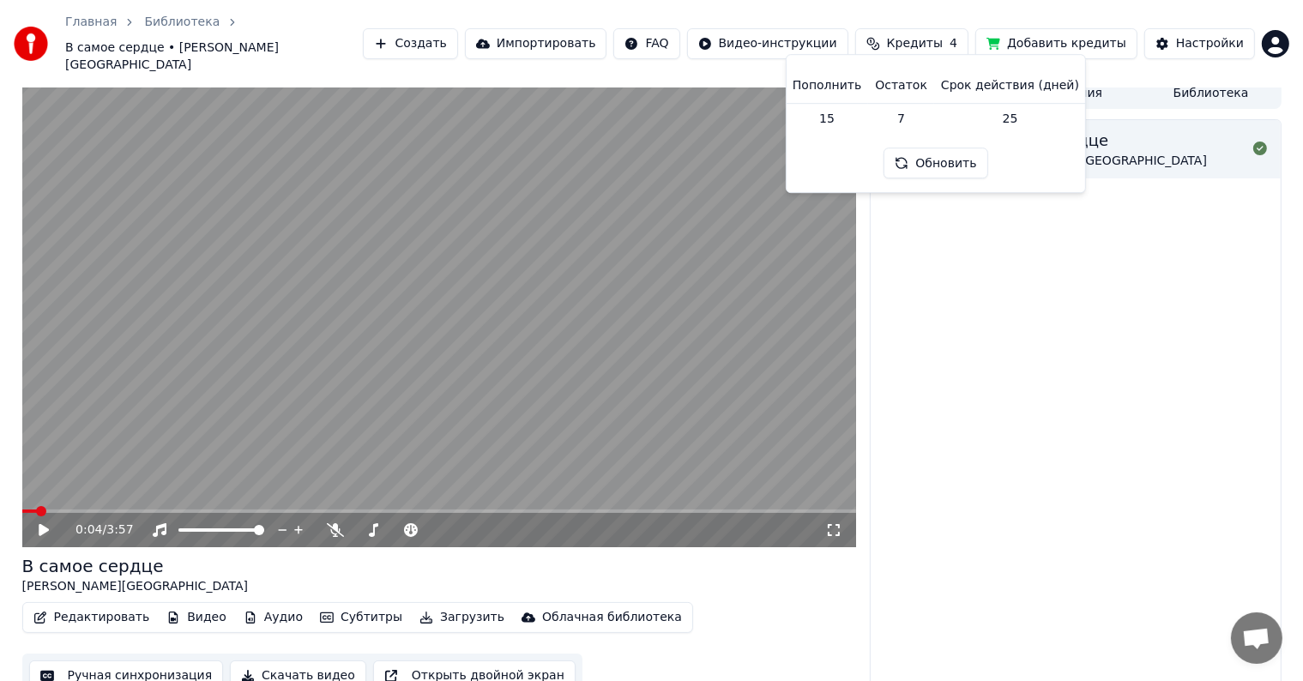
click at [838, 113] on td "15" at bounding box center [827, 118] width 82 height 31
drag, startPoint x: 847, startPoint y: 118, endPoint x: 814, endPoint y: 117, distance: 33.5
click at [814, 117] on td "15" at bounding box center [827, 118] width 82 height 31
drag, startPoint x: 1070, startPoint y: 326, endPoint x: 1062, endPoint y: 322, distance: 9.2
click at [1069, 326] on div "В самое сердце [PERSON_NAME][GEOGRAPHIC_DATA]" at bounding box center [1075, 408] width 409 height 577
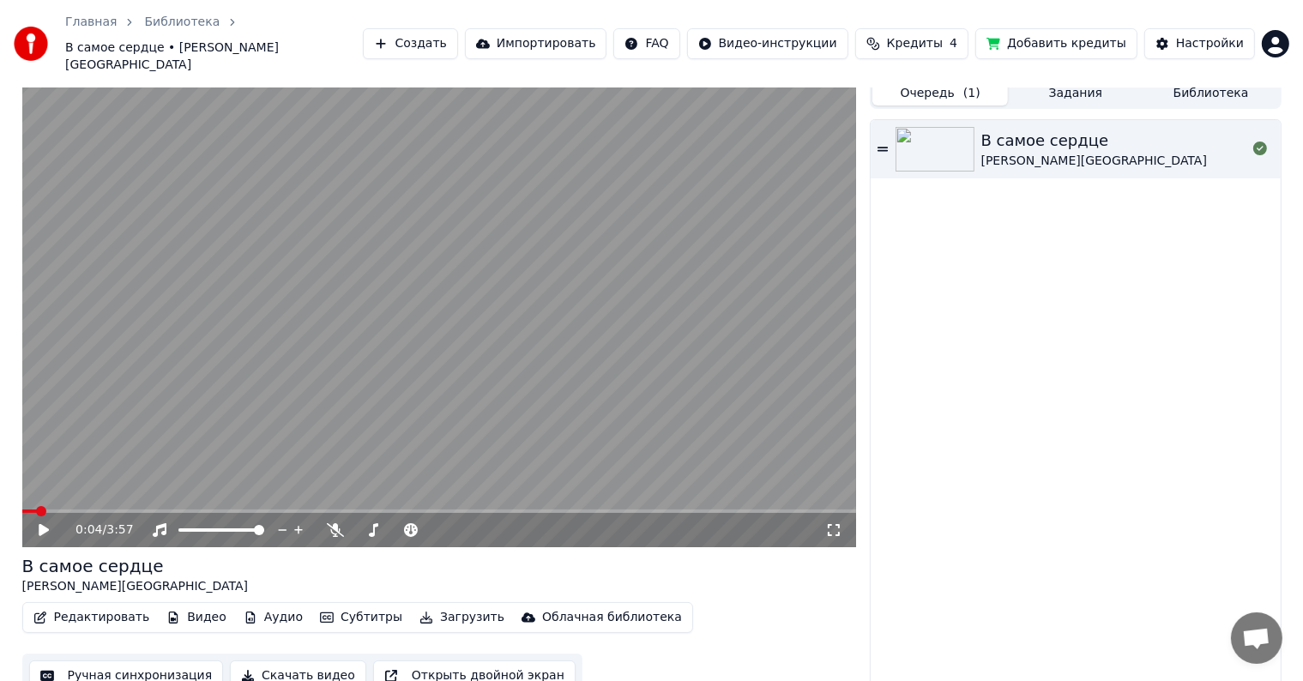
click at [943, 35] on span "Кредиты" at bounding box center [915, 43] width 56 height 17
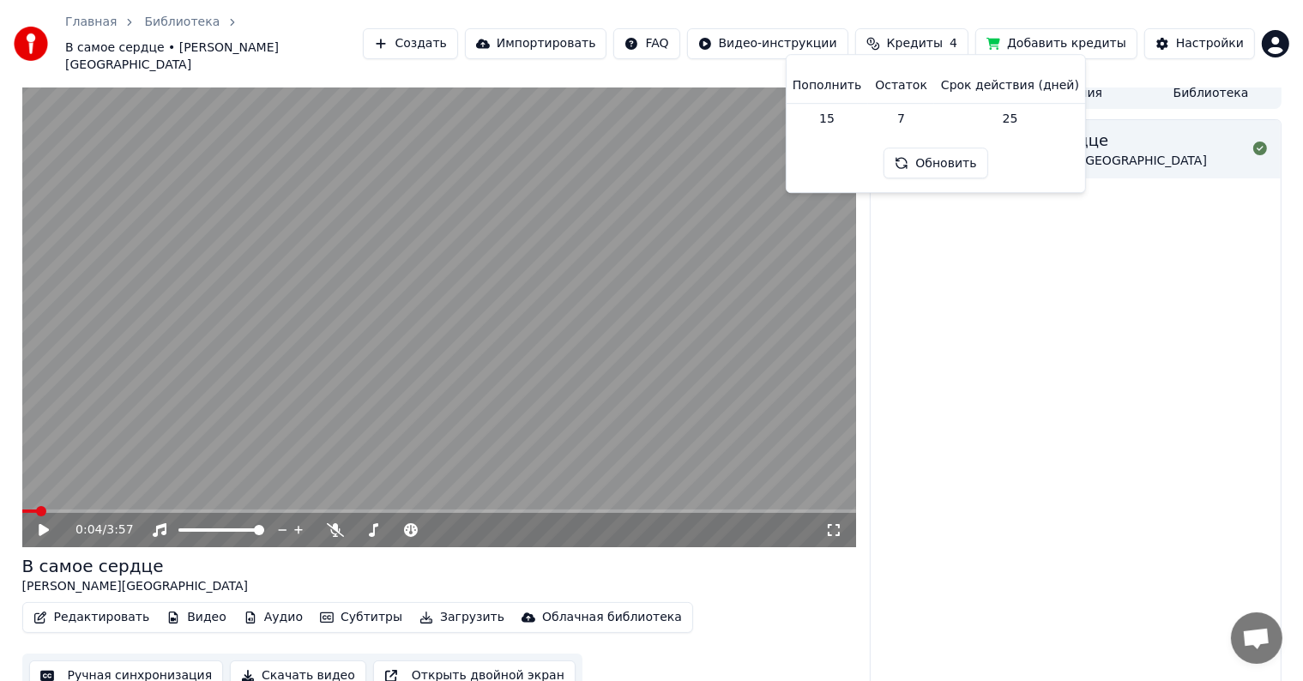
click at [954, 170] on button "Обновить" at bounding box center [935, 163] width 104 height 31
